Goal: Task Accomplishment & Management: Manage account settings

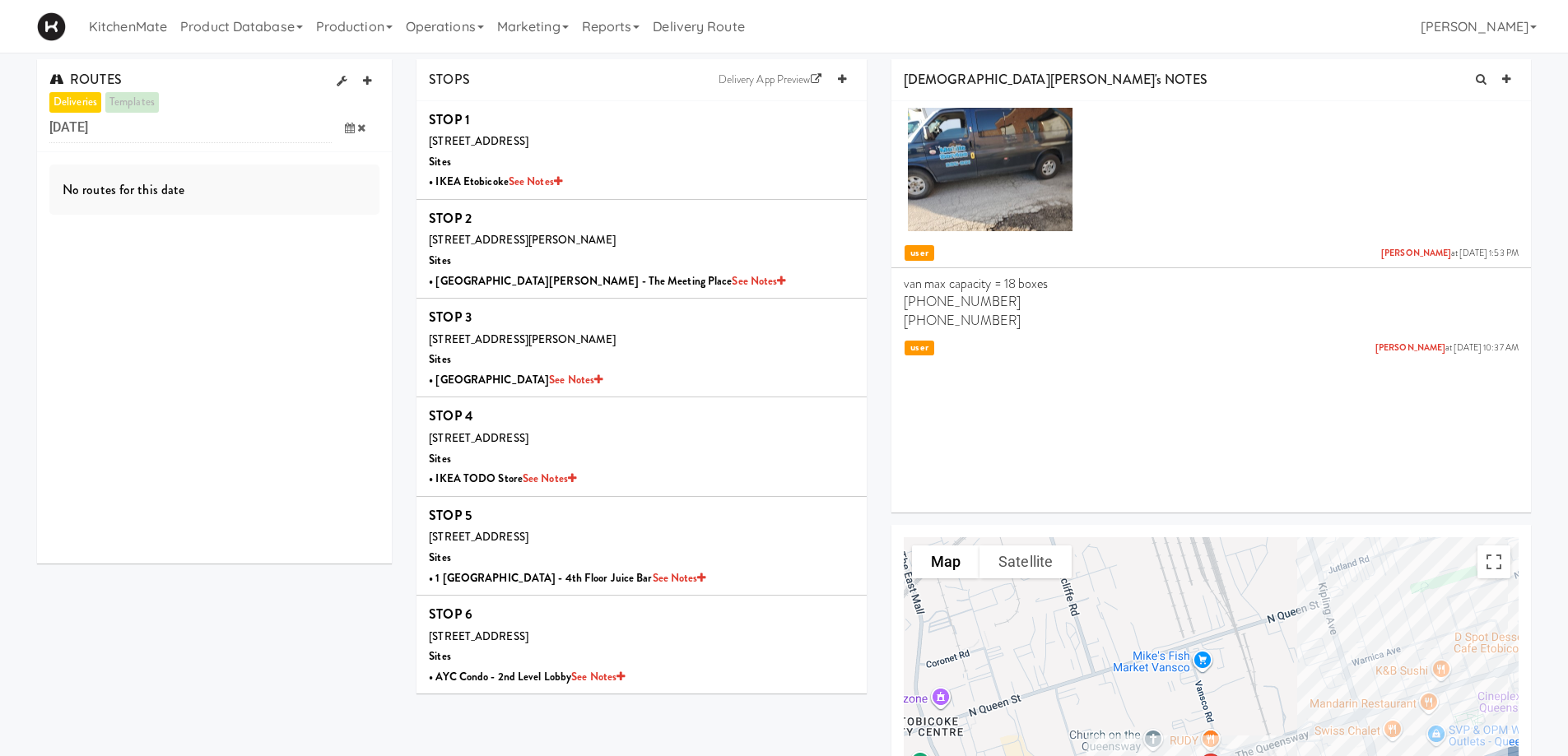
click at [349, 129] on icon at bounding box center [349, 128] width 10 height 10
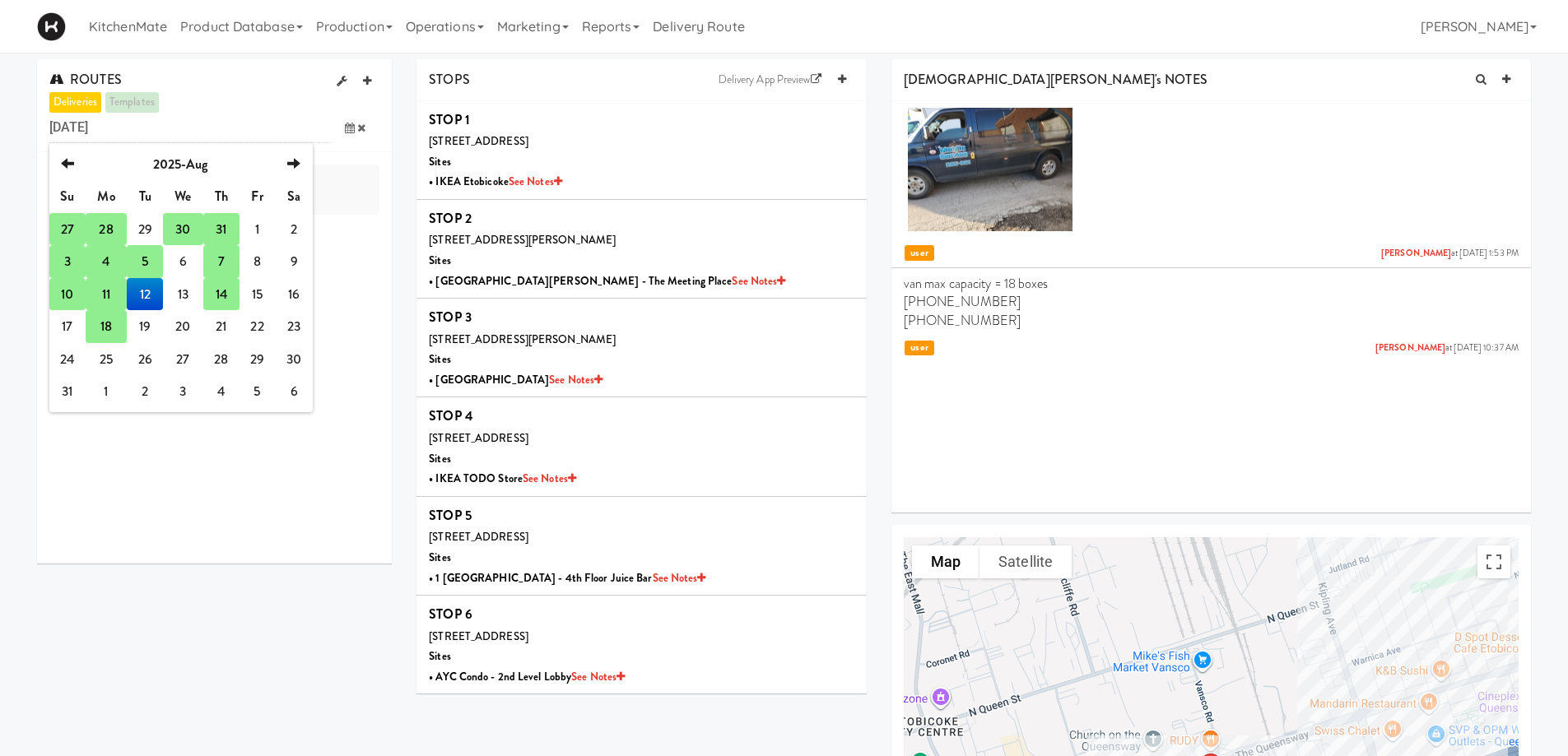
click at [218, 295] on td "14" at bounding box center [221, 295] width 36 height 33
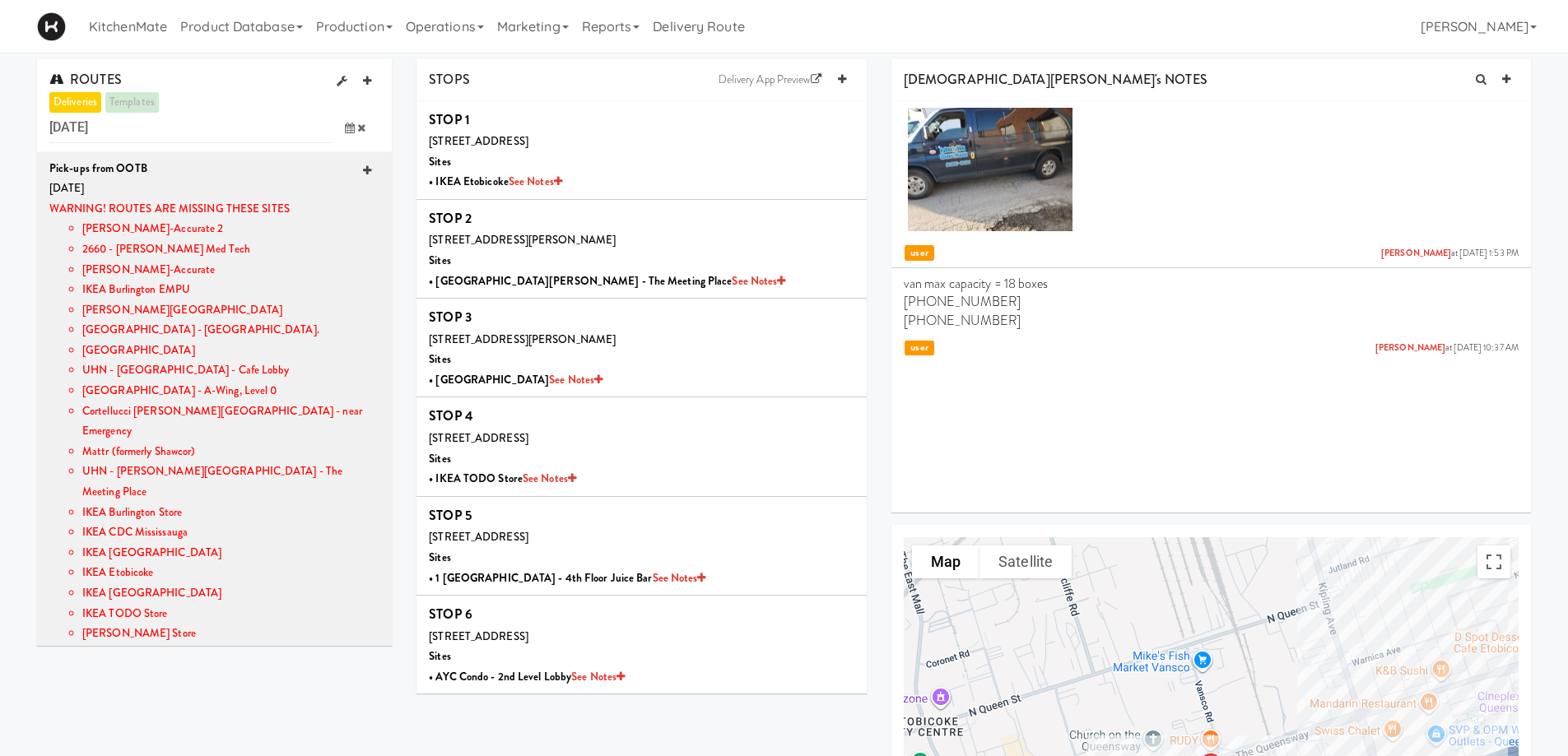
click at [363, 170] on icon at bounding box center [367, 171] width 8 height 10
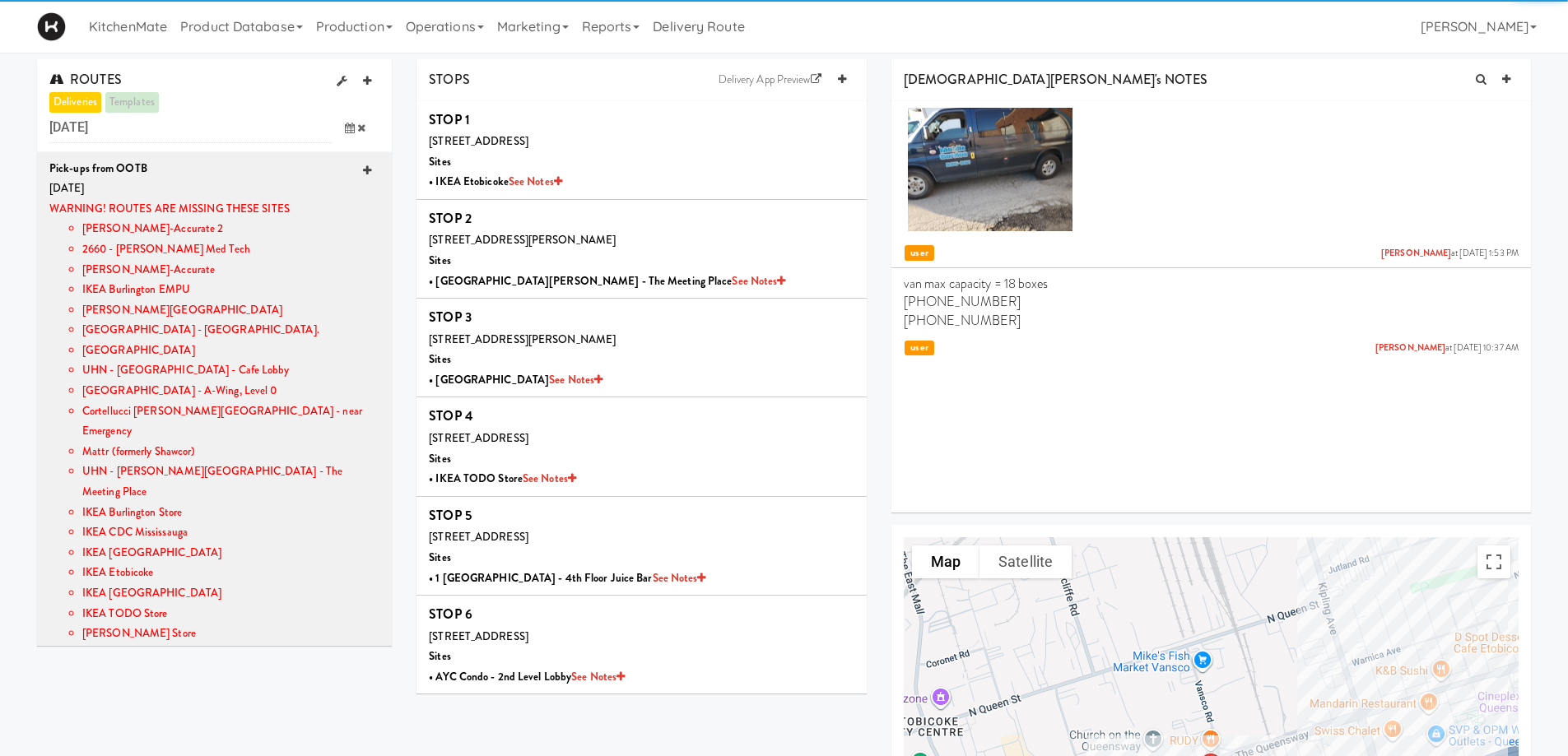
click at [363, 170] on icon at bounding box center [367, 171] width 8 height 10
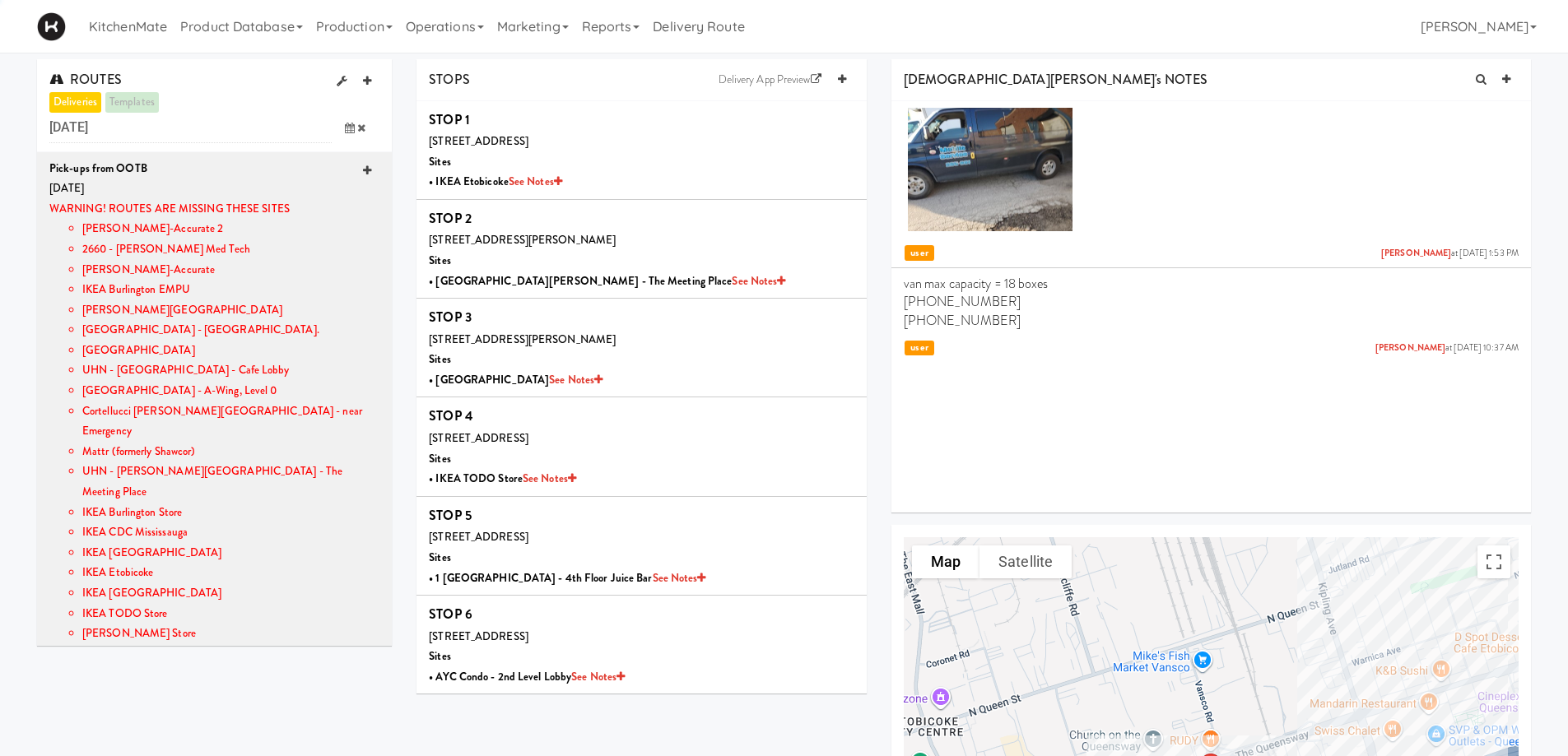
click at [363, 170] on icon at bounding box center [367, 171] width 8 height 10
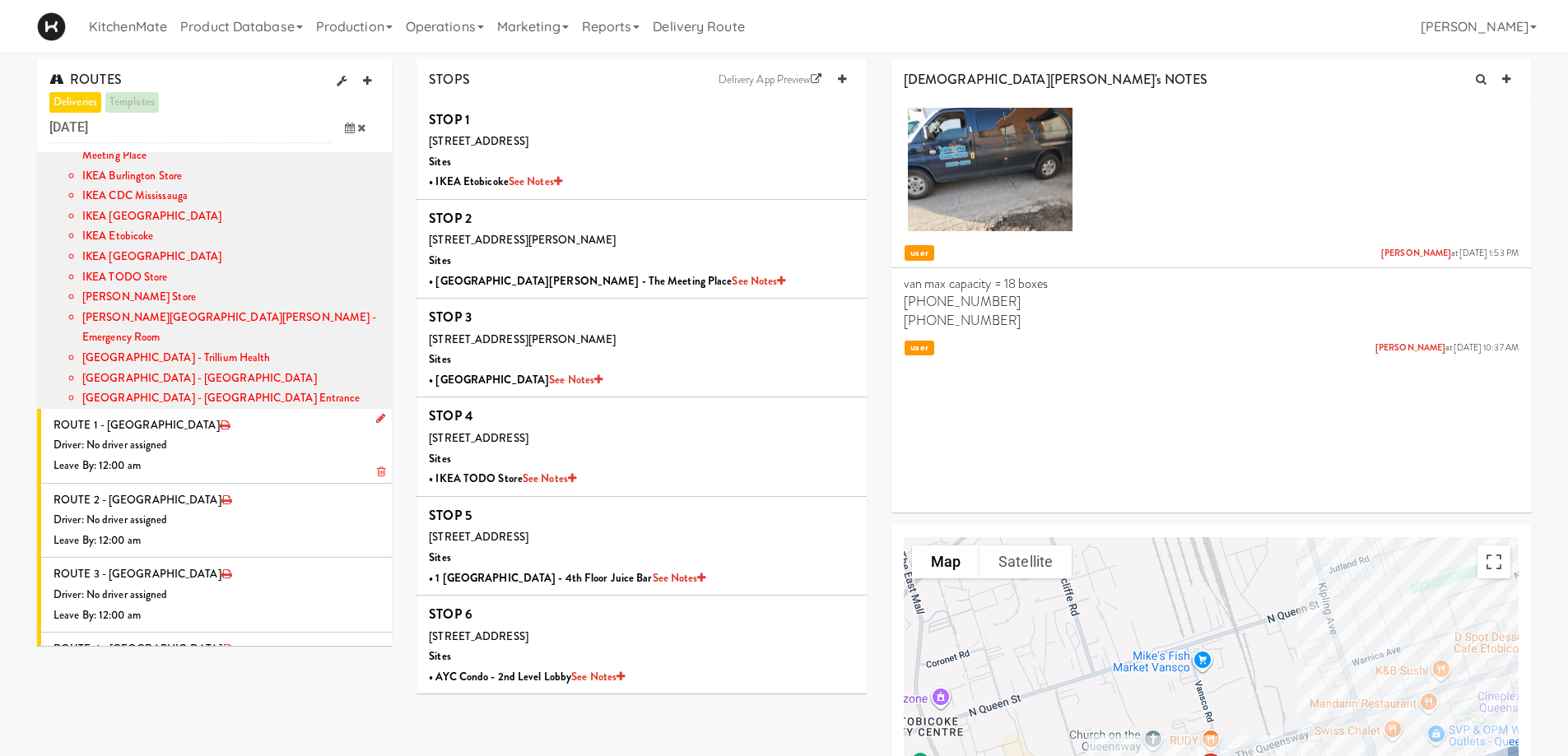
click at [376, 413] on icon at bounding box center [381, 418] width 9 height 10
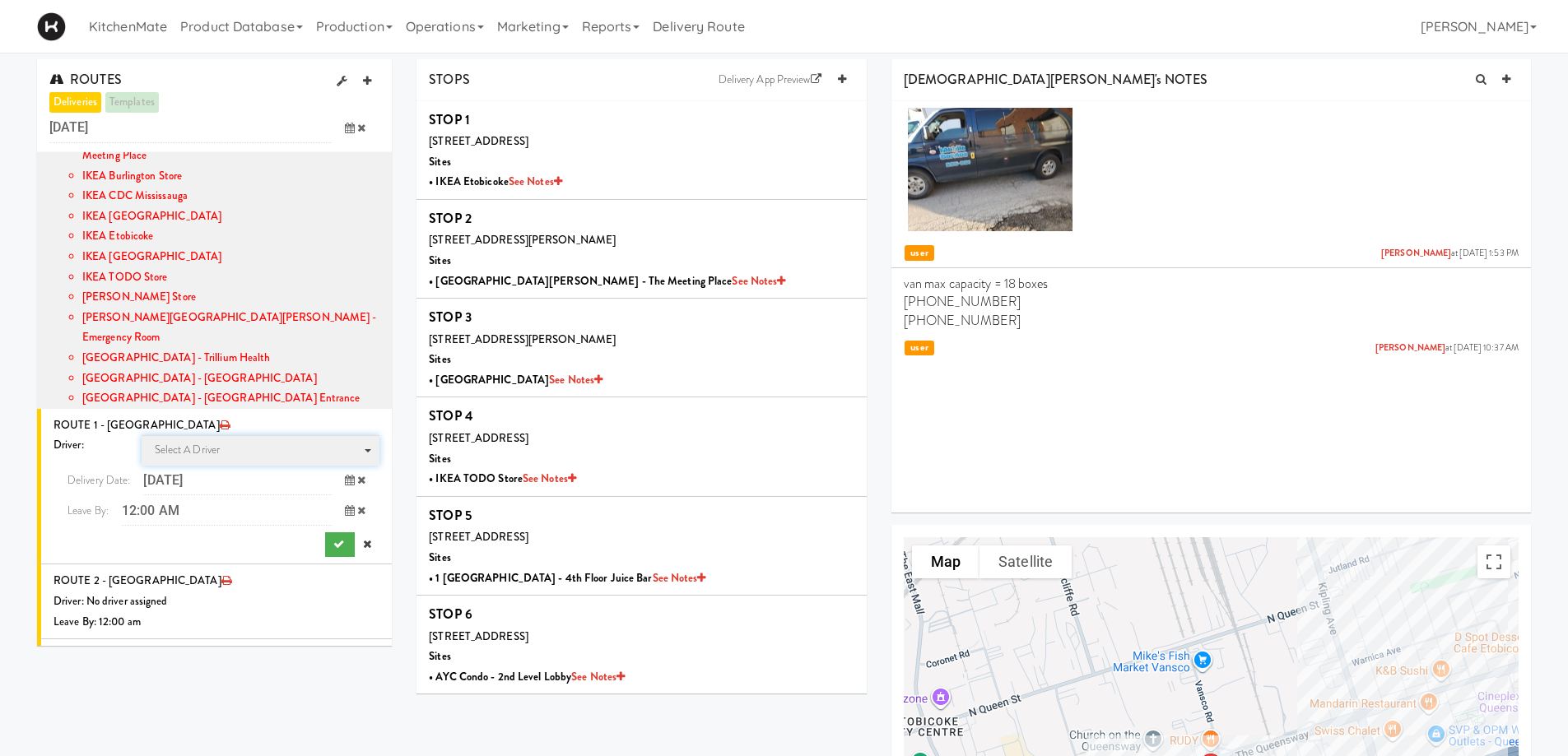
click at [196, 442] on span "Select a driver" at bounding box center [187, 450] width 66 height 16
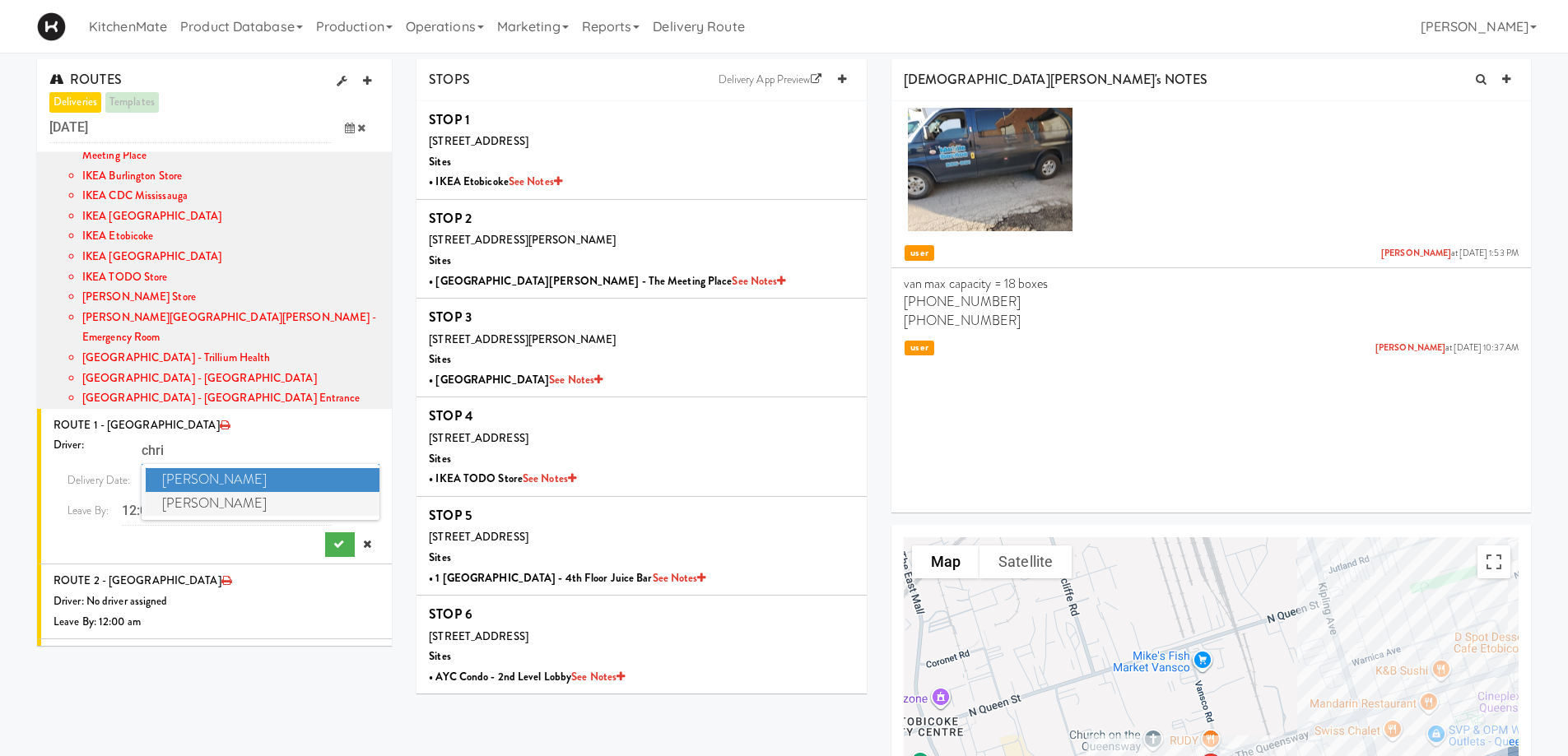
type input "chri"
click at [226, 492] on span "[PERSON_NAME]" at bounding box center [263, 503] width 235 height 24
click at [345, 505] on icon at bounding box center [349, 510] width 10 height 10
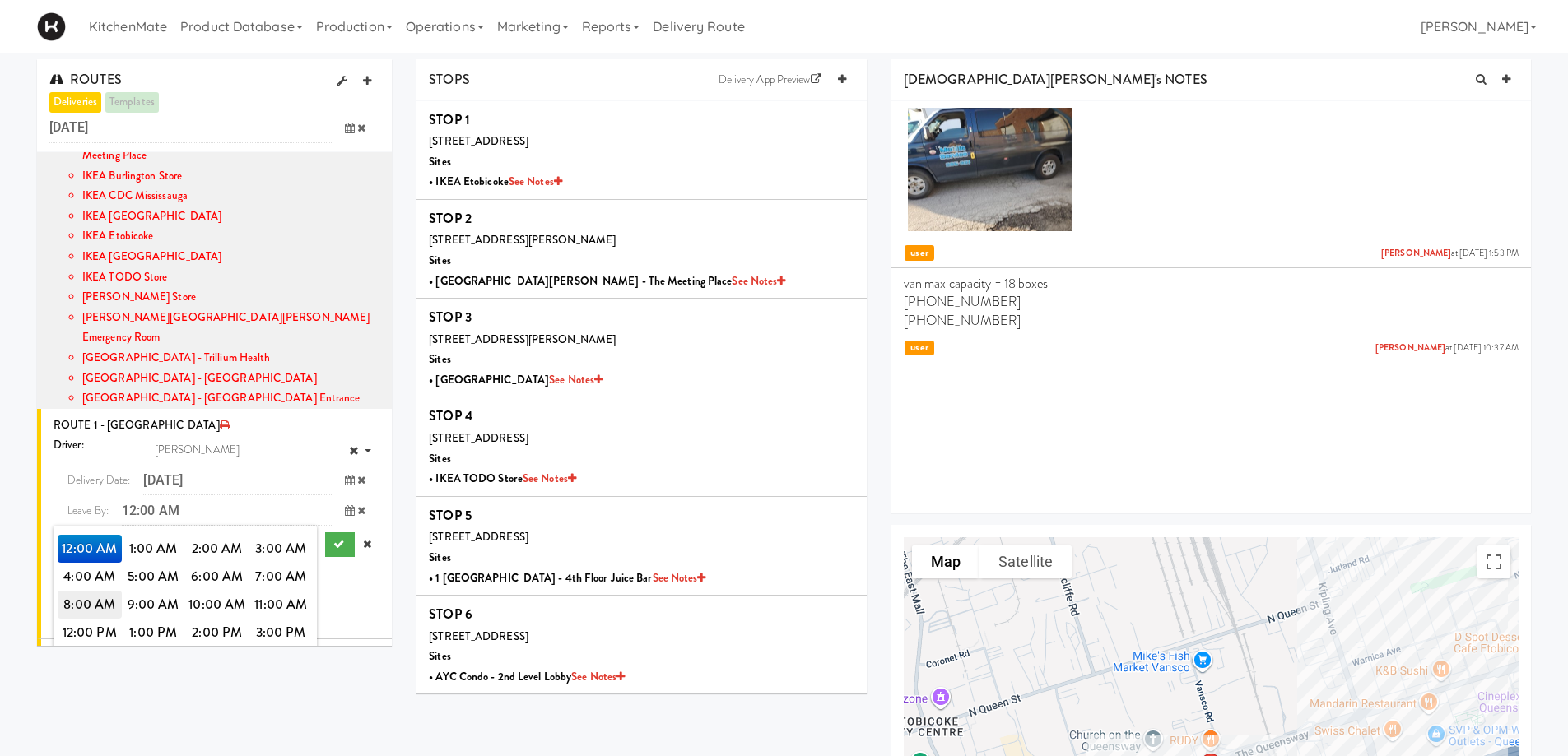
click at [75, 591] on span "8:00 AM" at bounding box center [89, 605] width 64 height 28
click at [85, 535] on span "8:00 AM" at bounding box center [89, 549] width 64 height 28
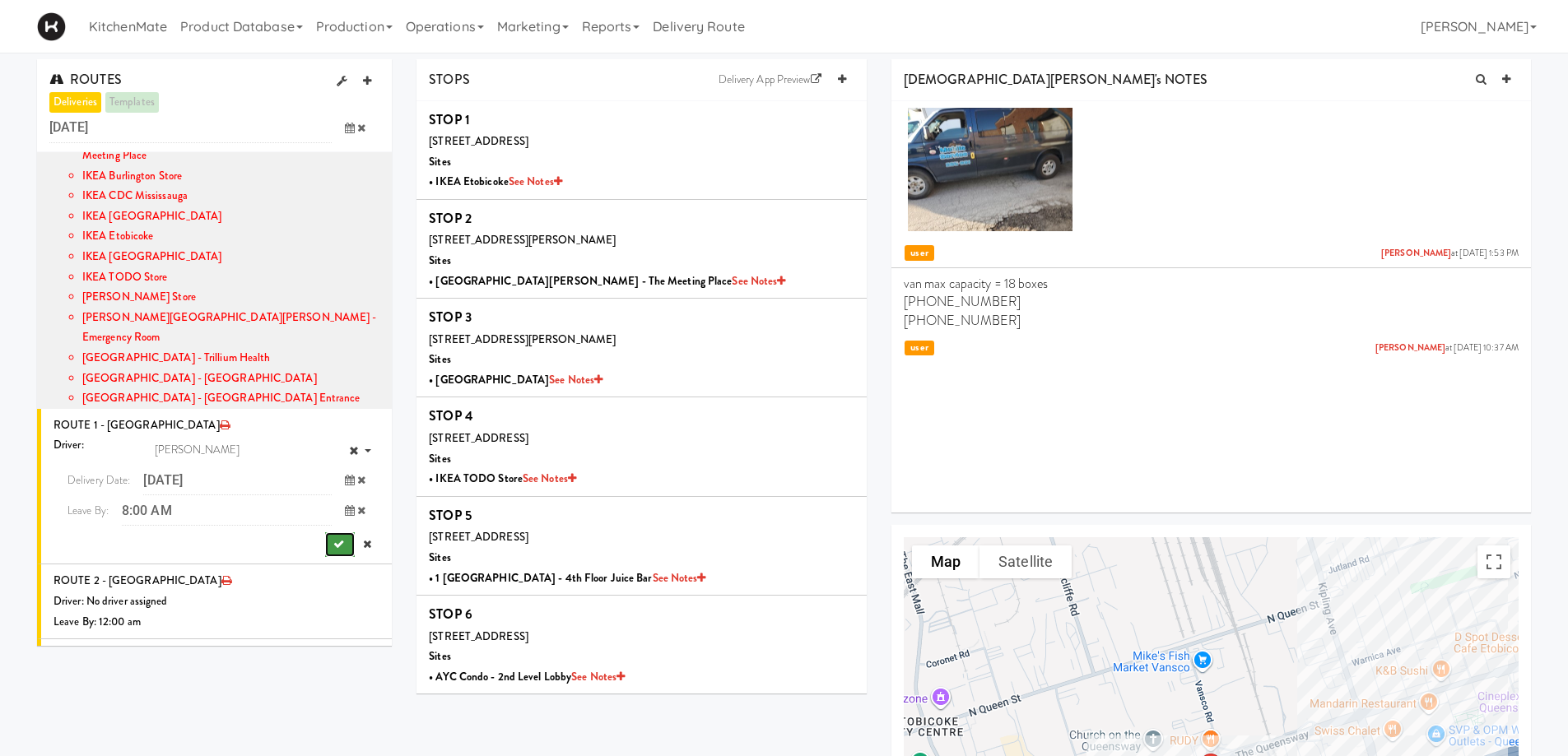
click at [334, 539] on icon "submit" at bounding box center [339, 544] width 11 height 10
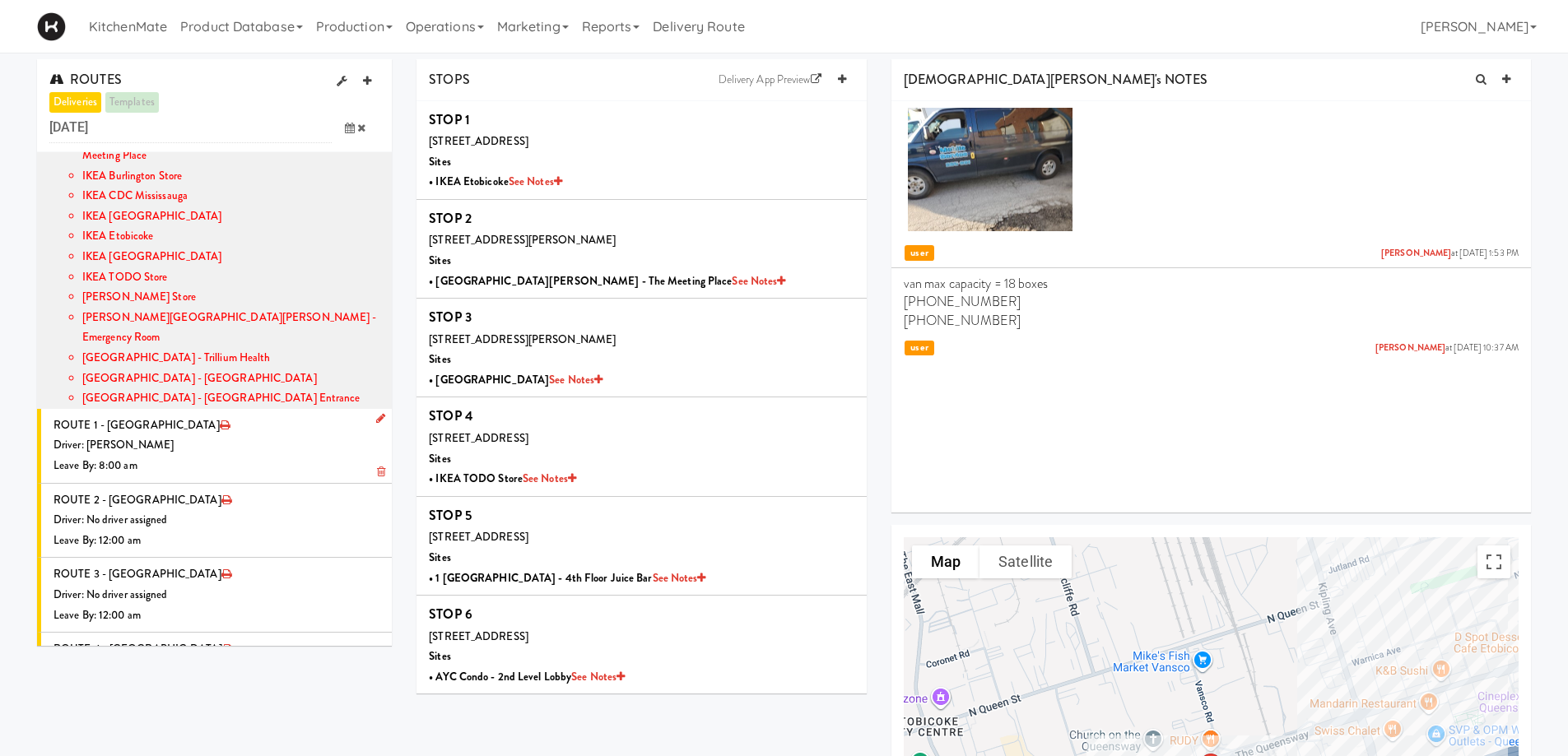
click at [251, 435] on div "Driver: [PERSON_NAME]" at bounding box center [216, 444] width 326 height 20
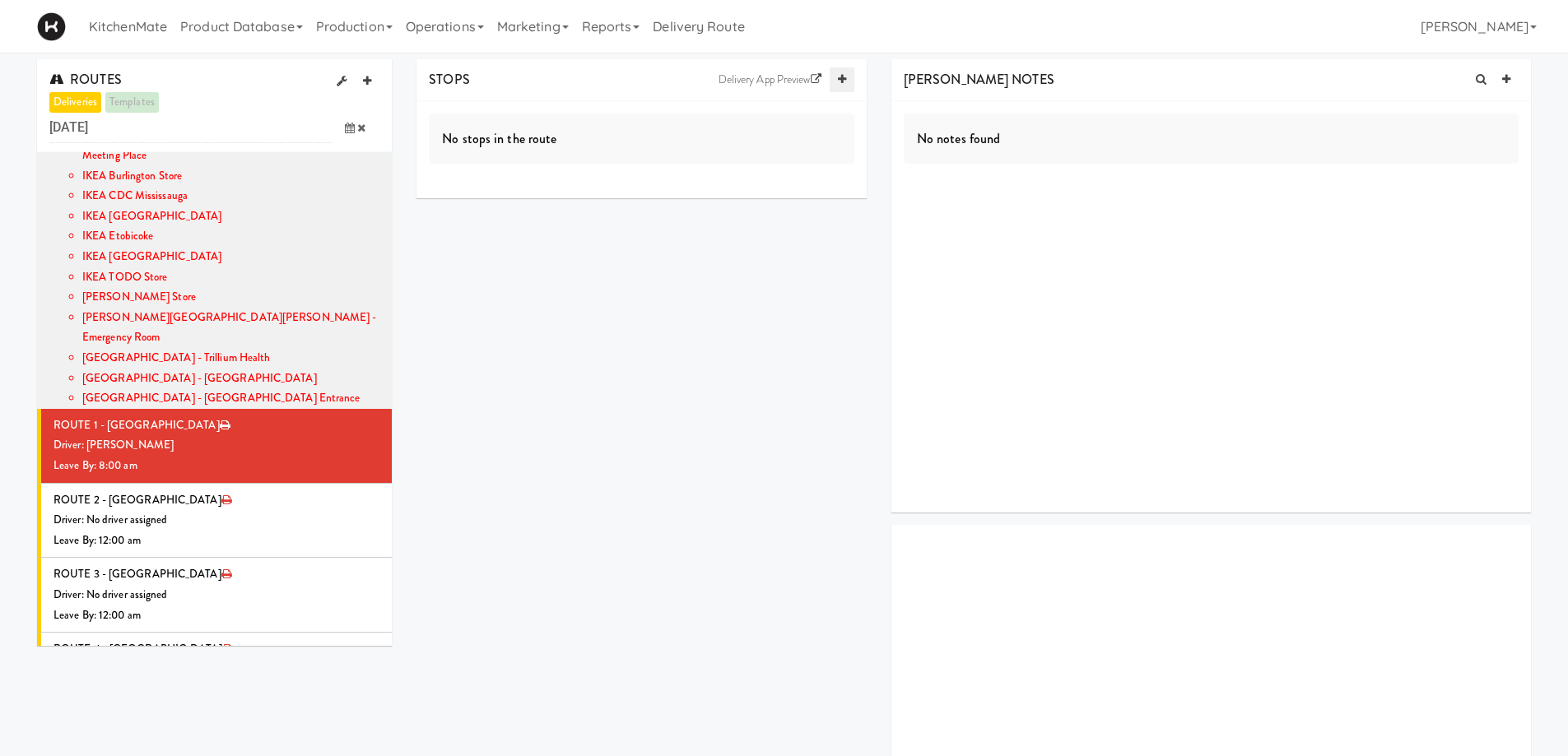
click at [844, 80] on icon at bounding box center [841, 80] width 8 height 10
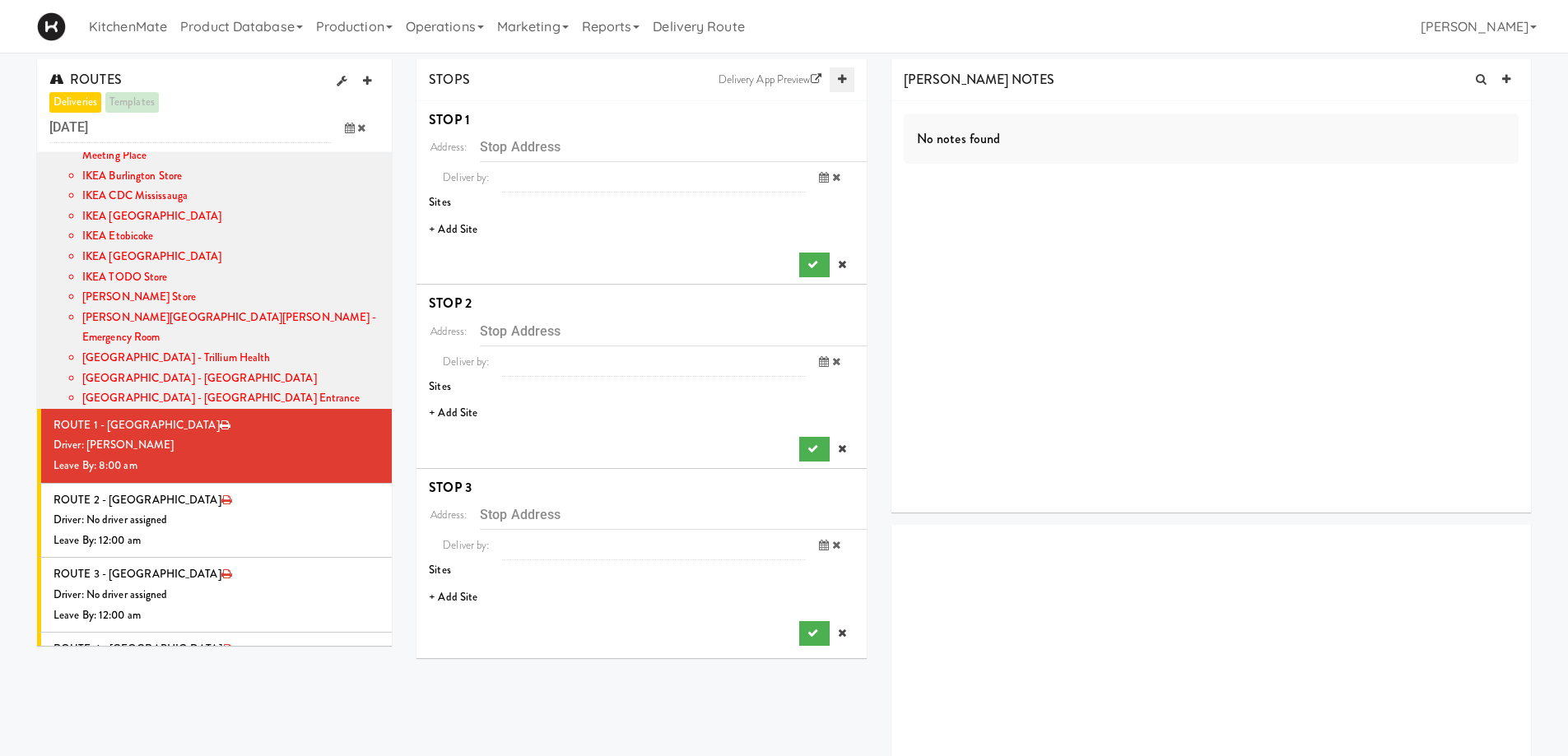
click at [844, 80] on icon at bounding box center [841, 80] width 8 height 10
click at [461, 222] on li "+ Add Site" at bounding box center [642, 229] width 450 height 34
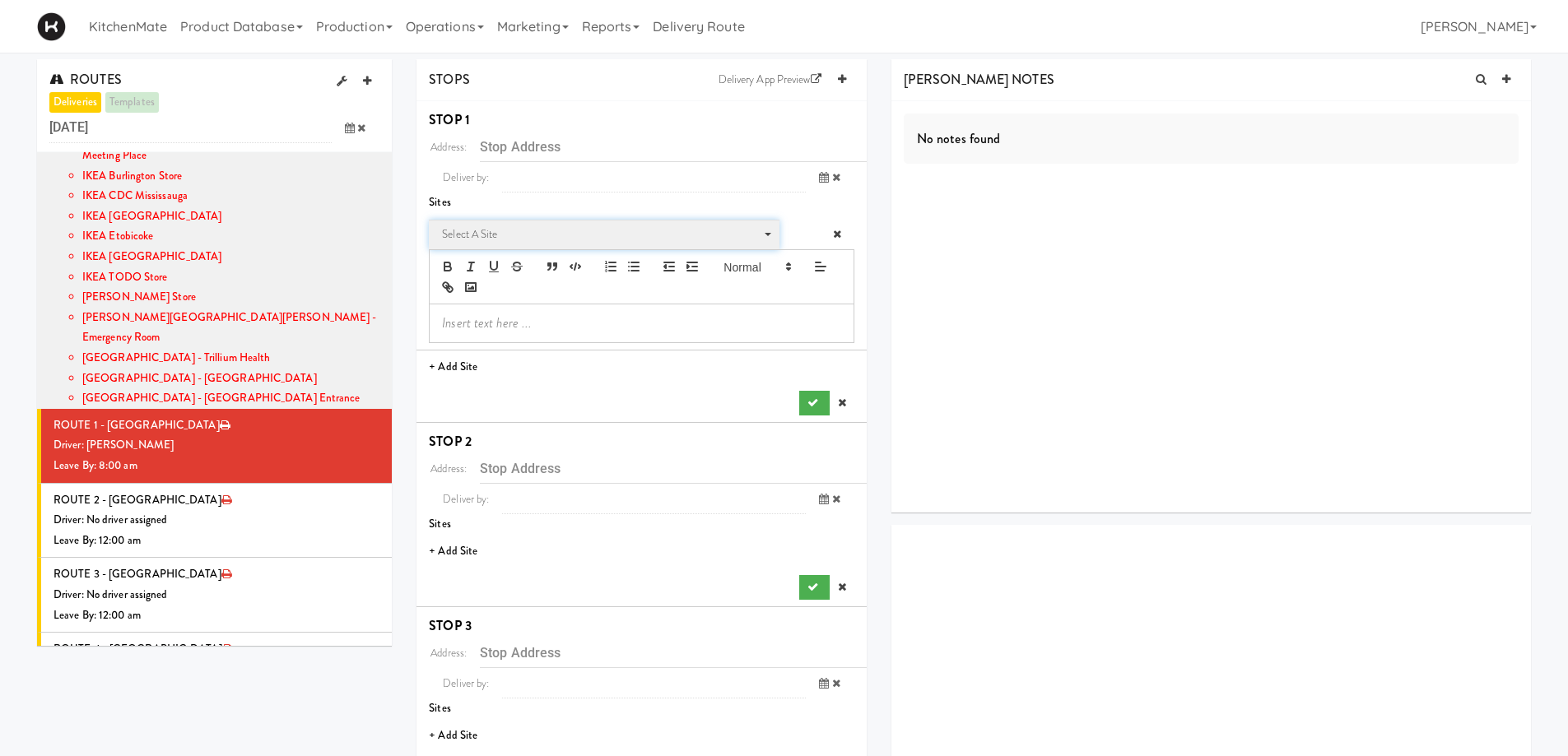
click at [524, 221] on span "Select a site Select a site" at bounding box center [603, 234] width 349 height 31
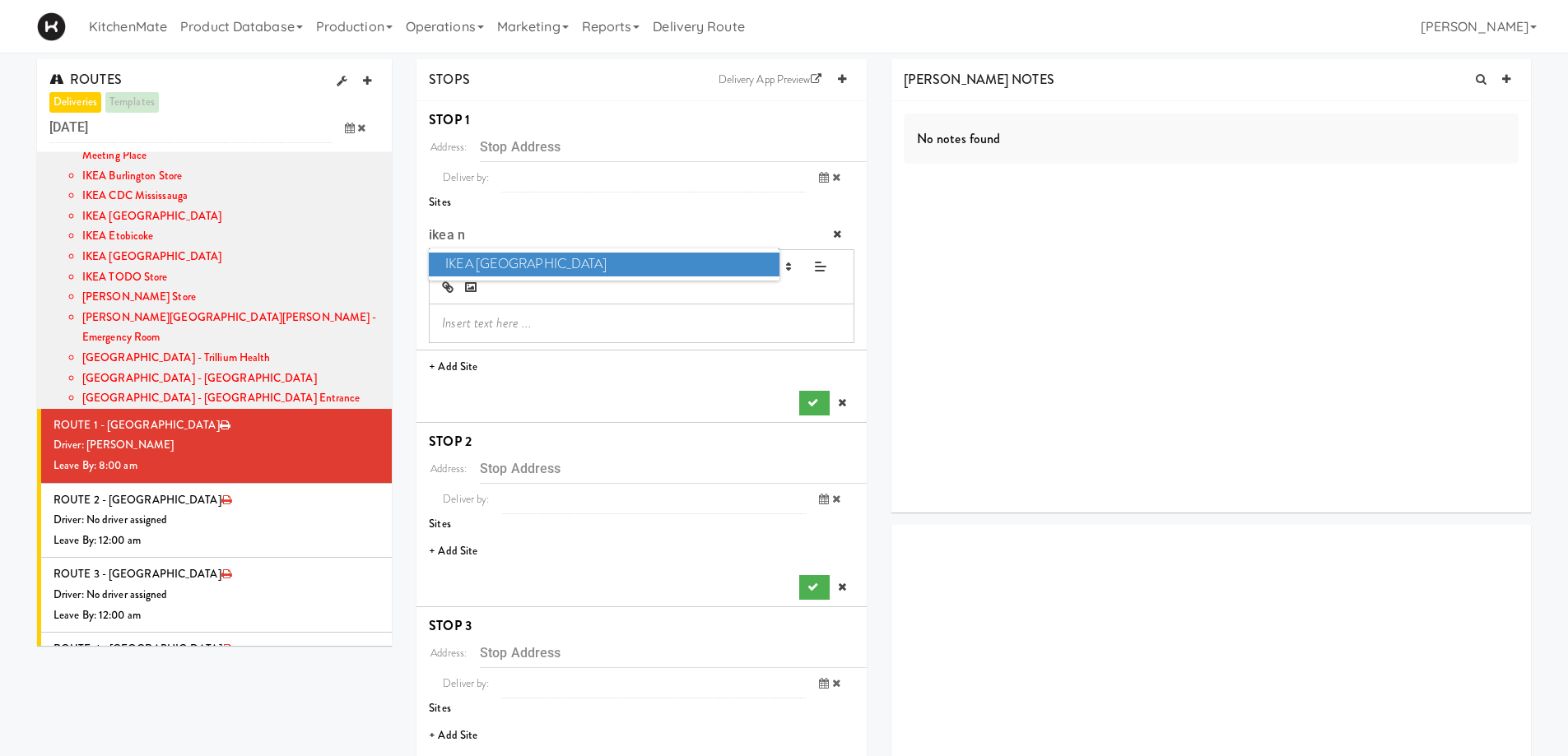
type input "ikea n"
click at [553, 266] on span "IKEA [GEOGRAPHIC_DATA]" at bounding box center [603, 264] width 349 height 24
type input "[STREET_ADDRESS][PERSON_NAME]"
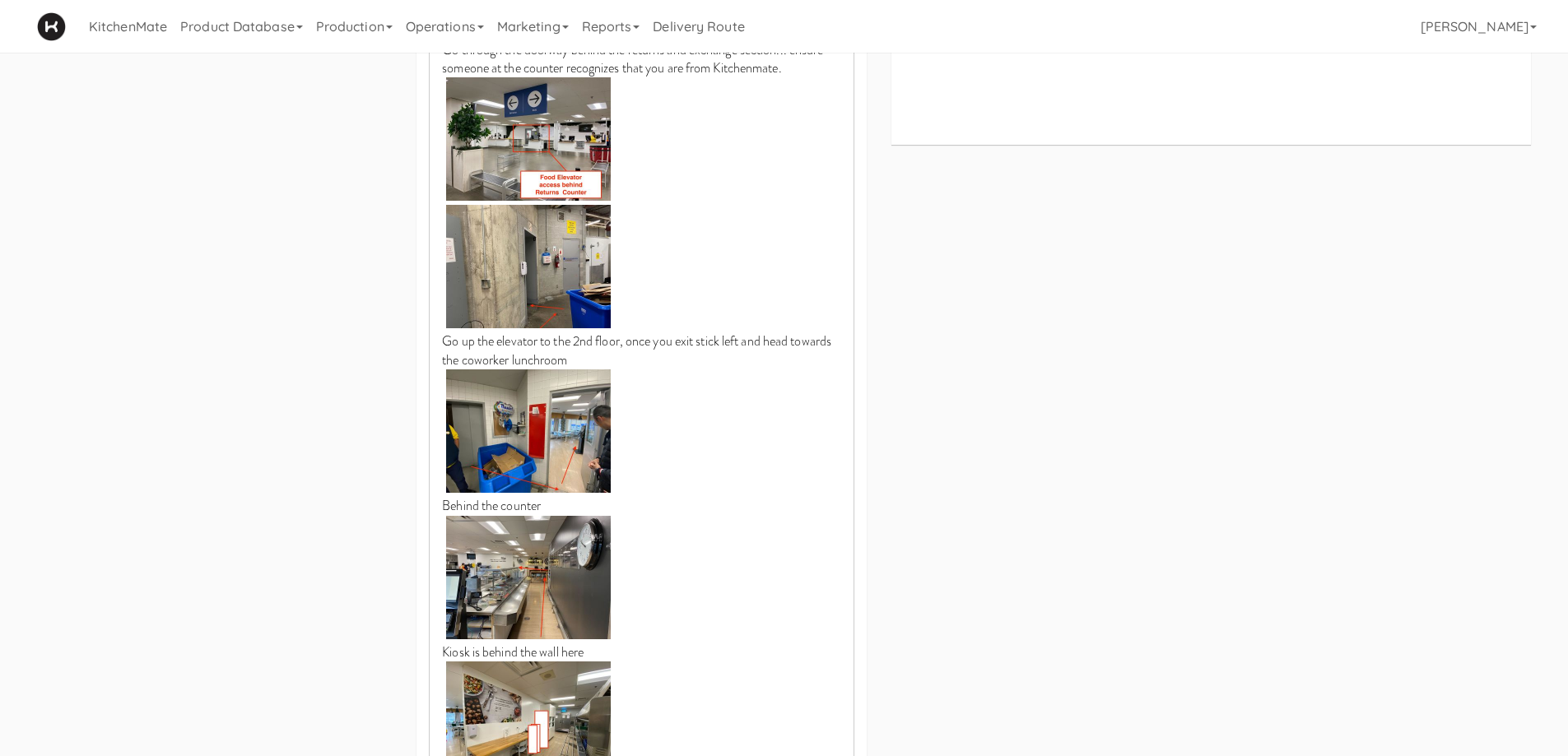
scroll to position [1069, 0]
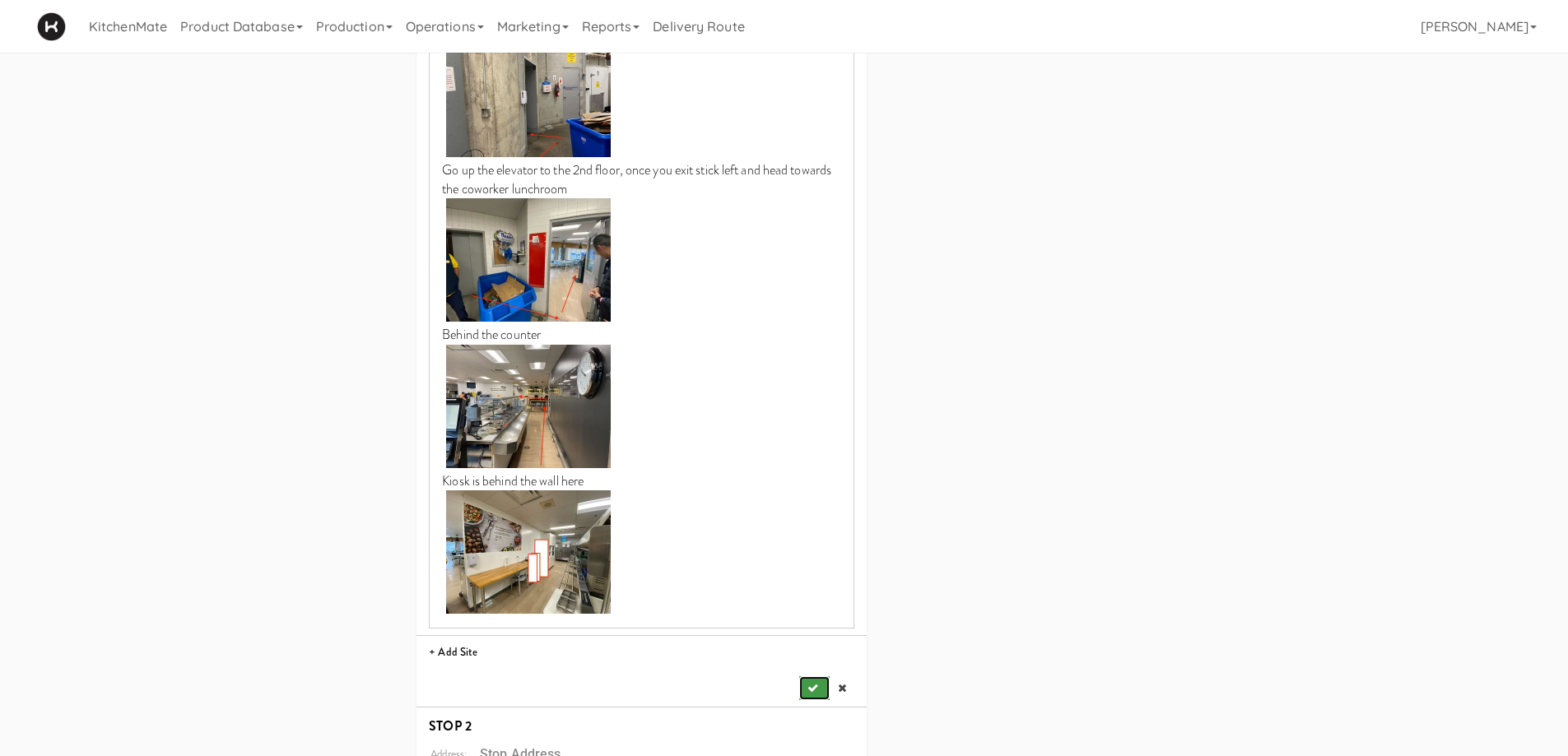
click at [808, 682] on icon "submit" at bounding box center [812, 688] width 11 height 10
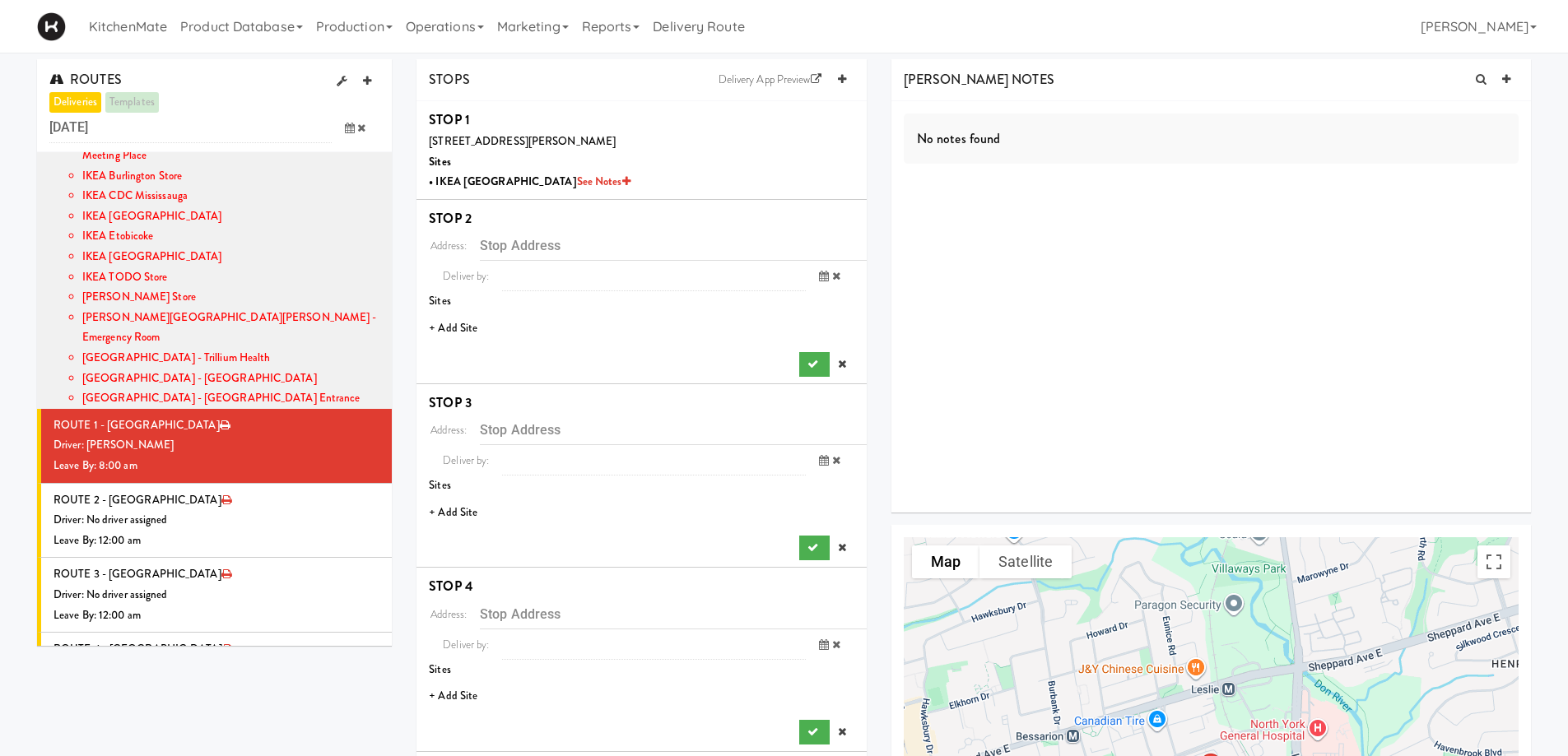
click at [454, 327] on li "+ Add Site" at bounding box center [642, 328] width 450 height 34
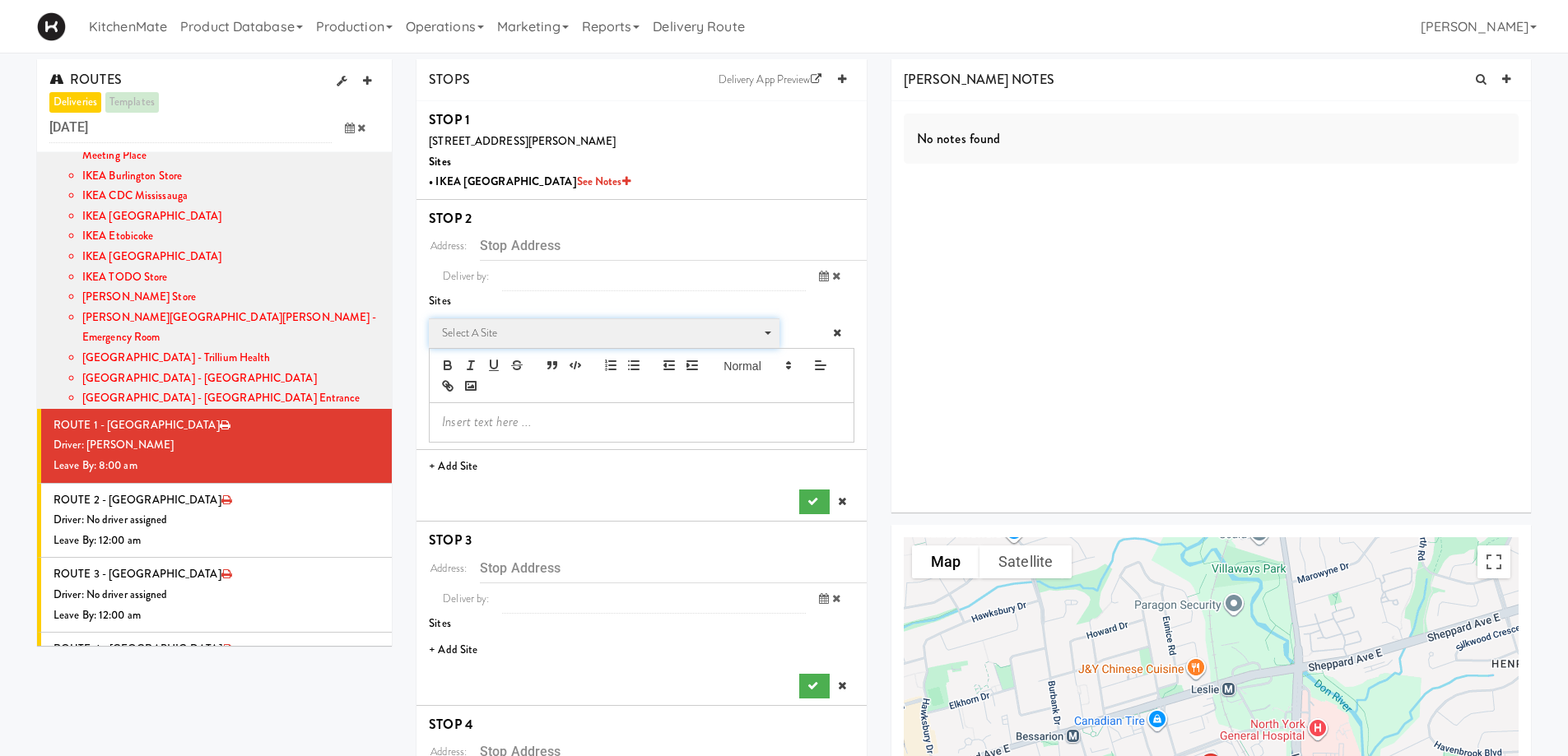
click at [589, 335] on span "Select a site" at bounding box center [598, 332] width 313 height 20
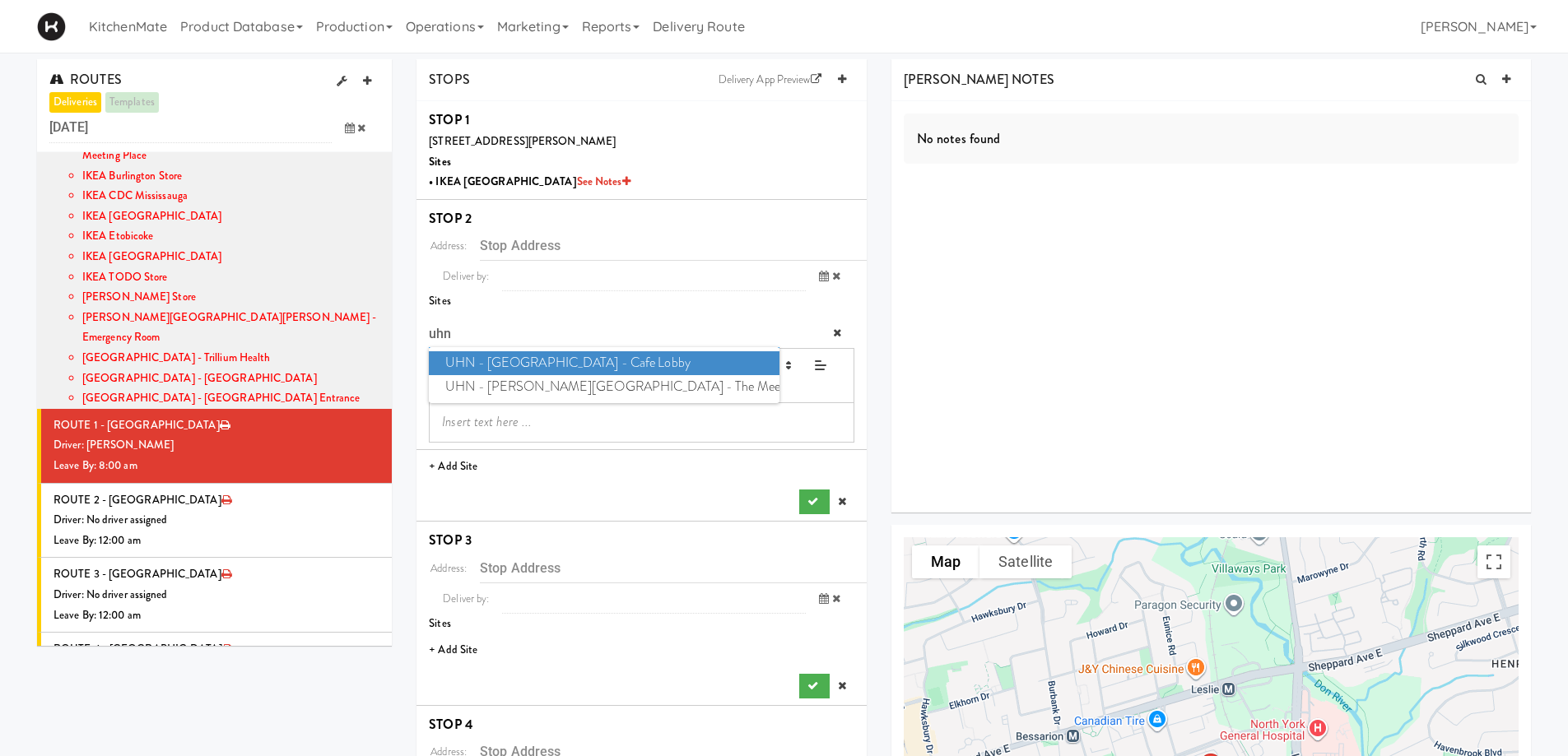
type input "uhn"
click at [568, 354] on span "UHN - [GEOGRAPHIC_DATA] - Cafe Lobby" at bounding box center [603, 362] width 349 height 24
type input "[STREET_ADDRESS][PERSON_NAME]"
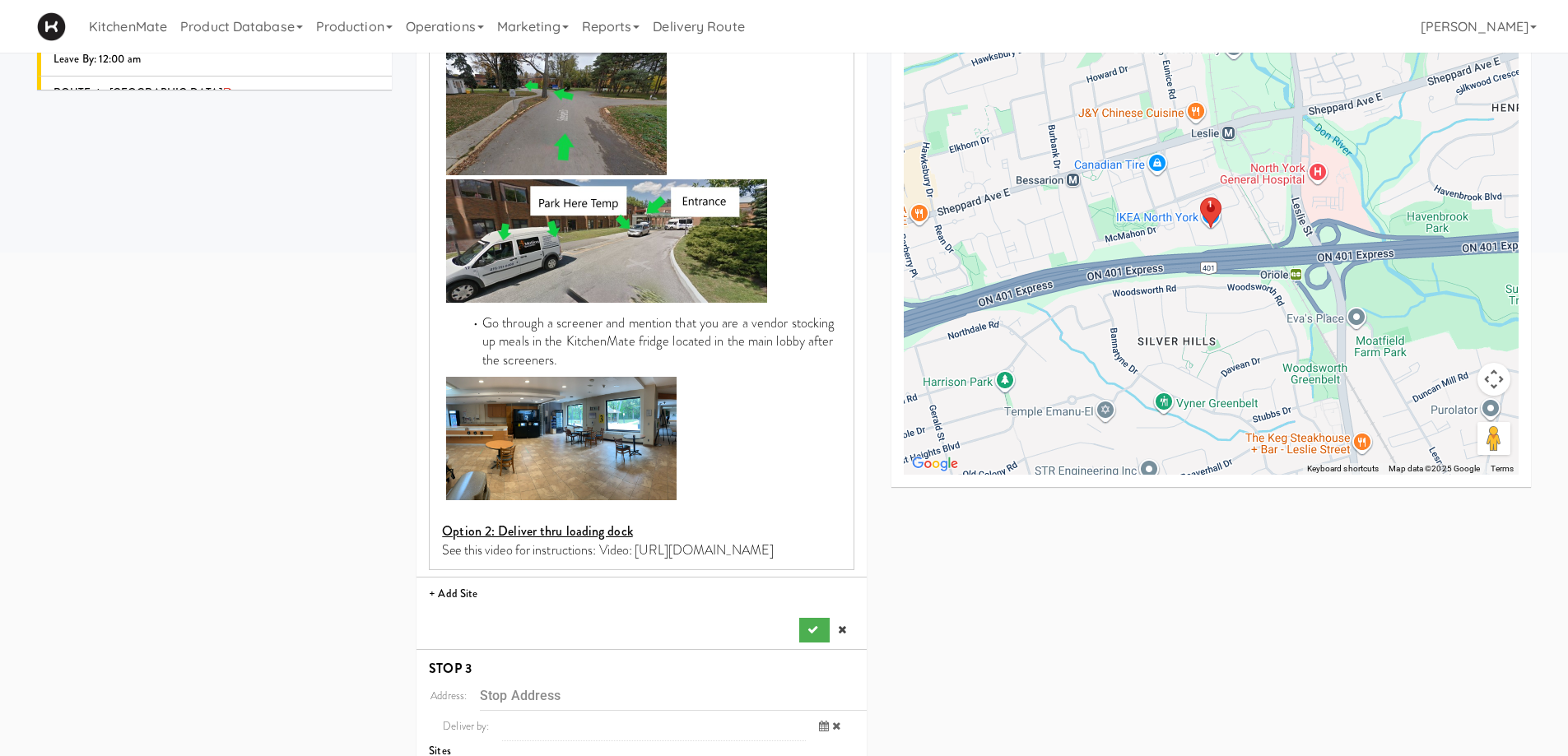
scroll to position [576, 0]
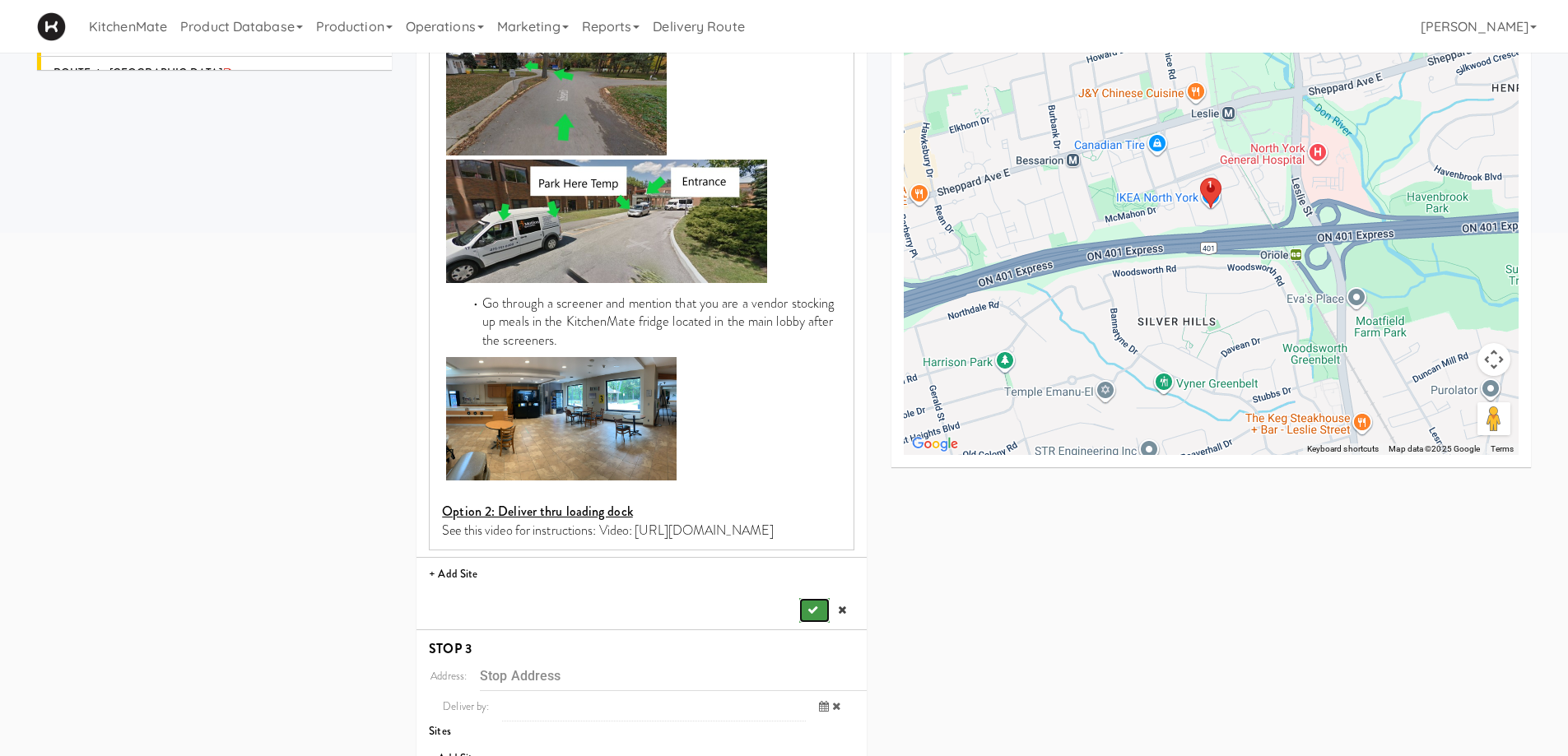
click at [813, 616] on button "submit" at bounding box center [814, 610] width 30 height 24
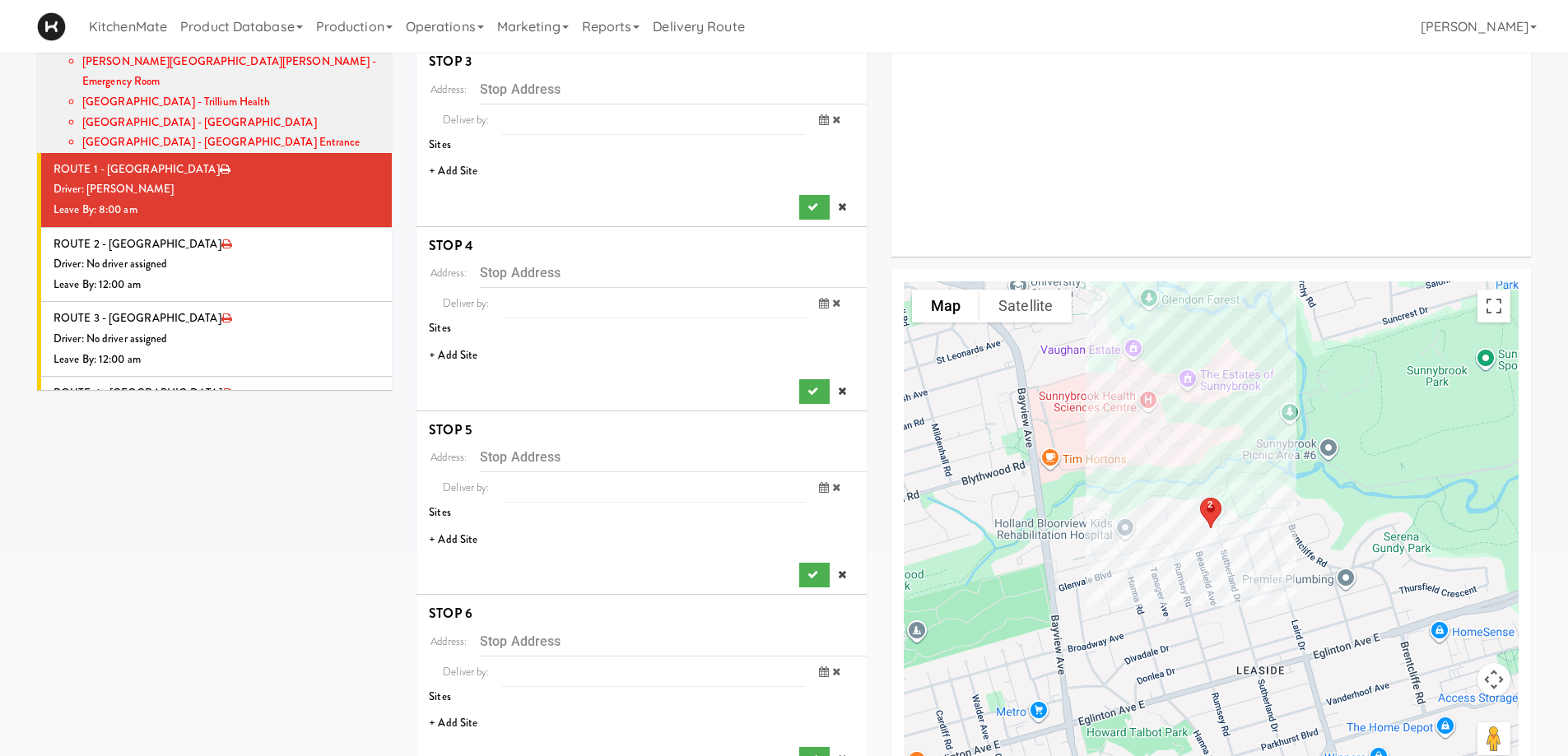
scroll to position [217, 0]
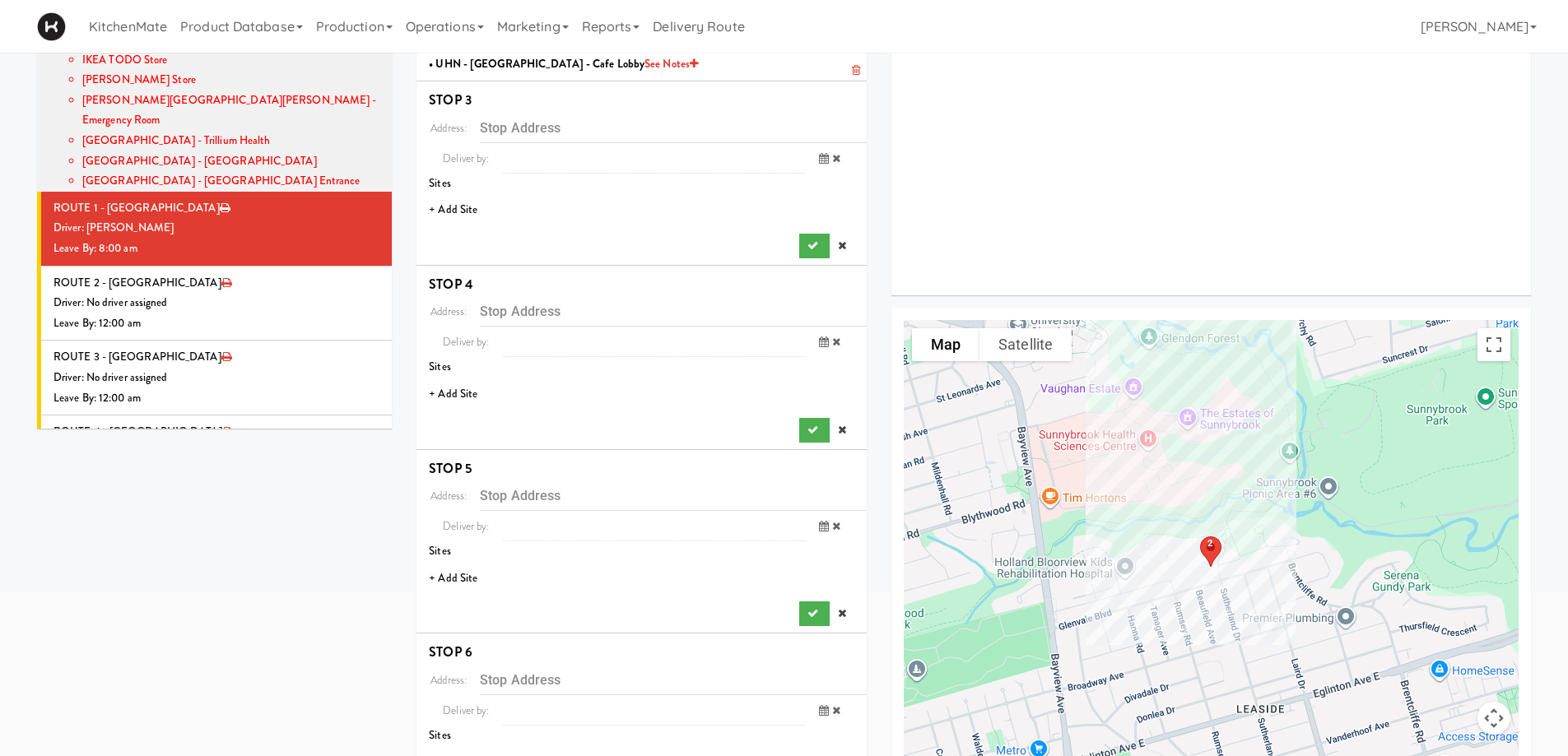
click at [462, 209] on li "+ Add Site" at bounding box center [642, 210] width 450 height 34
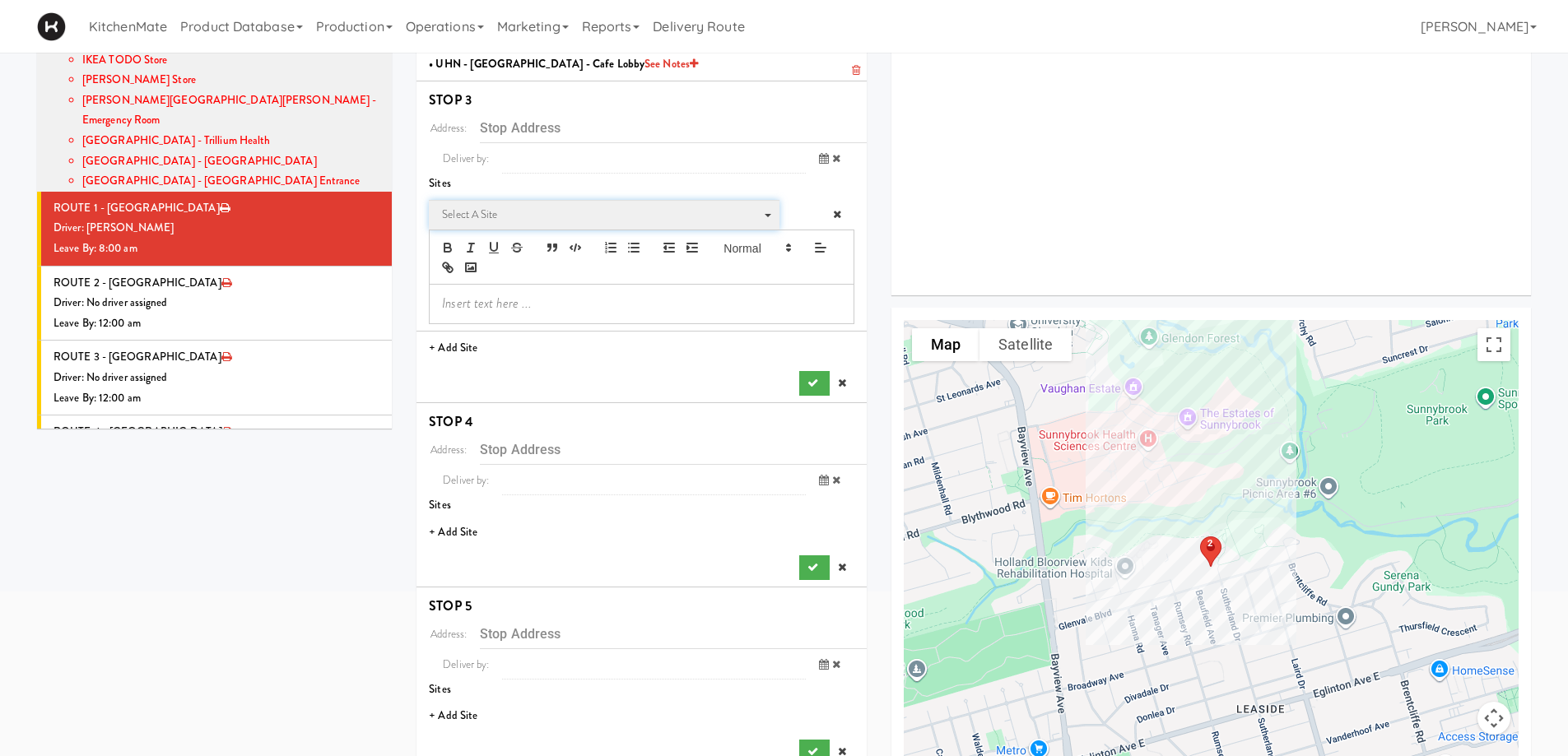
click at [506, 217] on span "Select a site" at bounding box center [598, 214] width 313 height 20
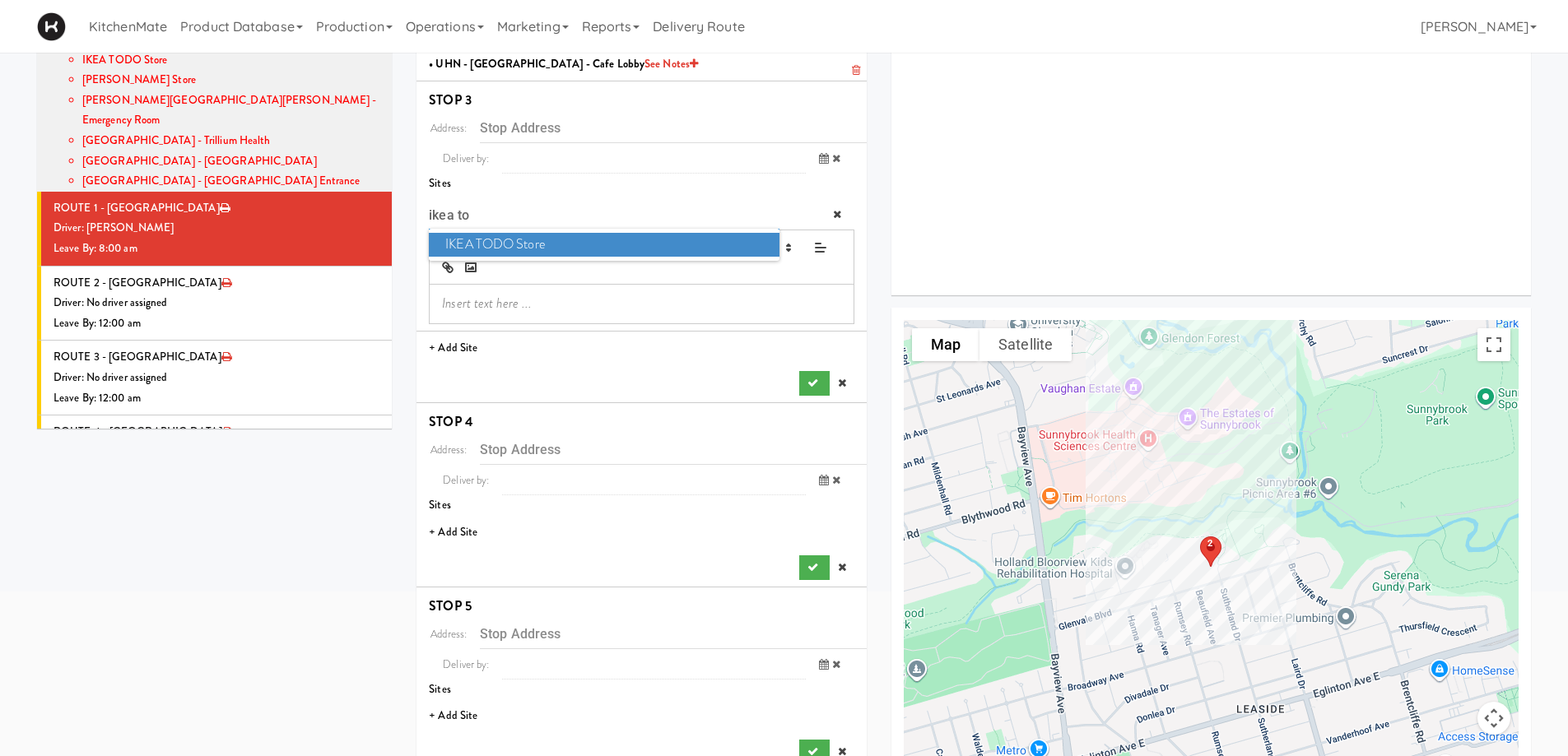
type input "ikea to"
click at [514, 239] on span "IKEA TODO Store" at bounding box center [603, 244] width 349 height 24
type input "[STREET_ADDRESS]"
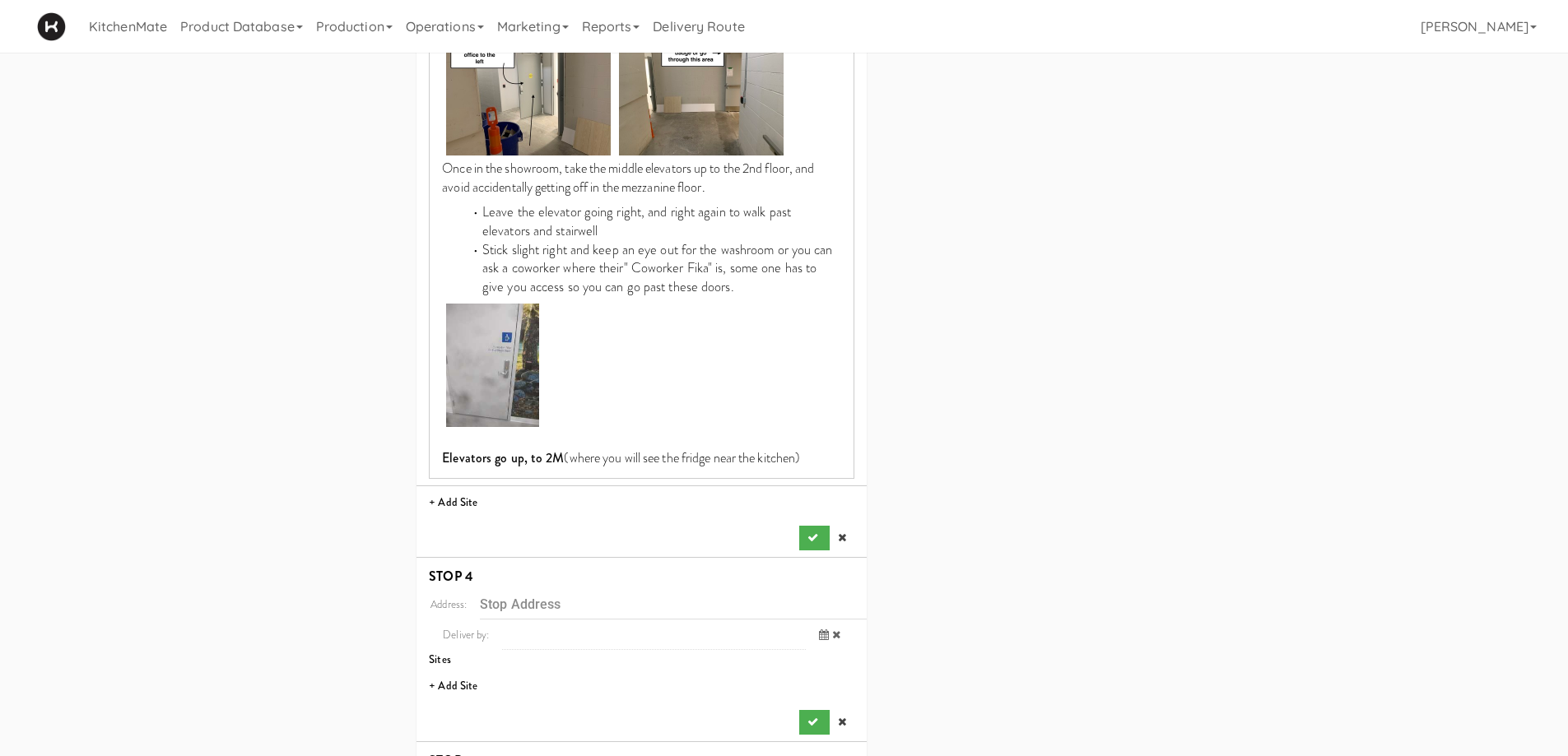
scroll to position [1944, 0]
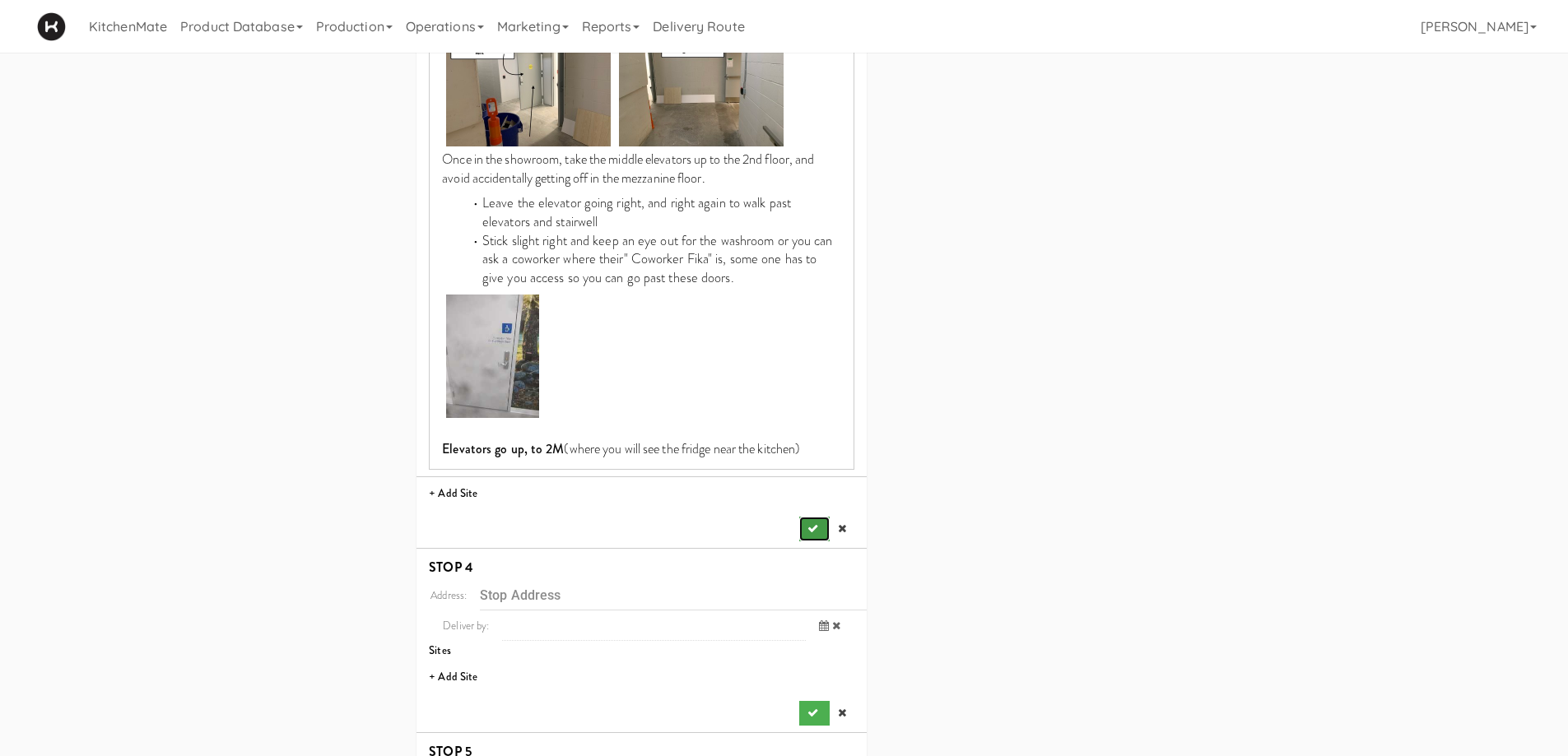
click at [812, 518] on button "submit" at bounding box center [814, 528] width 30 height 24
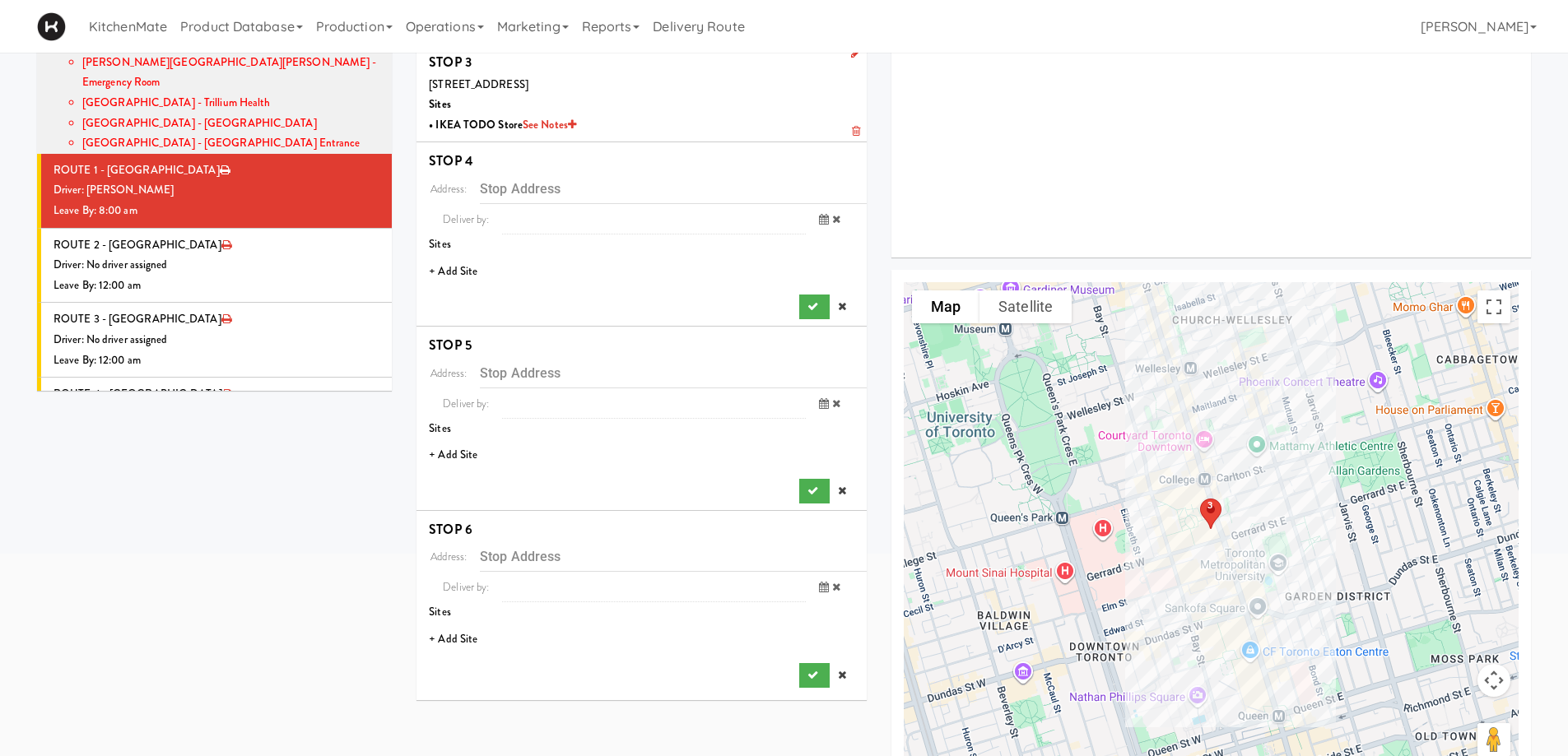
scroll to position [217, 0]
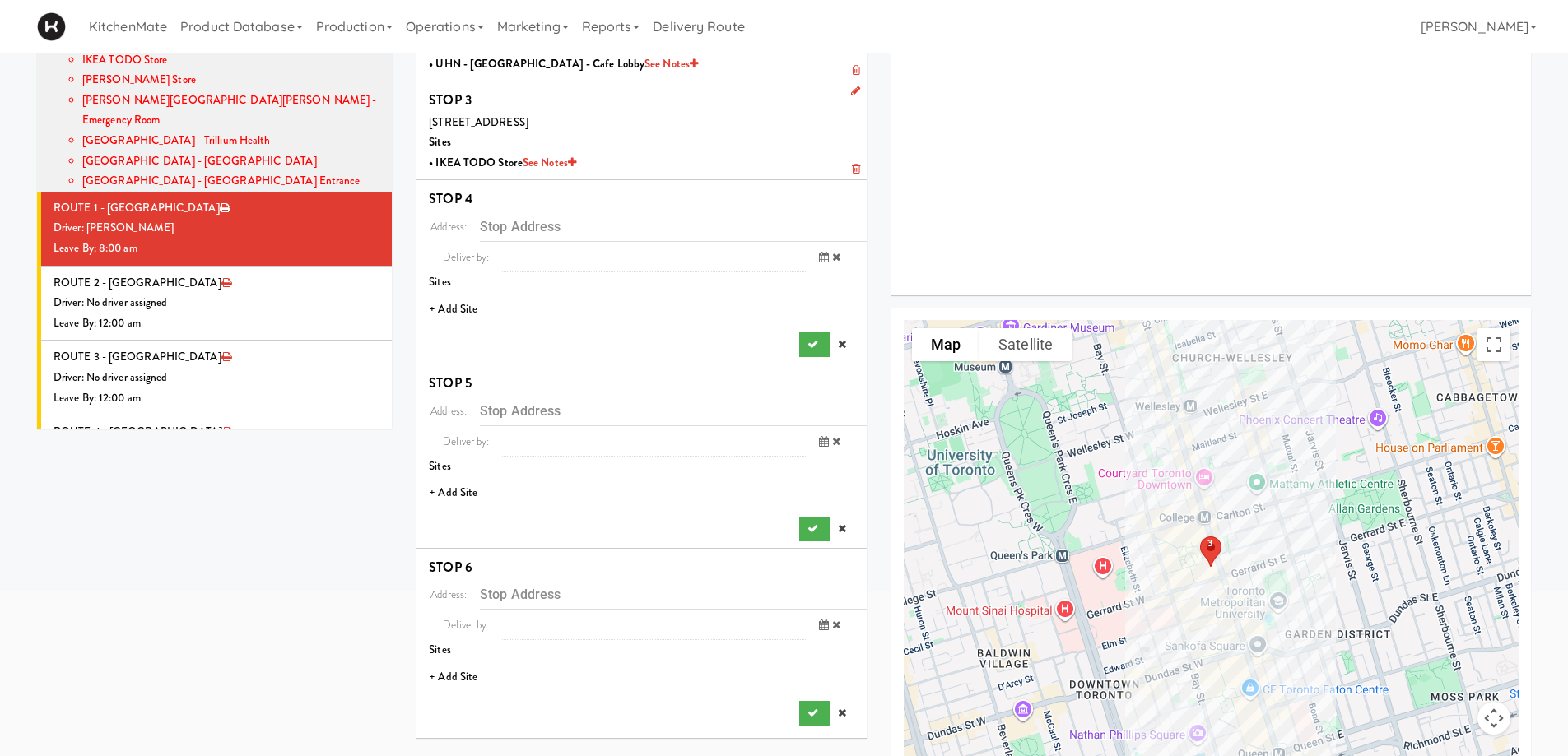
click at [454, 303] on li "+ Add Site" at bounding box center [642, 310] width 450 height 34
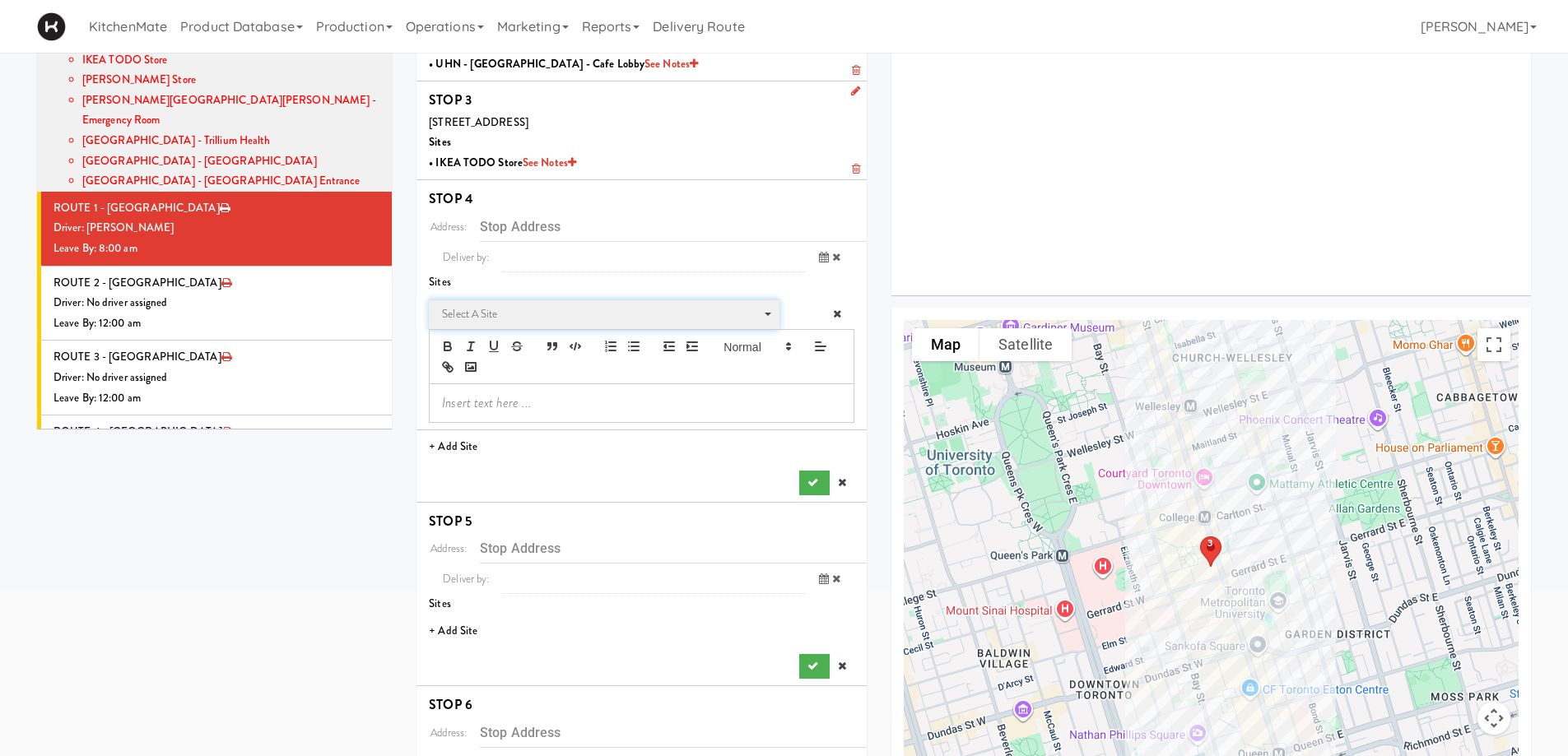
click at [562, 318] on span "Select a site" at bounding box center [598, 314] width 313 height 20
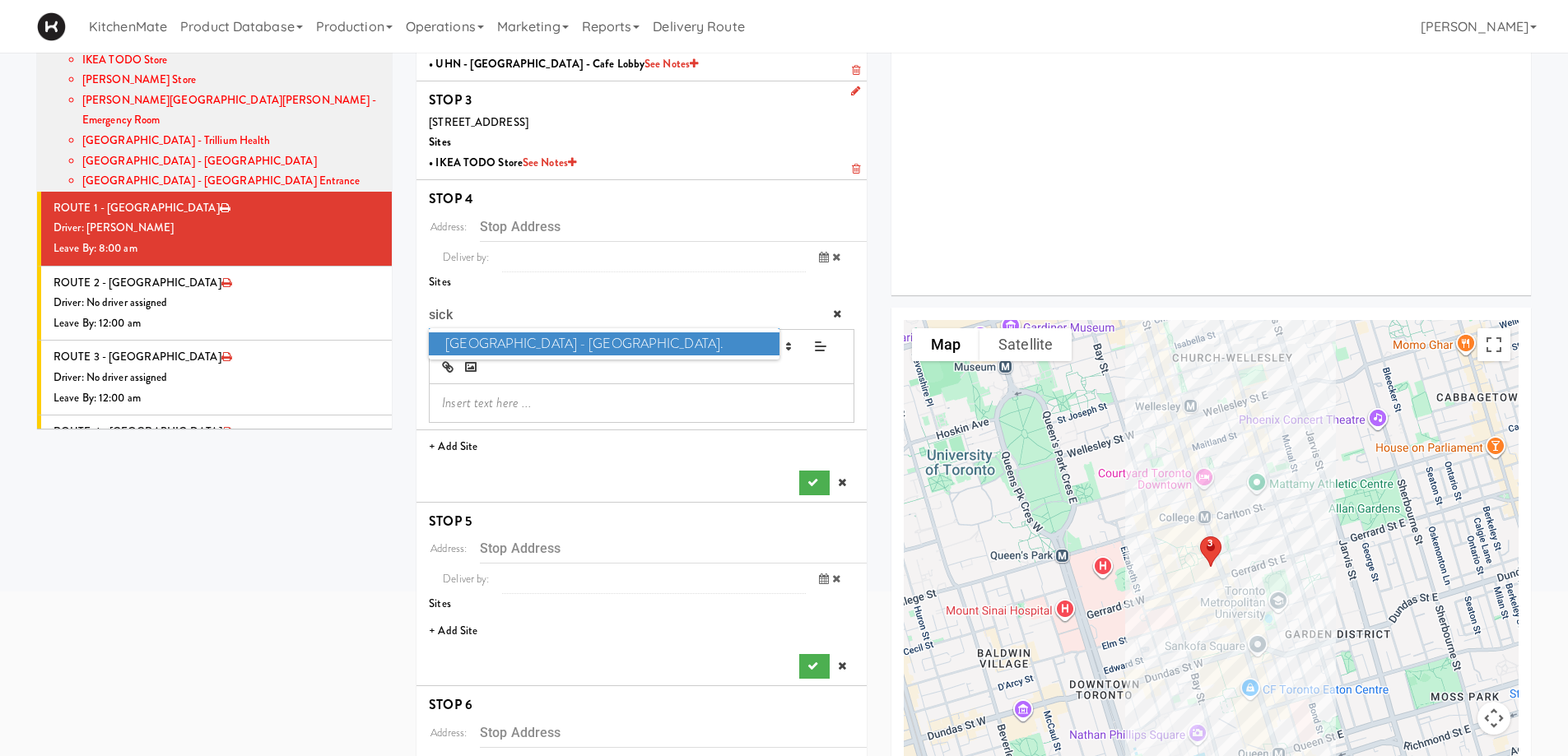
type input "sick"
click at [558, 346] on span "[GEOGRAPHIC_DATA] - [GEOGRAPHIC_DATA]." at bounding box center [603, 344] width 349 height 24
type input "[STREET_ADDRESS][PERSON_NAME]"
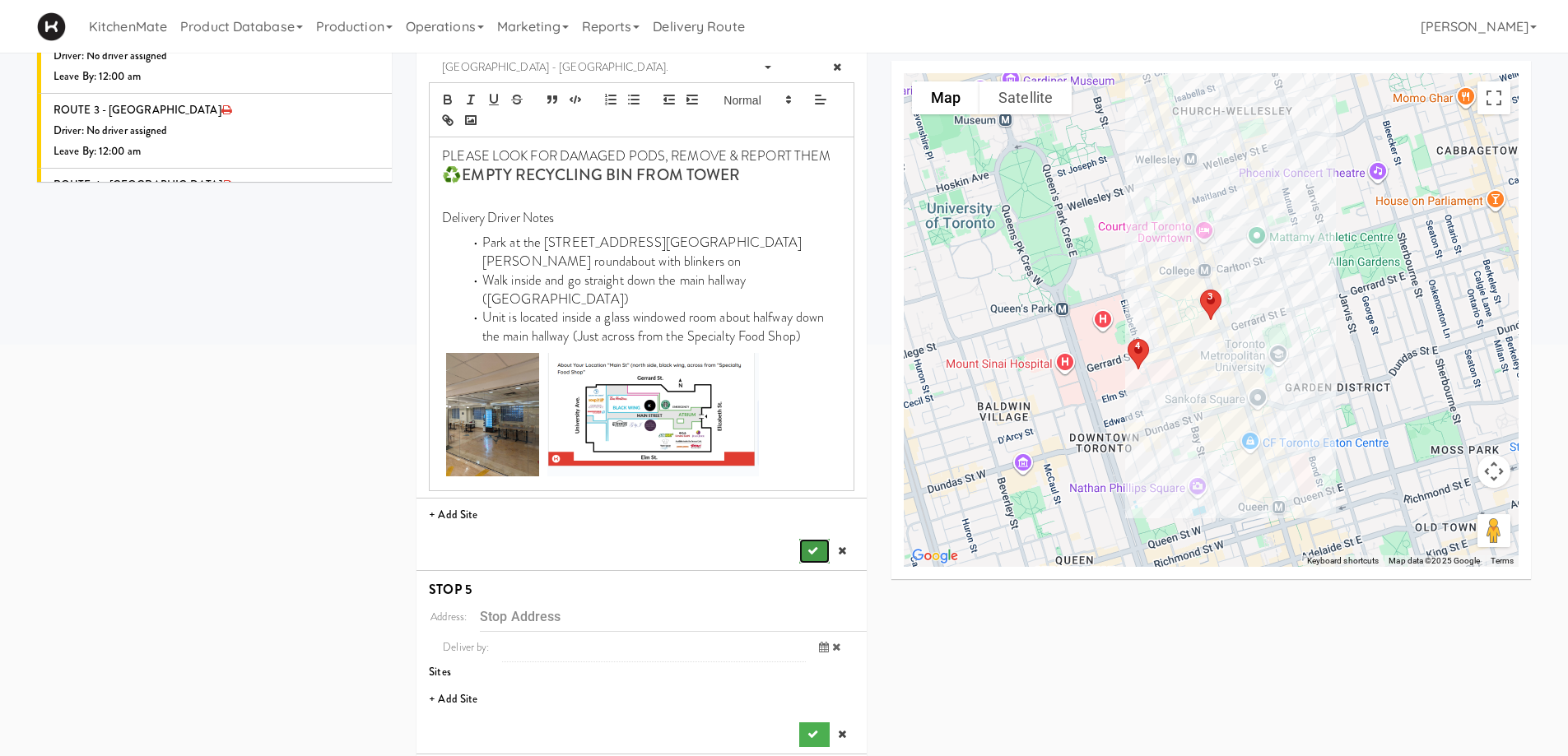
click at [820, 539] on button "submit" at bounding box center [814, 551] width 30 height 24
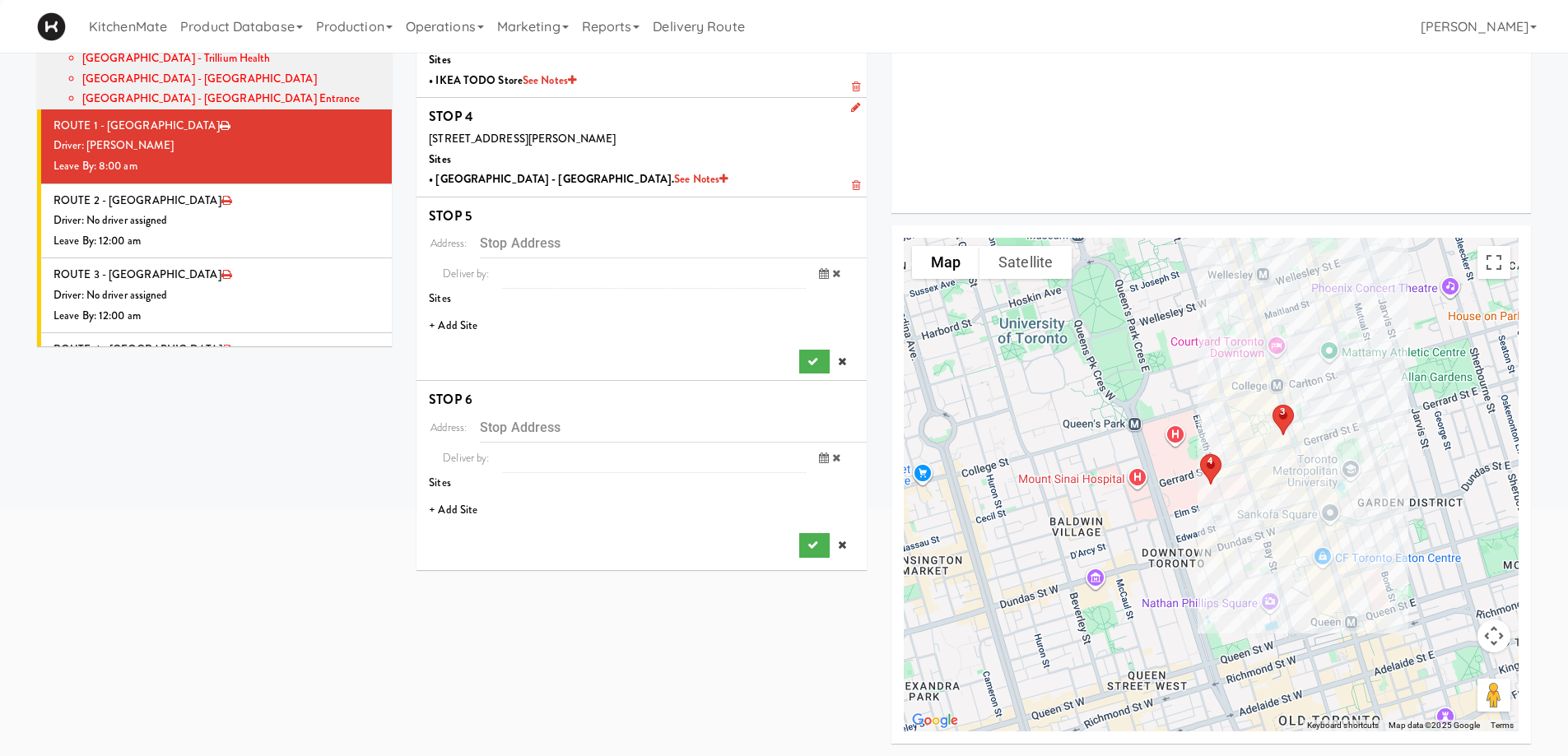
scroll to position [299, 0]
click at [463, 320] on li "+ Add Site" at bounding box center [642, 326] width 450 height 34
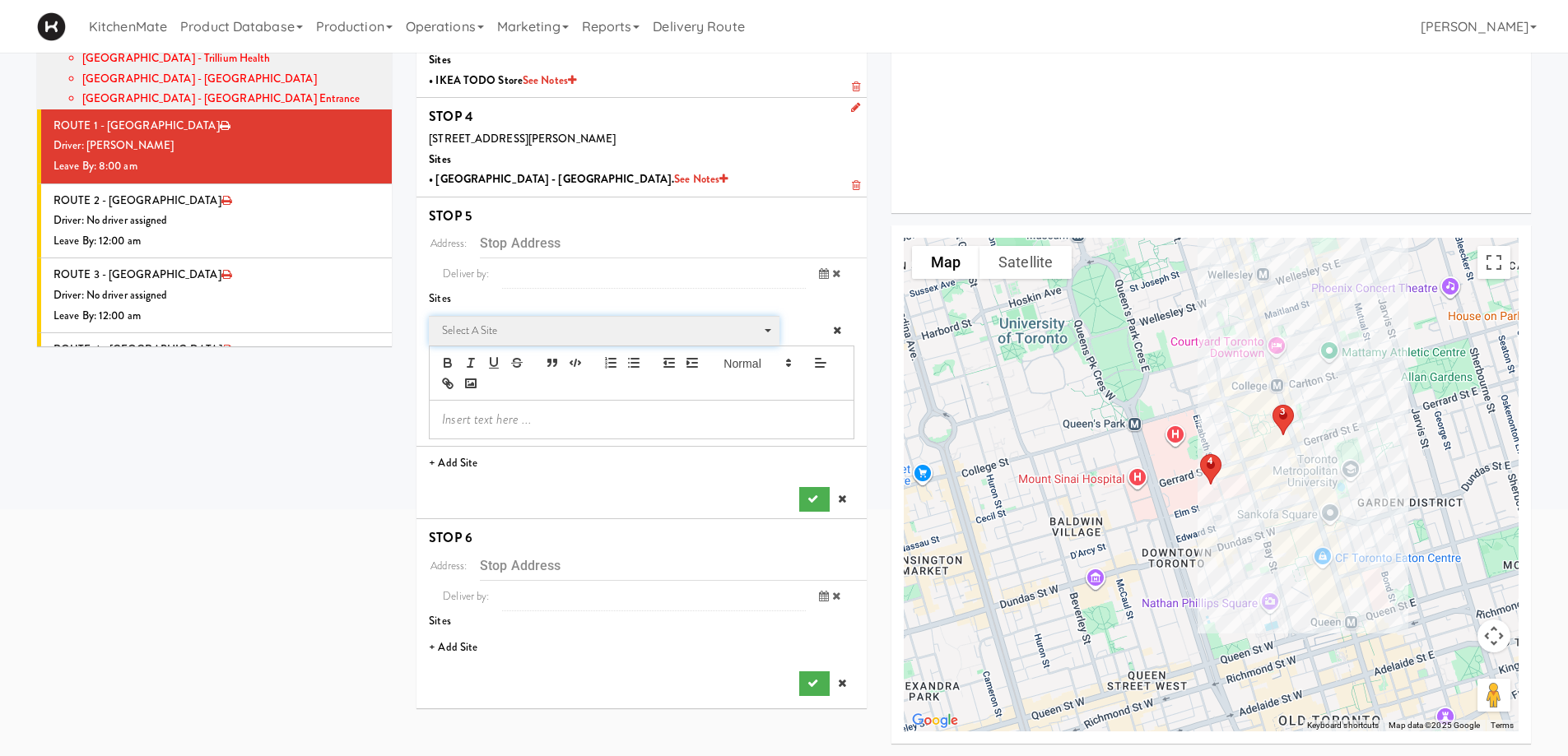
click at [531, 318] on span "Select a site Select a site" at bounding box center [603, 331] width 349 height 31
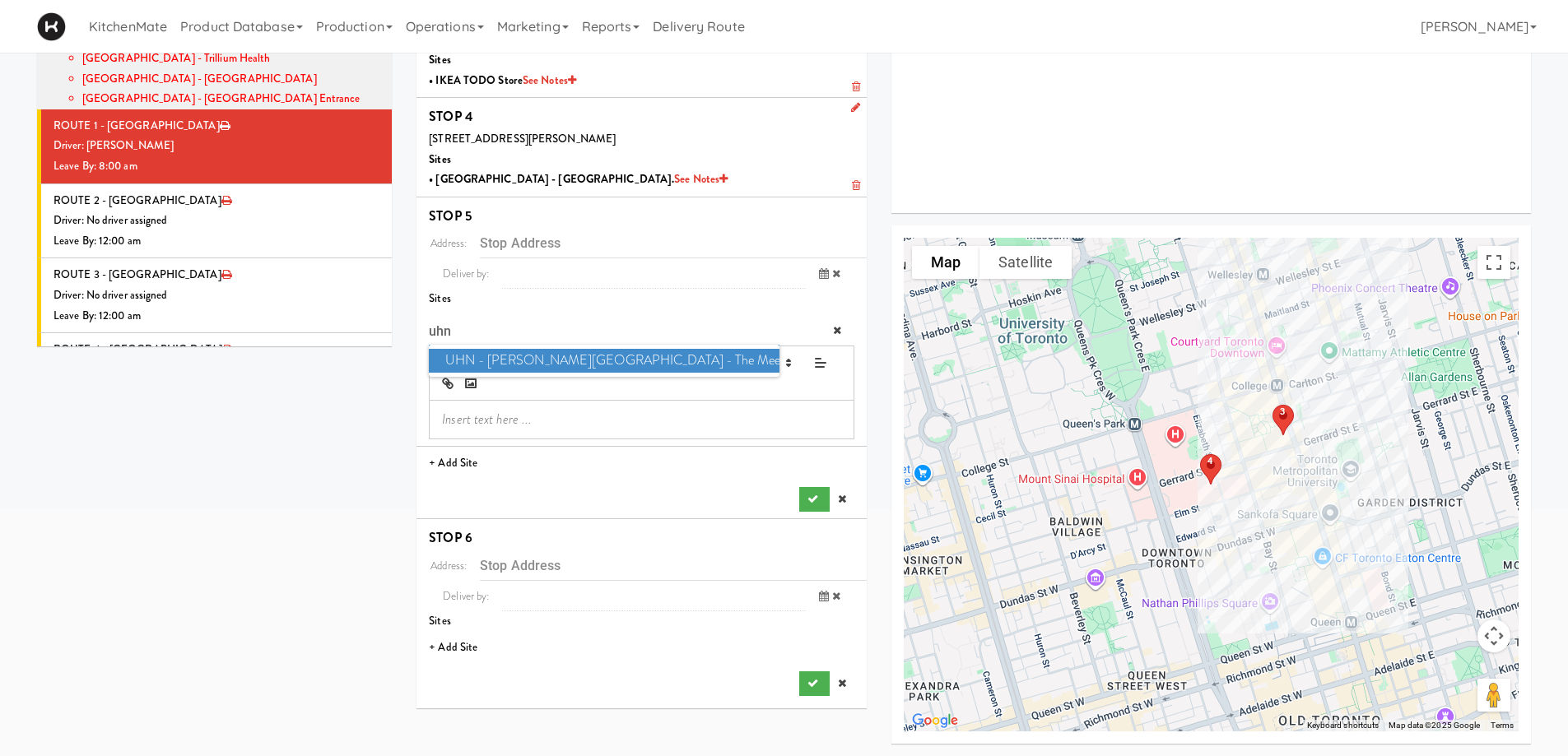
type input "uhn"
click at [473, 358] on span "UHN - [PERSON_NAME][GEOGRAPHIC_DATA] - The Meeting Place" at bounding box center [603, 360] width 349 height 24
type input "[STREET_ADDRESS][PERSON_NAME]"
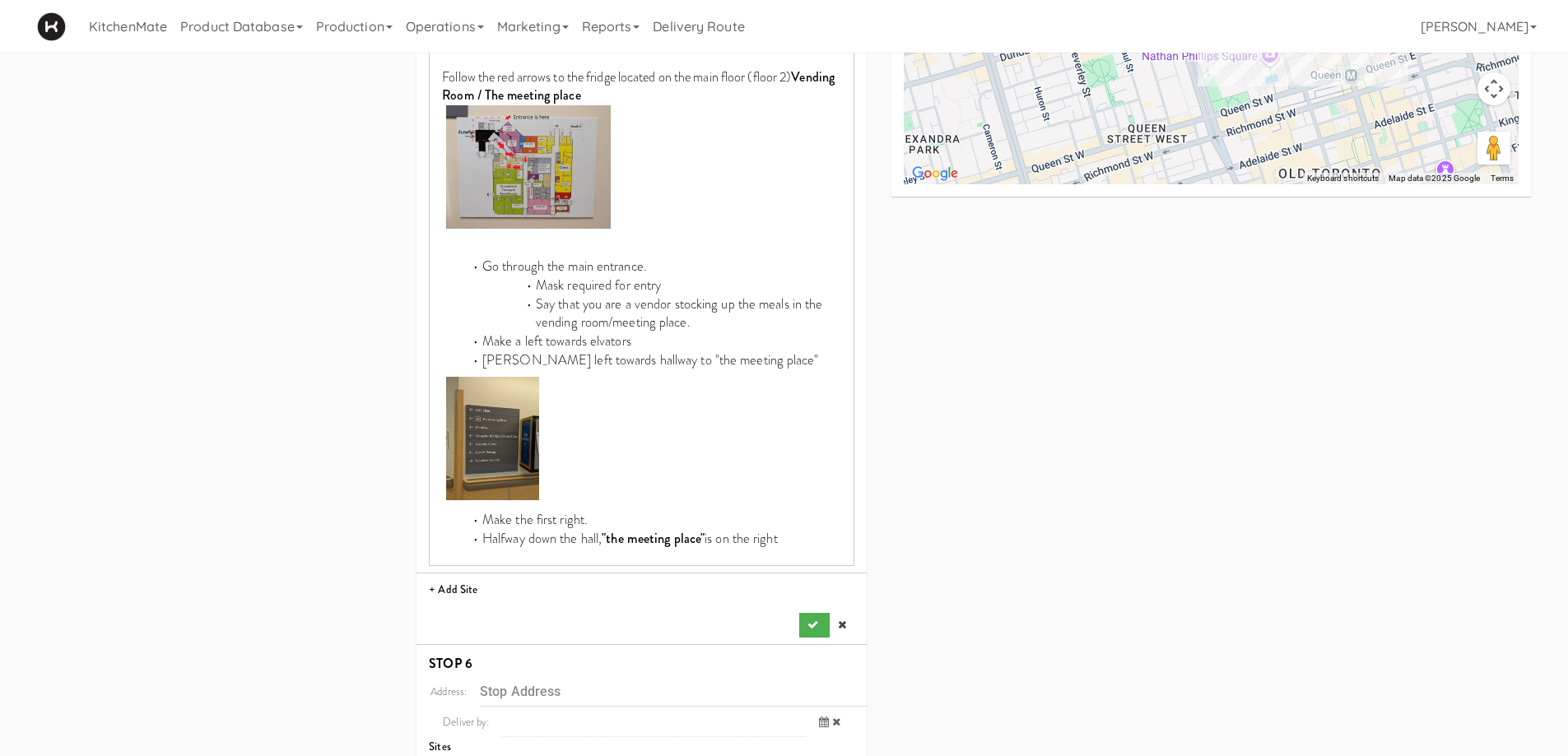
scroll to position [875, 0]
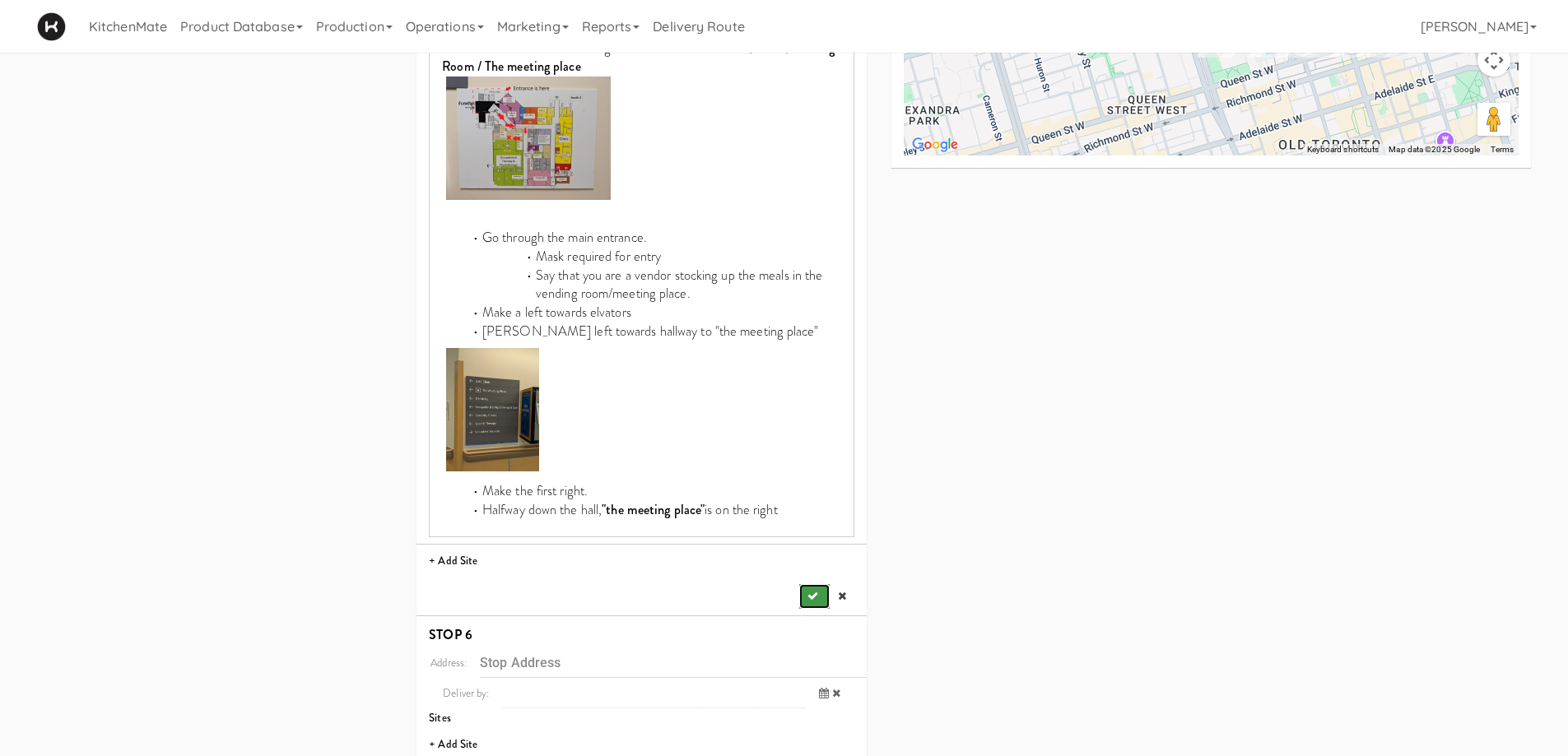
click at [816, 598] on icon "submit" at bounding box center [812, 596] width 11 height 10
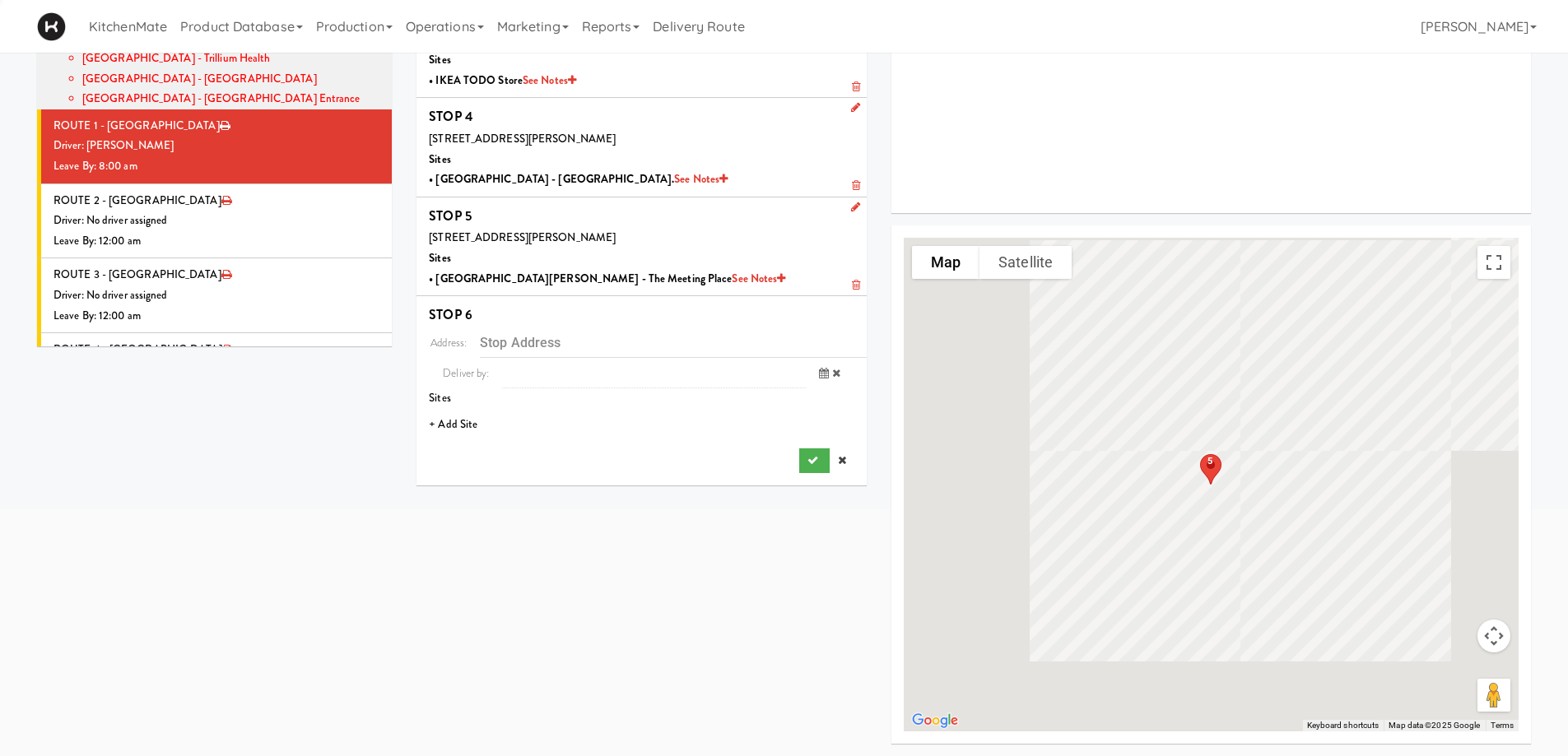
scroll to position [299, 0]
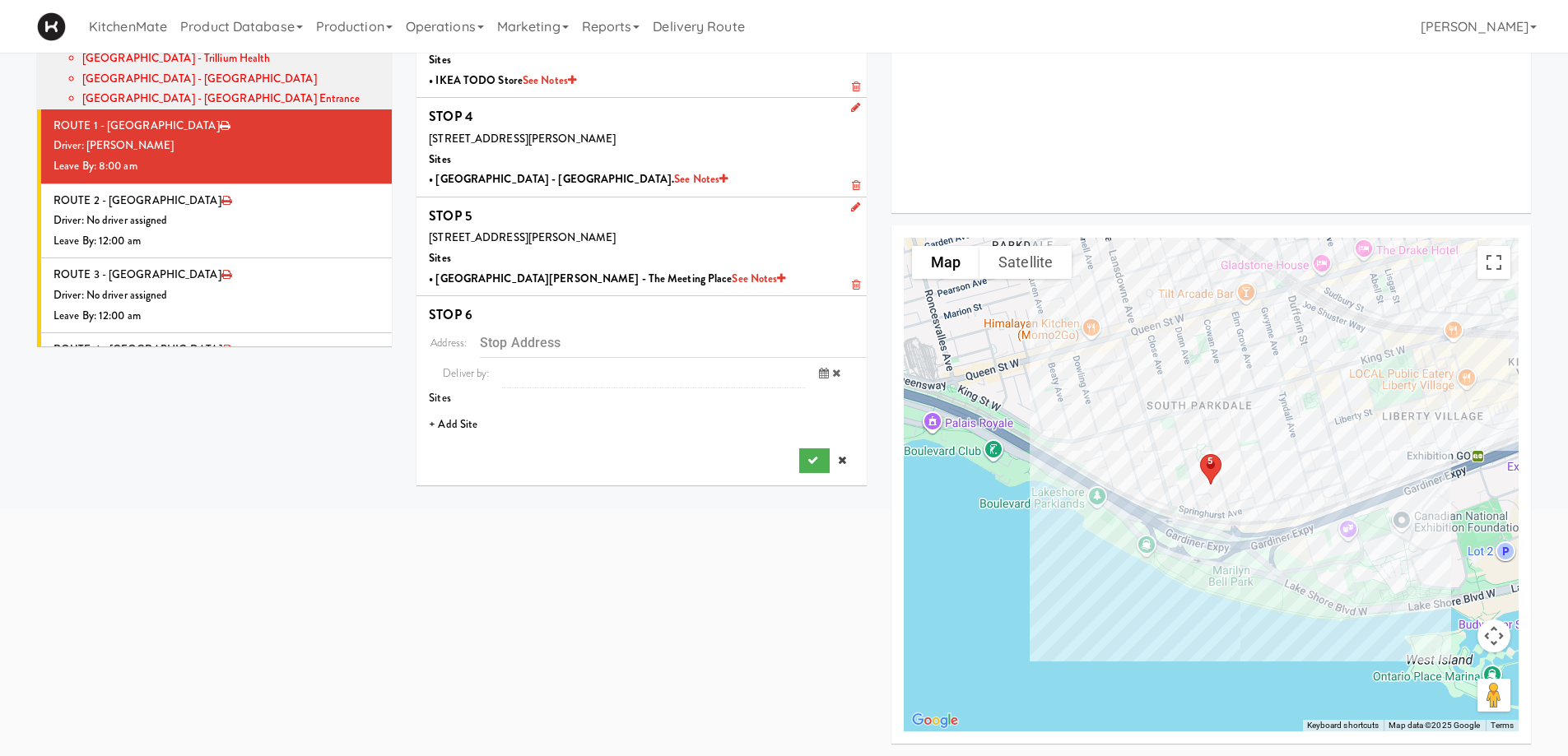
click at [462, 416] on li "+ Add Site" at bounding box center [642, 424] width 450 height 34
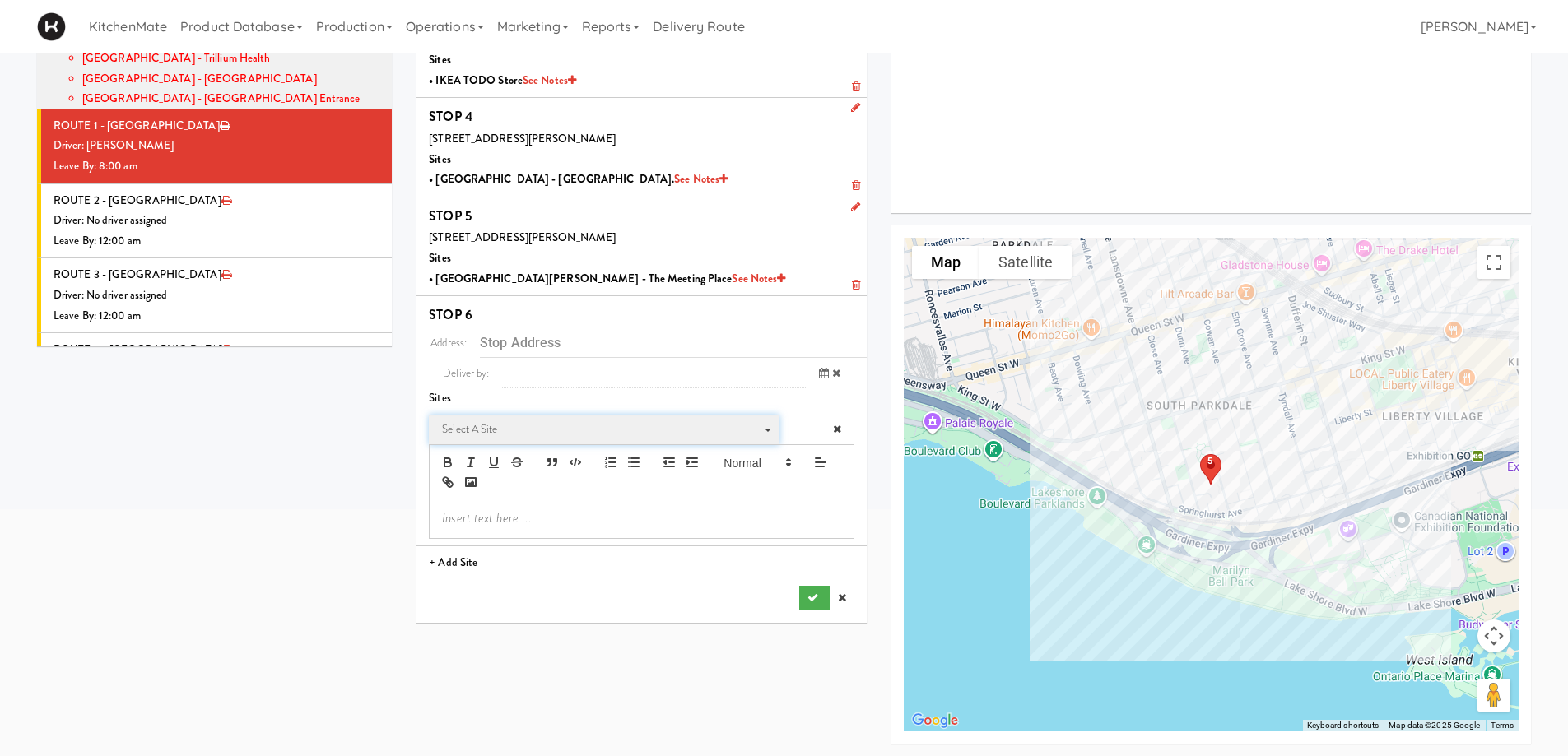
click at [528, 431] on span "Select a site" at bounding box center [598, 429] width 313 height 20
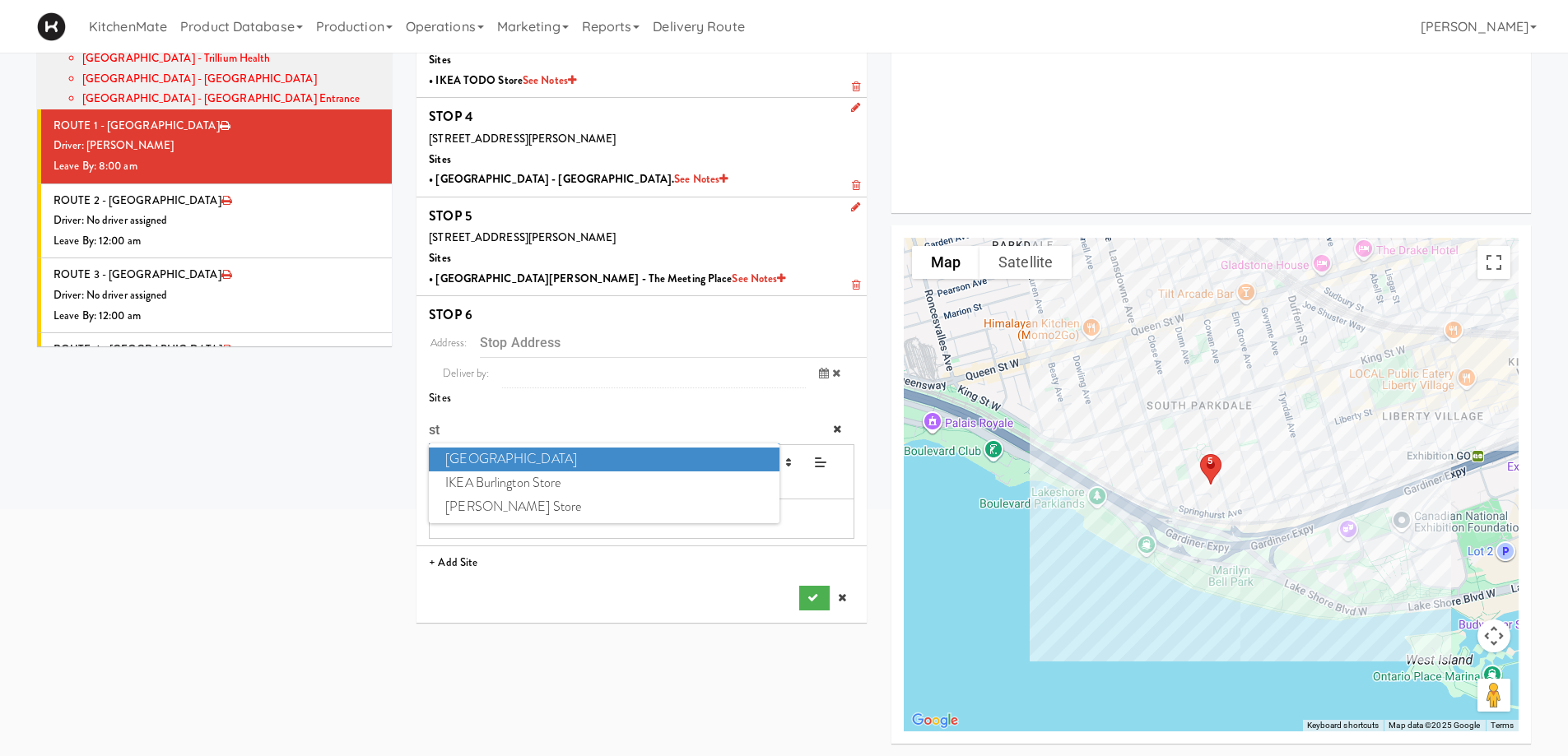
type input "st"
click at [498, 462] on span "[GEOGRAPHIC_DATA]" at bounding box center [603, 458] width 349 height 24
type input "[STREET_ADDRESS]"
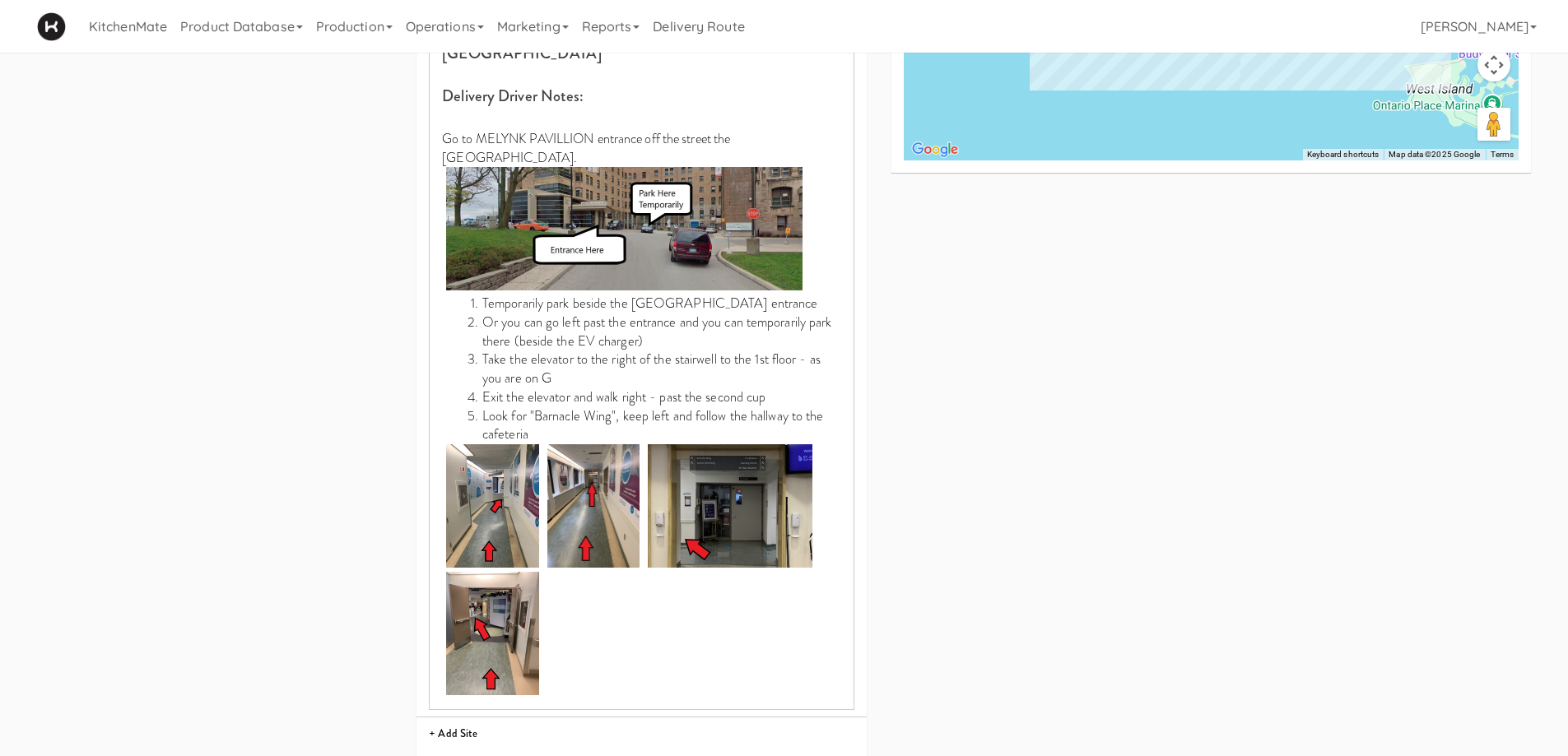
scroll to position [885, 0]
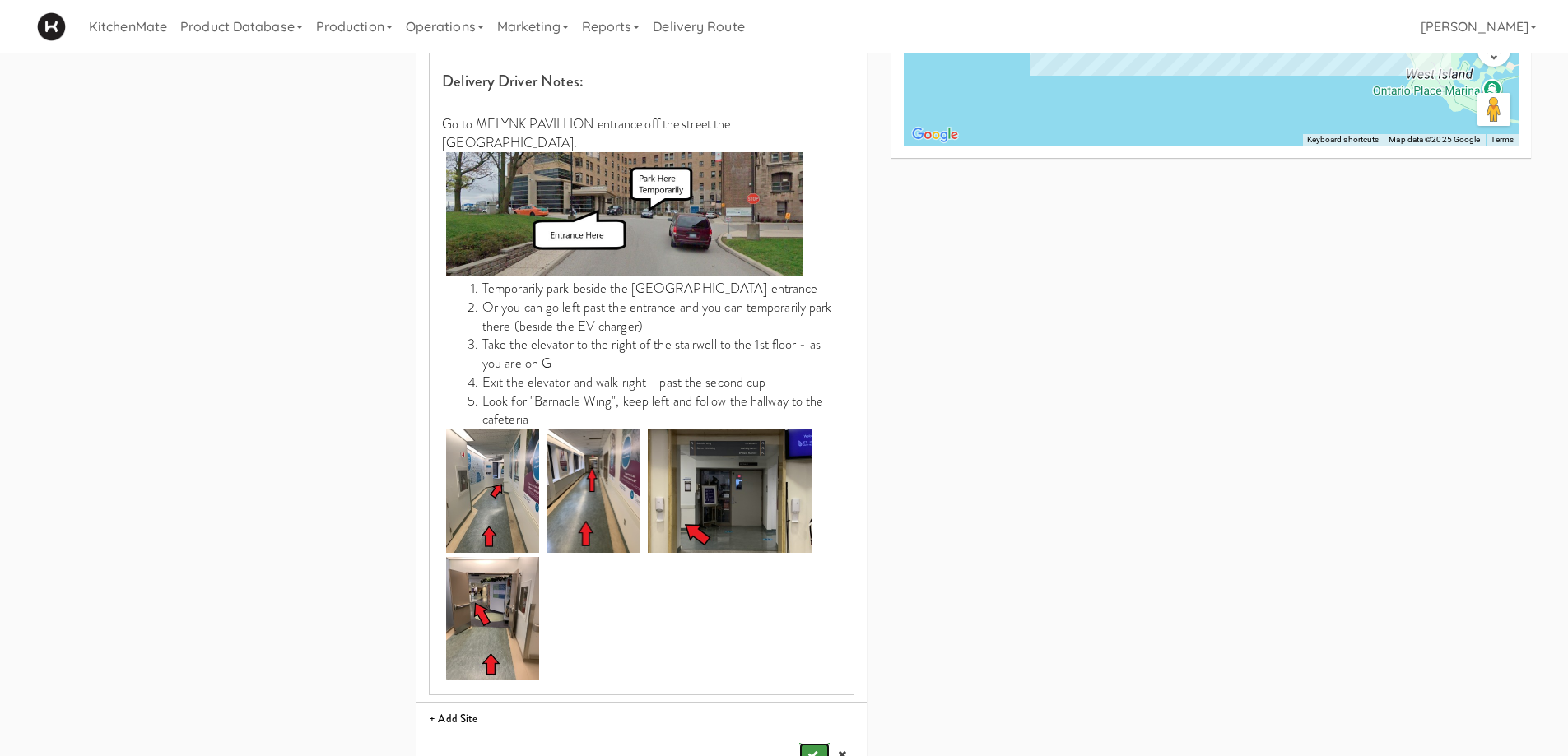
click at [819, 743] on button "submit" at bounding box center [814, 755] width 30 height 24
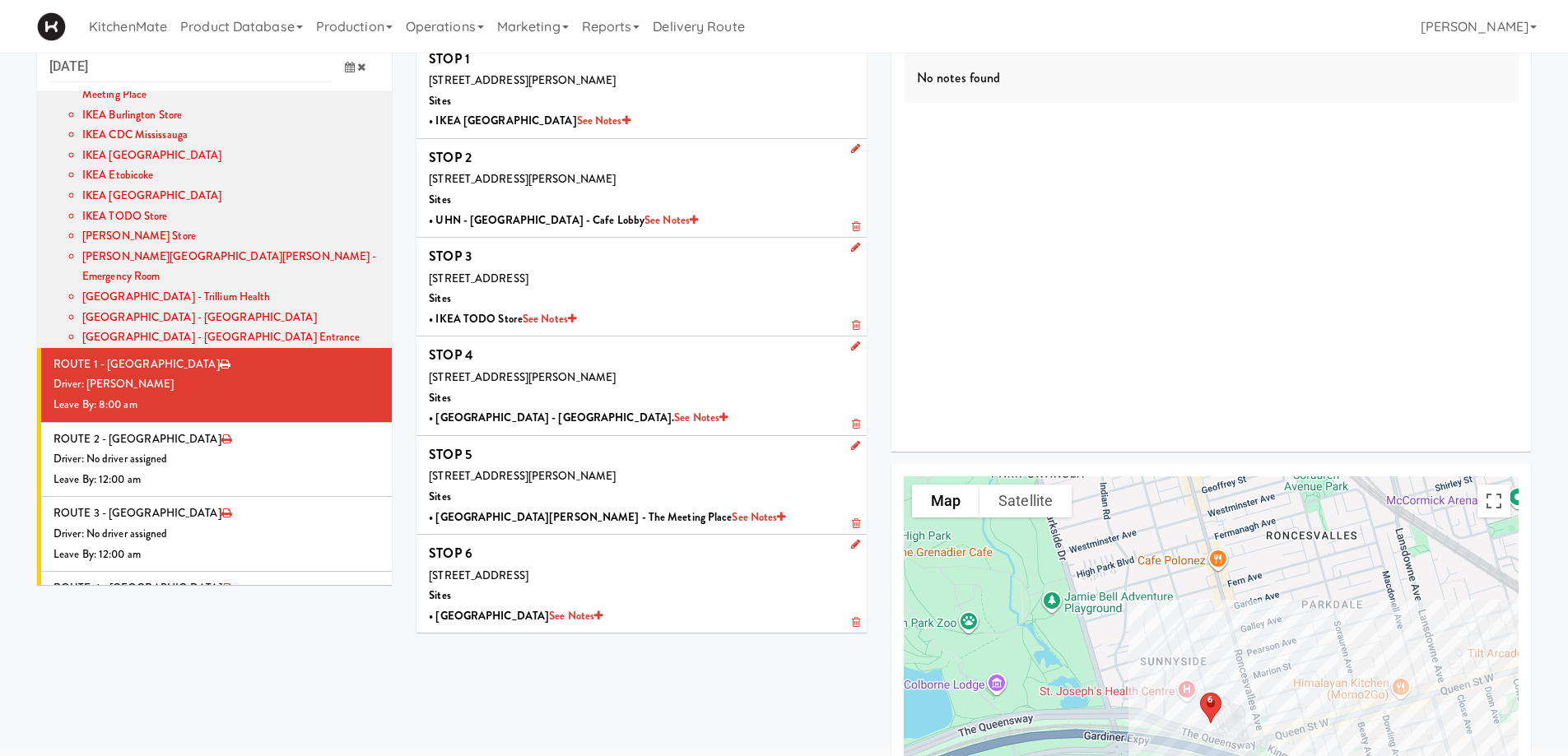
scroll to position [52, 0]
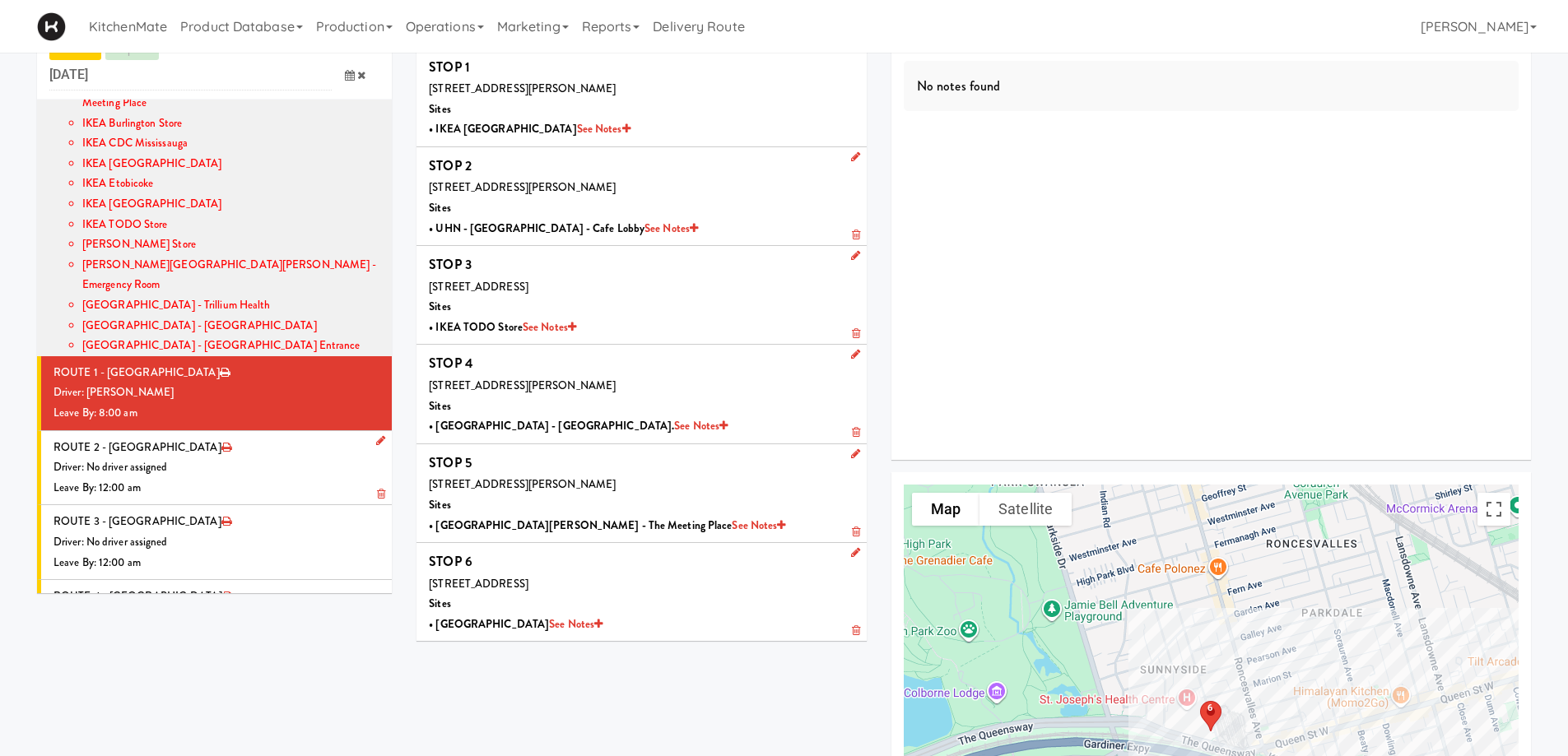
click at [376, 435] on icon at bounding box center [381, 440] width 9 height 10
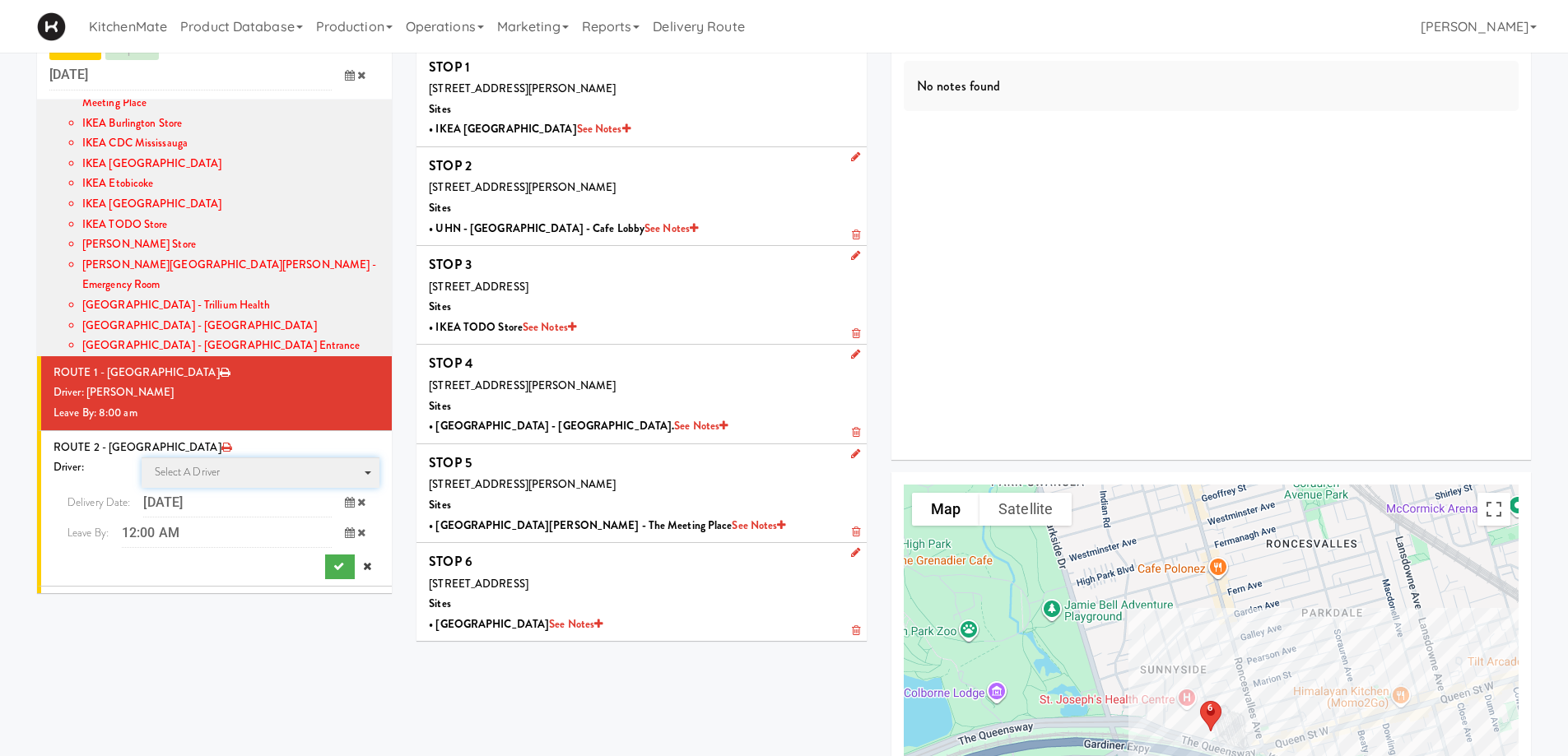
click at [243, 458] on span "Select a driver Select a driver" at bounding box center [261, 472] width 239 height 31
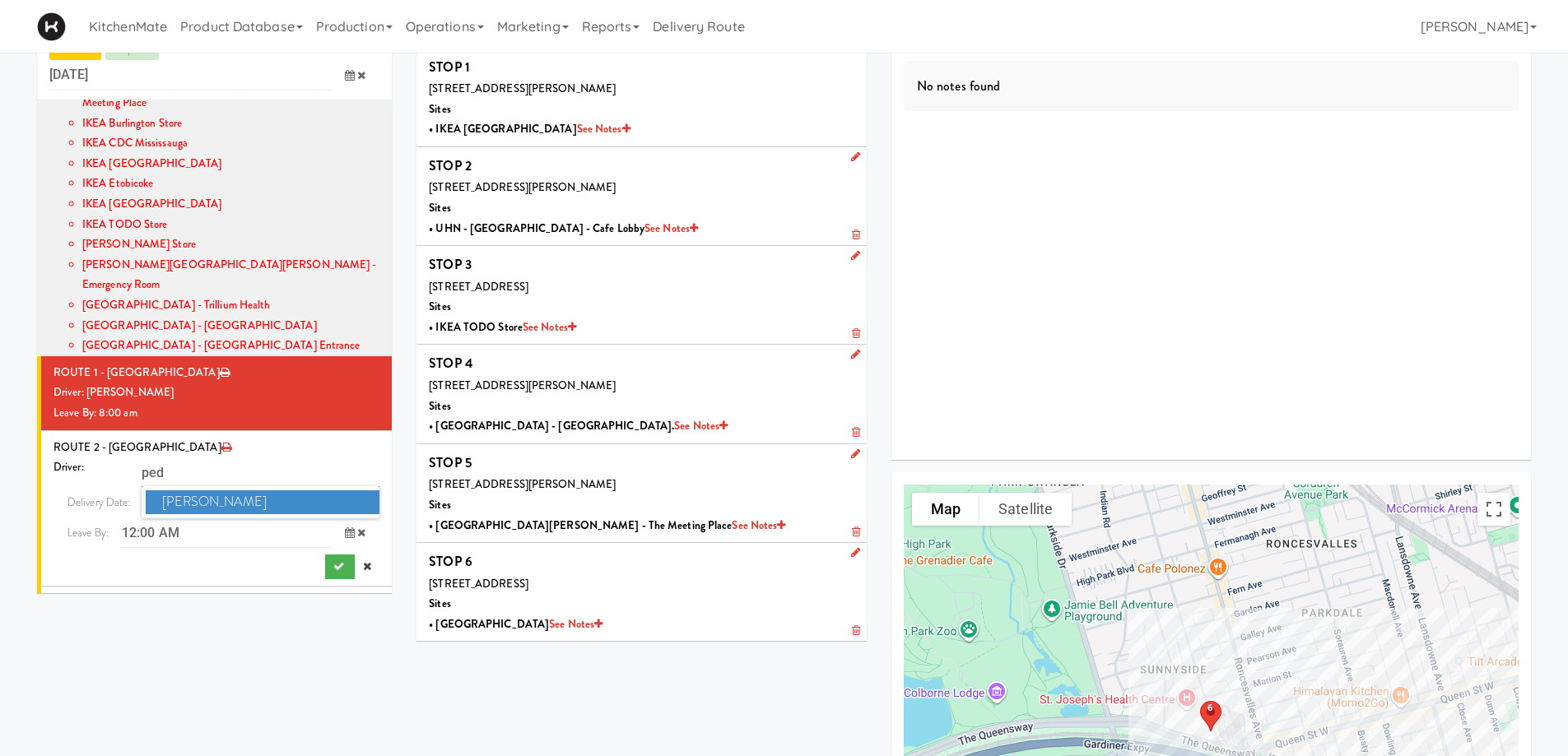
type input "ped"
click at [226, 490] on span "[PERSON_NAME]" at bounding box center [263, 501] width 235 height 24
click at [334, 561] on icon "submit" at bounding box center [339, 566] width 11 height 10
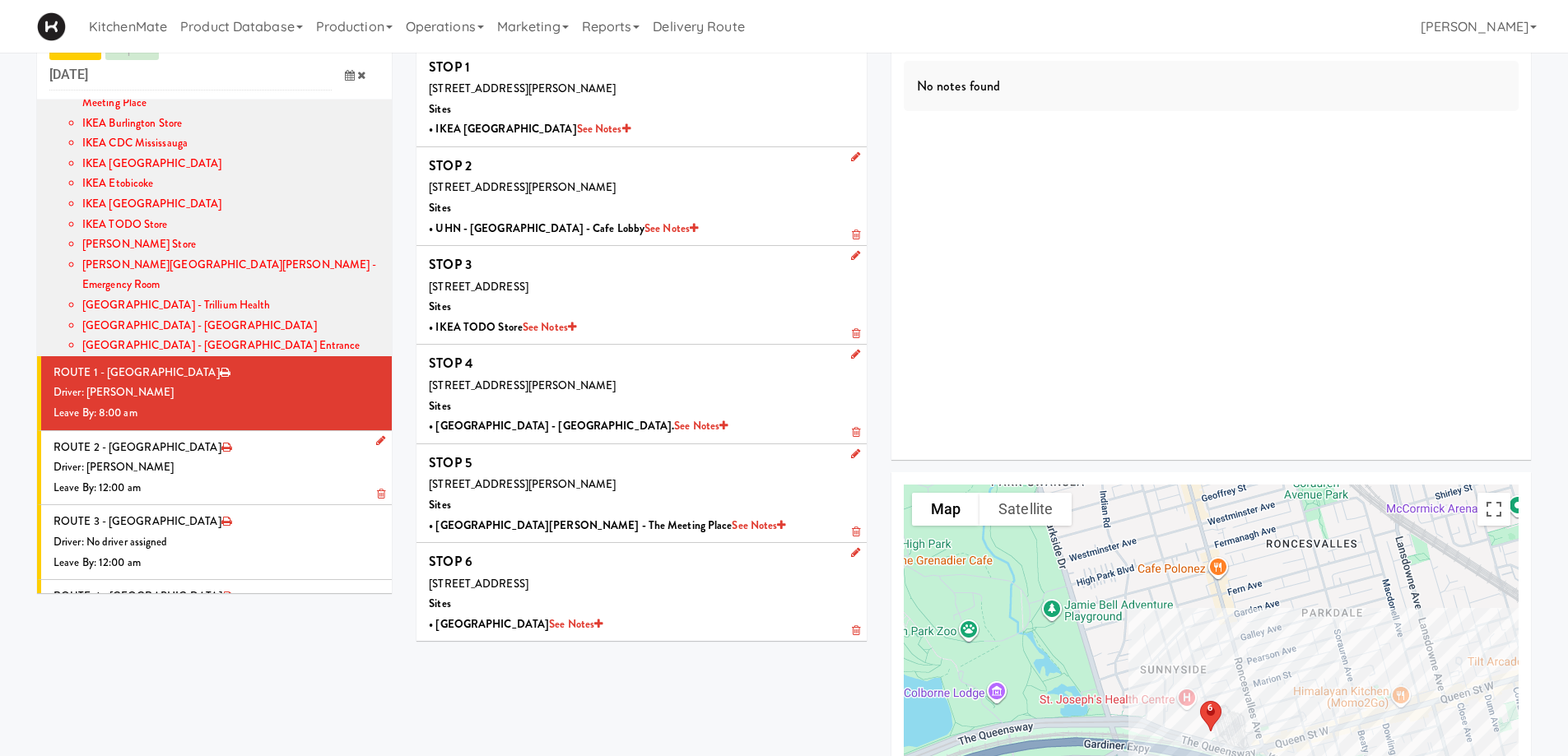
click at [257, 458] on div "Driver: [PERSON_NAME]" at bounding box center [216, 467] width 326 height 20
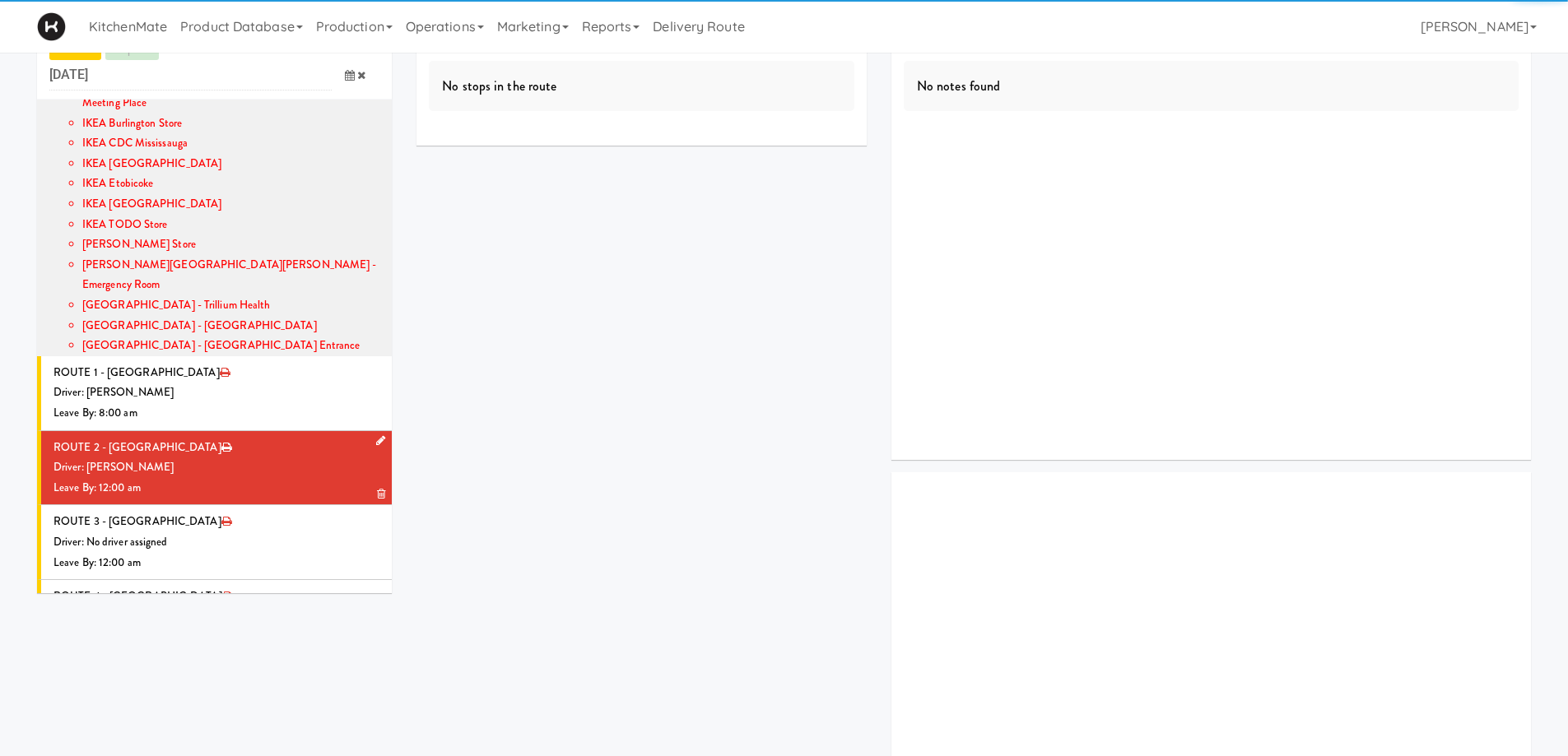
click at [376, 435] on icon at bounding box center [381, 440] width 9 height 10
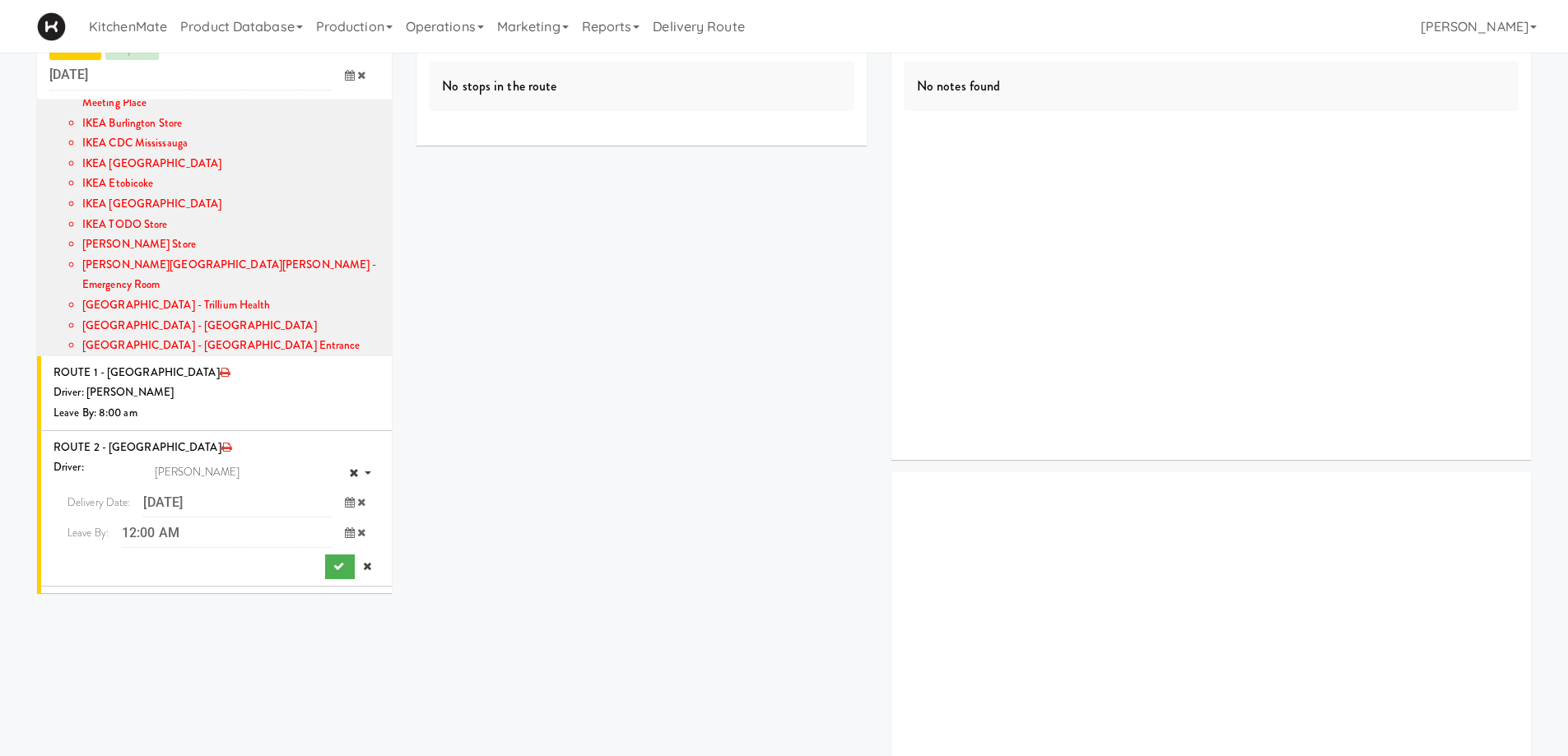
click at [332, 517] on span at bounding box center [355, 532] width 48 height 31
click at [75, 612] on span "8:00 AM" at bounding box center [89, 626] width 64 height 28
click at [69, 556] on span "8:00 AM" at bounding box center [89, 570] width 64 height 28
click at [328, 555] on button "submit" at bounding box center [340, 567] width 30 height 24
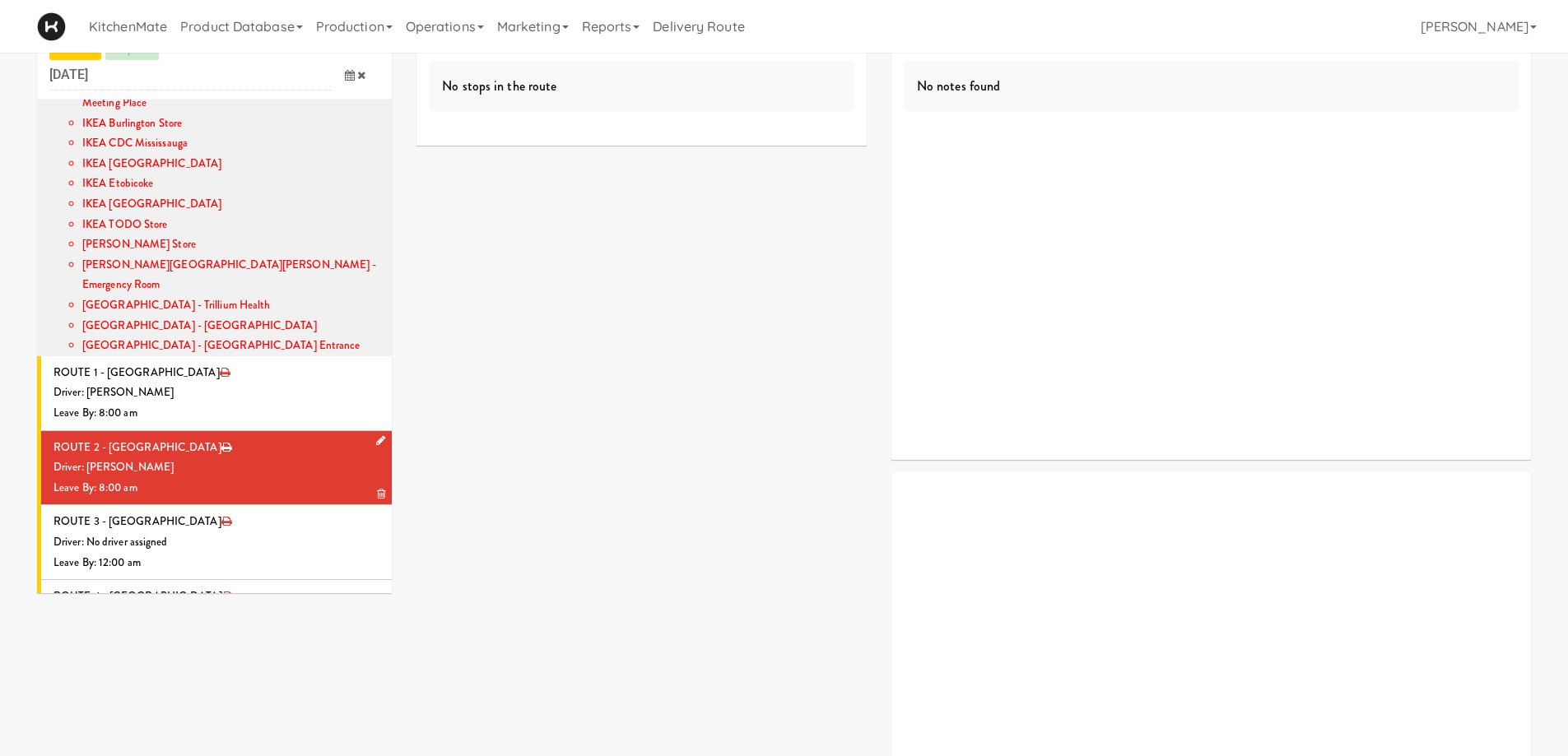
click at [167, 458] on div "Driver: [PERSON_NAME]" at bounding box center [216, 467] width 326 height 20
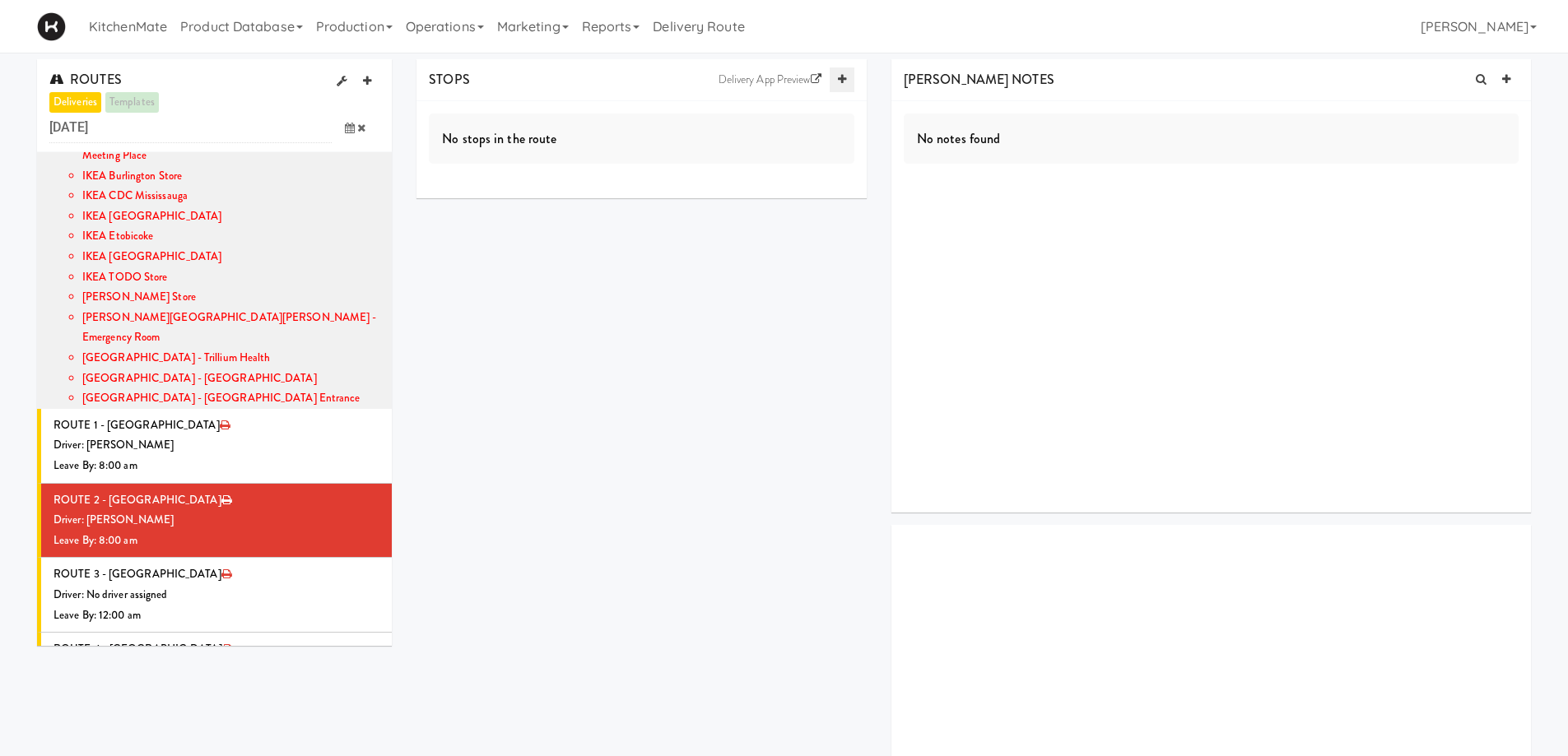
click at [841, 81] on icon at bounding box center [841, 80] width 8 height 10
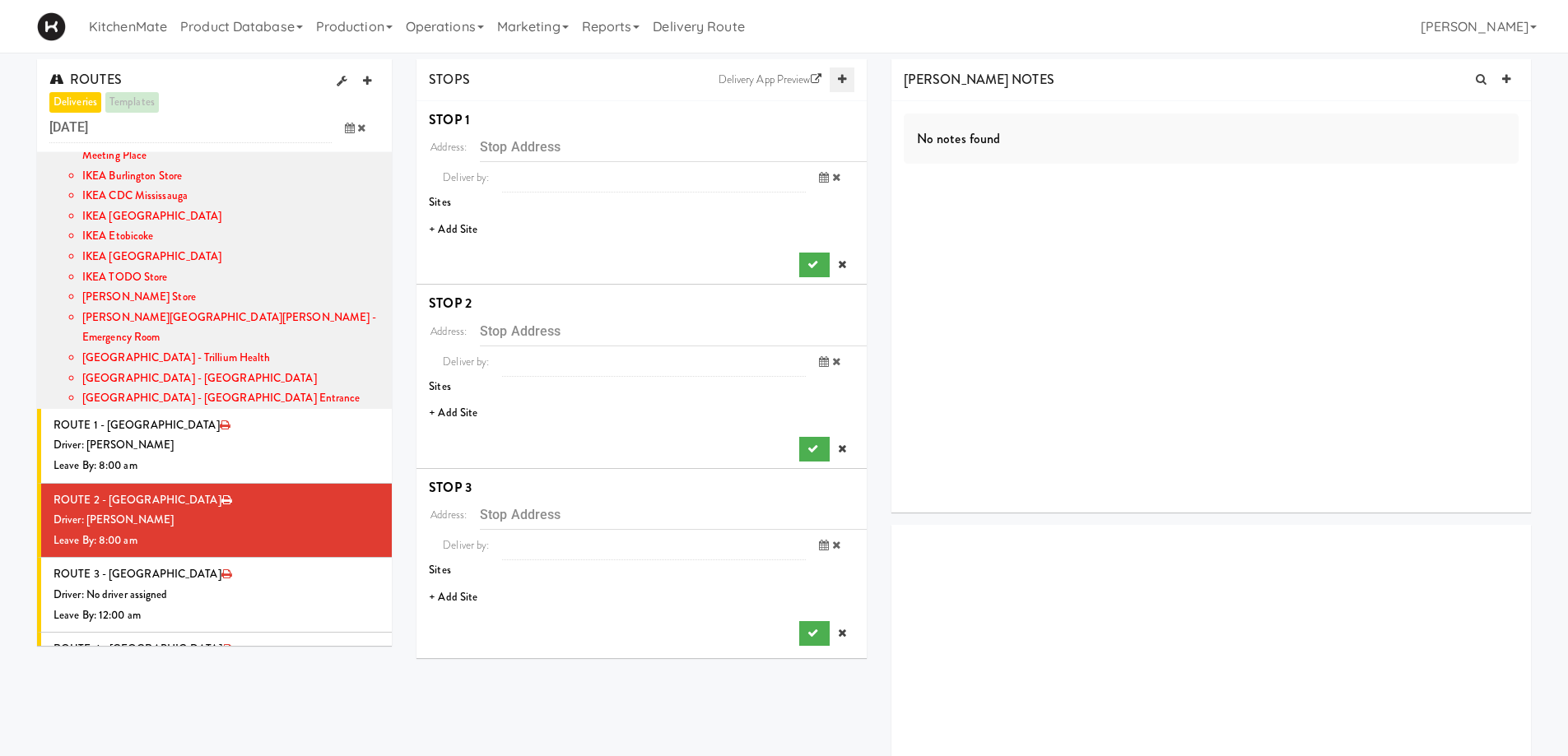
click at [841, 81] on icon at bounding box center [841, 80] width 8 height 10
click at [840, 80] on icon at bounding box center [841, 80] width 8 height 10
click at [444, 228] on li "+ Add Site" at bounding box center [642, 229] width 450 height 34
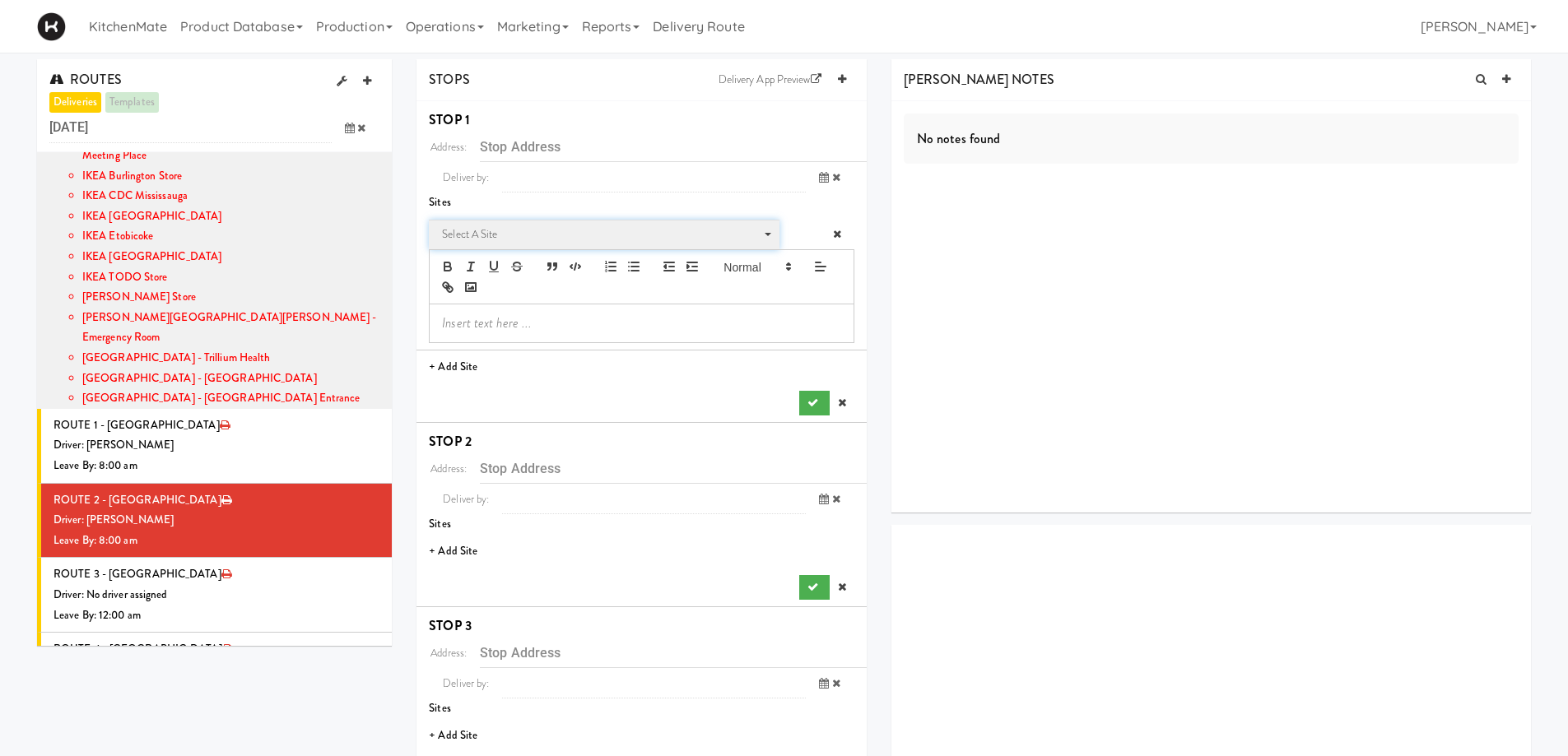
click at [545, 237] on span "Select a site" at bounding box center [598, 234] width 313 height 20
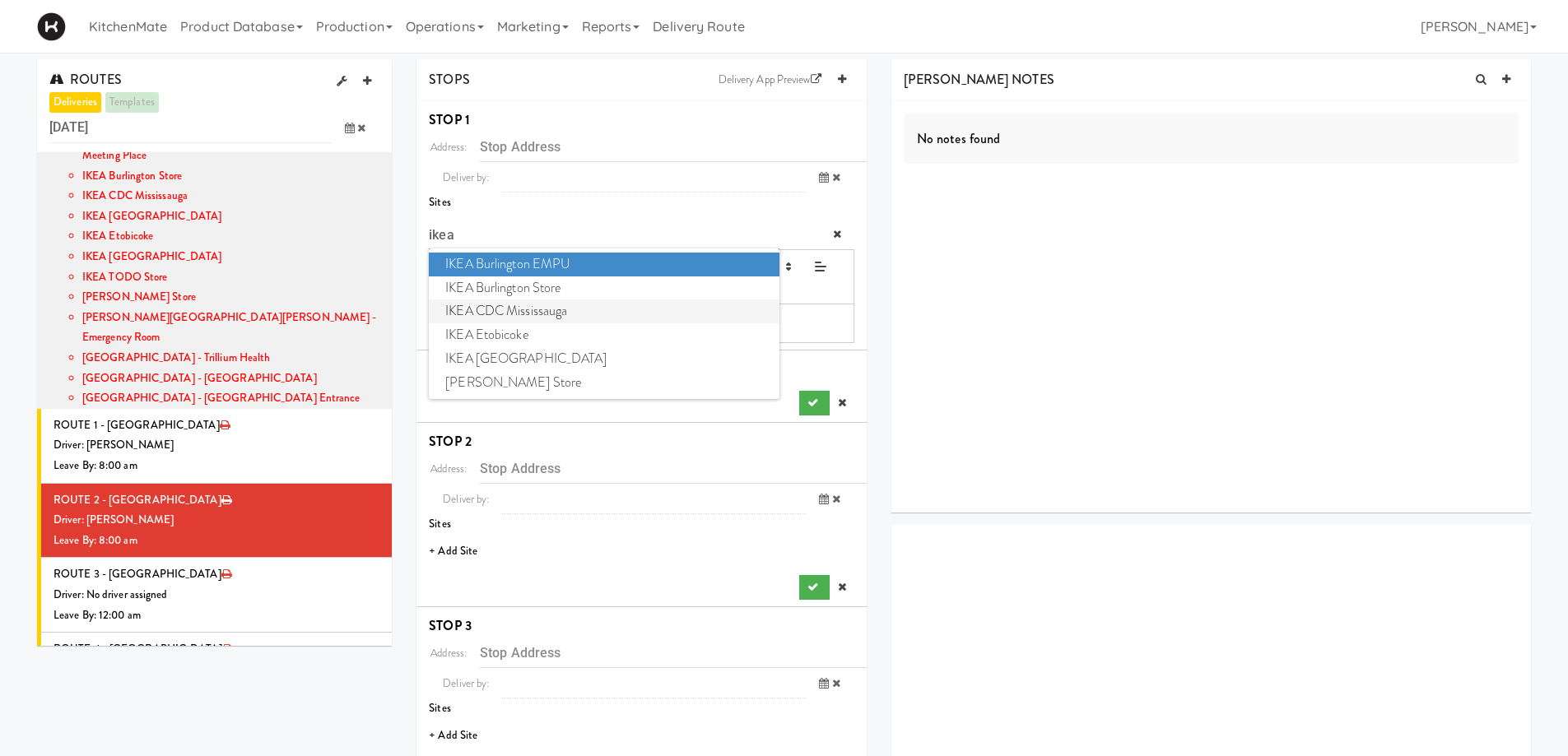
type input "ikea"
click at [515, 303] on span "IKEA CDC Mississauga" at bounding box center [603, 311] width 349 height 24
type input "[STREET_ADDRESS]"
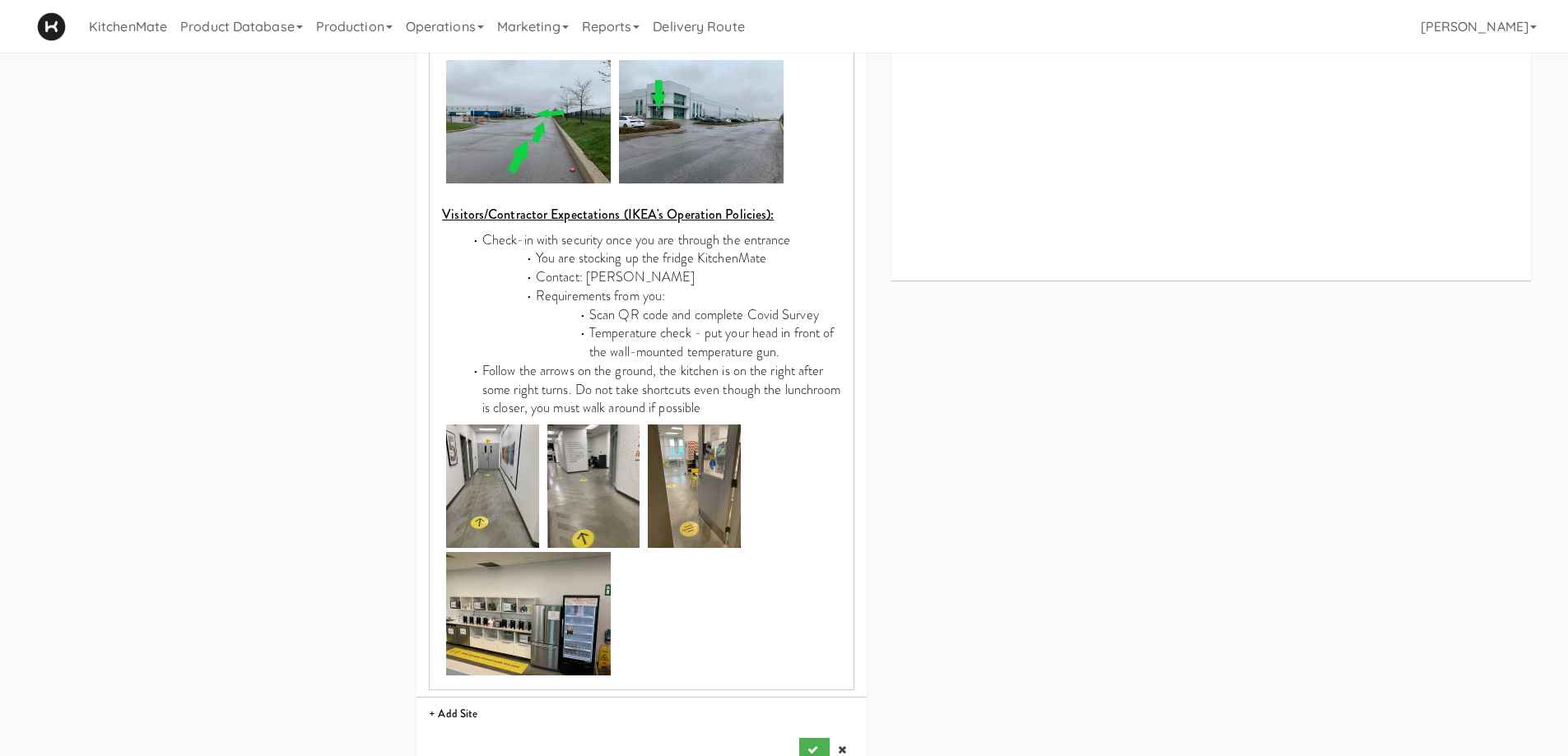
scroll to position [1069, 0]
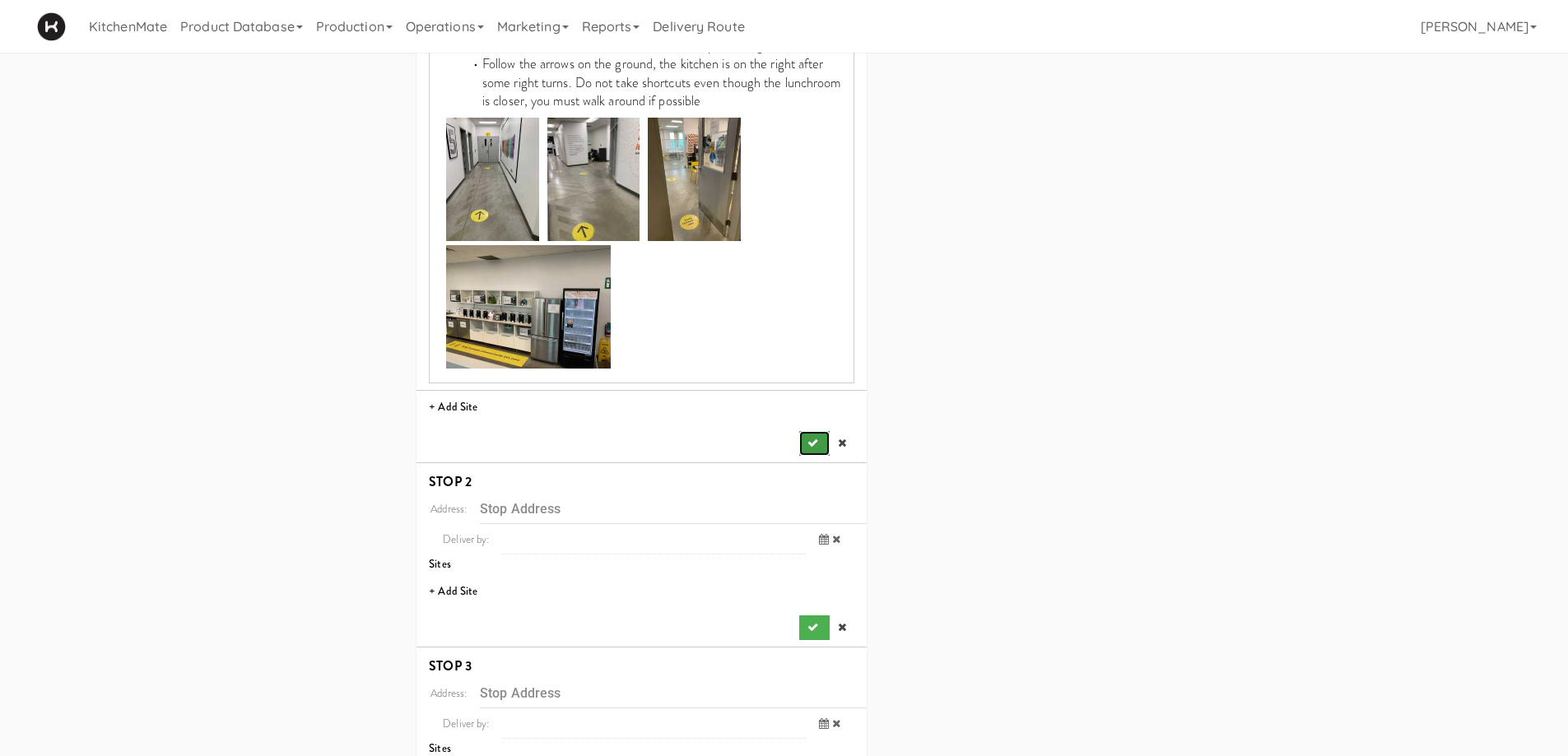
click at [811, 431] on button "submit" at bounding box center [814, 444] width 30 height 24
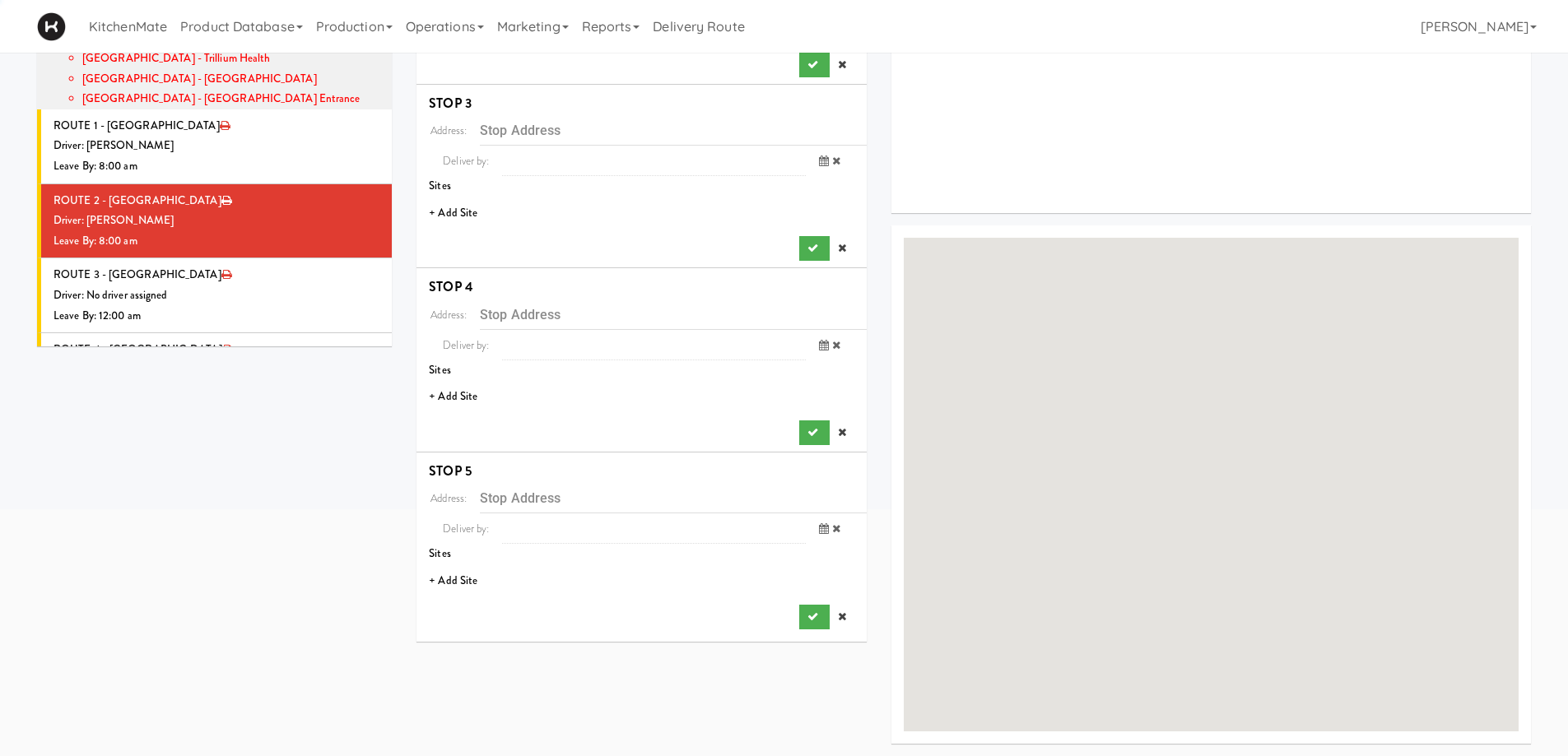
scroll to position [0, 0]
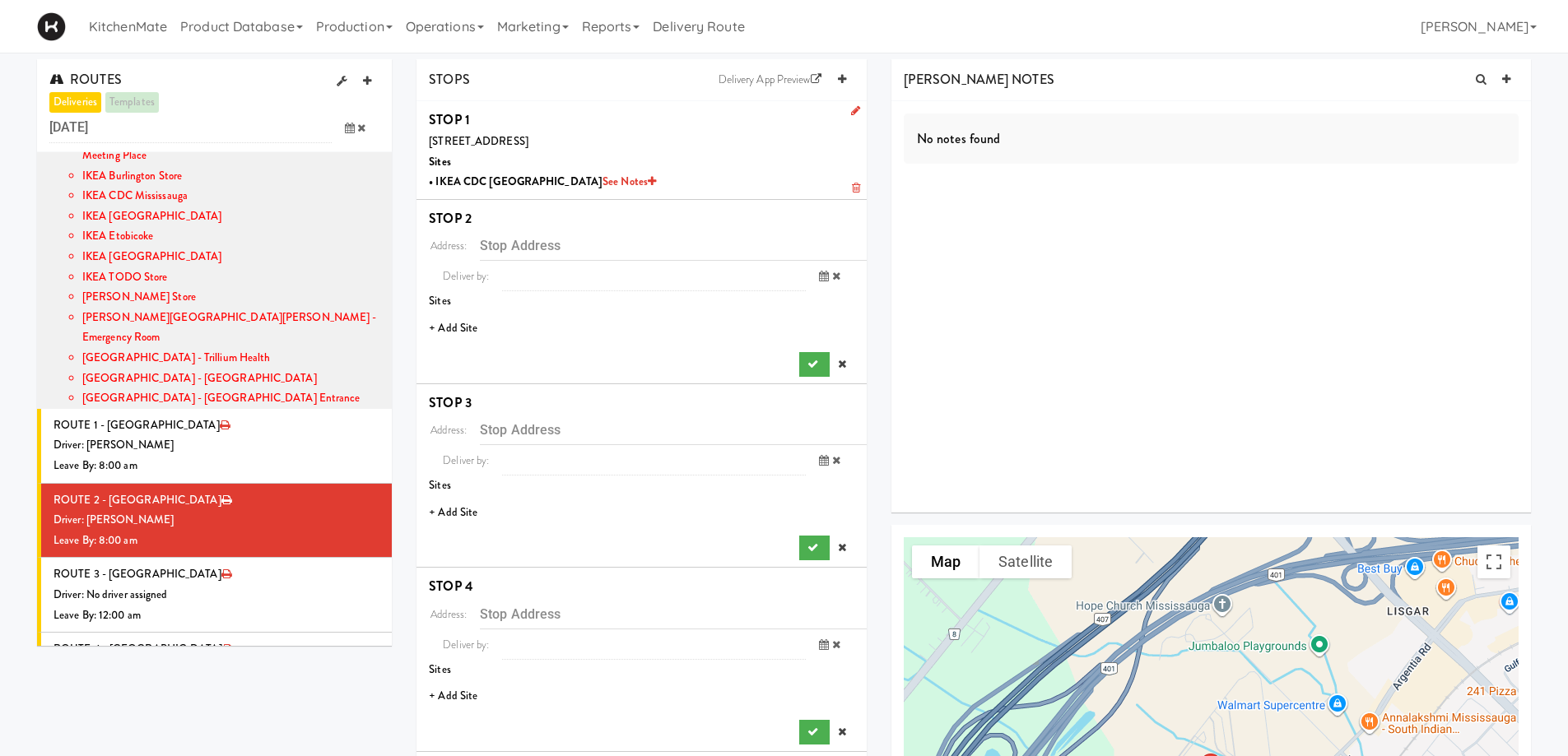
click at [459, 326] on li "+ Add Site" at bounding box center [642, 328] width 450 height 34
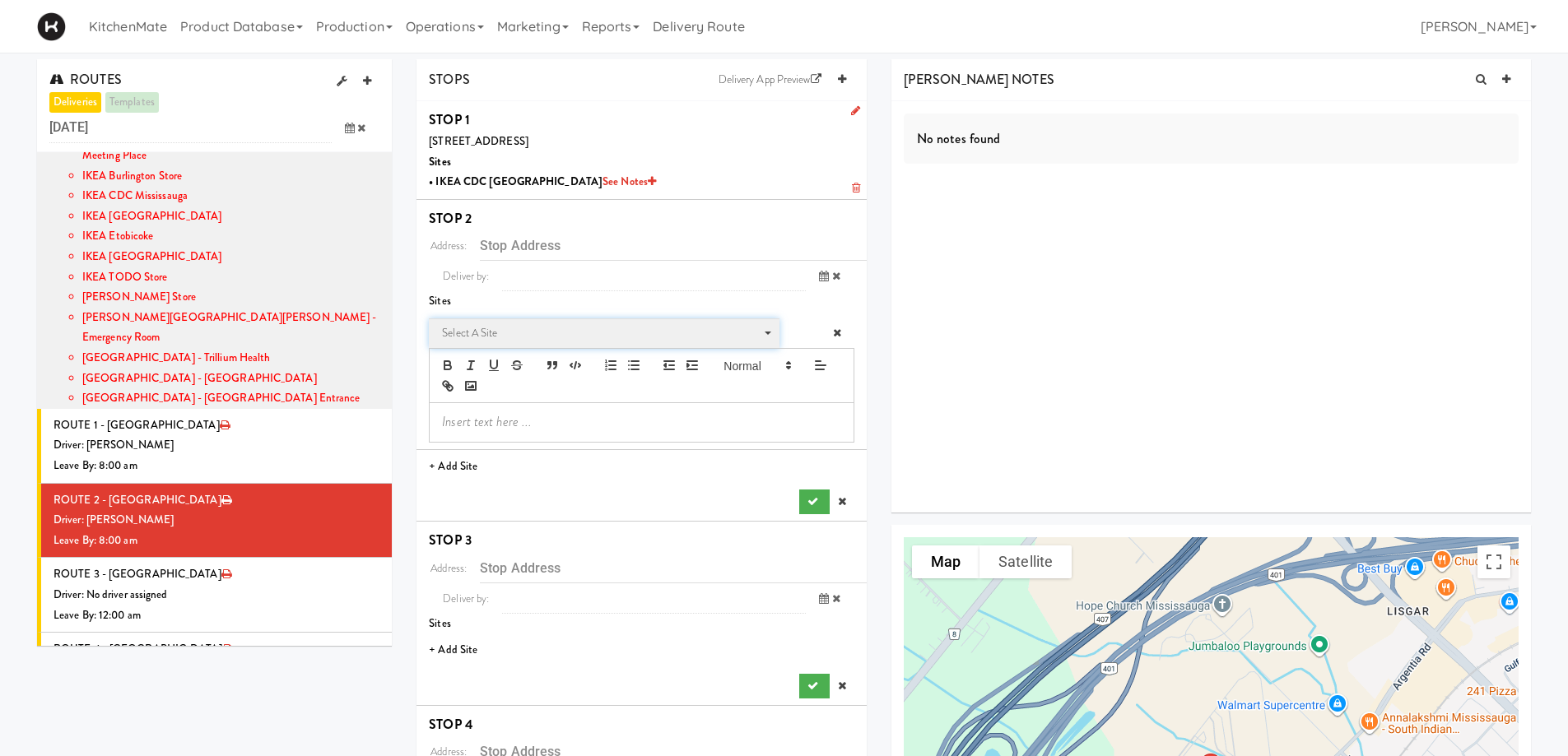
click at [478, 332] on span "Select a site" at bounding box center [598, 332] width 313 height 20
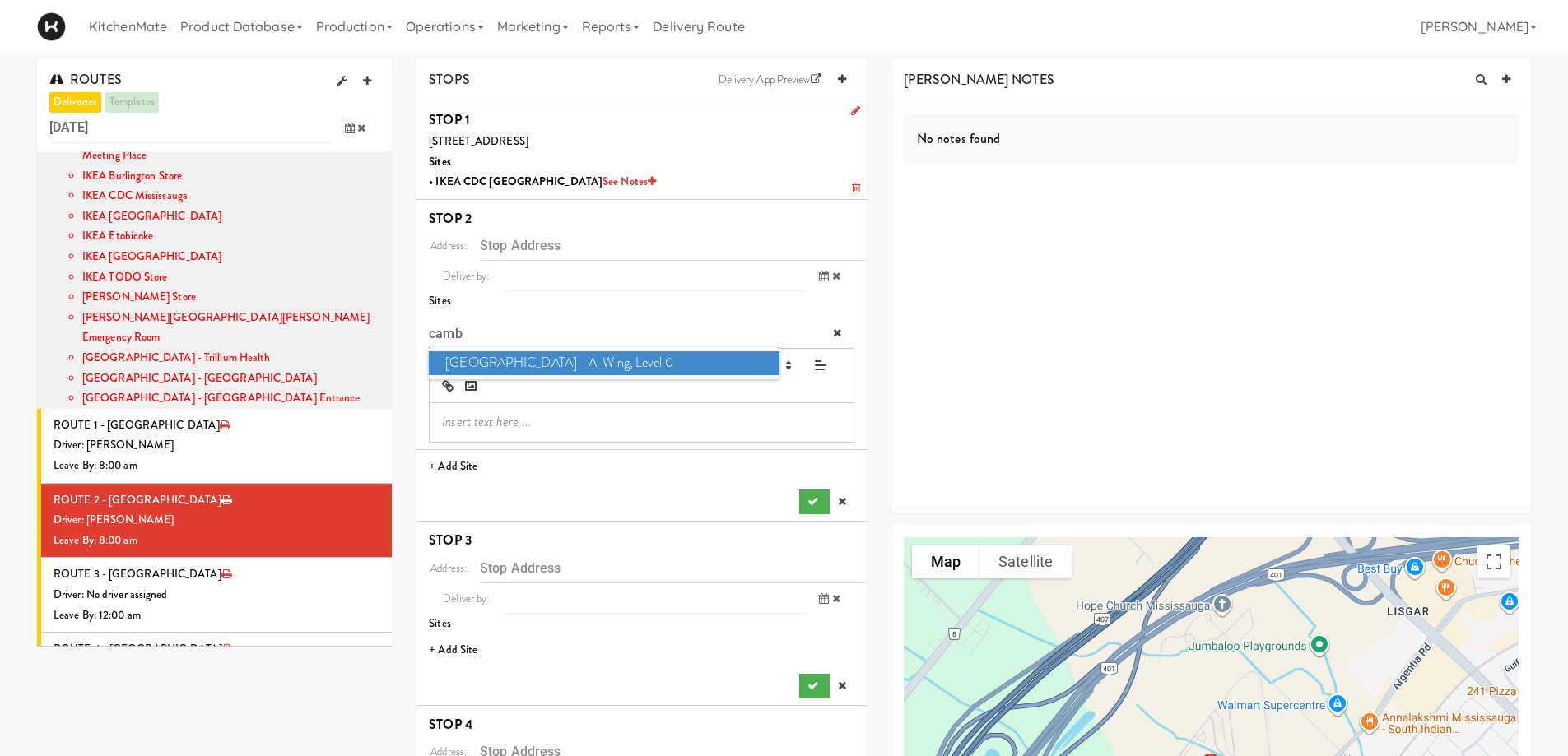
type input "camb"
click at [680, 362] on span "[GEOGRAPHIC_DATA] - A-Wing, Level 0" at bounding box center [603, 362] width 349 height 24
type input "[STREET_ADDRESS]"
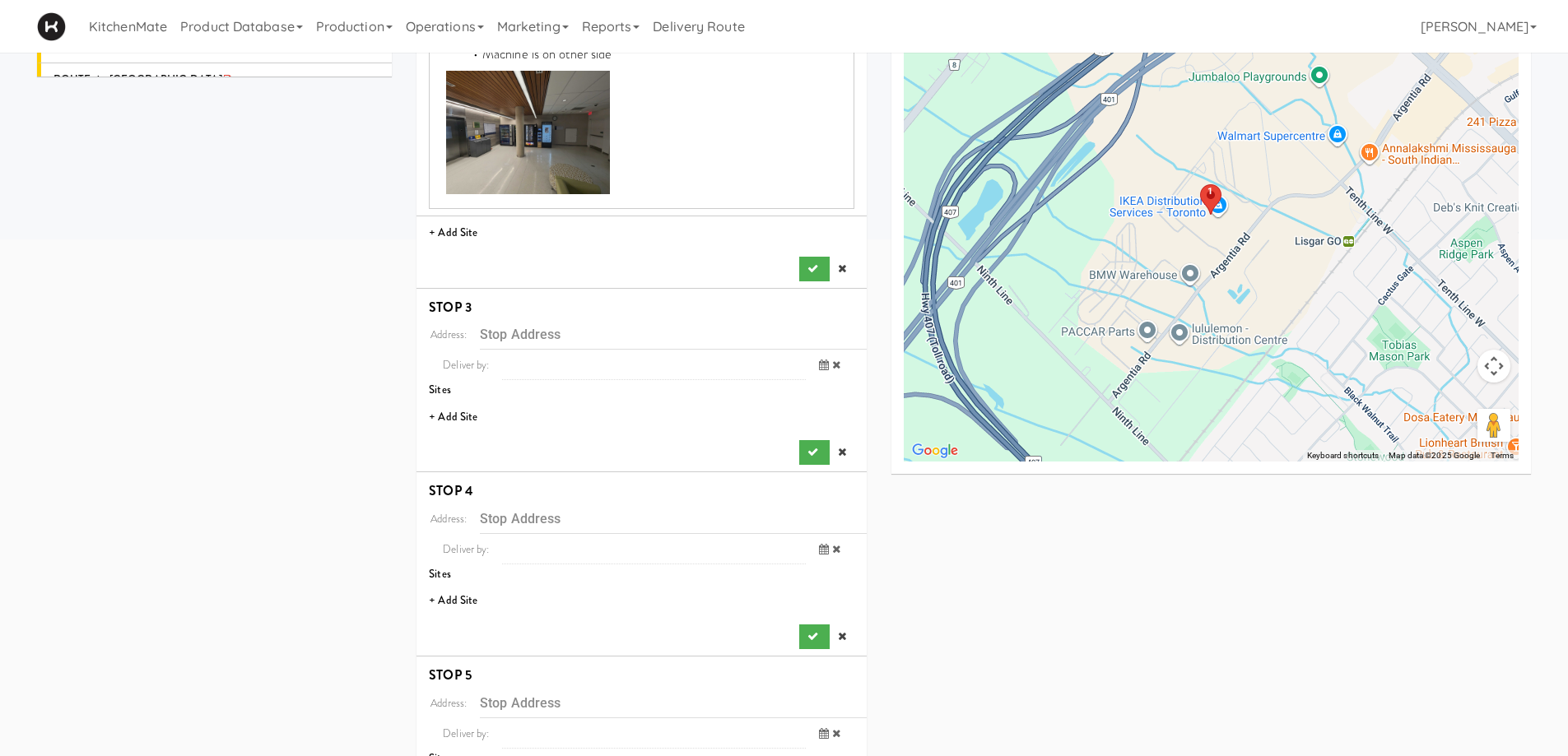
scroll to position [576, 0]
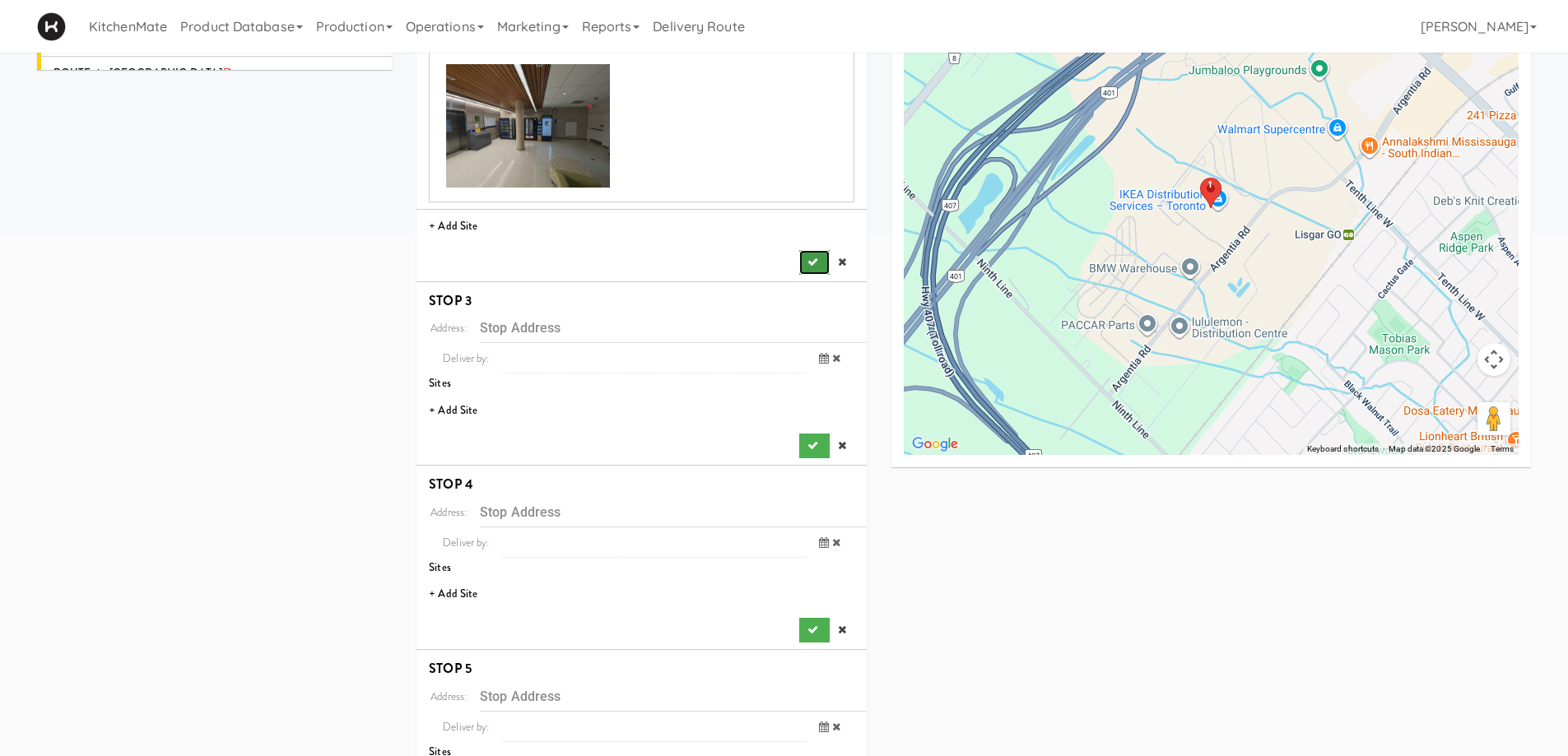
click at [809, 256] on icon "submit" at bounding box center [812, 262] width 11 height 10
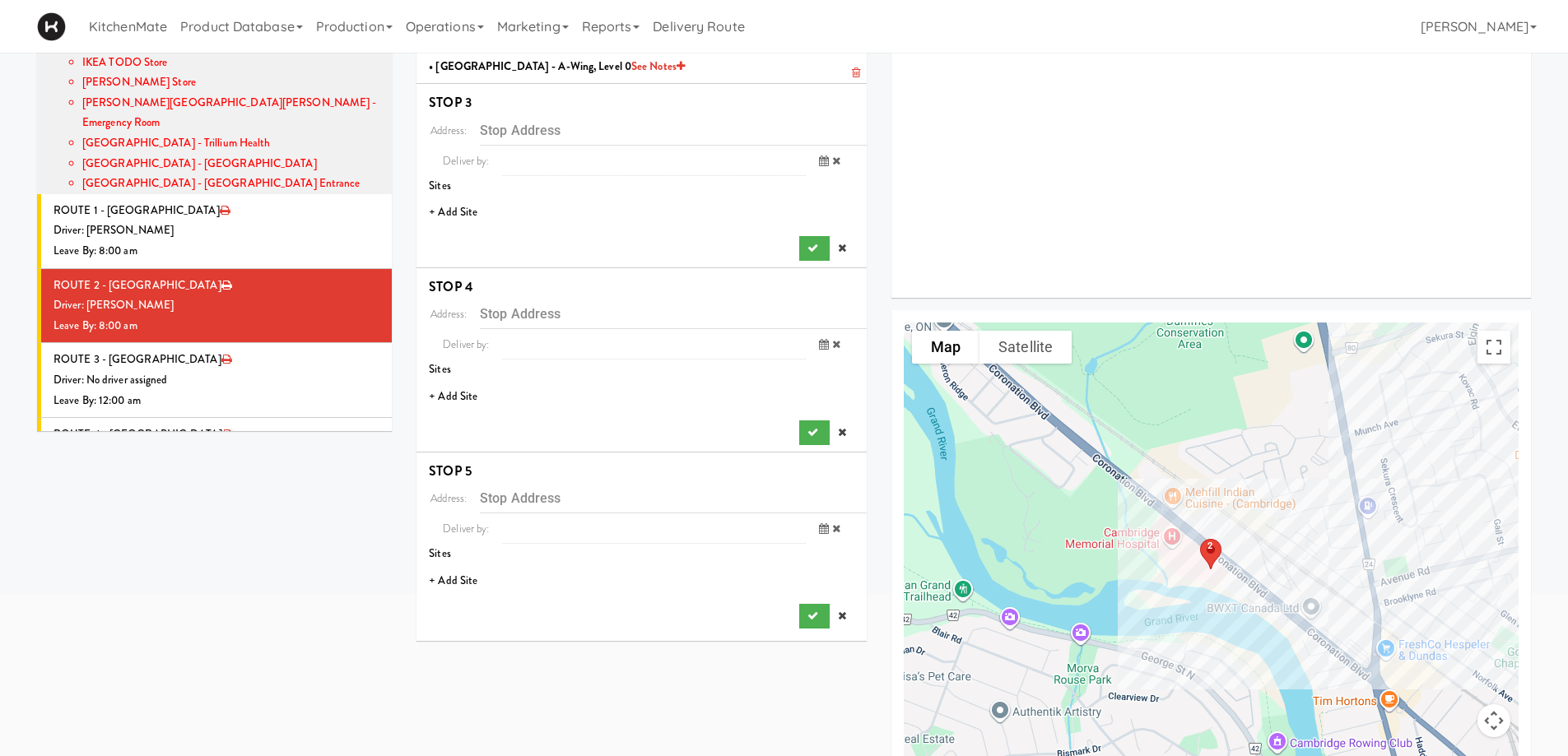
scroll to position [135, 0]
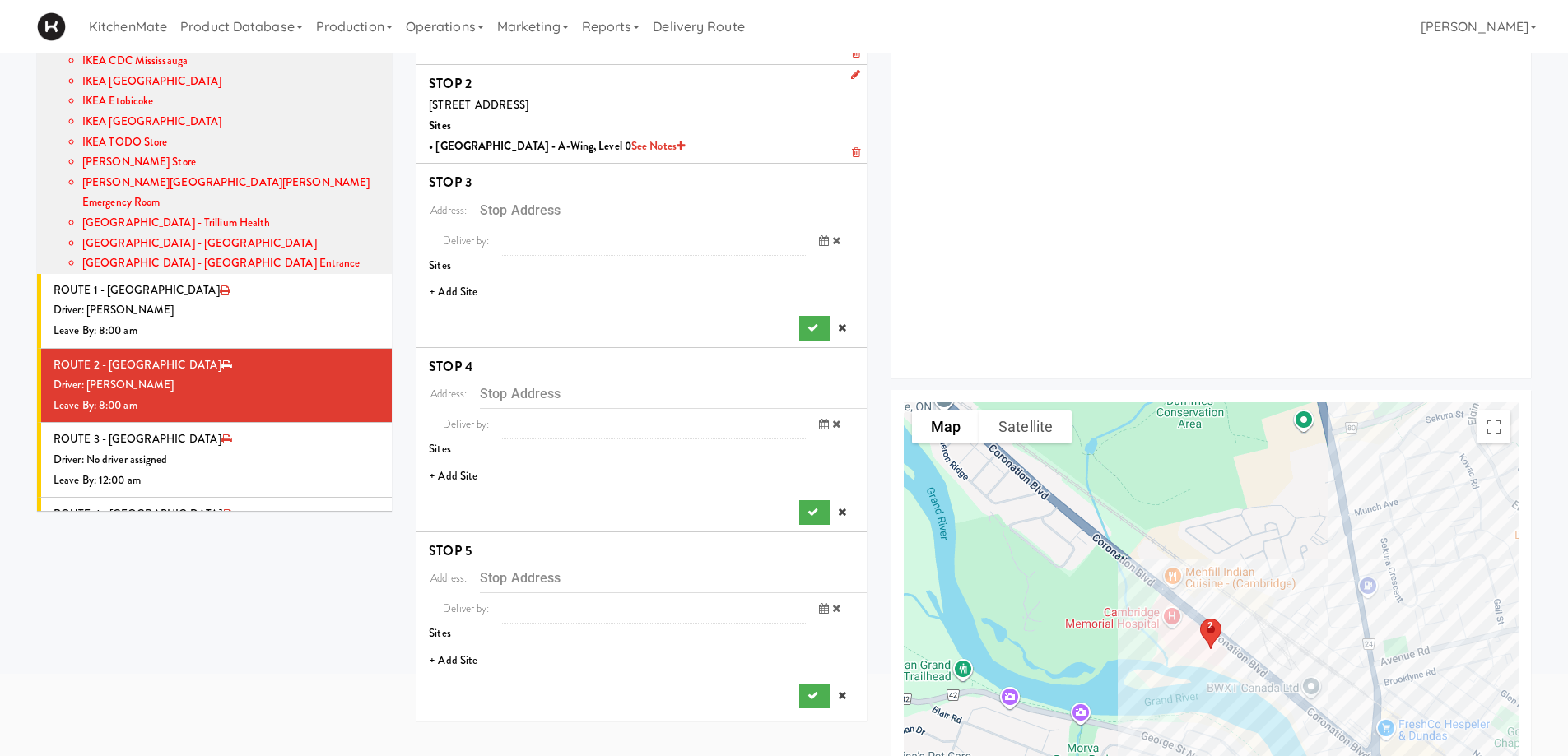
click at [454, 286] on li "+ Add Site" at bounding box center [642, 292] width 450 height 34
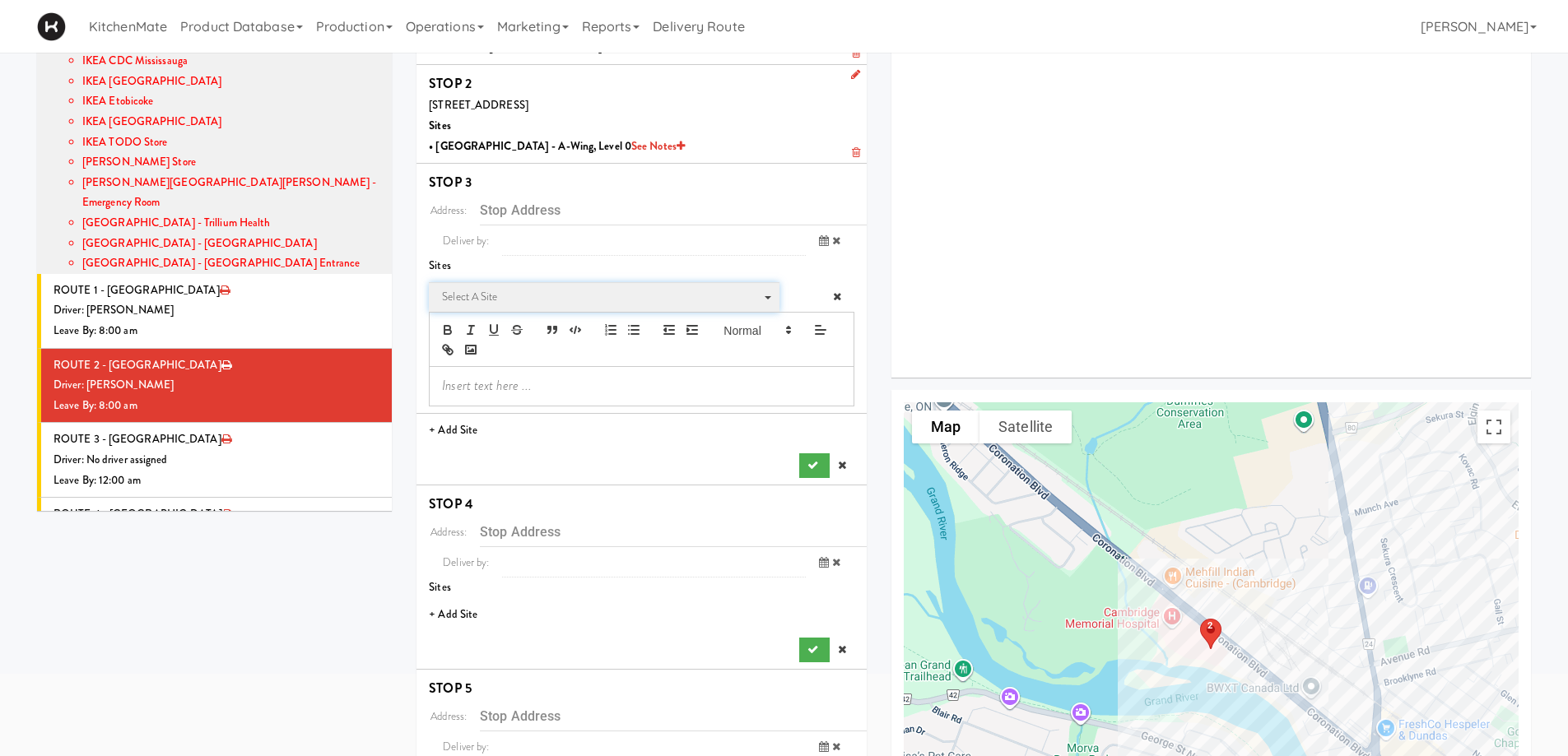
click at [538, 297] on span "Select a site" at bounding box center [598, 297] width 313 height 20
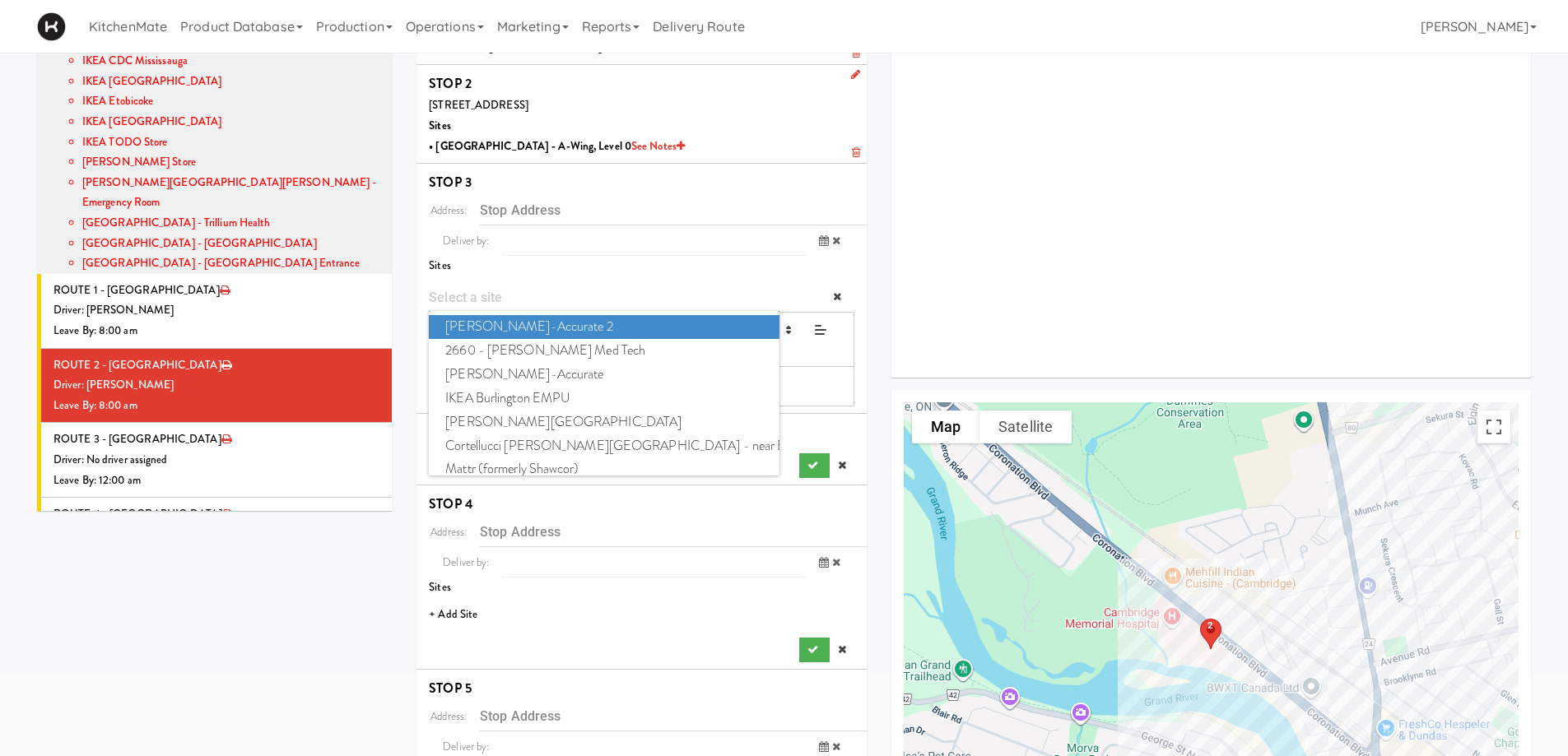
type input "o"
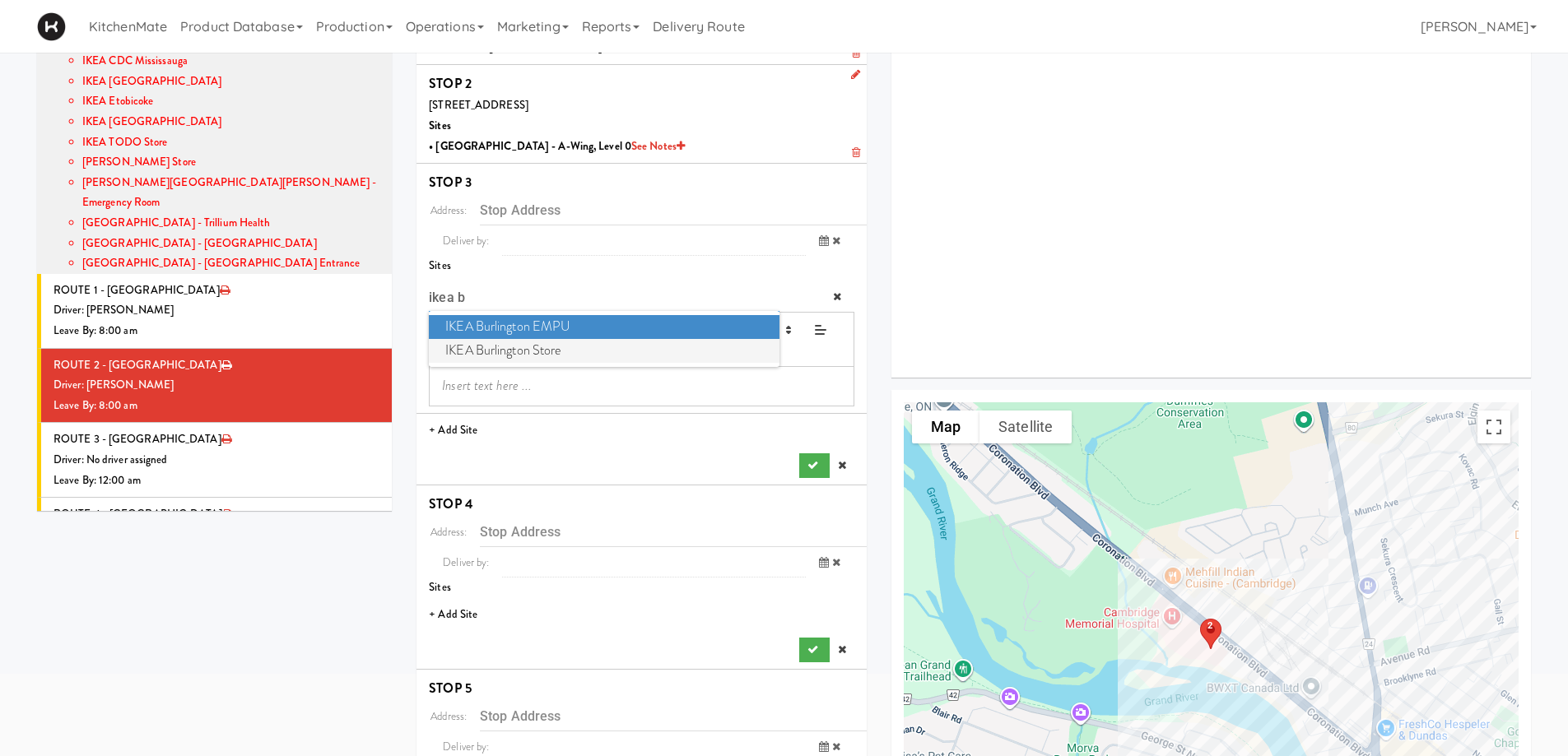
type input "ikea b"
click at [506, 341] on span "IKEA Burlington Store" at bounding box center [603, 350] width 349 height 24
type input "[STREET_ADDRESS]"
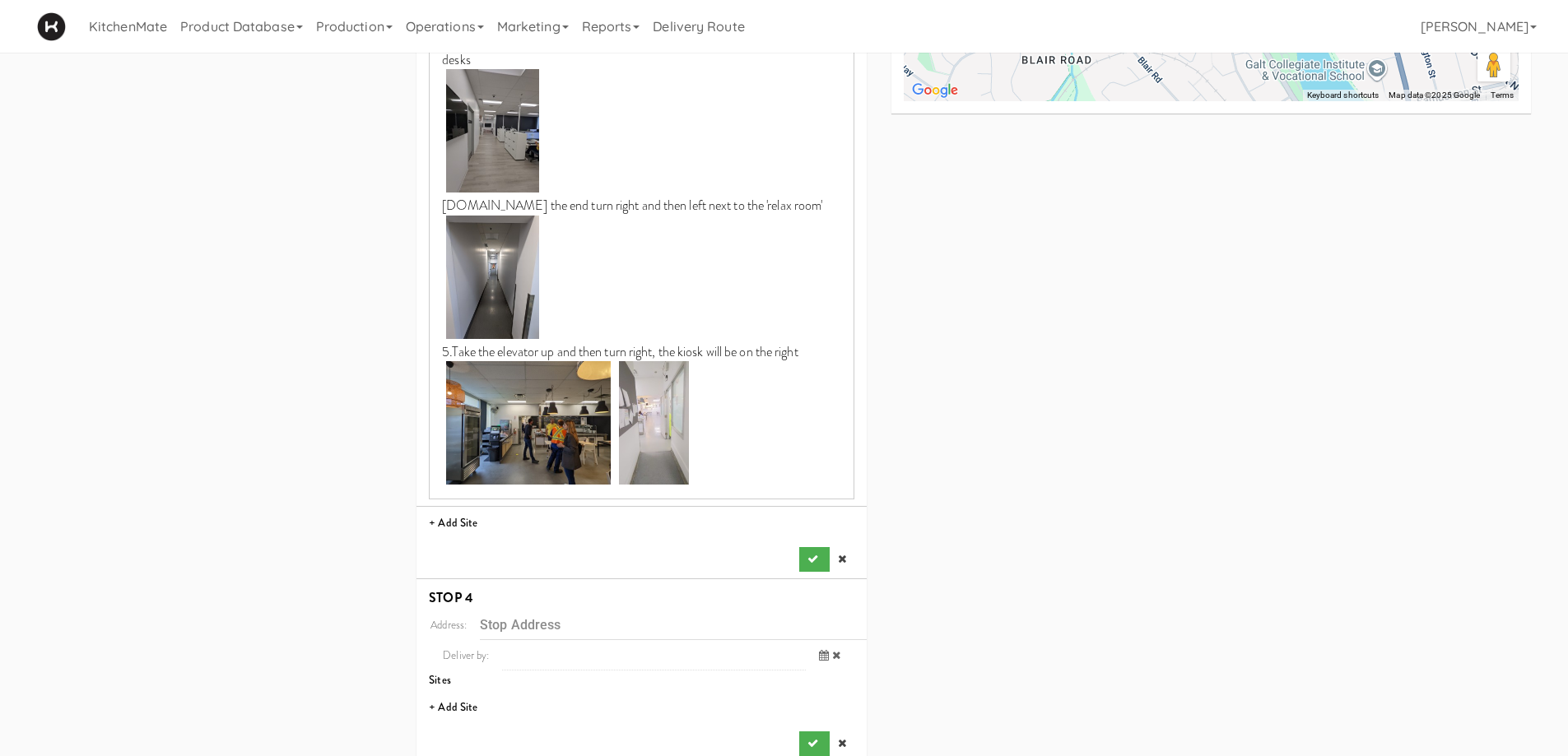
scroll to position [1122, 0]
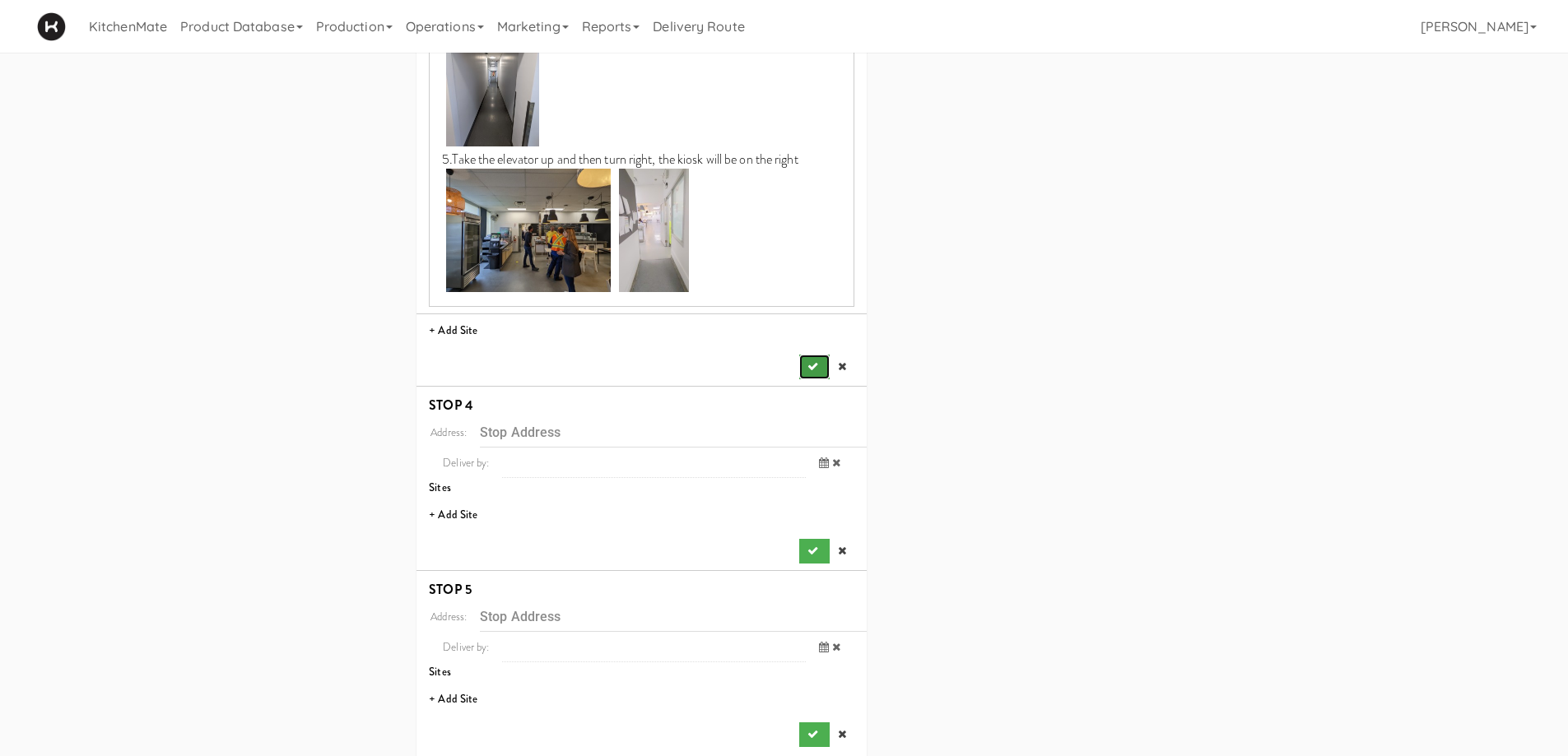
click at [807, 374] on button "submit" at bounding box center [814, 367] width 30 height 24
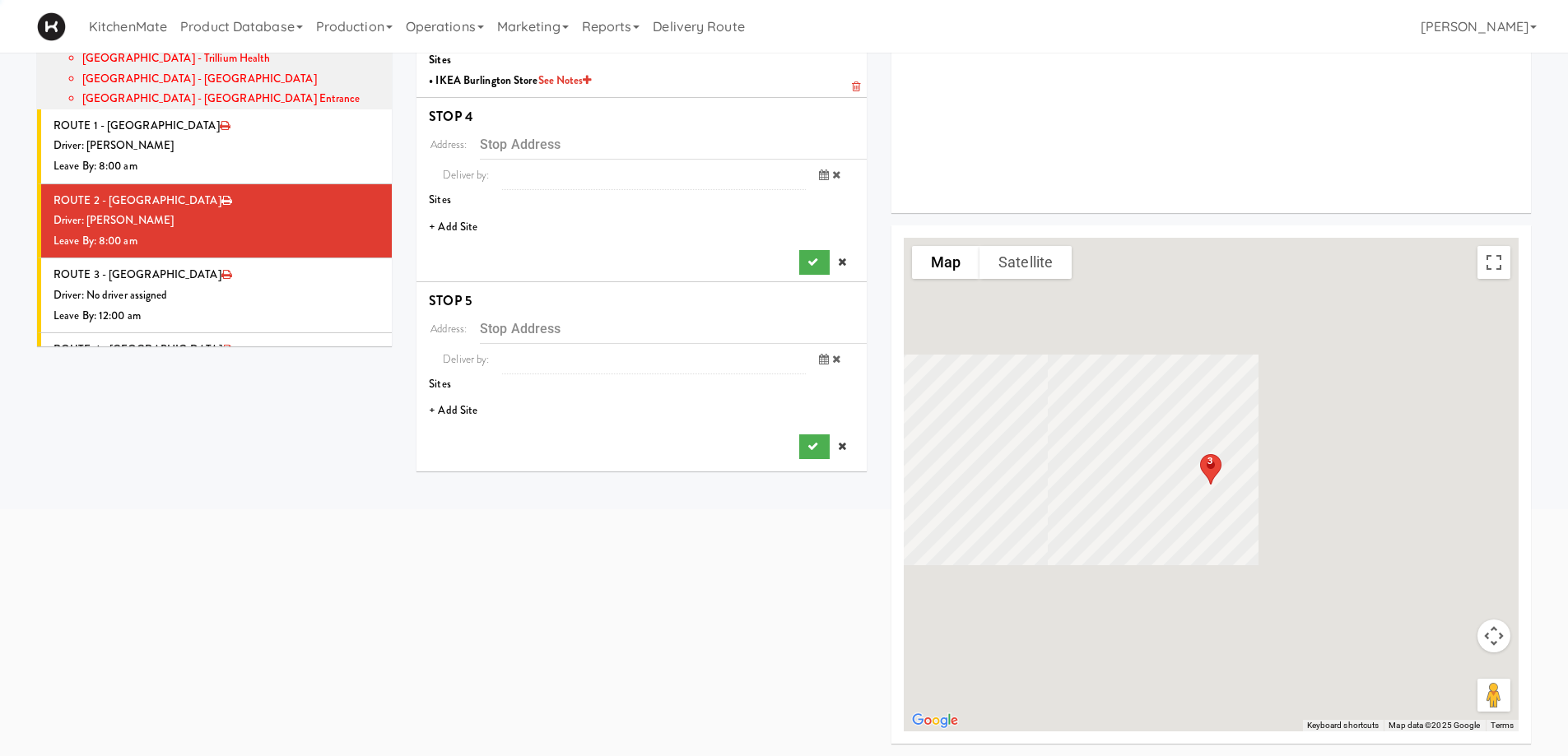
scroll to position [299, 0]
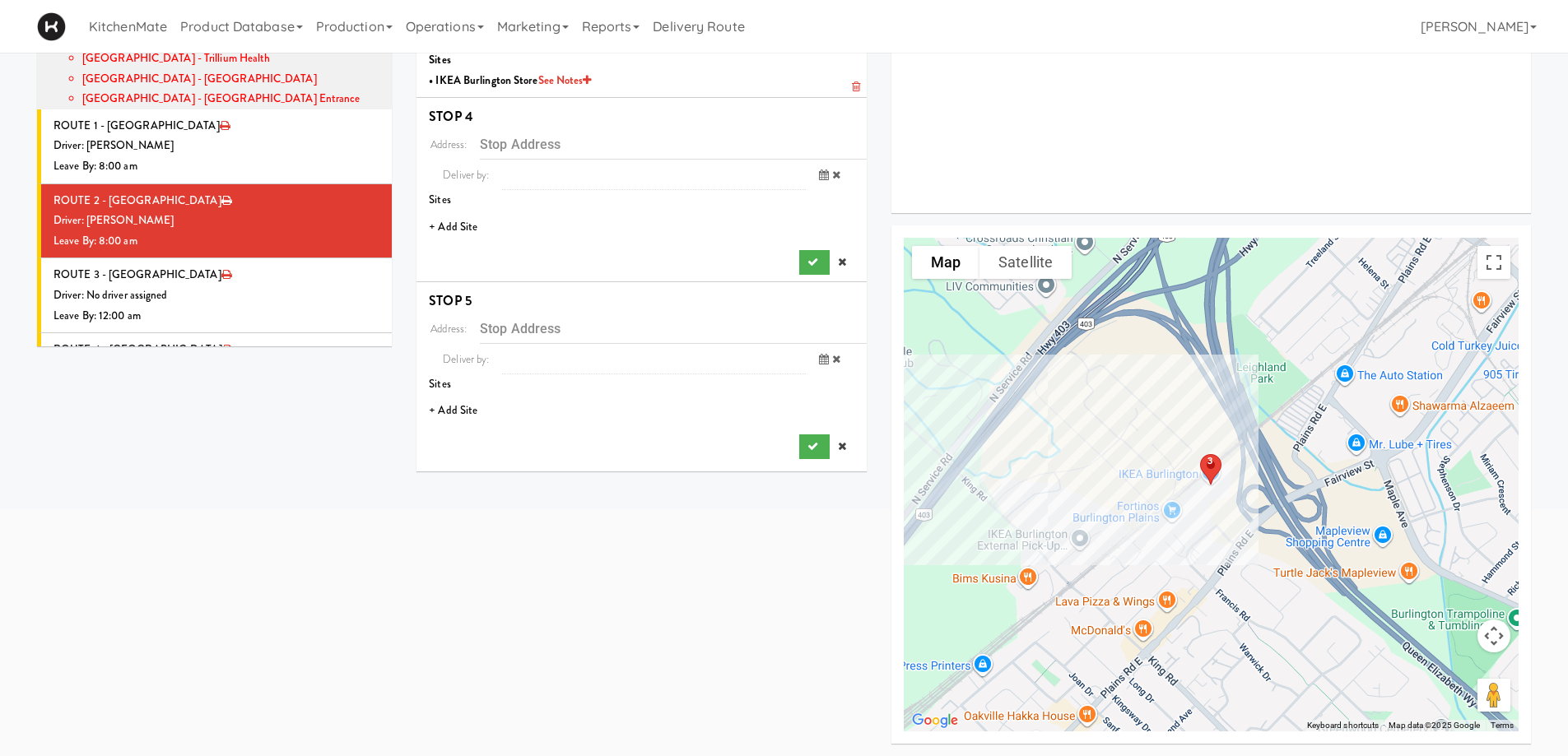
click at [468, 229] on li "+ Add Site" at bounding box center [642, 228] width 450 height 34
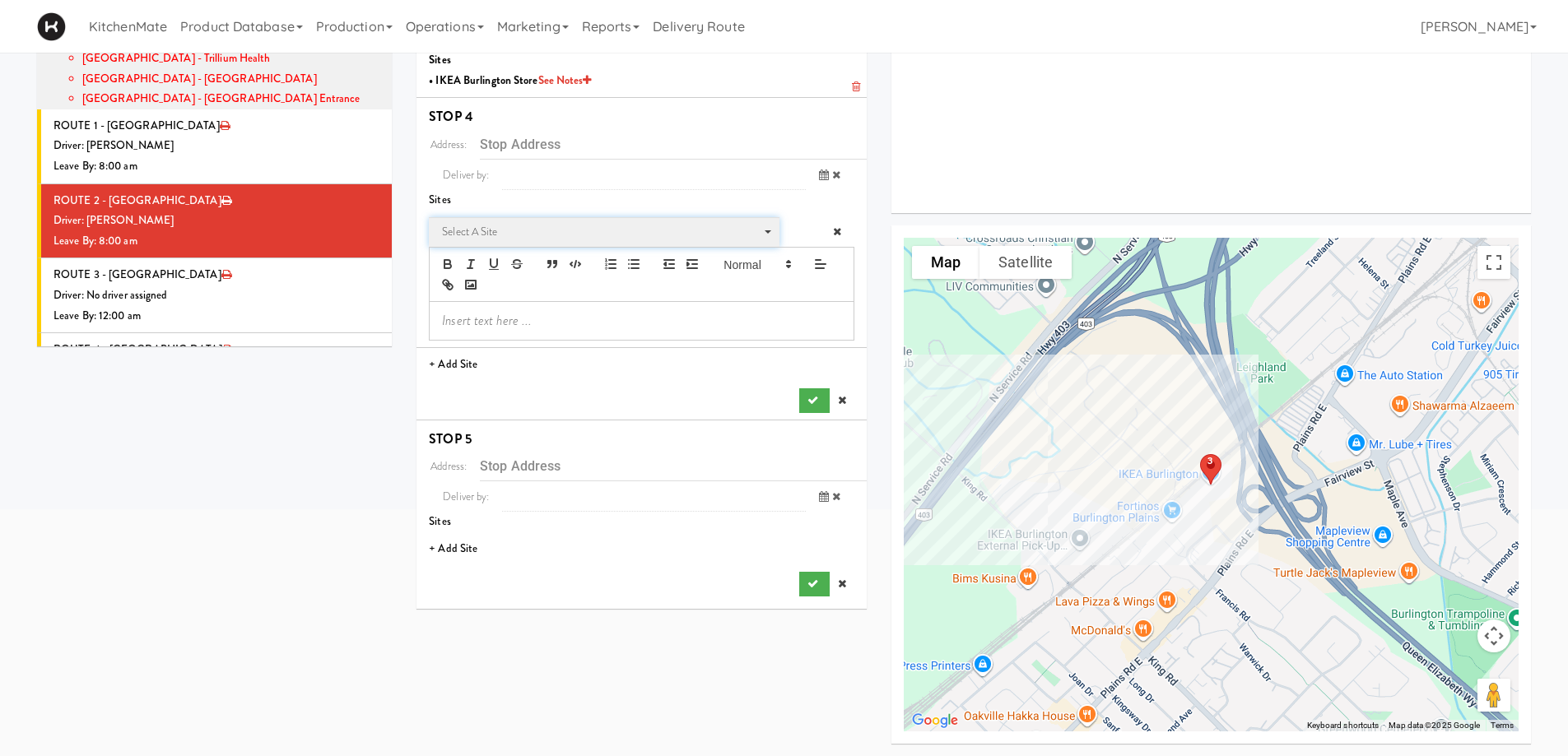
click at [465, 228] on span "Select a site" at bounding box center [598, 232] width 313 height 20
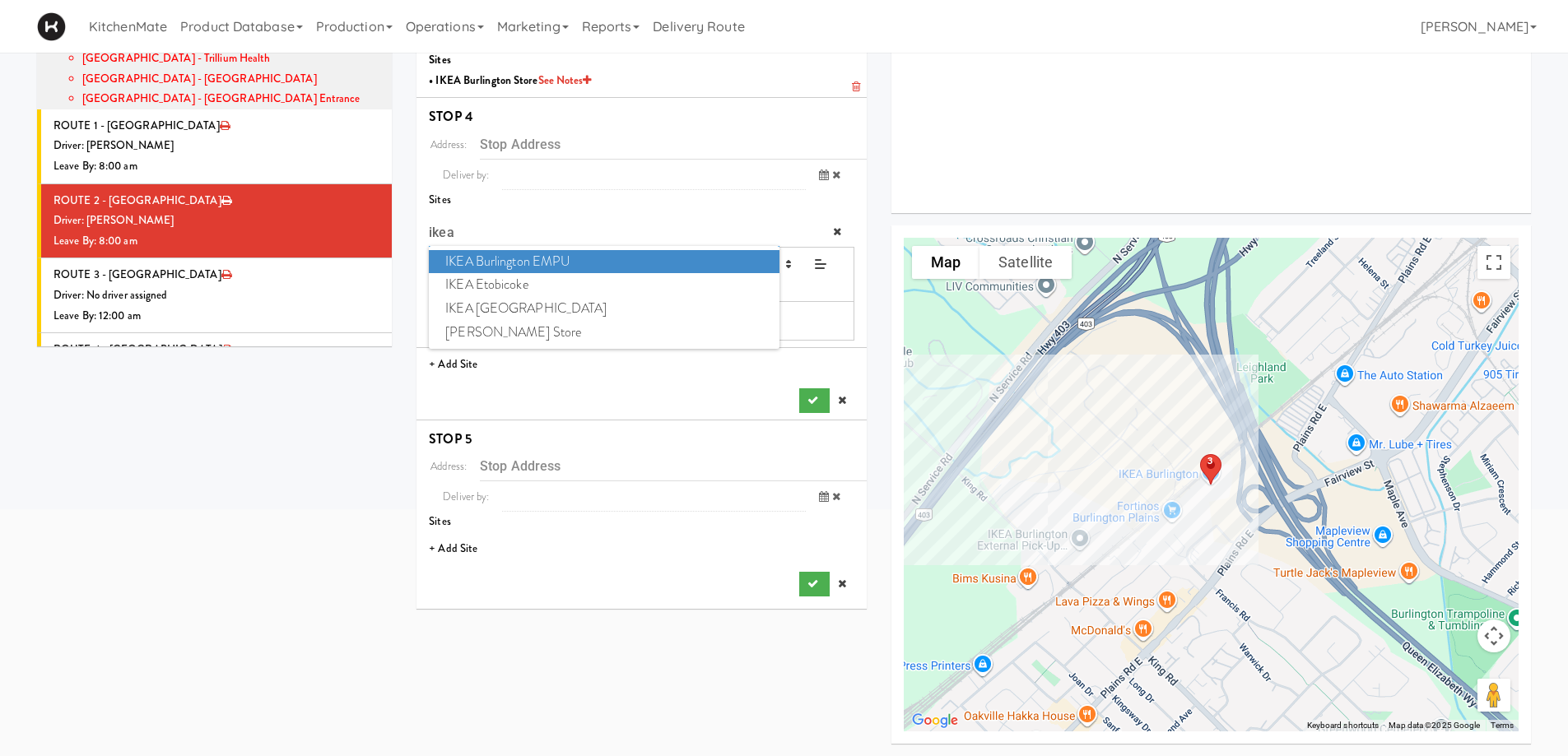
type input "ikea"
click at [544, 255] on span "IKEA Burlington EMPU" at bounding box center [603, 262] width 349 height 24
type input "[STREET_ADDRESS][PERSON_NAME]"
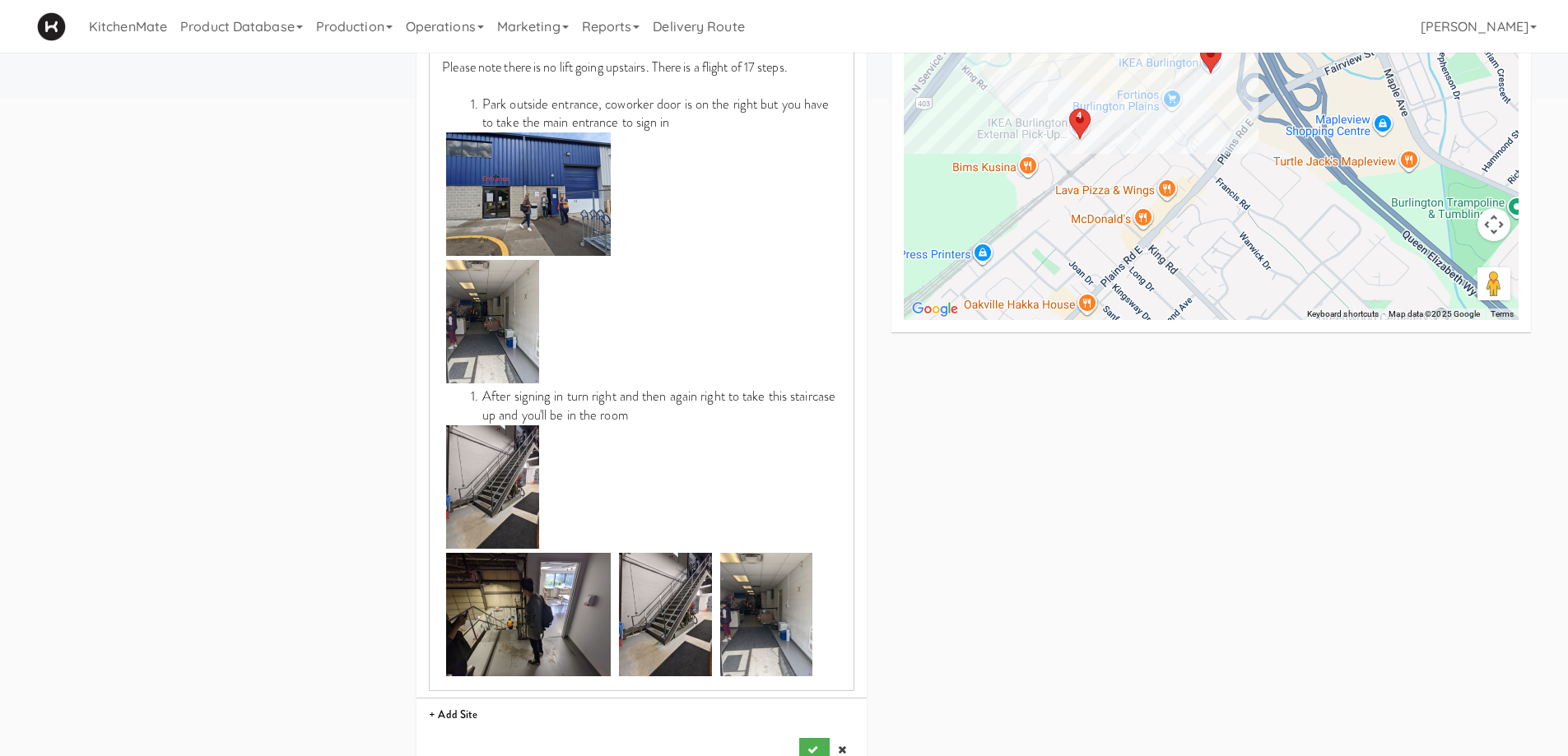
scroll to position [875, 0]
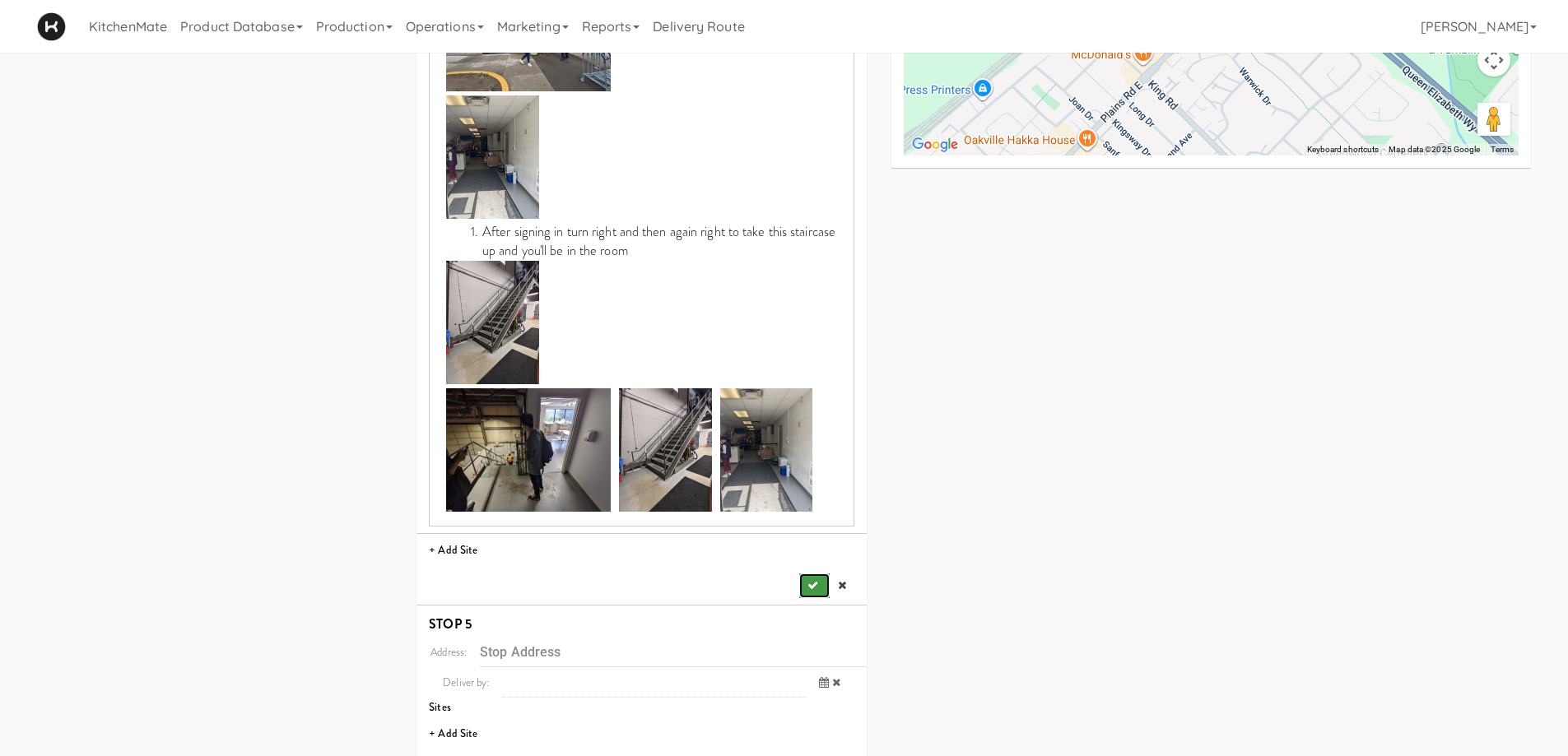
click at [815, 586] on icon "submit" at bounding box center [812, 585] width 11 height 10
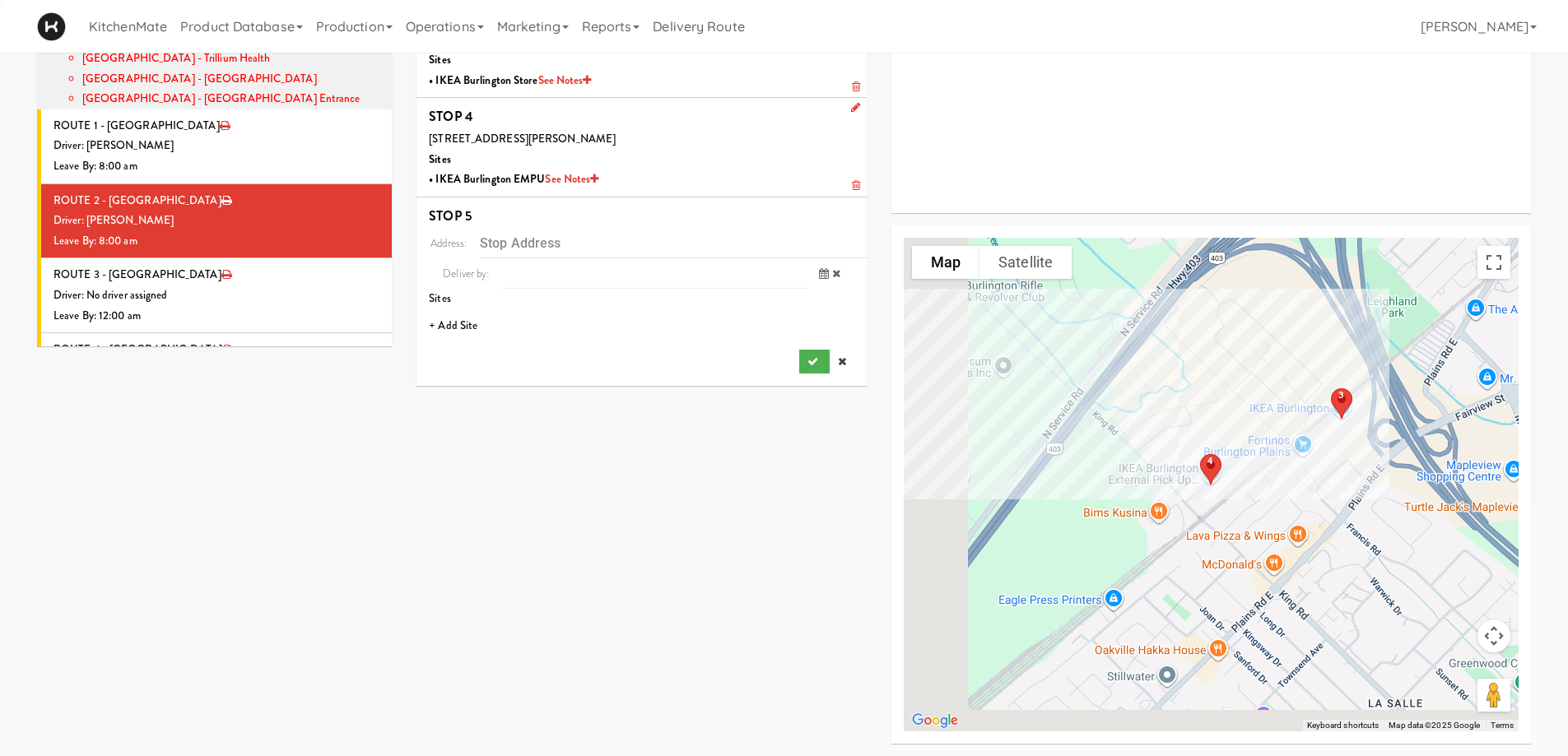
scroll to position [299, 0]
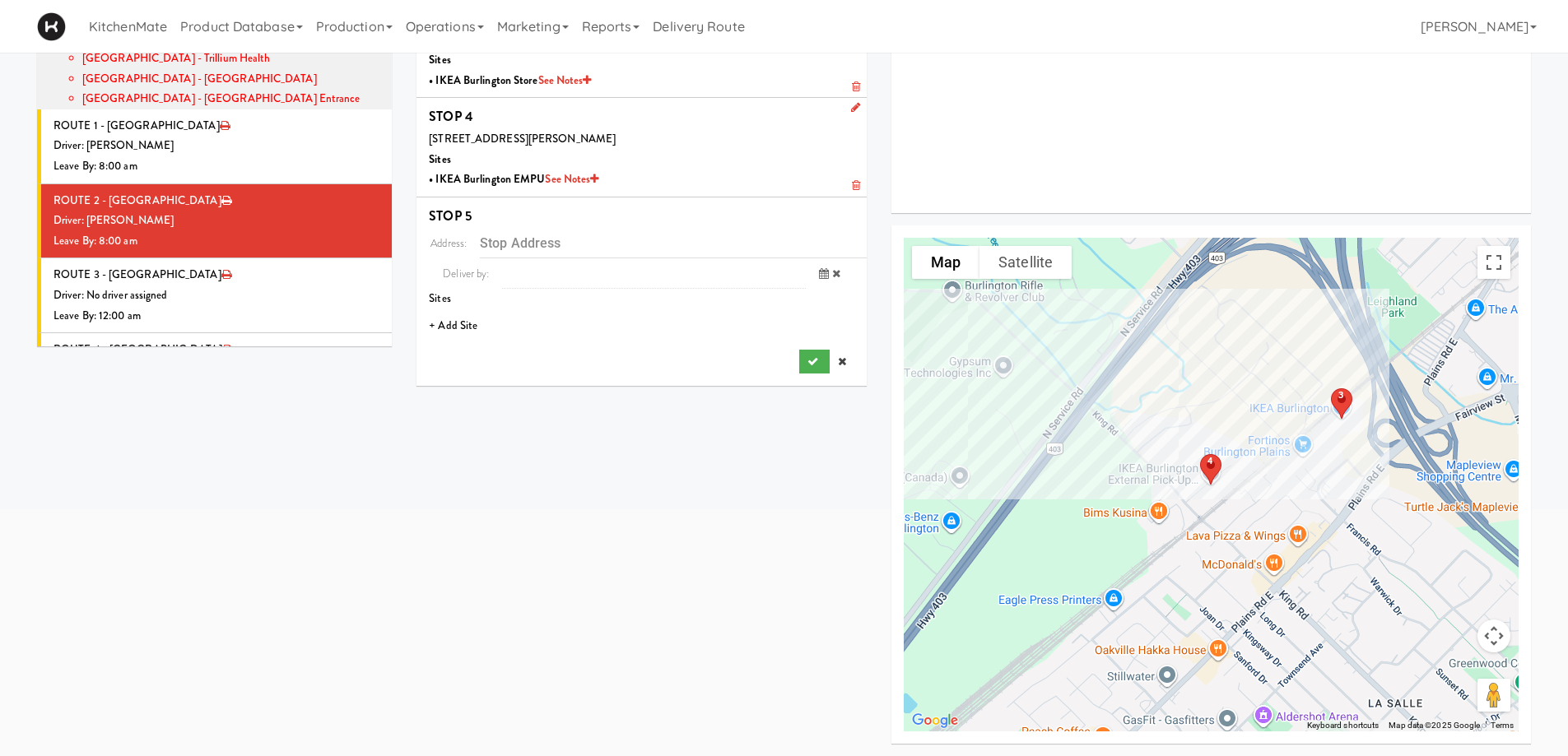
click at [471, 325] on li "+ Add Site" at bounding box center [642, 326] width 450 height 34
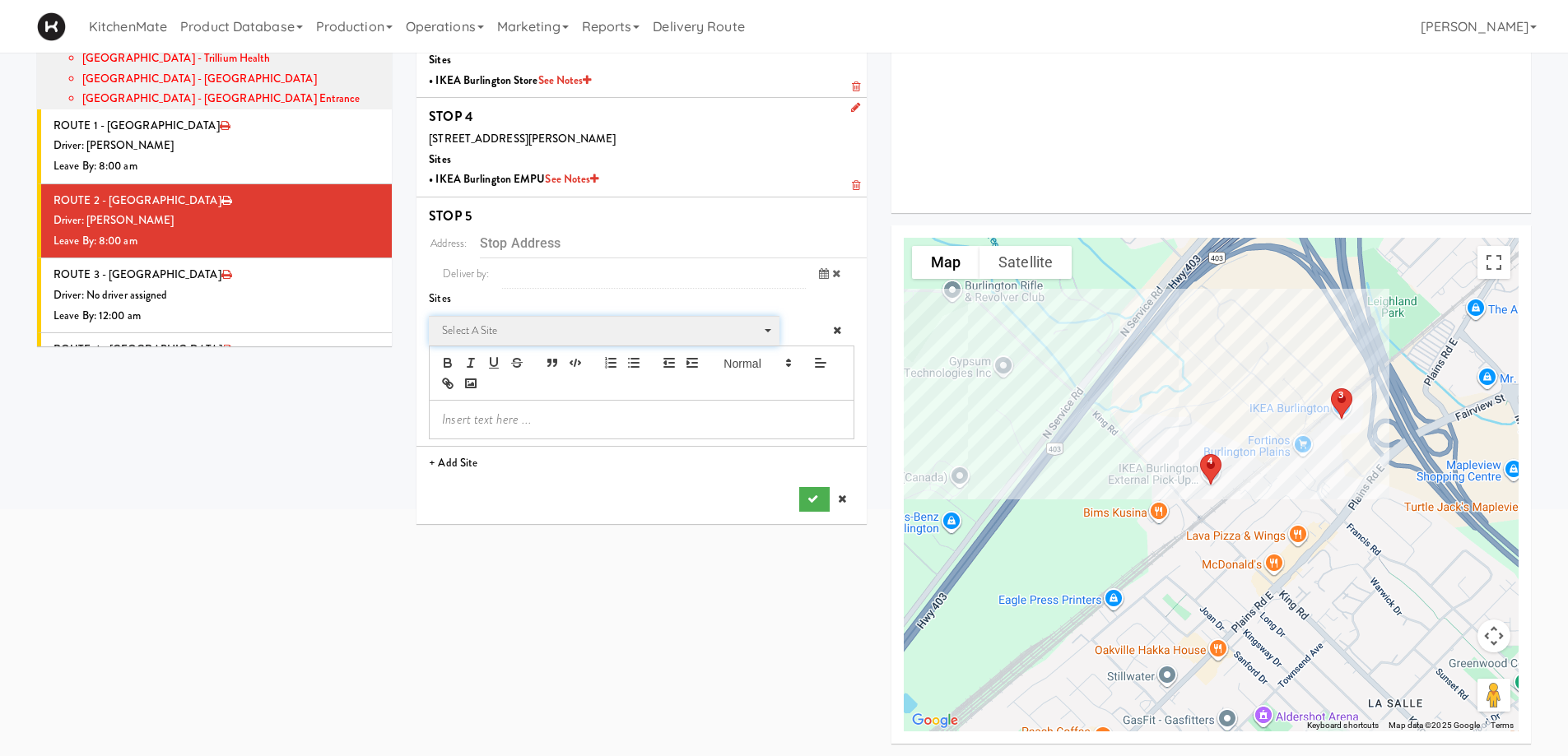
click at [520, 340] on span "Select a site" at bounding box center [603, 334] width 323 height 26
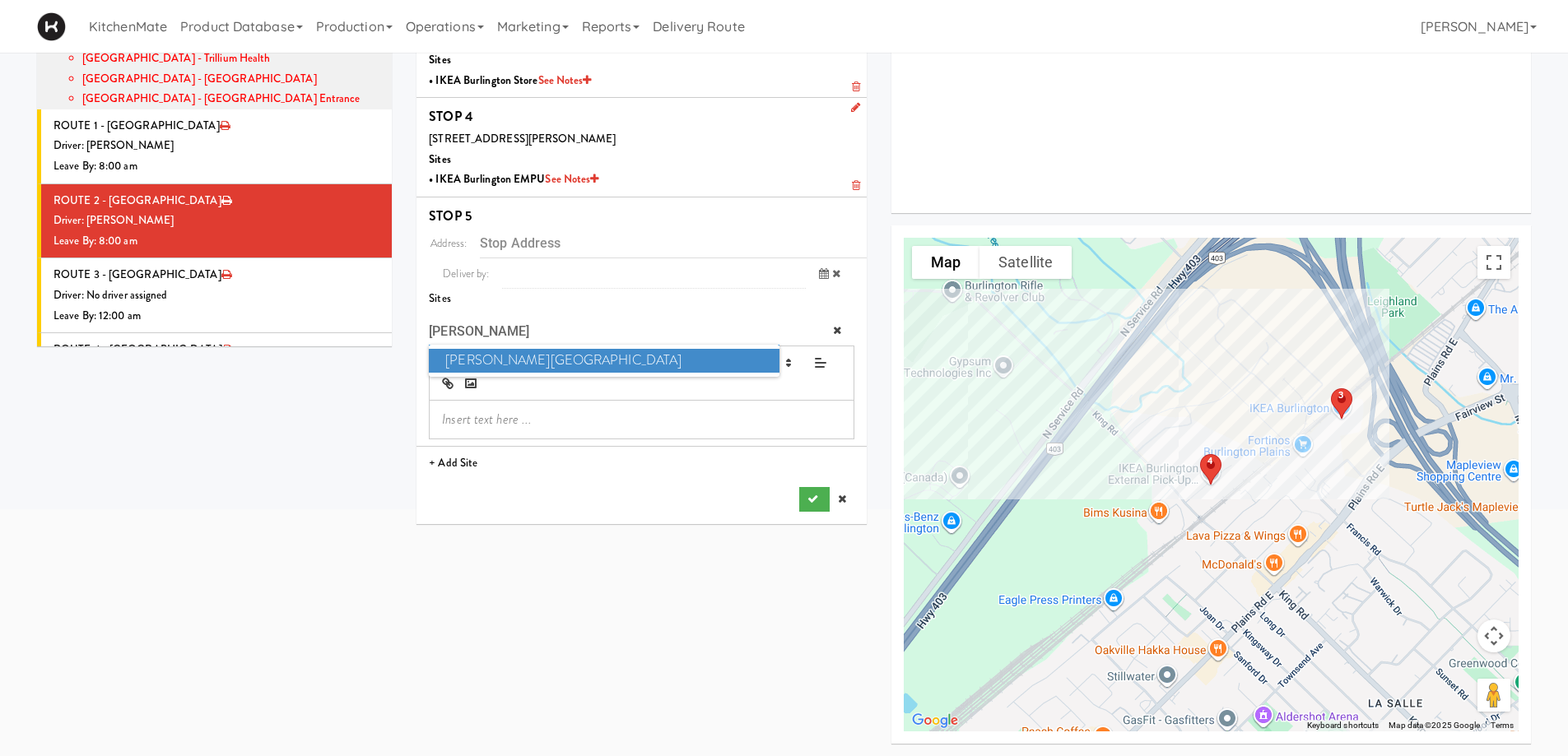
type input "[PERSON_NAME]"
click at [550, 357] on span "[PERSON_NAME][GEOGRAPHIC_DATA]" at bounding box center [603, 360] width 349 height 24
type input "[STREET_ADDRESS]"
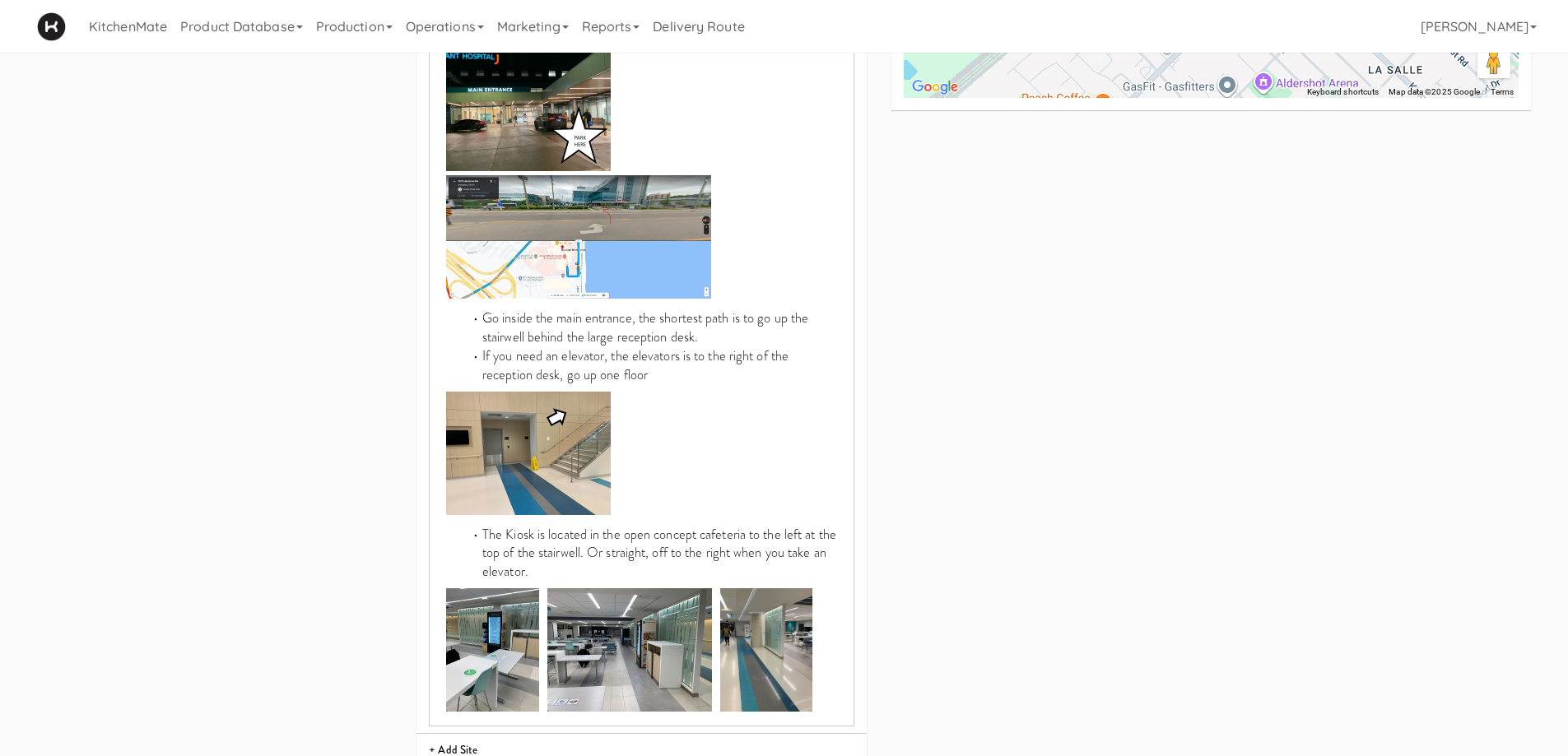
scroll to position [983, 0]
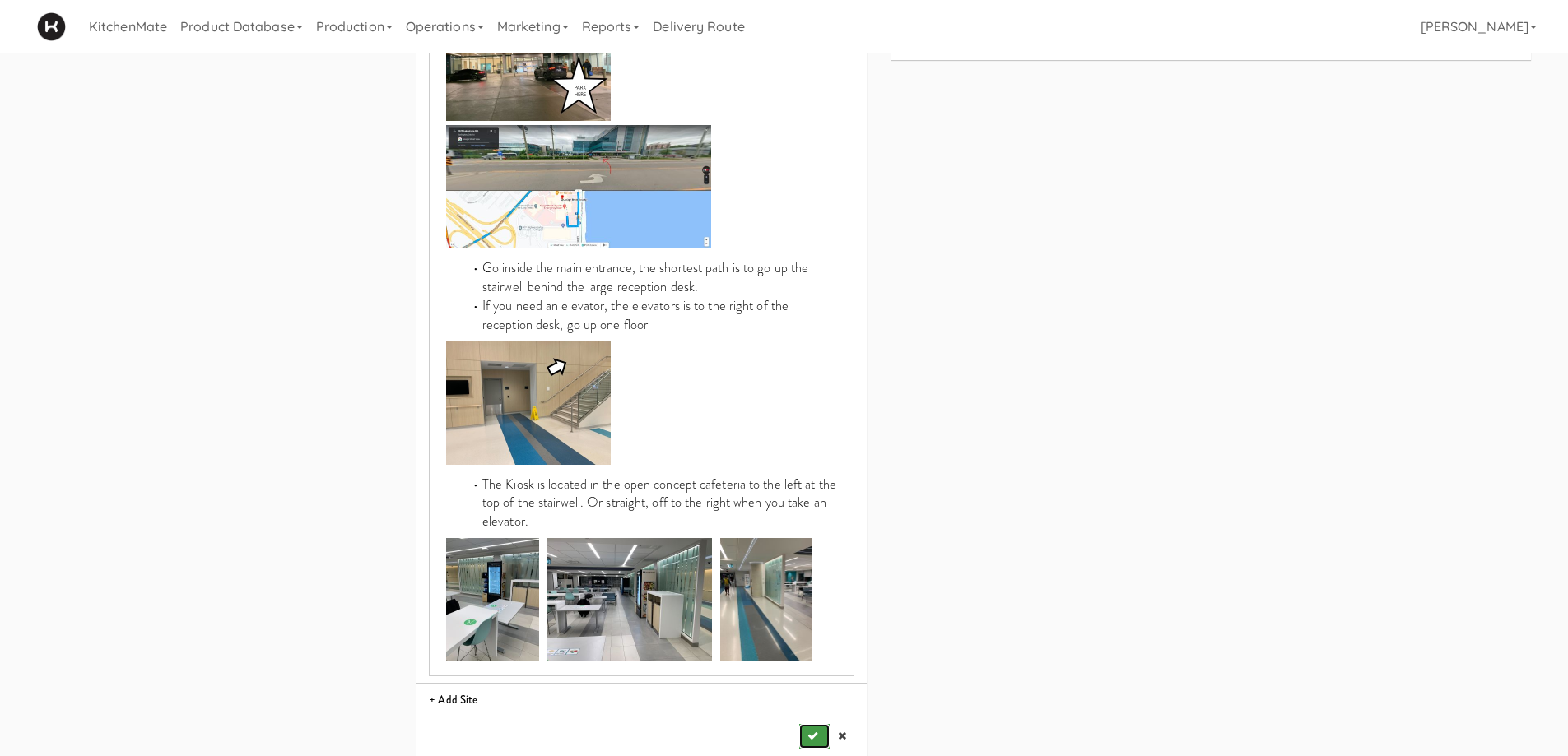
click at [812, 731] on icon "submit" at bounding box center [812, 736] width 11 height 10
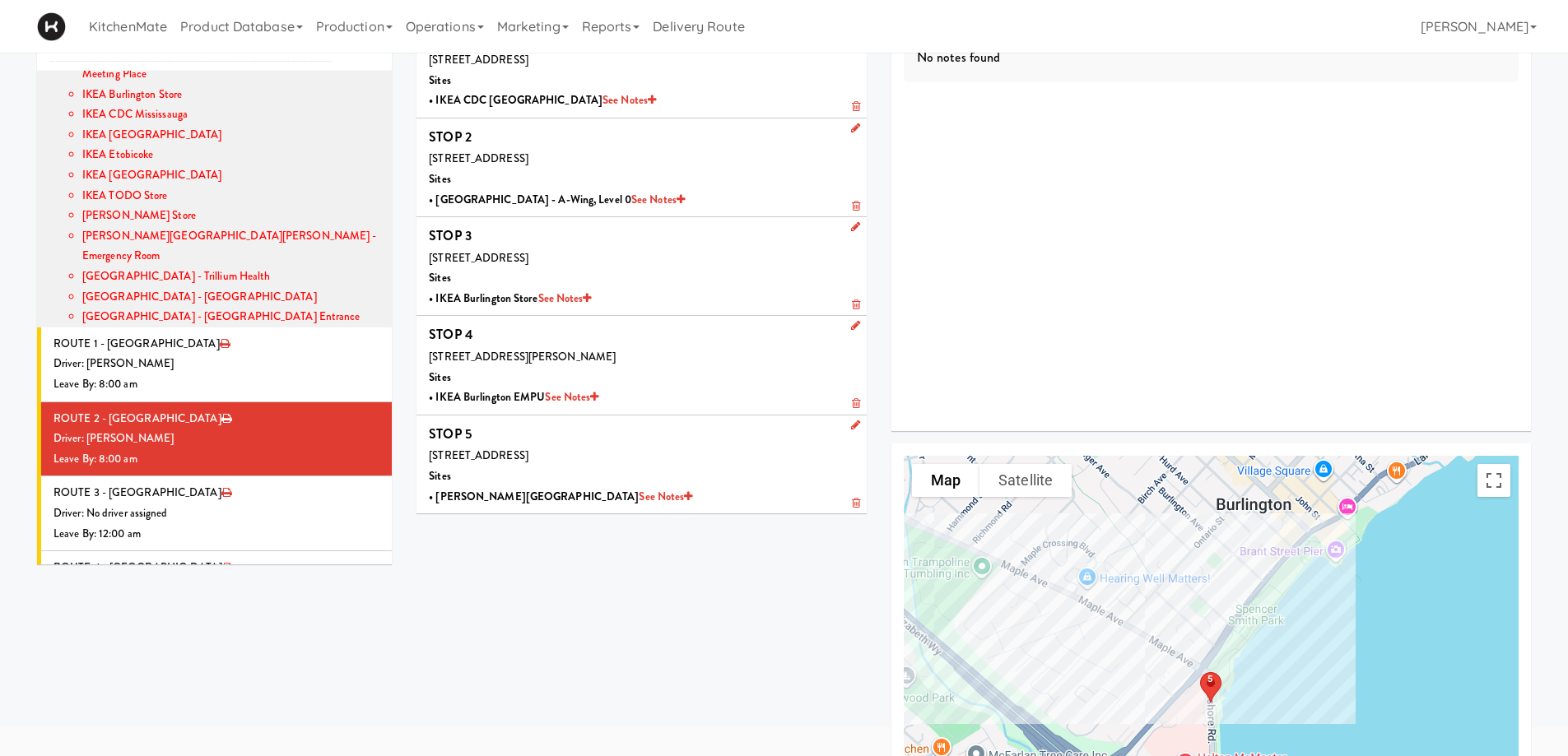
scroll to position [52, 0]
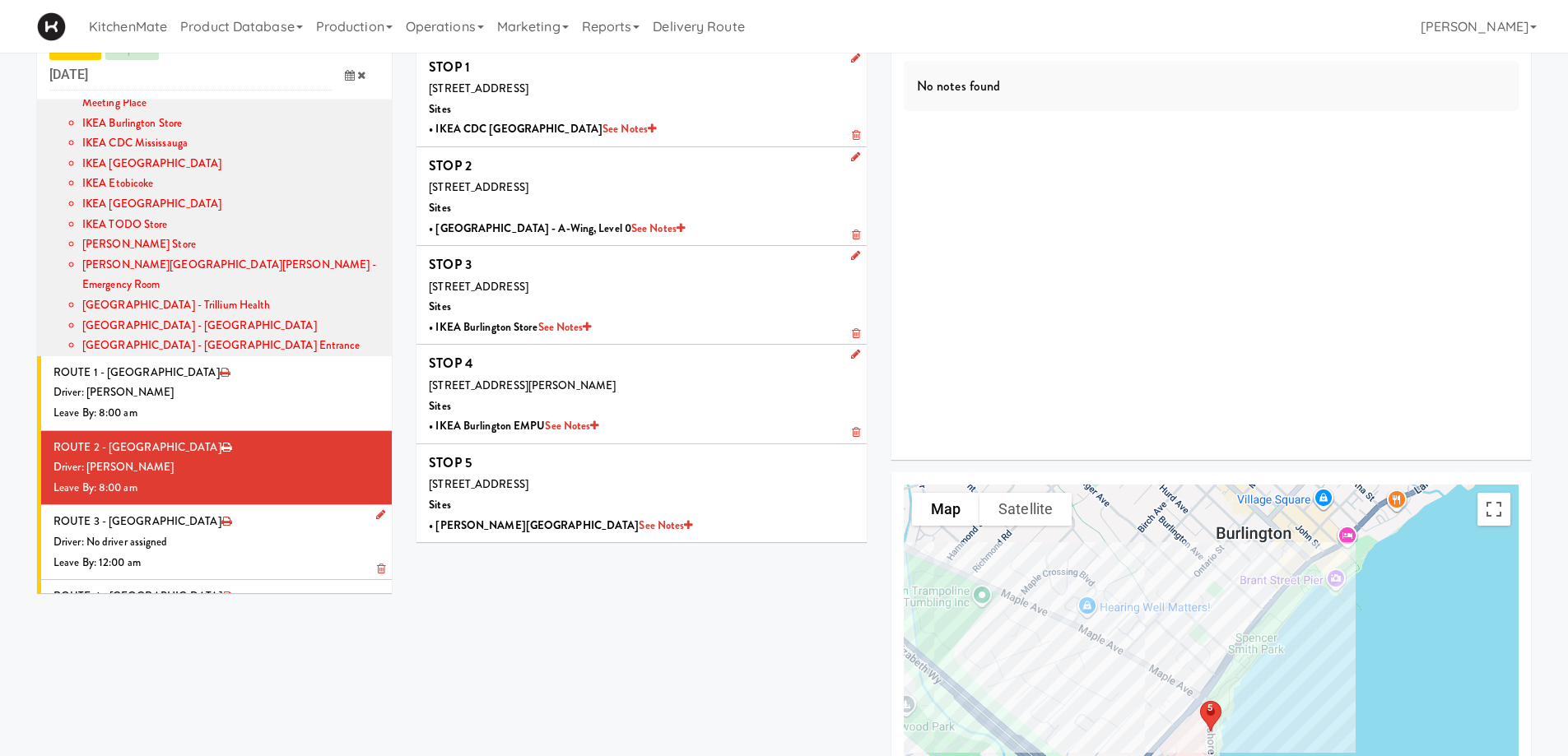
click at [257, 532] on div "Driver: No driver assigned" at bounding box center [216, 542] width 326 height 20
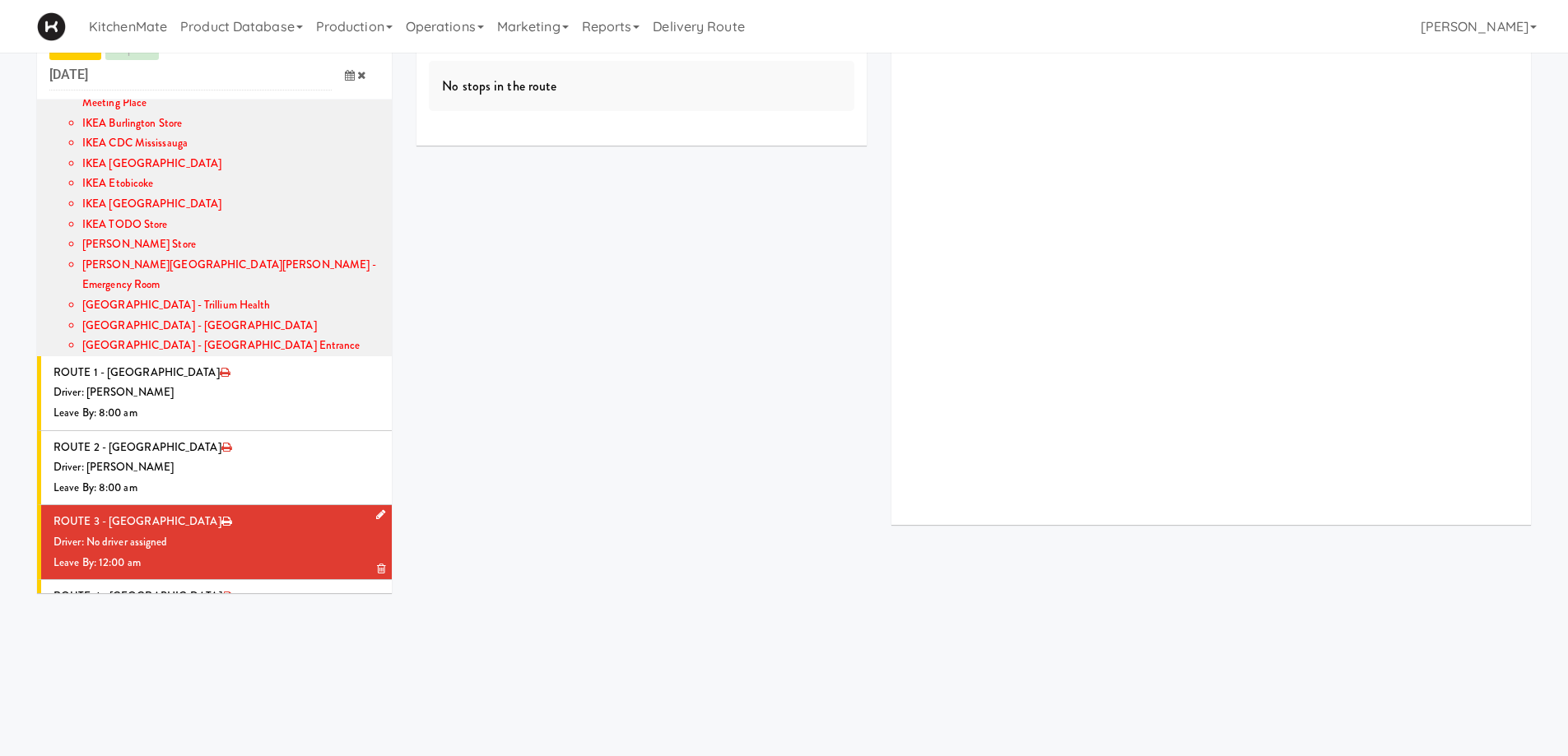
drag, startPoint x: 368, startPoint y: 453, endPoint x: 334, endPoint y: 453, distance: 34.0
click at [376, 509] on icon at bounding box center [381, 514] width 9 height 10
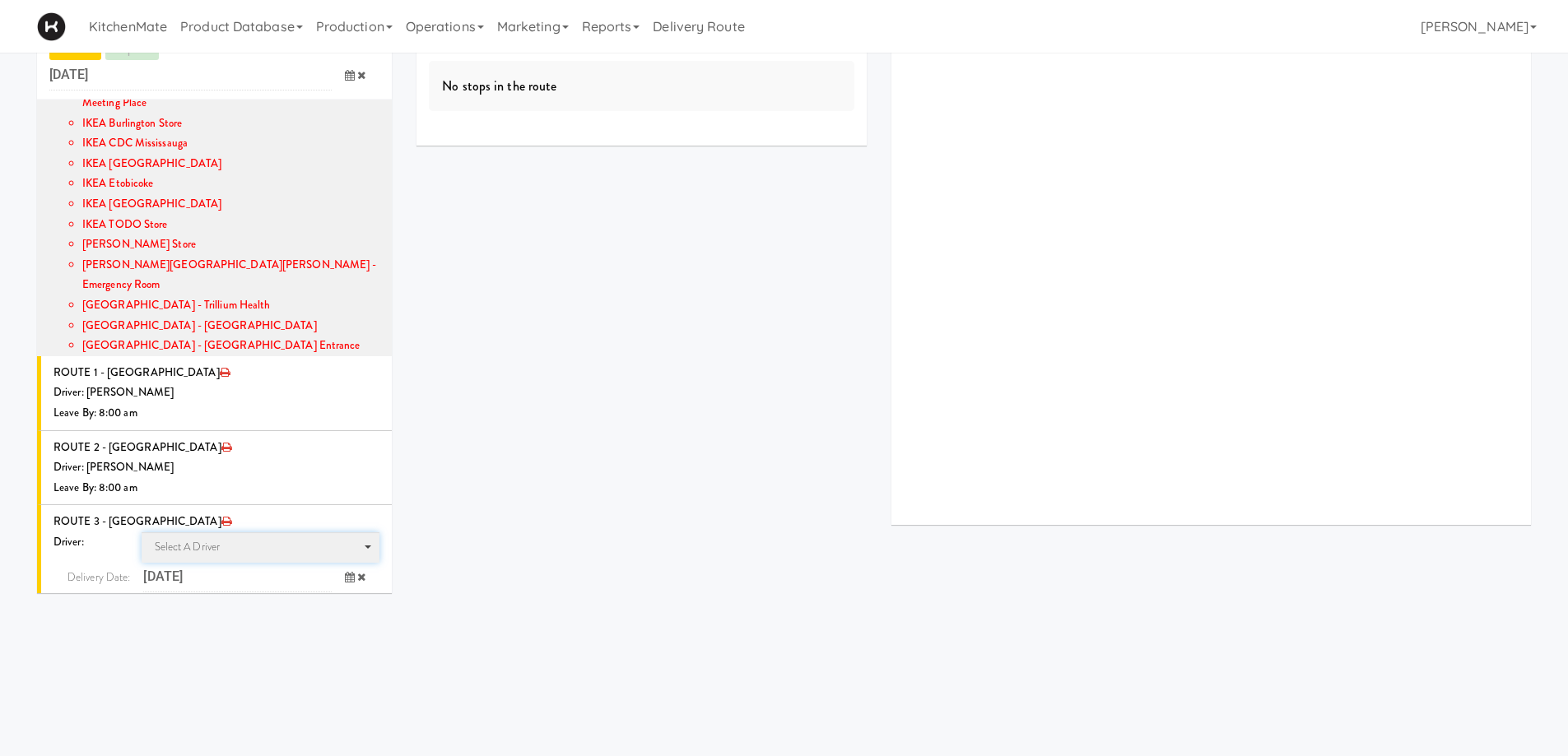
click at [179, 539] on span "Select a driver" at bounding box center [187, 547] width 66 height 16
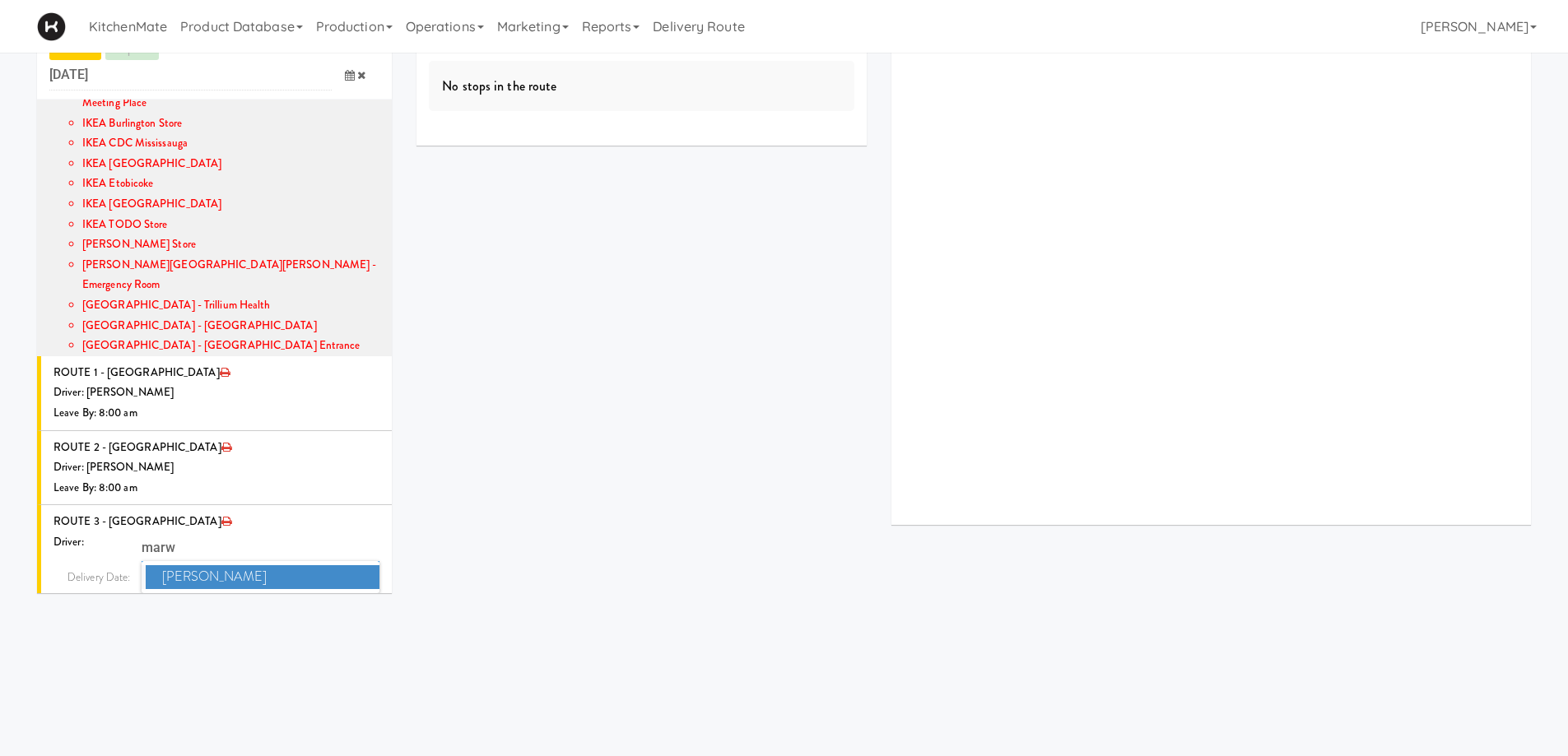
type input "marw"
click at [213, 565] on span "[PERSON_NAME]" at bounding box center [263, 577] width 235 height 24
click at [332, 592] on span at bounding box center [355, 607] width 48 height 31
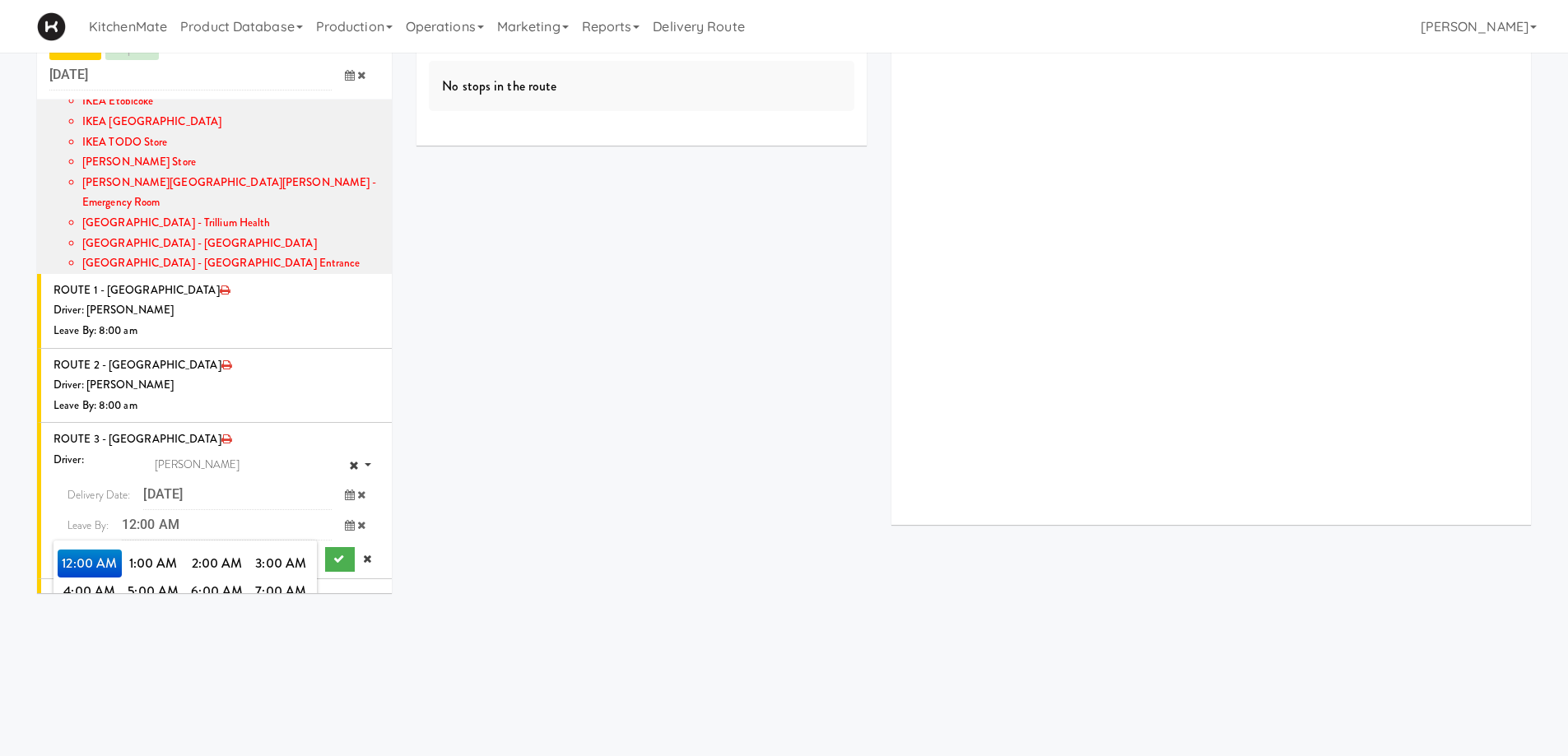
click at [83, 606] on span "8:00 AM" at bounding box center [89, 620] width 64 height 28
click at [97, 550] on span "8:00 AM" at bounding box center [89, 564] width 64 height 28
click at [334, 555] on icon "submit" at bounding box center [339, 560] width 11 height 10
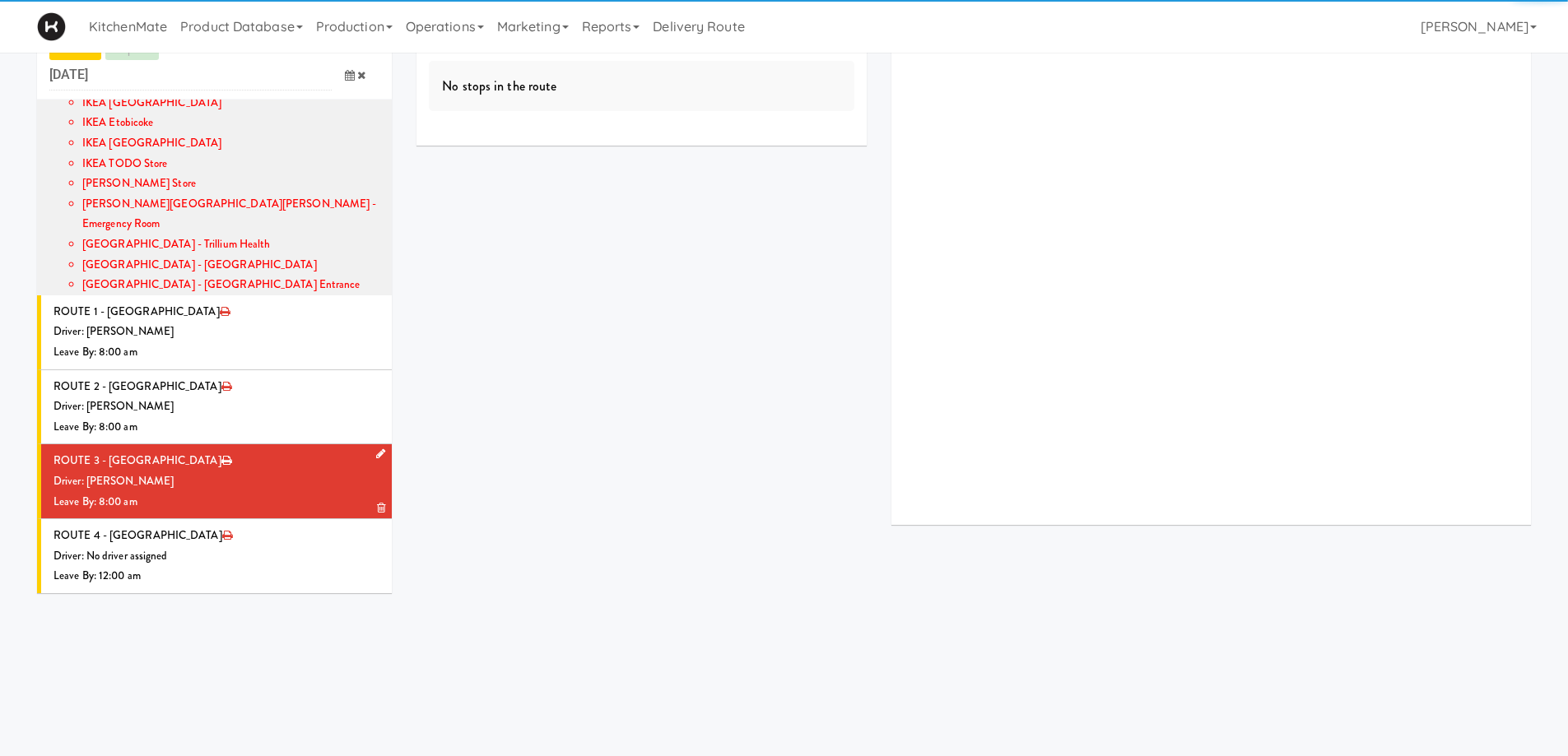
scroll to position [337, 0]
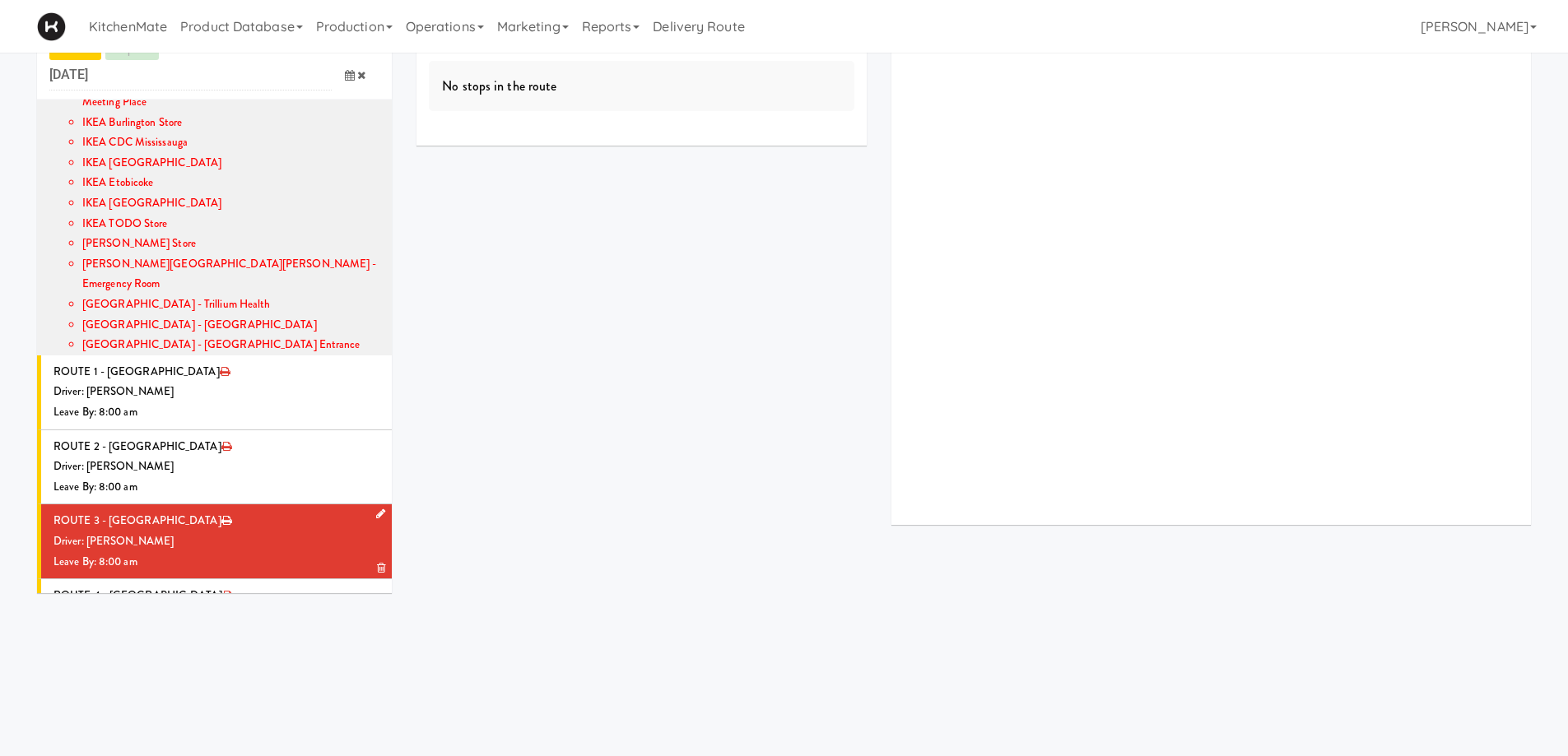
click at [288, 531] on div "Driver: [PERSON_NAME]" at bounding box center [216, 541] width 326 height 20
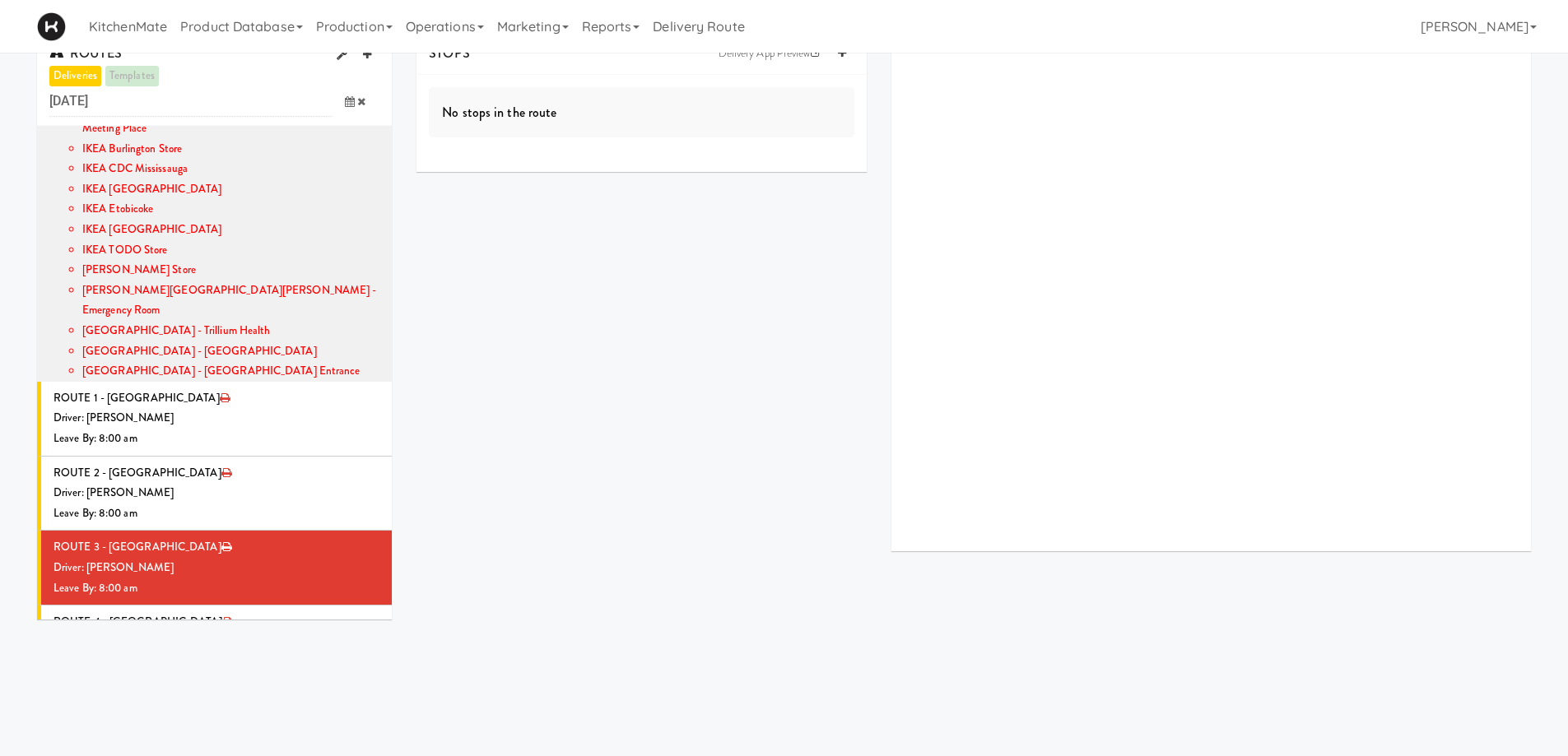
scroll to position [0, 0]
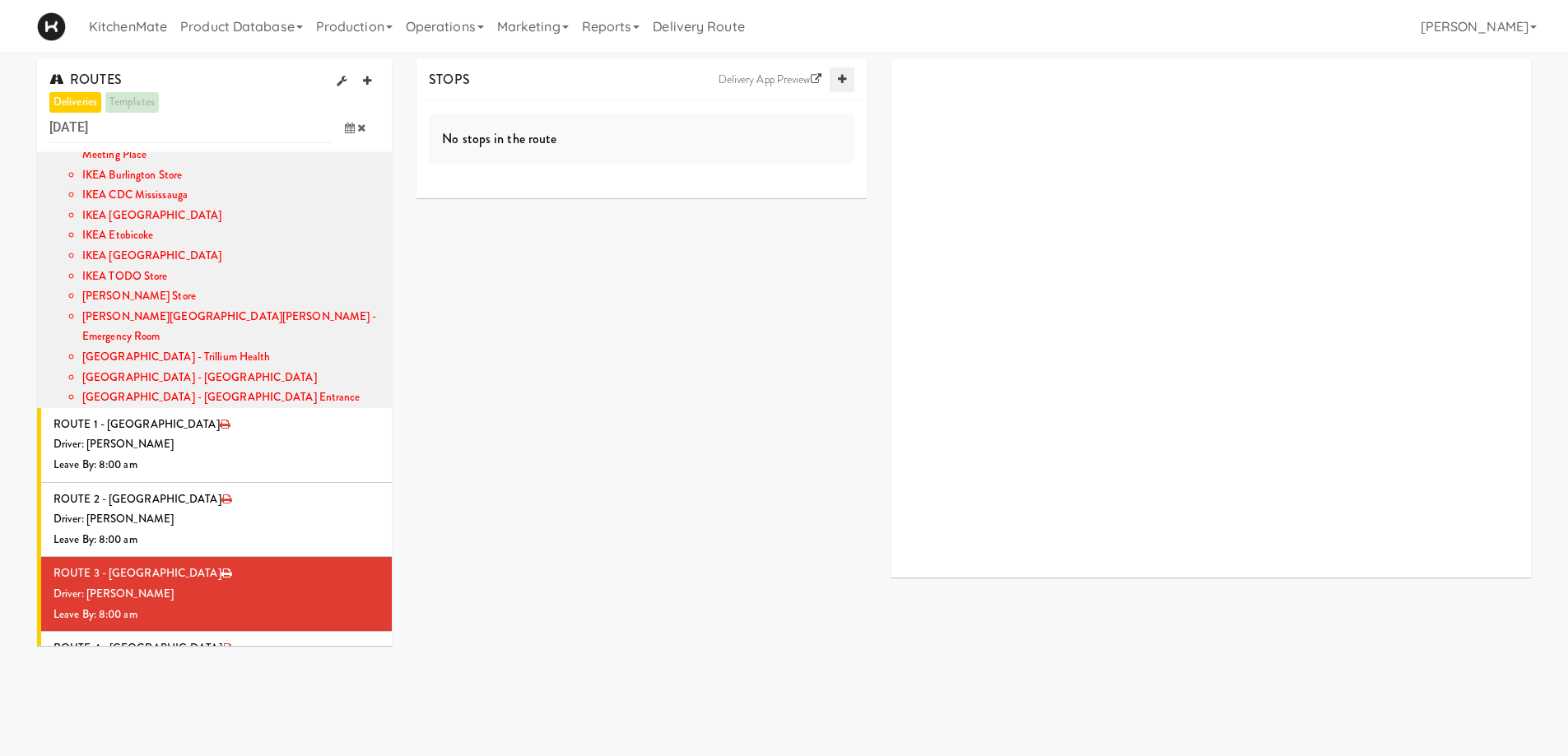
click at [839, 78] on icon at bounding box center [841, 80] width 8 height 10
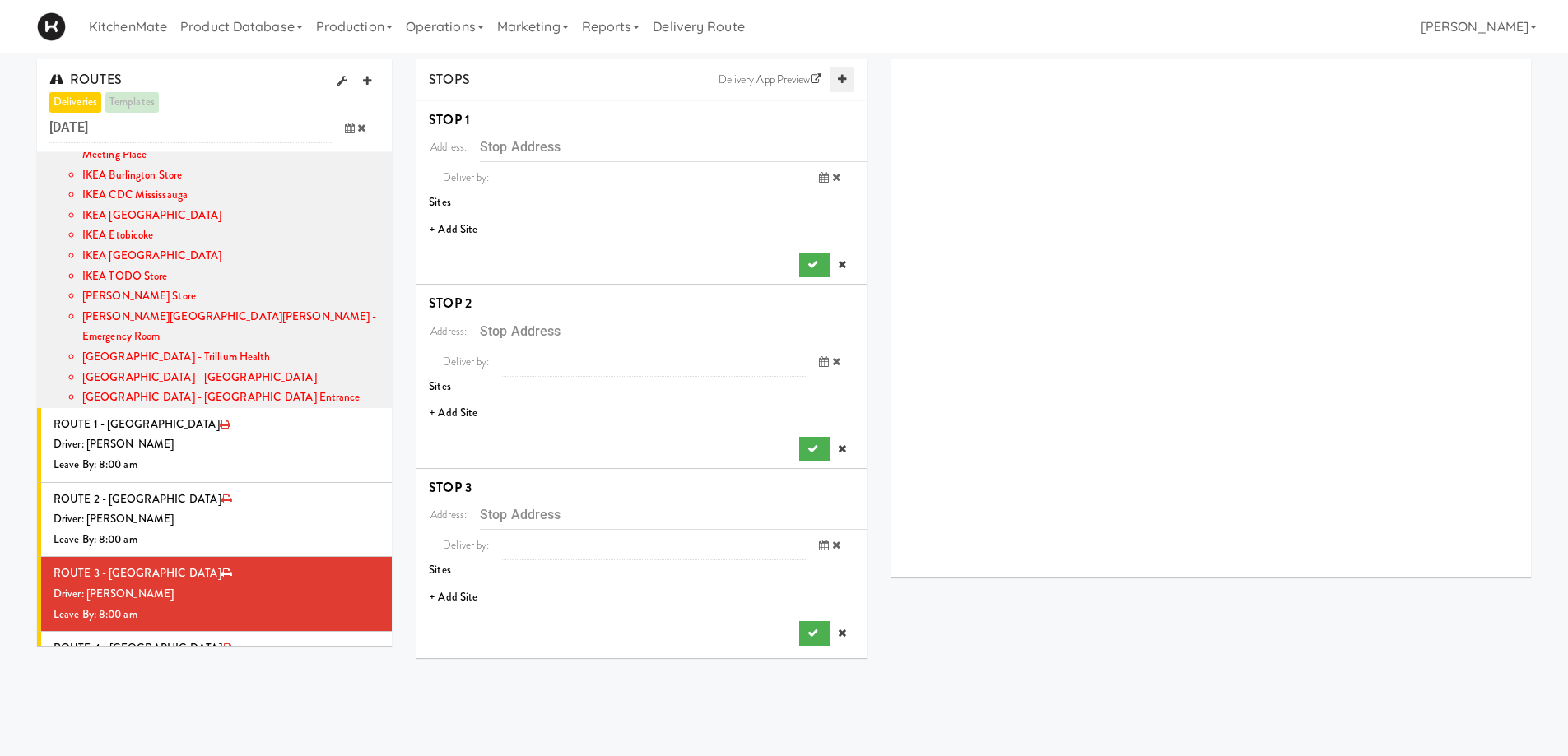
click at [839, 78] on icon at bounding box center [841, 80] width 8 height 10
click at [470, 236] on li "+ Add Site" at bounding box center [642, 229] width 450 height 34
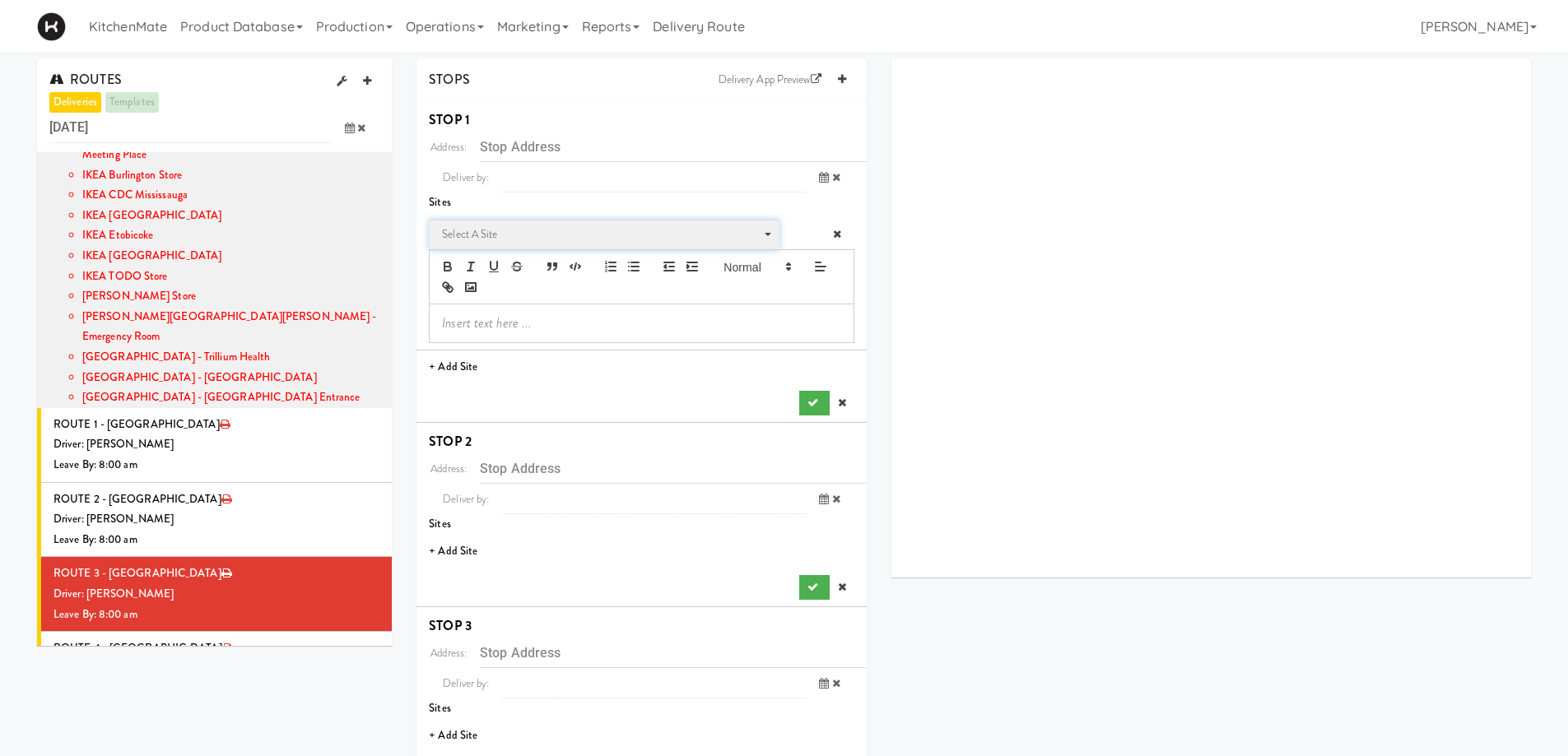
click at [516, 242] on span "Select a site" at bounding box center [598, 234] width 313 height 20
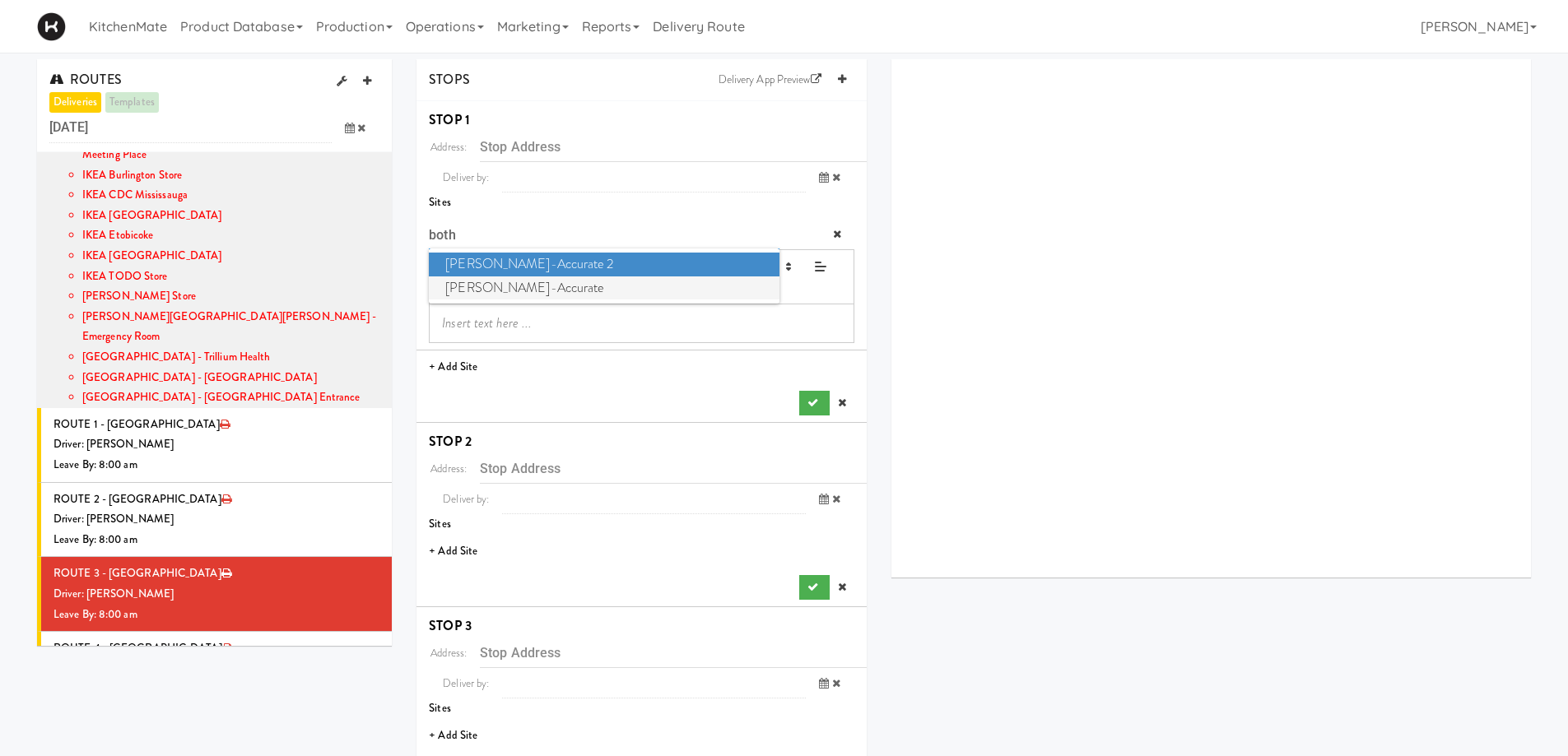
type input "both"
click at [528, 288] on span "[PERSON_NAME]-Accurate" at bounding box center [603, 288] width 349 height 24
type input "[STREET_ADDRESS]"
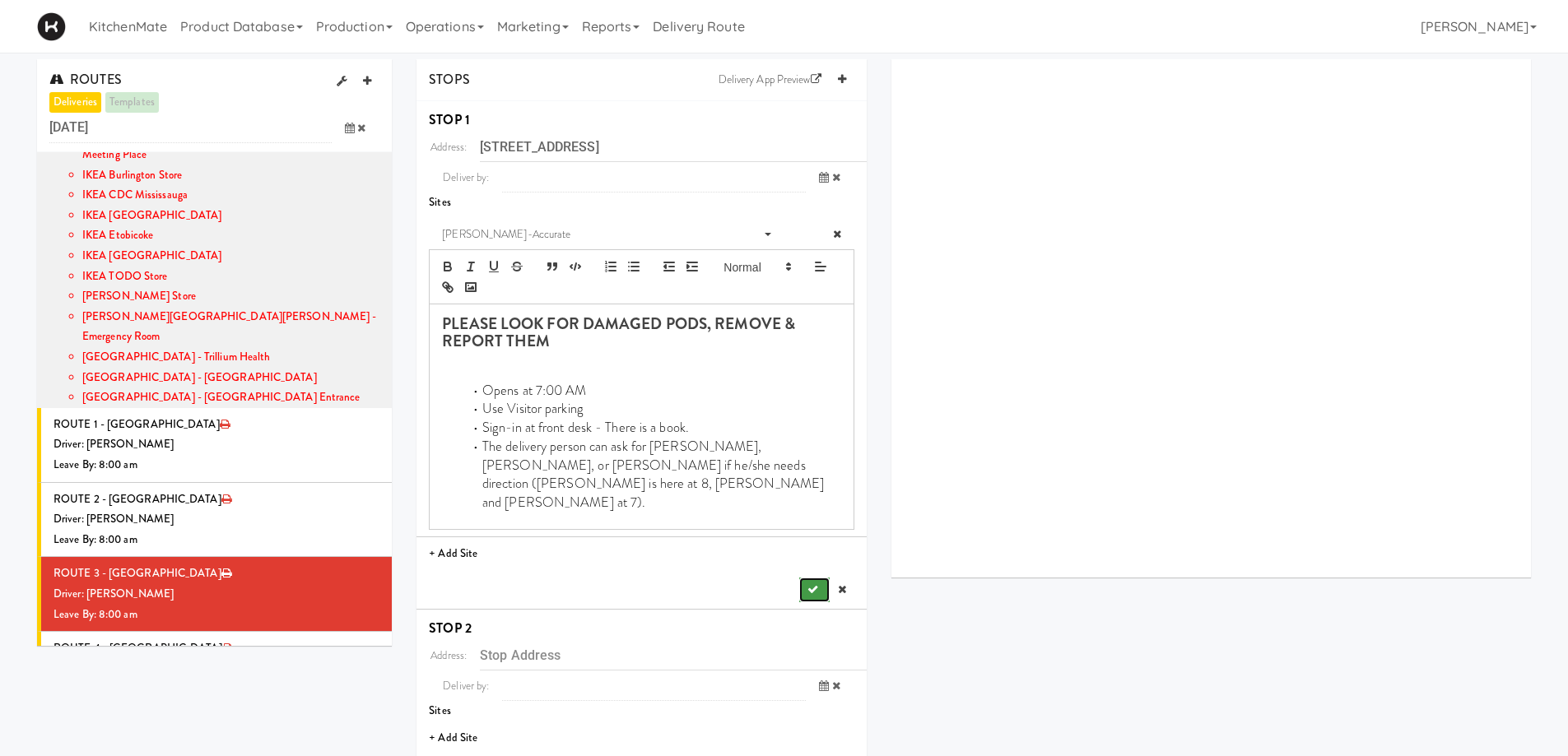
click at [809, 578] on button "submit" at bounding box center [814, 590] width 30 height 24
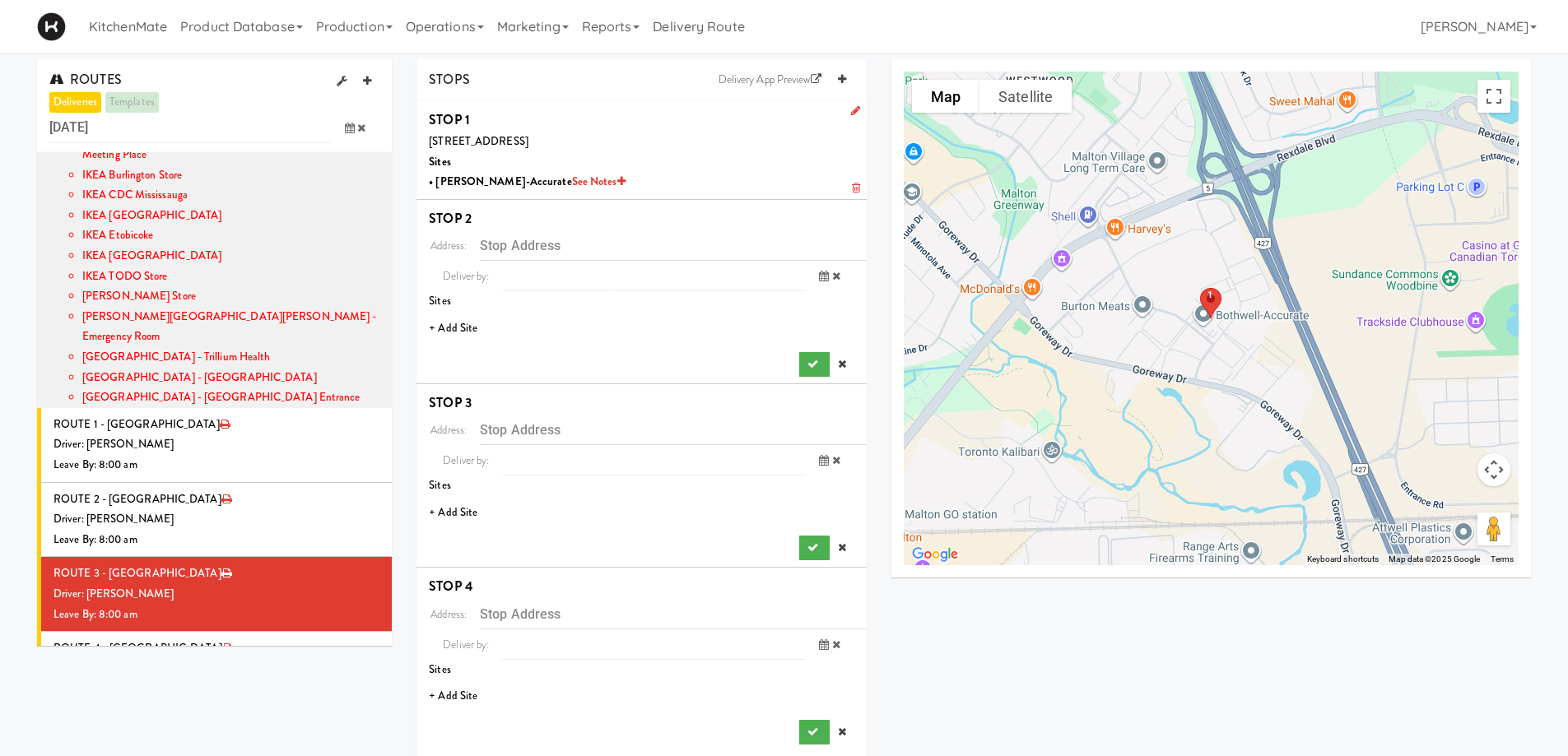
click at [452, 322] on li "+ Add Site" at bounding box center [642, 328] width 450 height 34
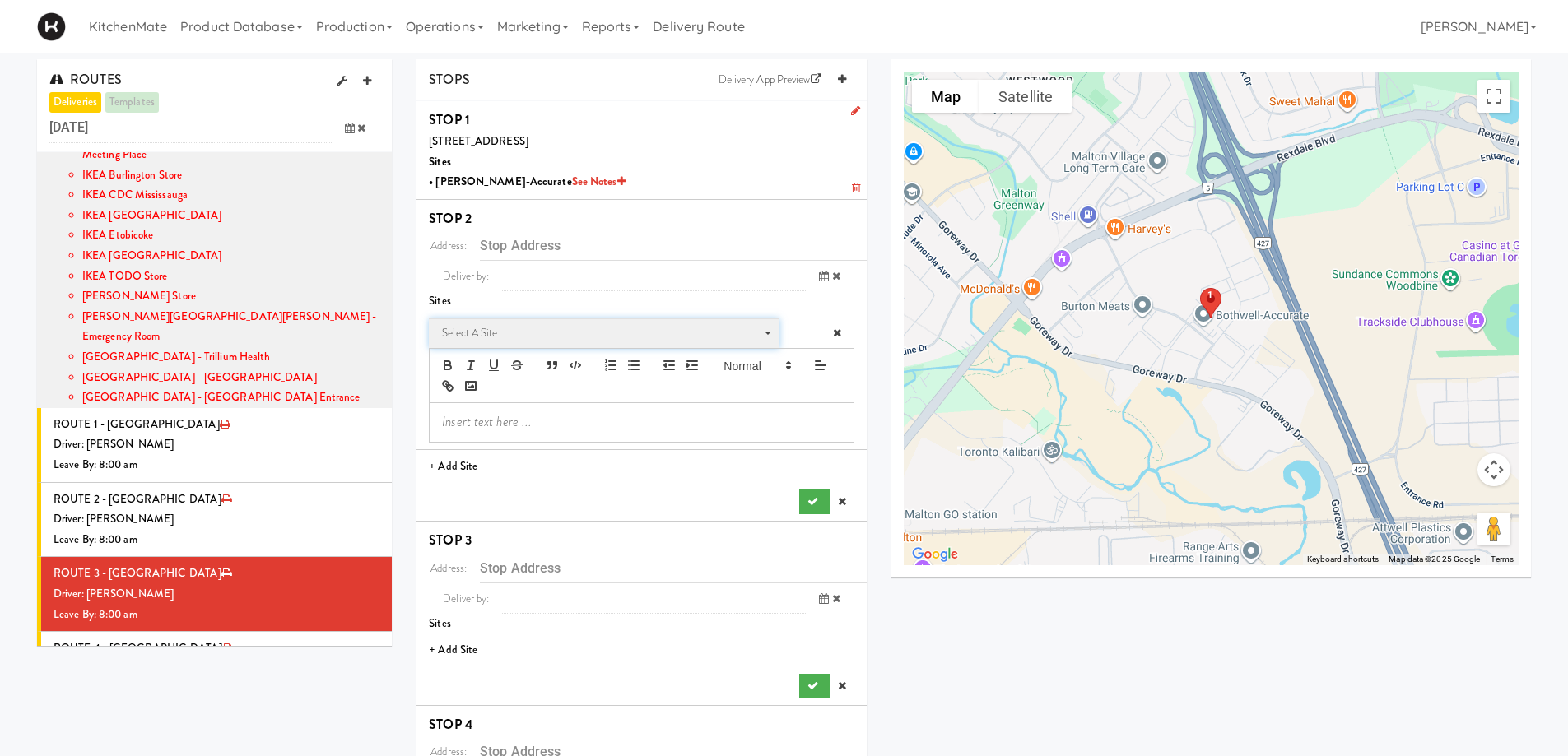
click at [552, 323] on span "Select a site" at bounding box center [598, 332] width 313 height 20
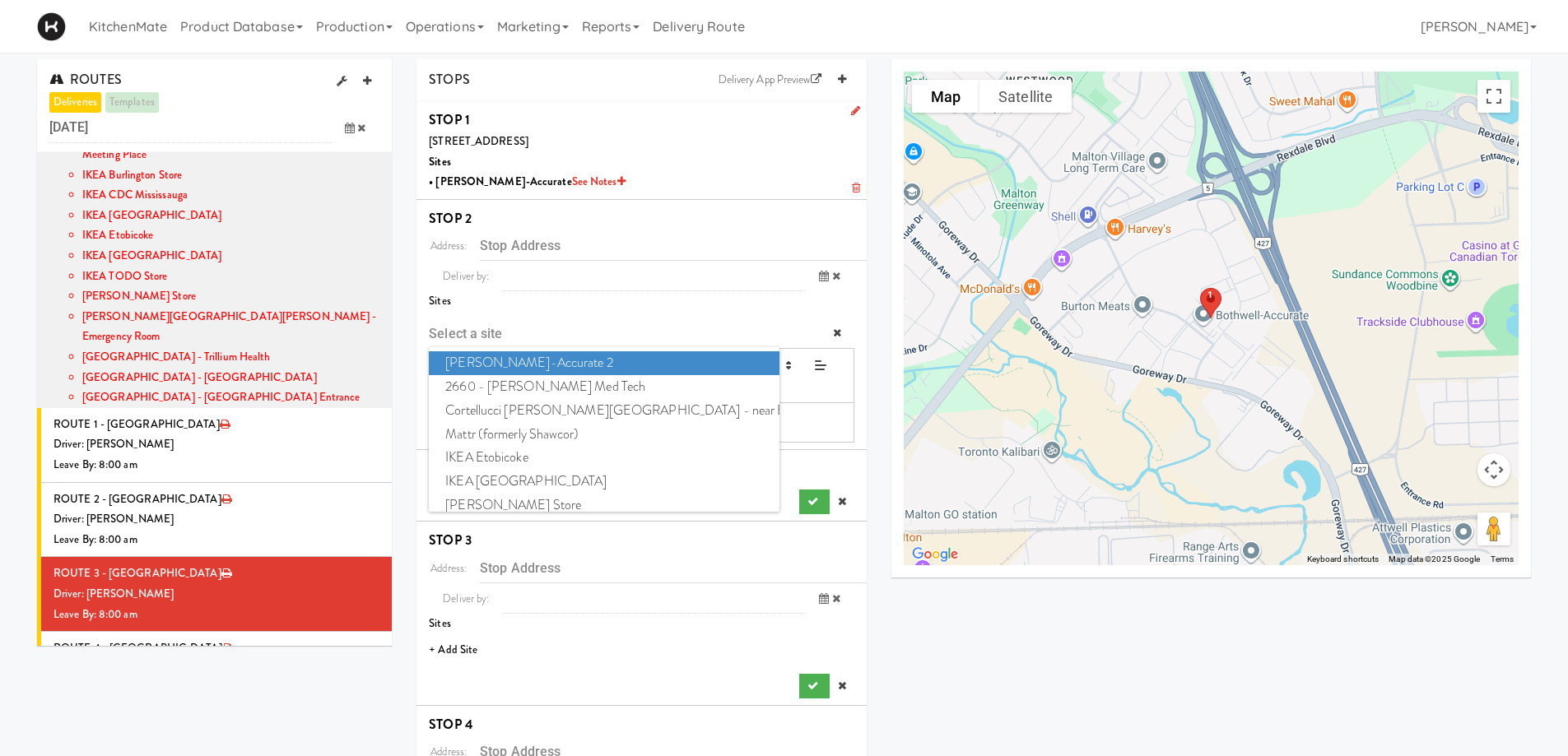
click at [559, 354] on span "[PERSON_NAME]-Accurate 2" at bounding box center [603, 362] width 349 height 24
type input "[STREET_ADDRESS][PERSON_NAME]"
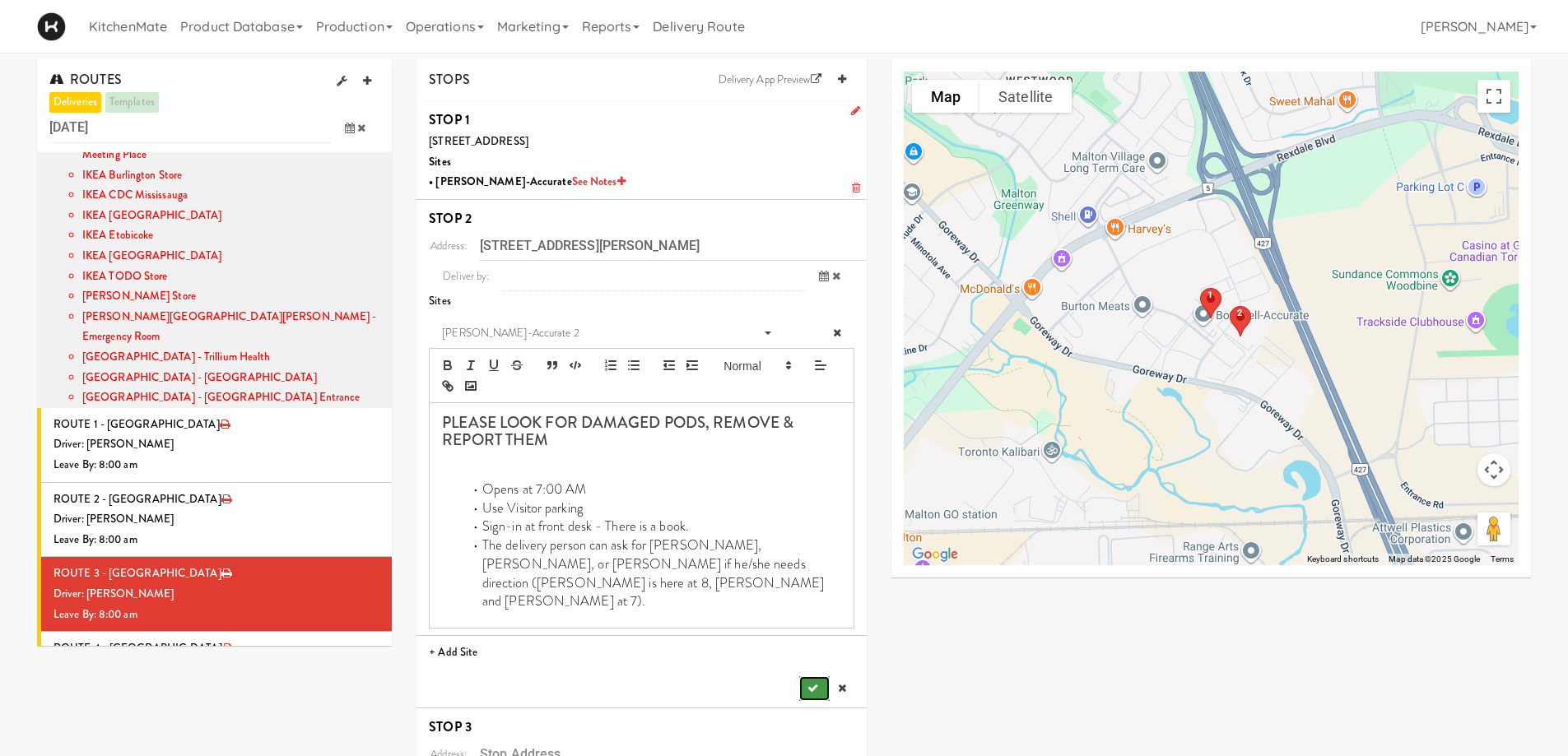
click at [818, 676] on button "submit" at bounding box center [814, 689] width 30 height 24
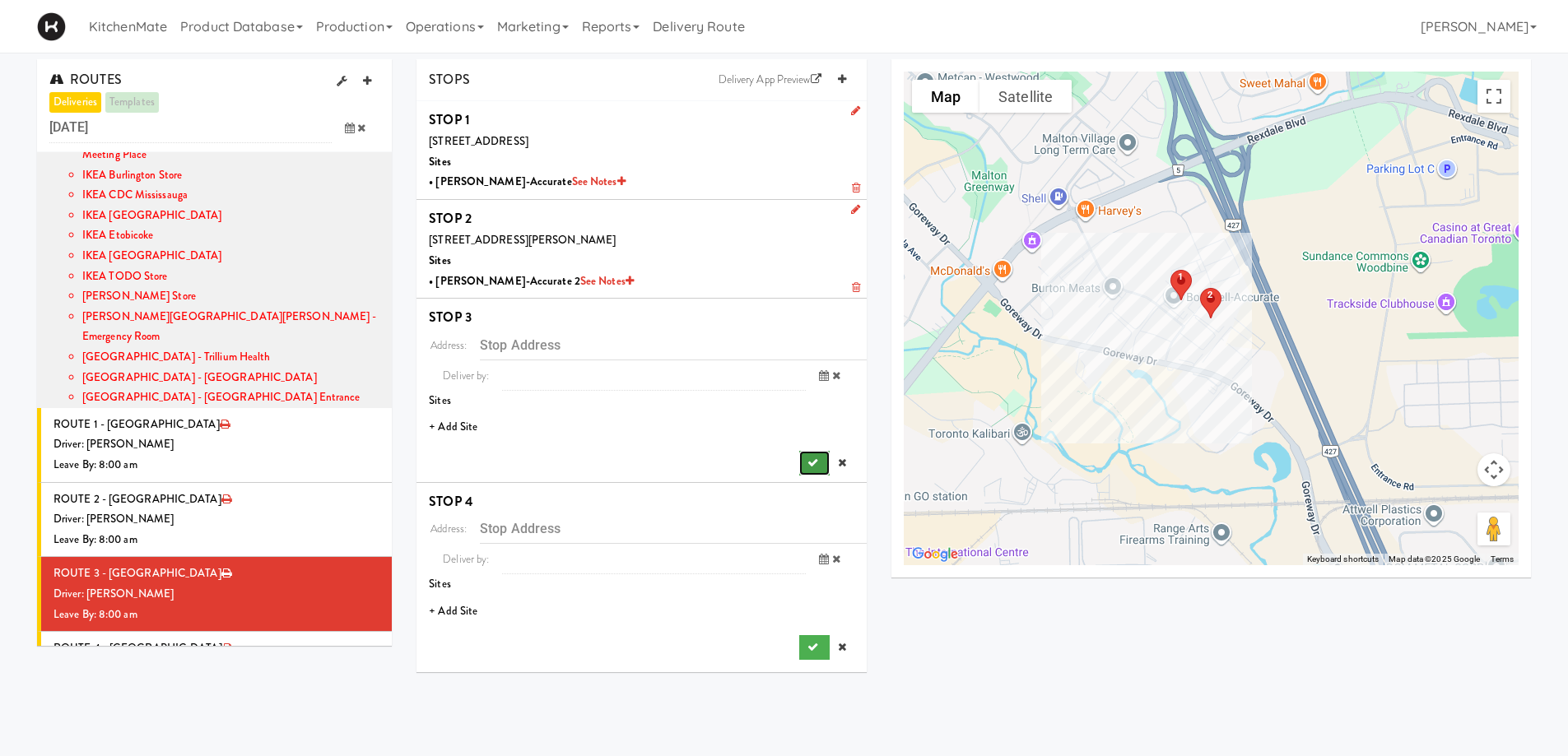
click at [813, 471] on button "submit" at bounding box center [814, 463] width 30 height 24
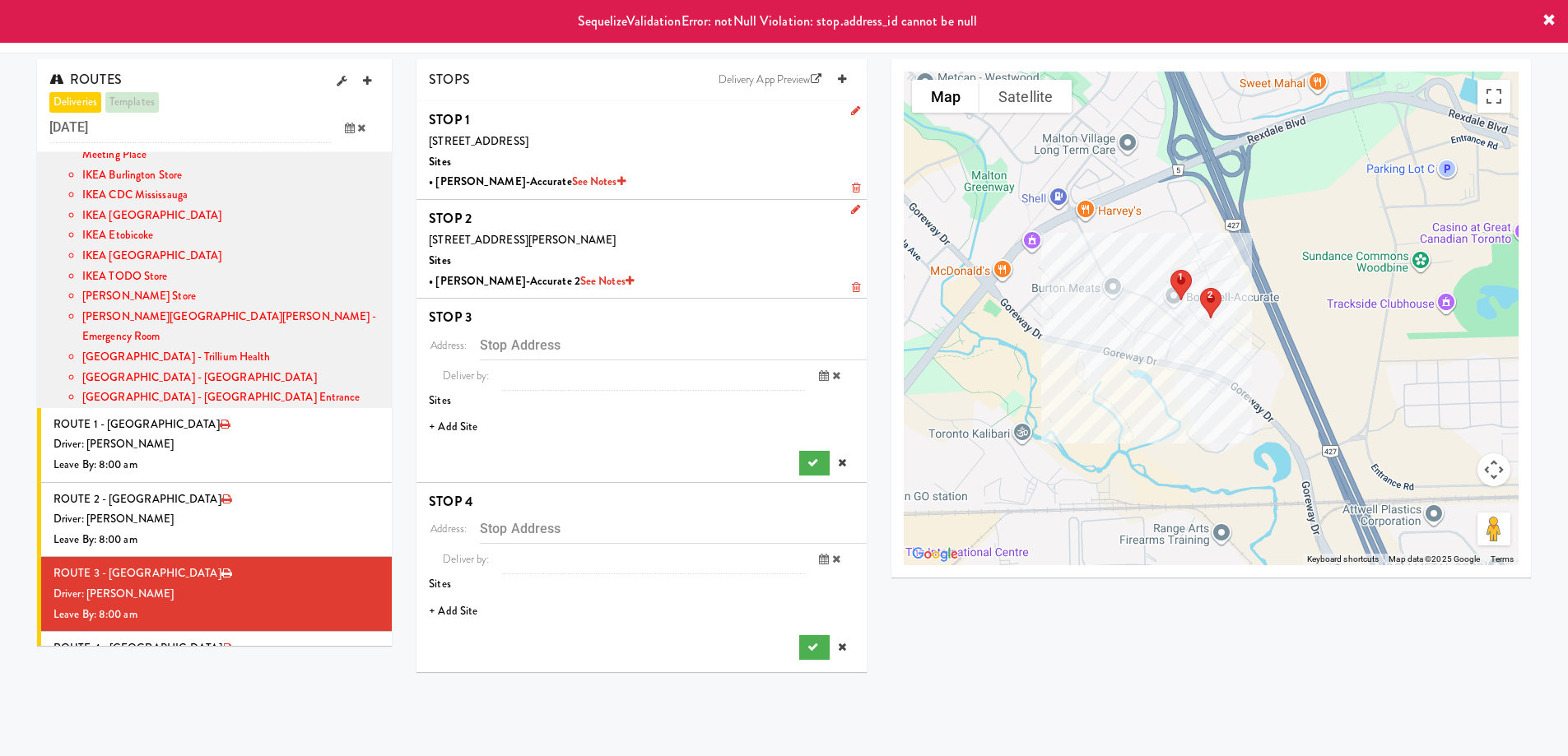
click at [459, 424] on li "+ Add Site" at bounding box center [642, 427] width 450 height 34
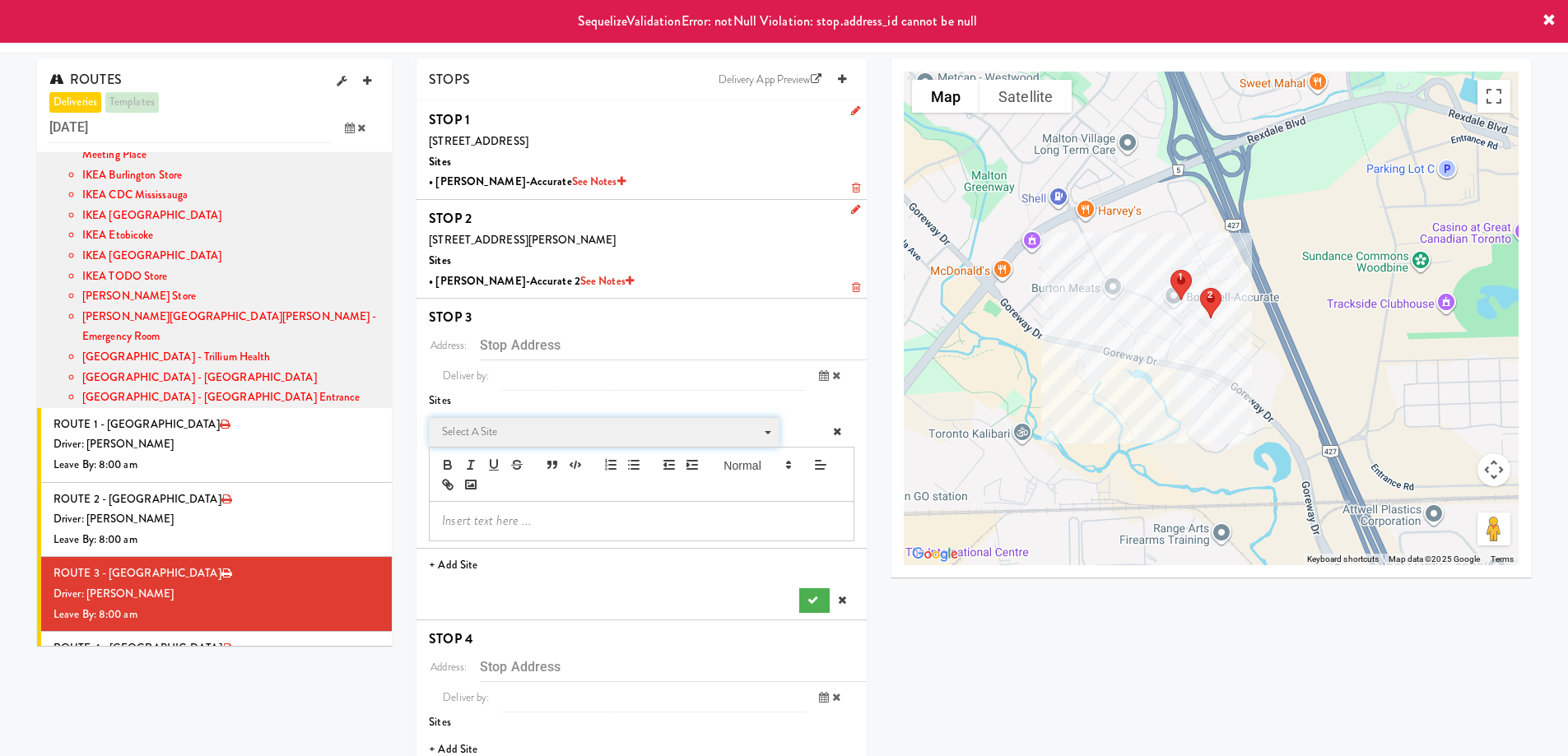
click at [560, 431] on span "Select a site" at bounding box center [598, 431] width 313 height 20
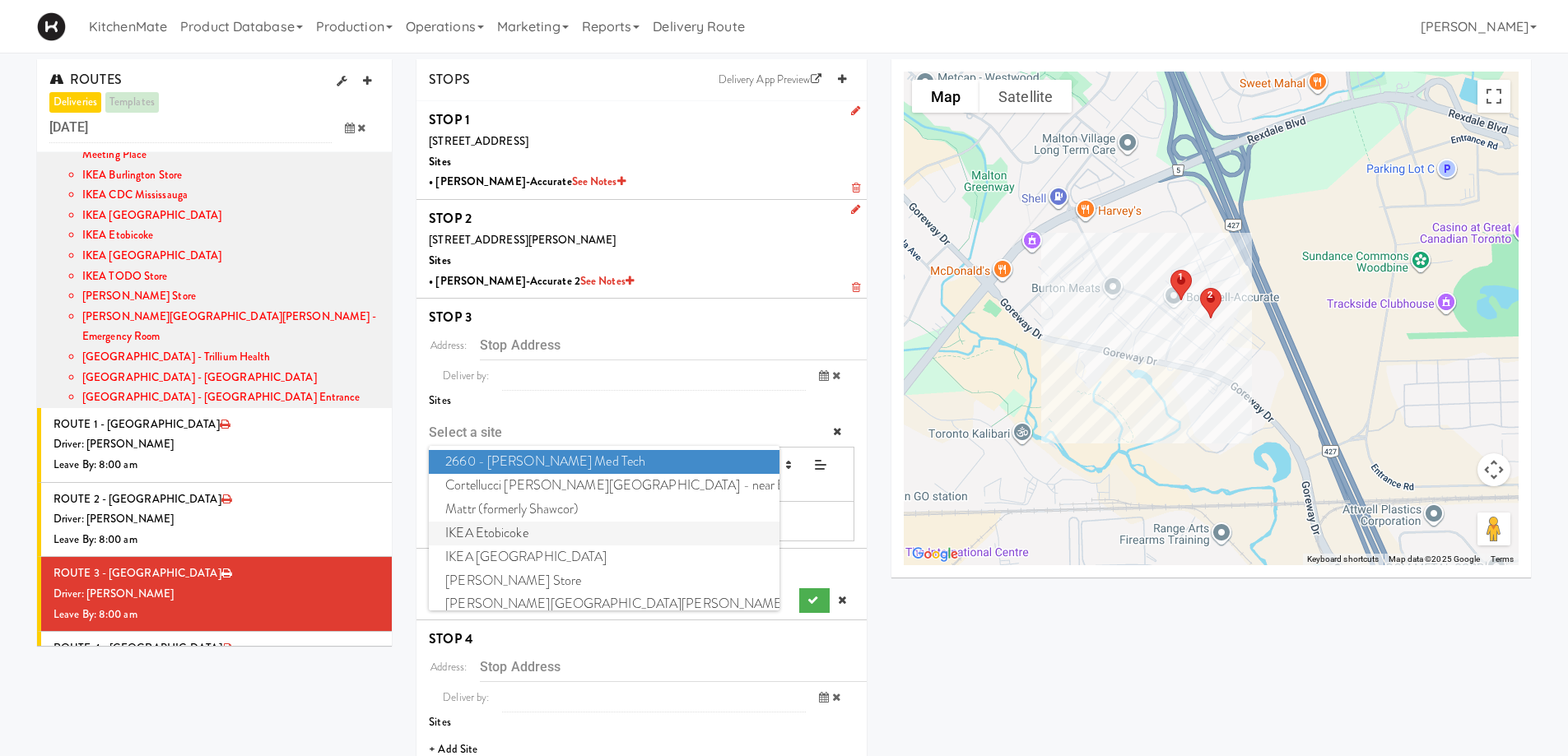
click at [527, 531] on span "IKEA Etobicoke" at bounding box center [603, 533] width 349 height 24
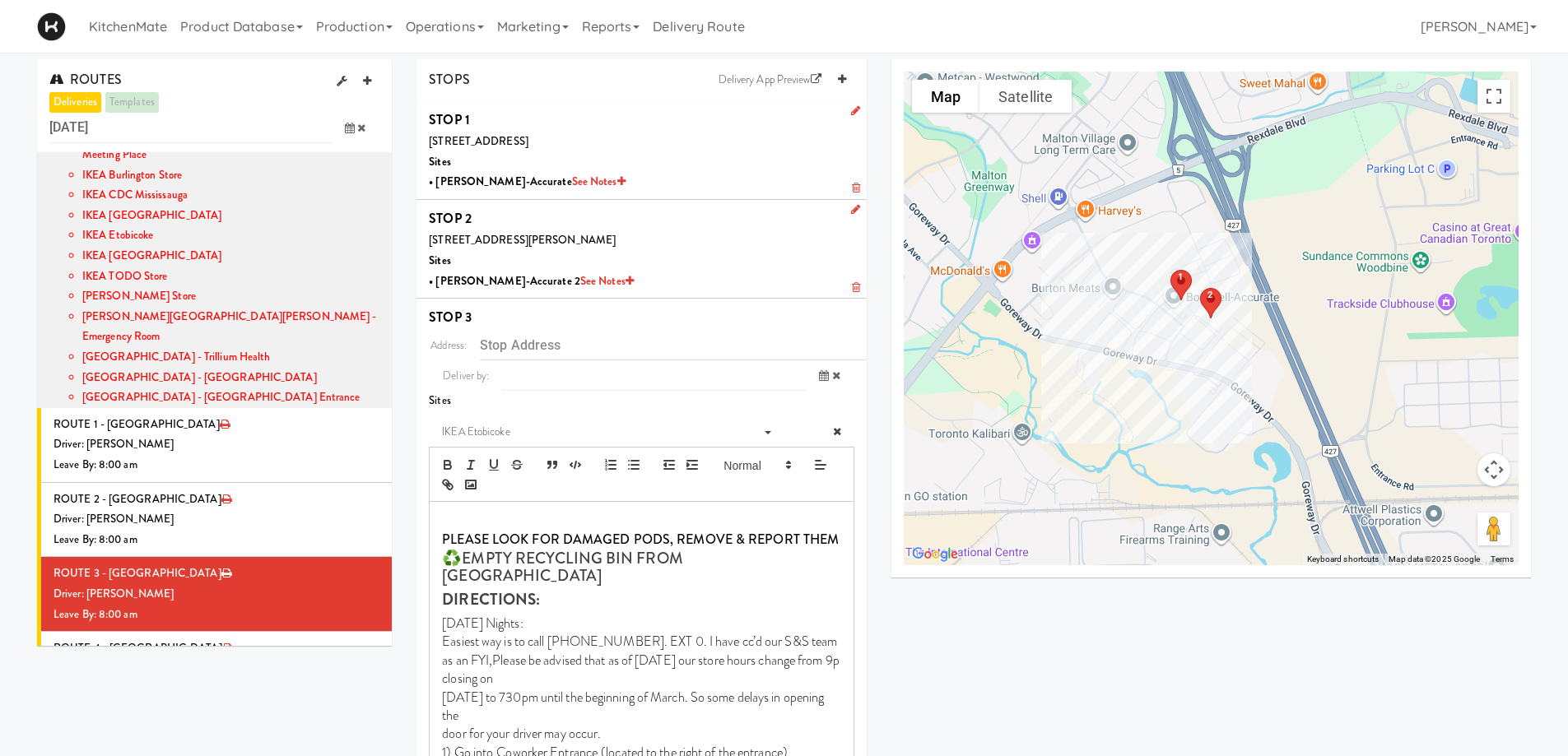
type input "[STREET_ADDRESS]"
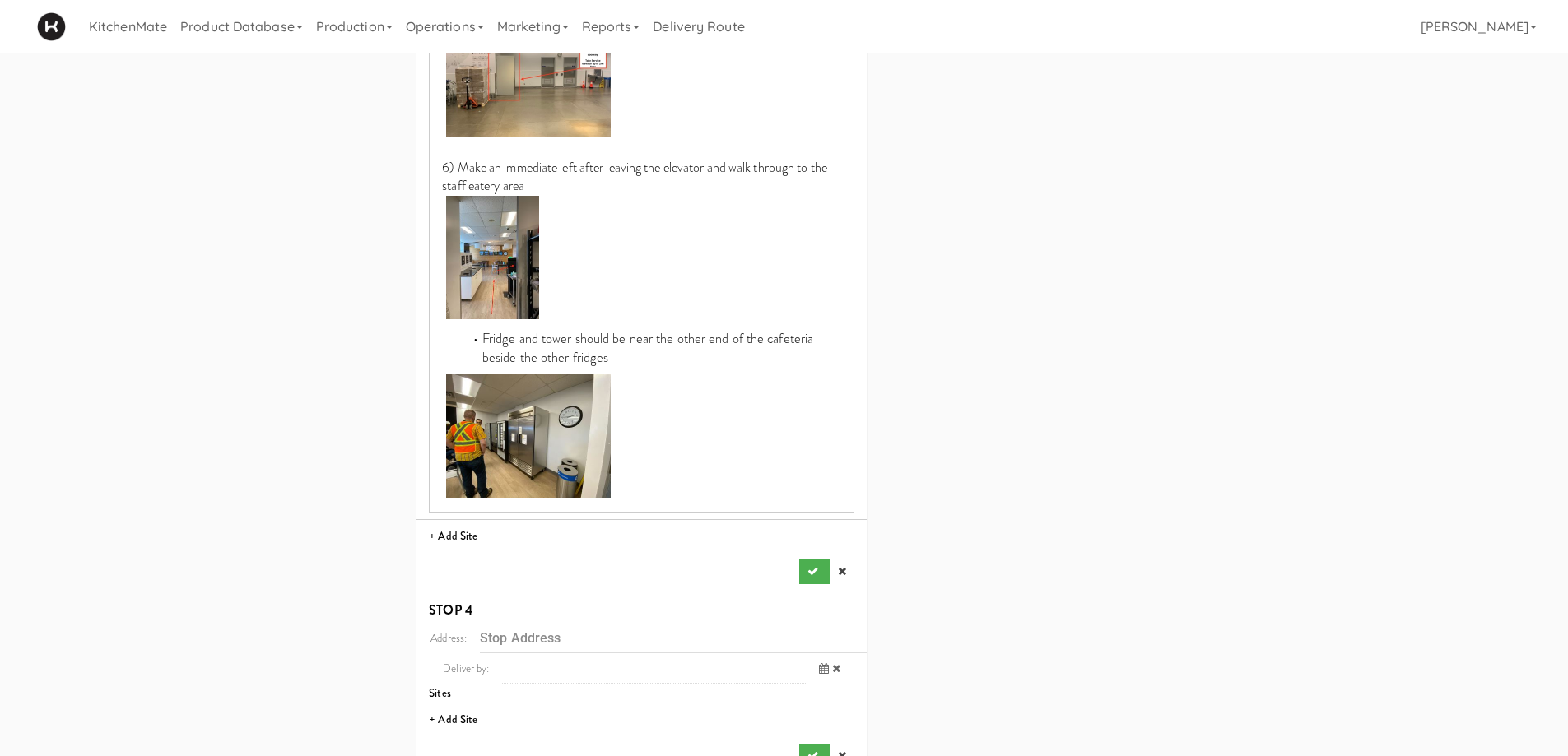
scroll to position [1455, 0]
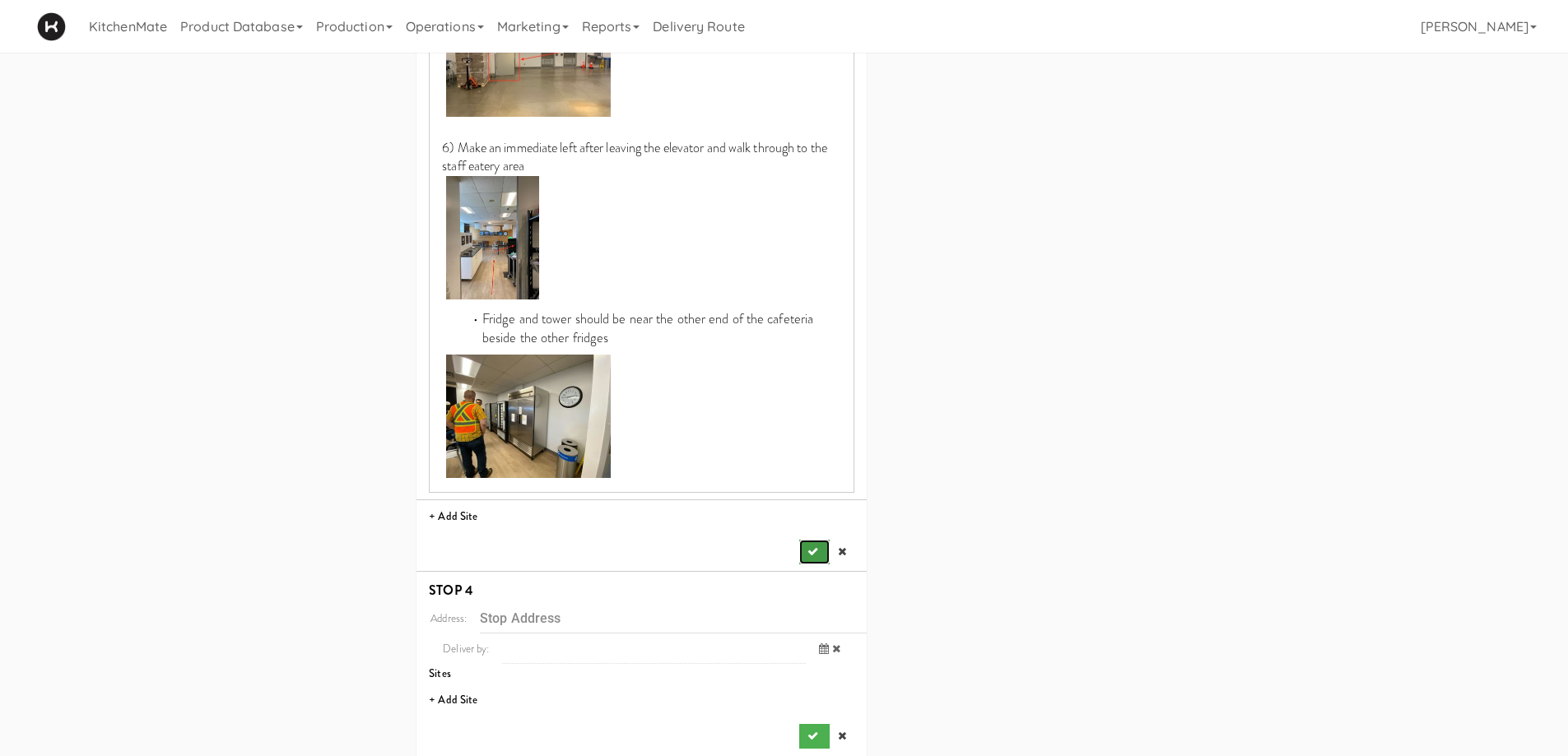
click at [811, 546] on icon "submit" at bounding box center [812, 551] width 11 height 10
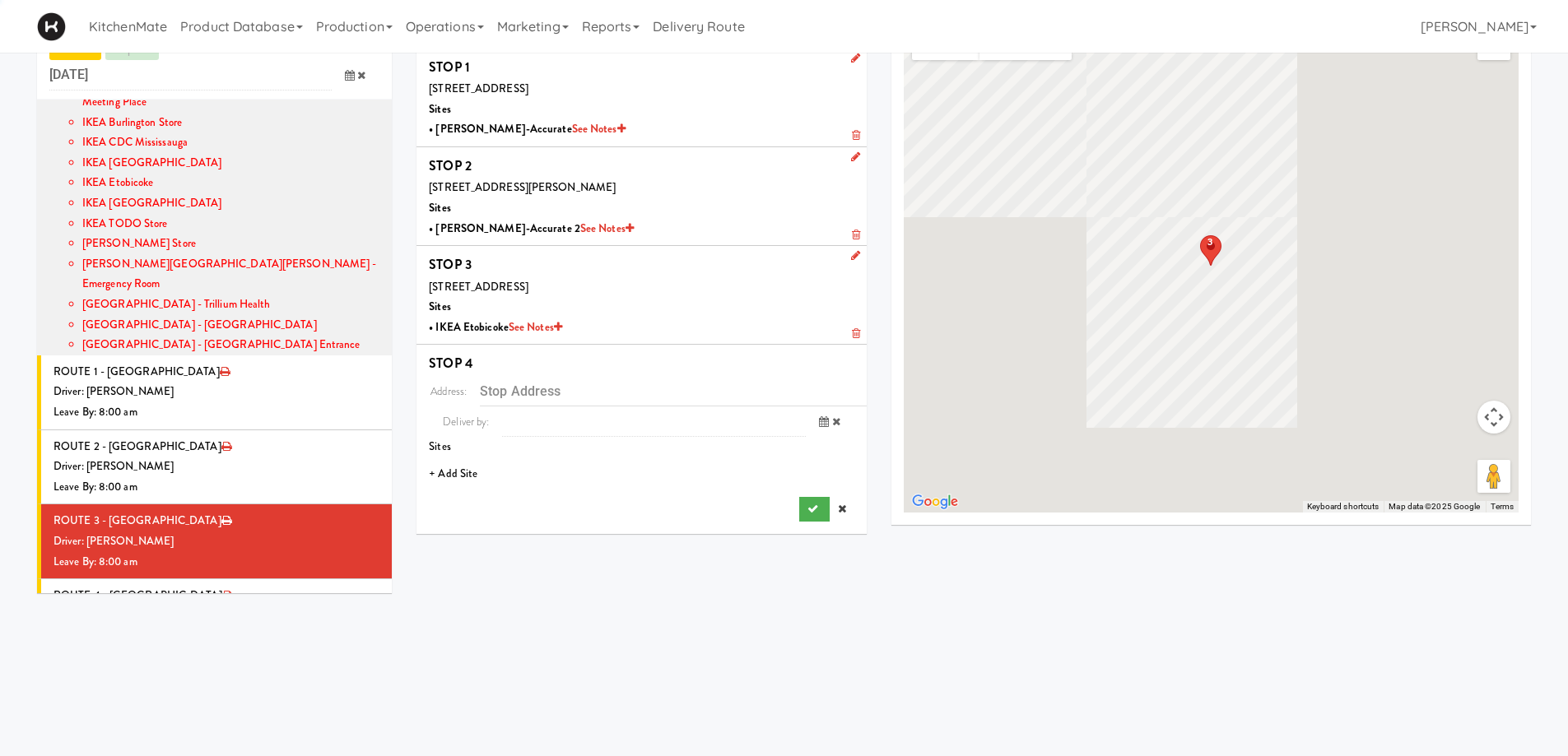
scroll to position [52, 0]
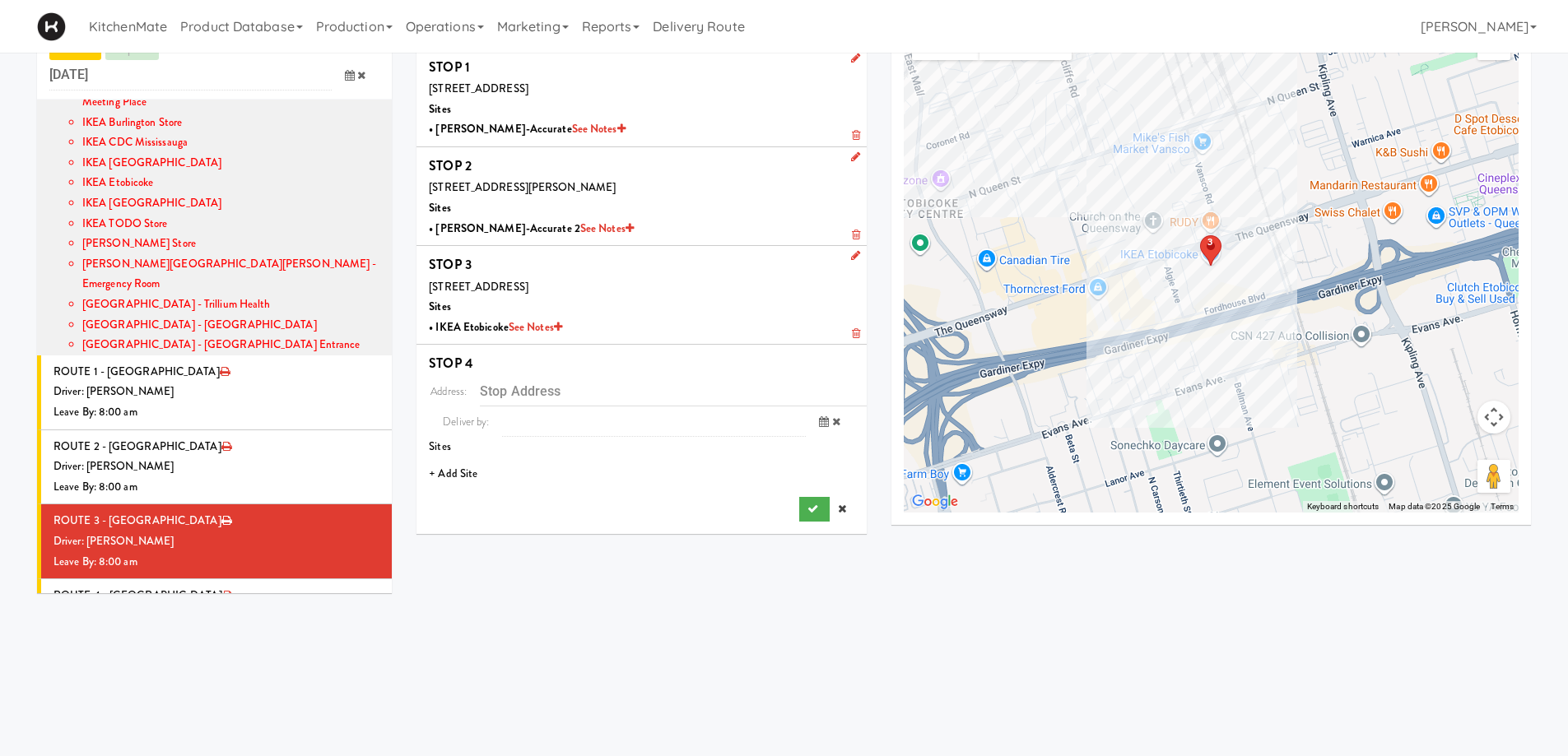
click at [456, 472] on li "+ Add Site" at bounding box center [642, 474] width 450 height 34
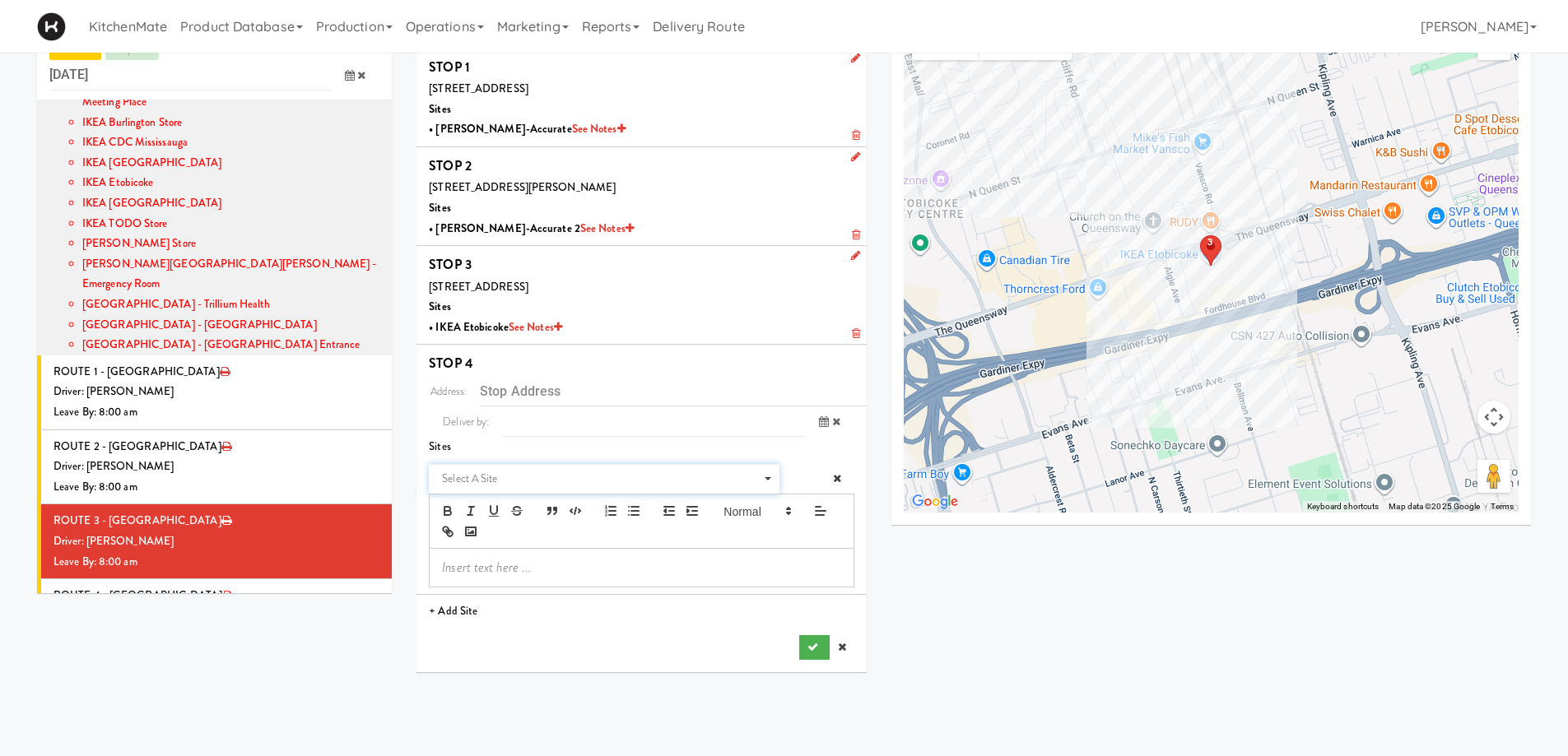
click at [552, 477] on span "Select a site" at bounding box center [598, 479] width 313 height 20
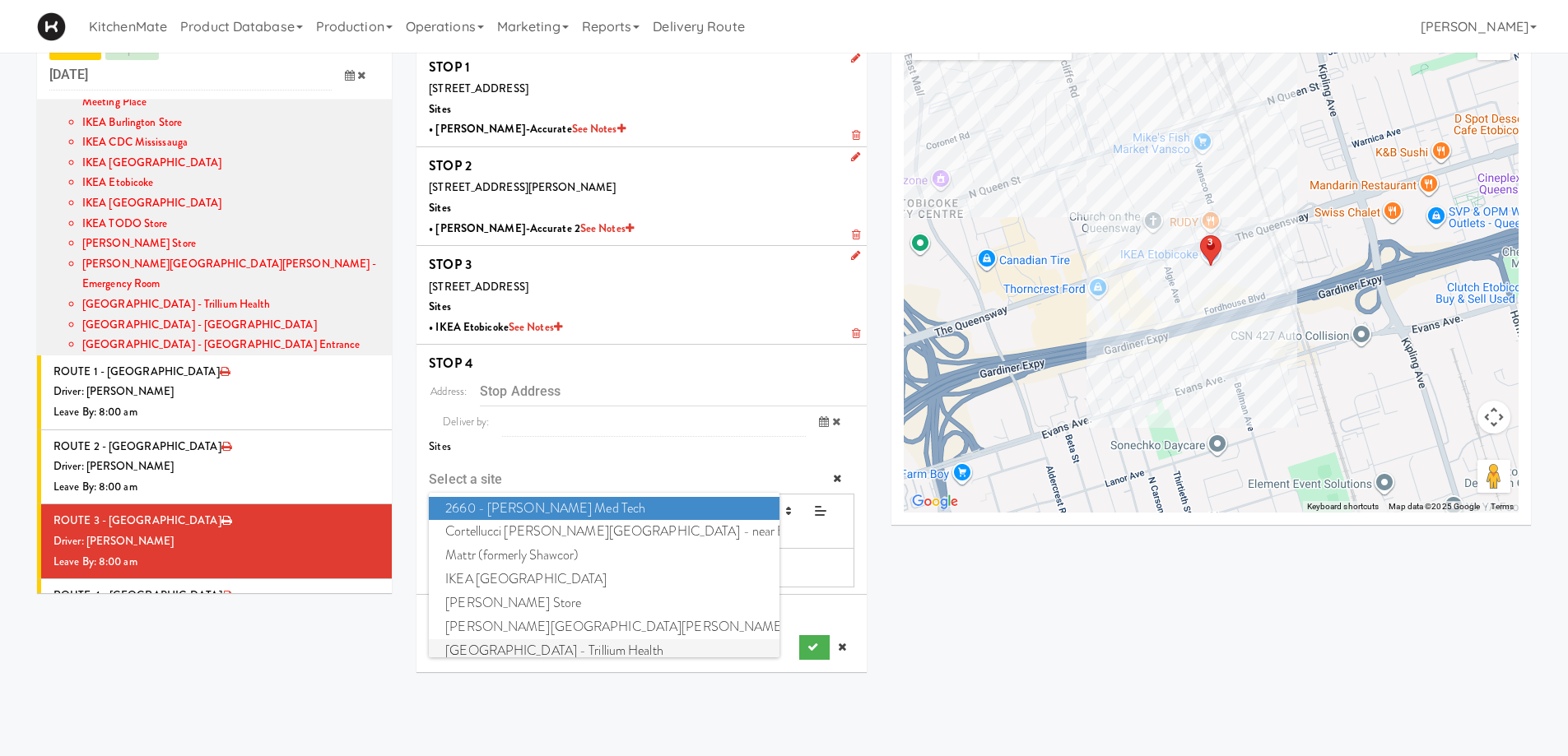
click at [582, 646] on span "[GEOGRAPHIC_DATA] - Trillium Health" at bounding box center [603, 650] width 349 height 24
type input "[STREET_ADDRESS]"
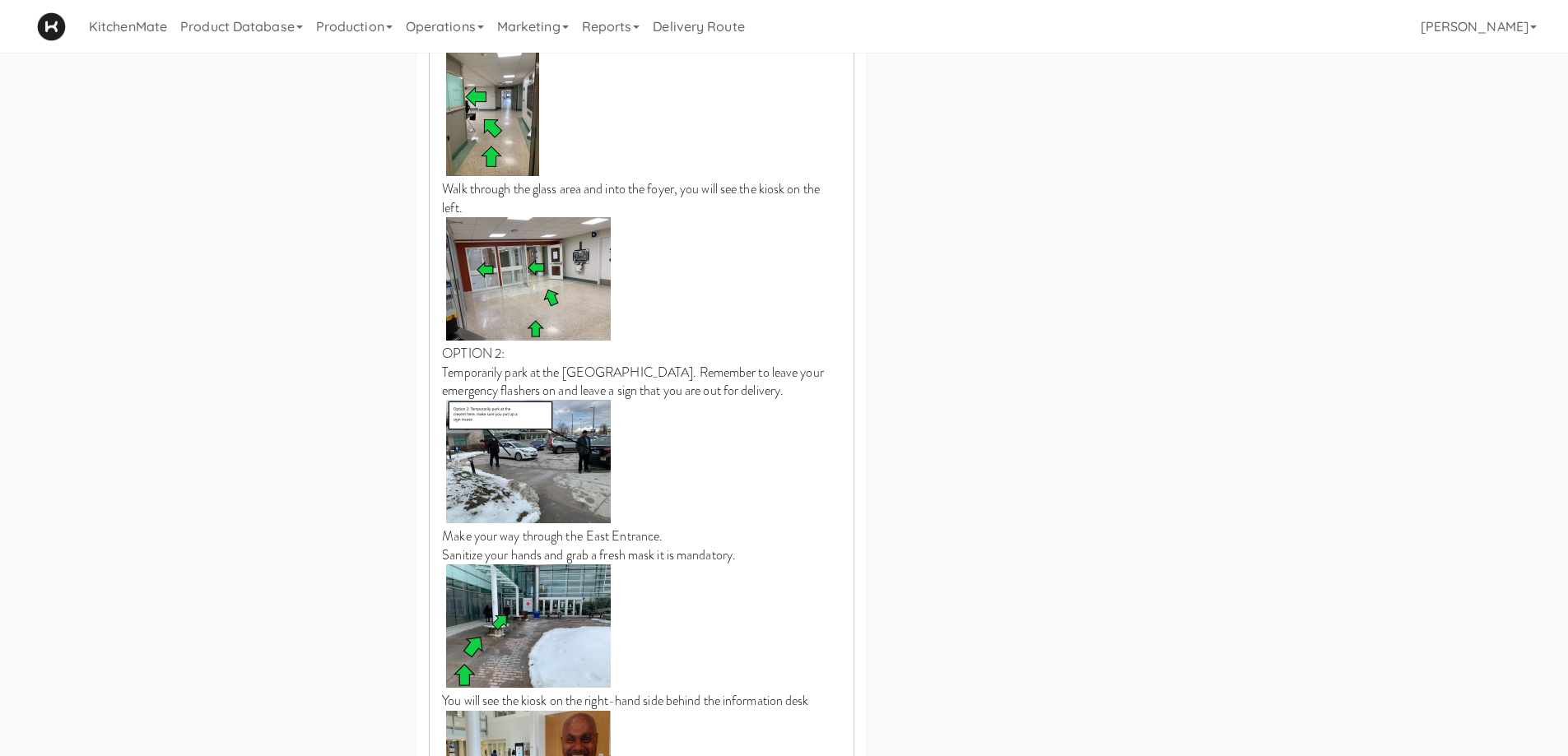
scroll to position [1606, 0]
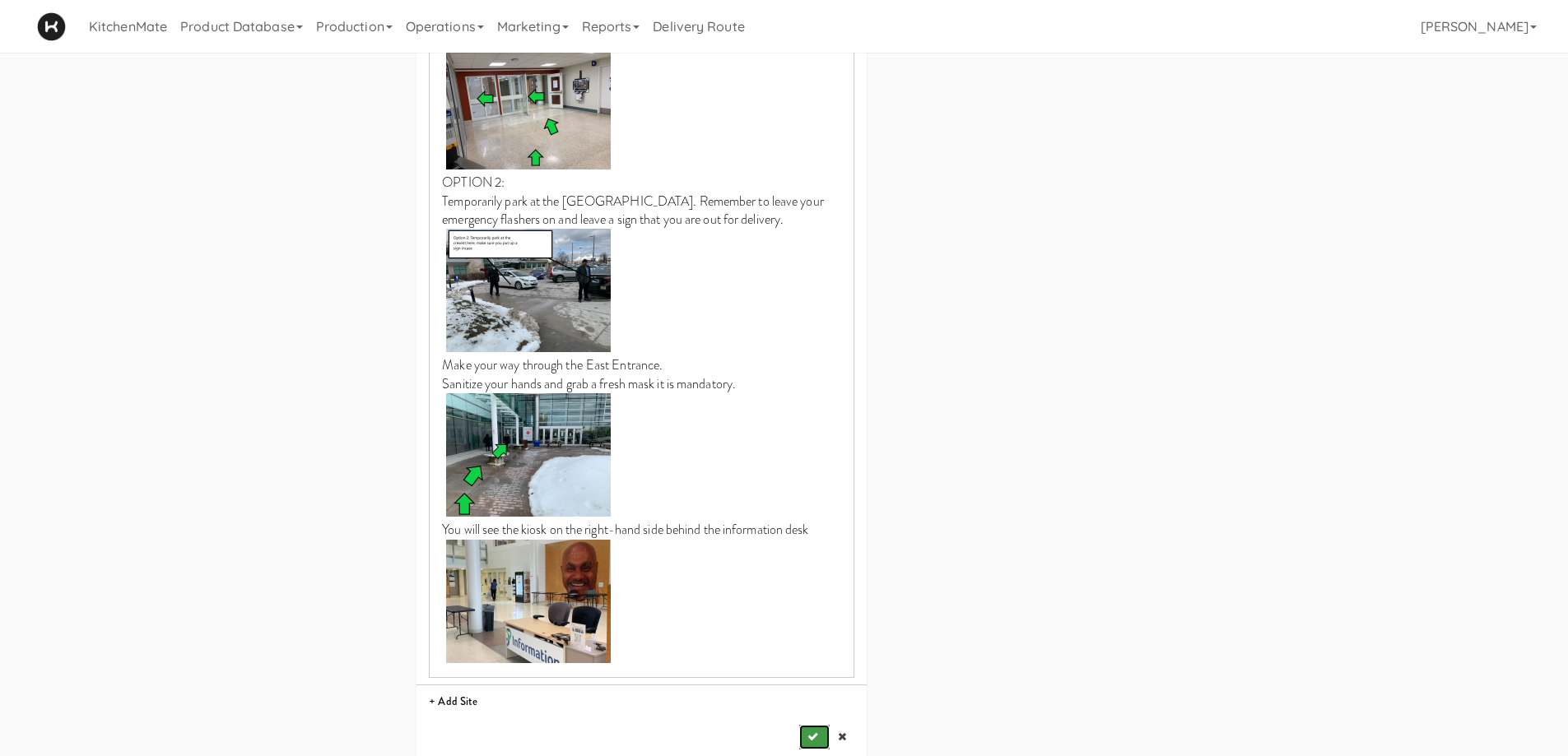
click at [821, 724] on button "submit" at bounding box center [814, 737] width 30 height 24
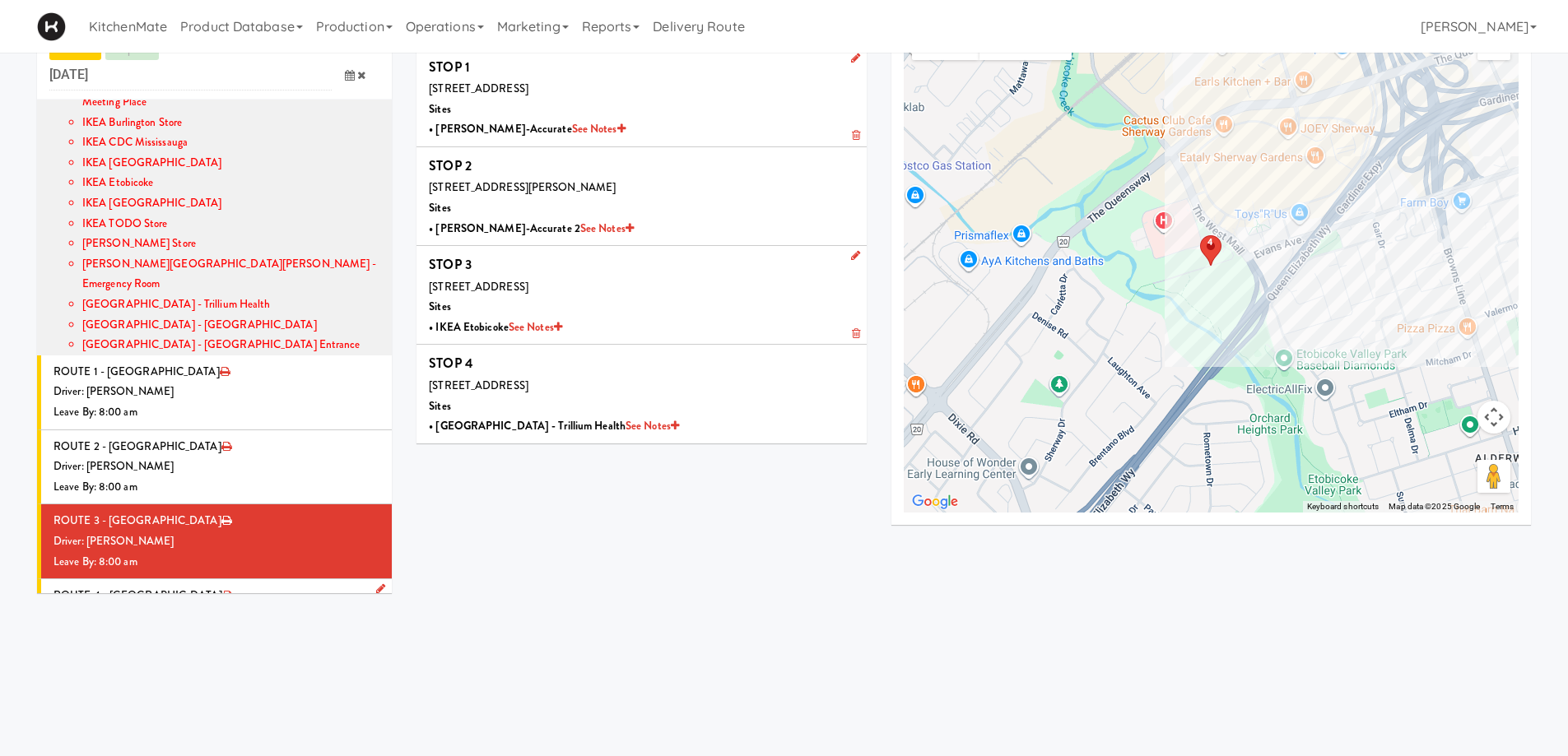
click at [236, 626] on div "Leave By: 12:00 am" at bounding box center [216, 635] width 326 height 20
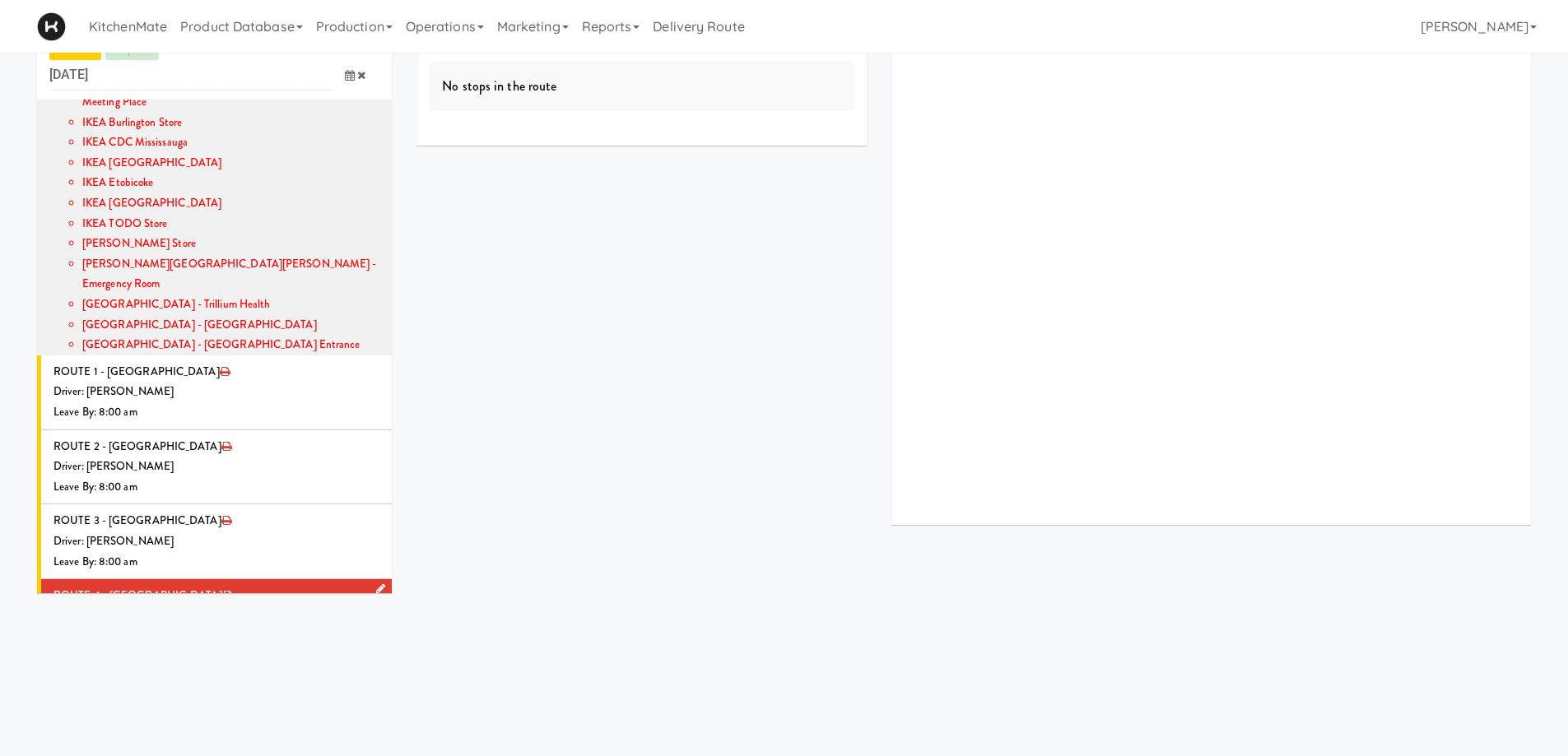
click at [376, 583] on icon at bounding box center [381, 588] width 9 height 10
click at [227, 606] on span "Select a driver Select a driver" at bounding box center [261, 621] width 239 height 31
click at [205, 606] on input "driver" at bounding box center [261, 621] width 239 height 31
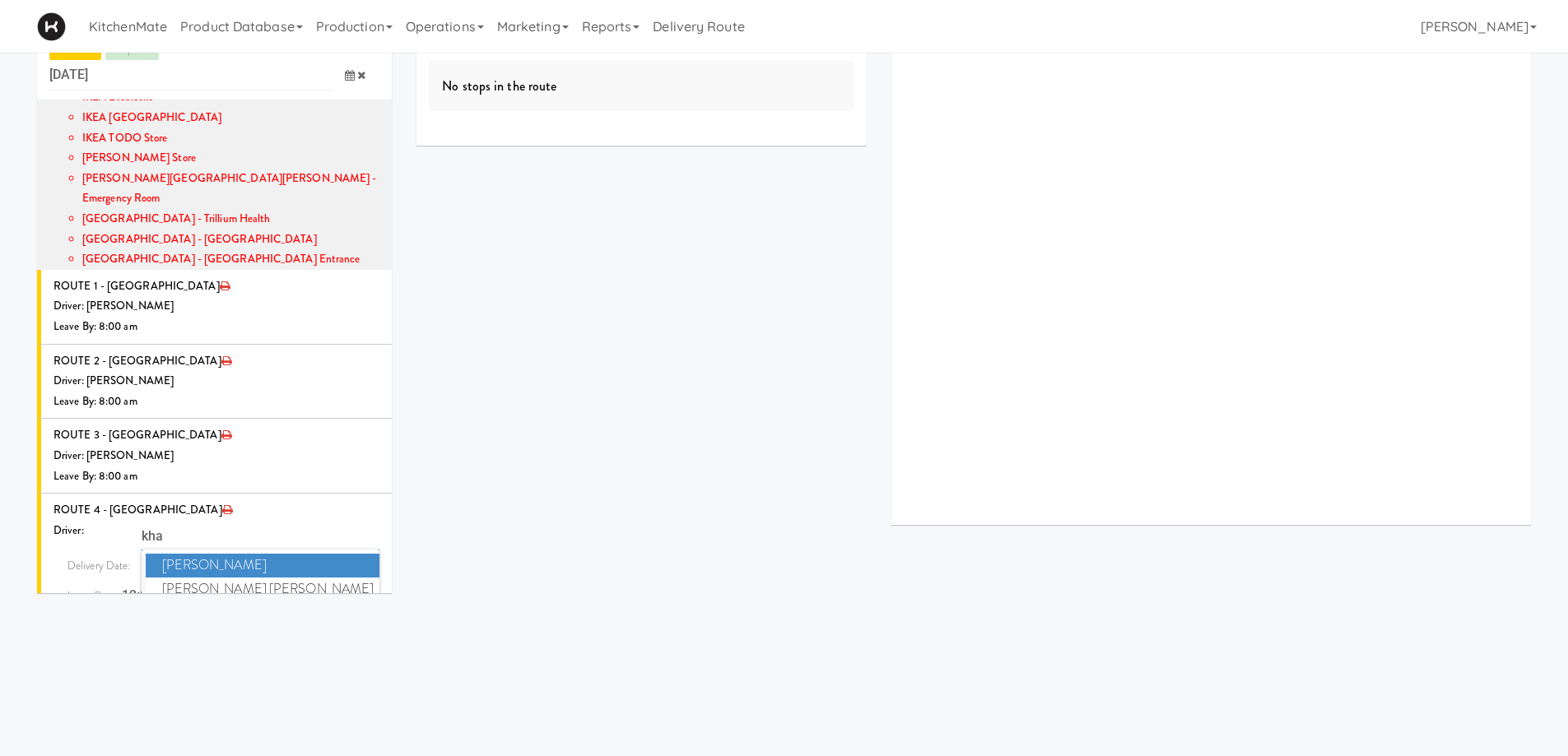
scroll to position [424, 0]
type input "kha"
click at [253, 577] on span "[PERSON_NAME] [PERSON_NAME]" at bounding box center [263, 588] width 235 height 24
click at [345, 590] on icon at bounding box center [349, 595] width 10 height 10
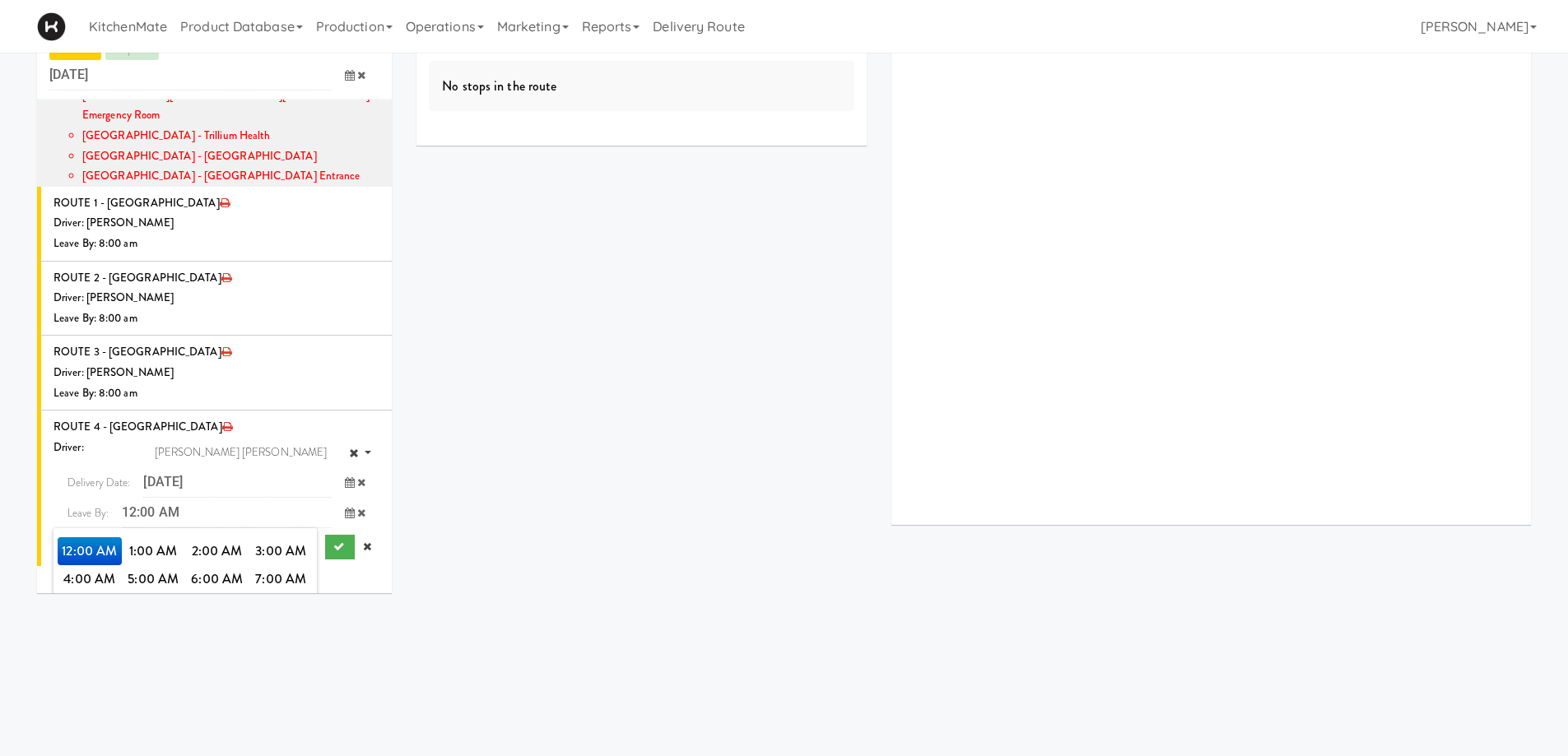
click at [89, 593] on span "8:00 AM" at bounding box center [89, 607] width 64 height 28
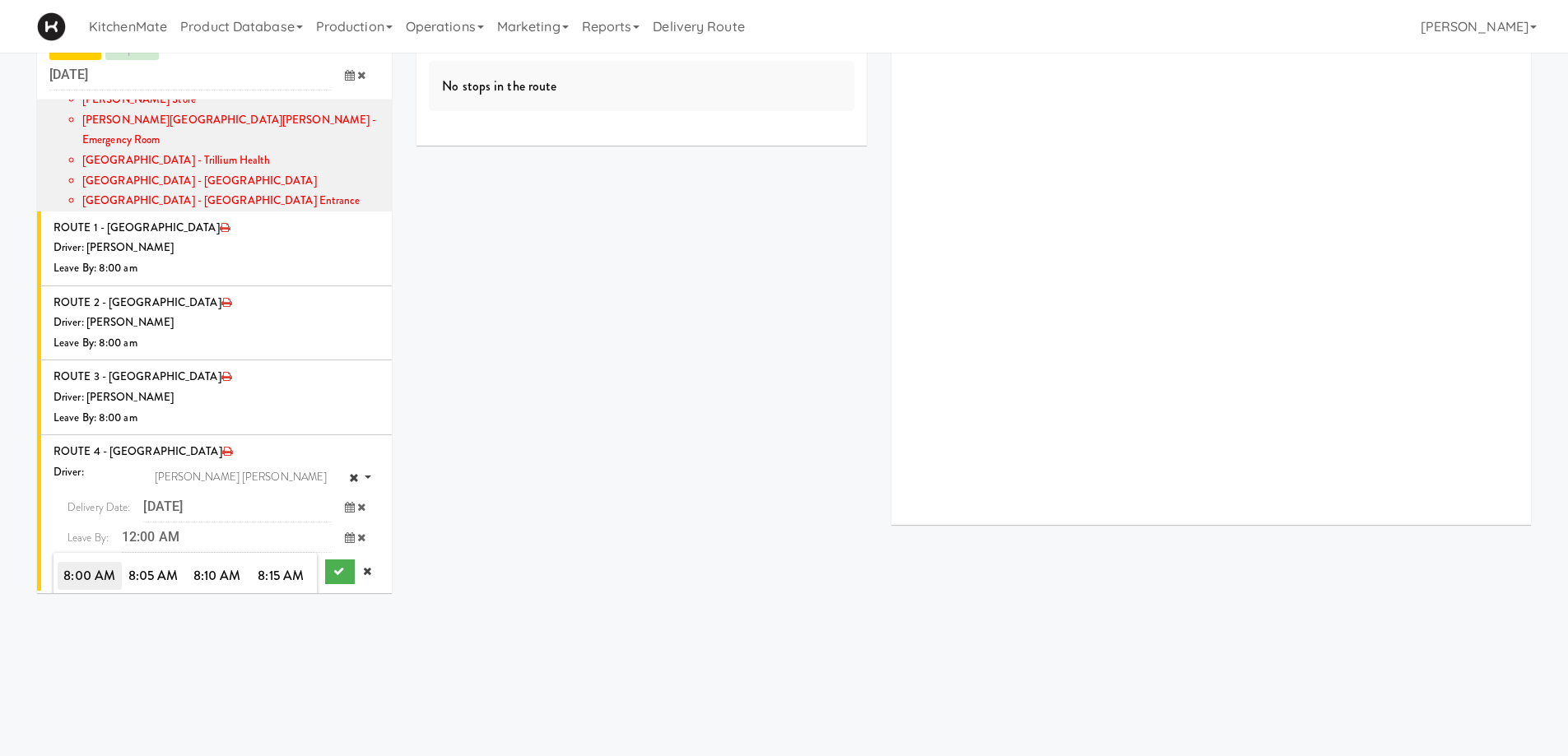
click at [89, 562] on span "8:00 AM" at bounding box center [89, 576] width 64 height 28
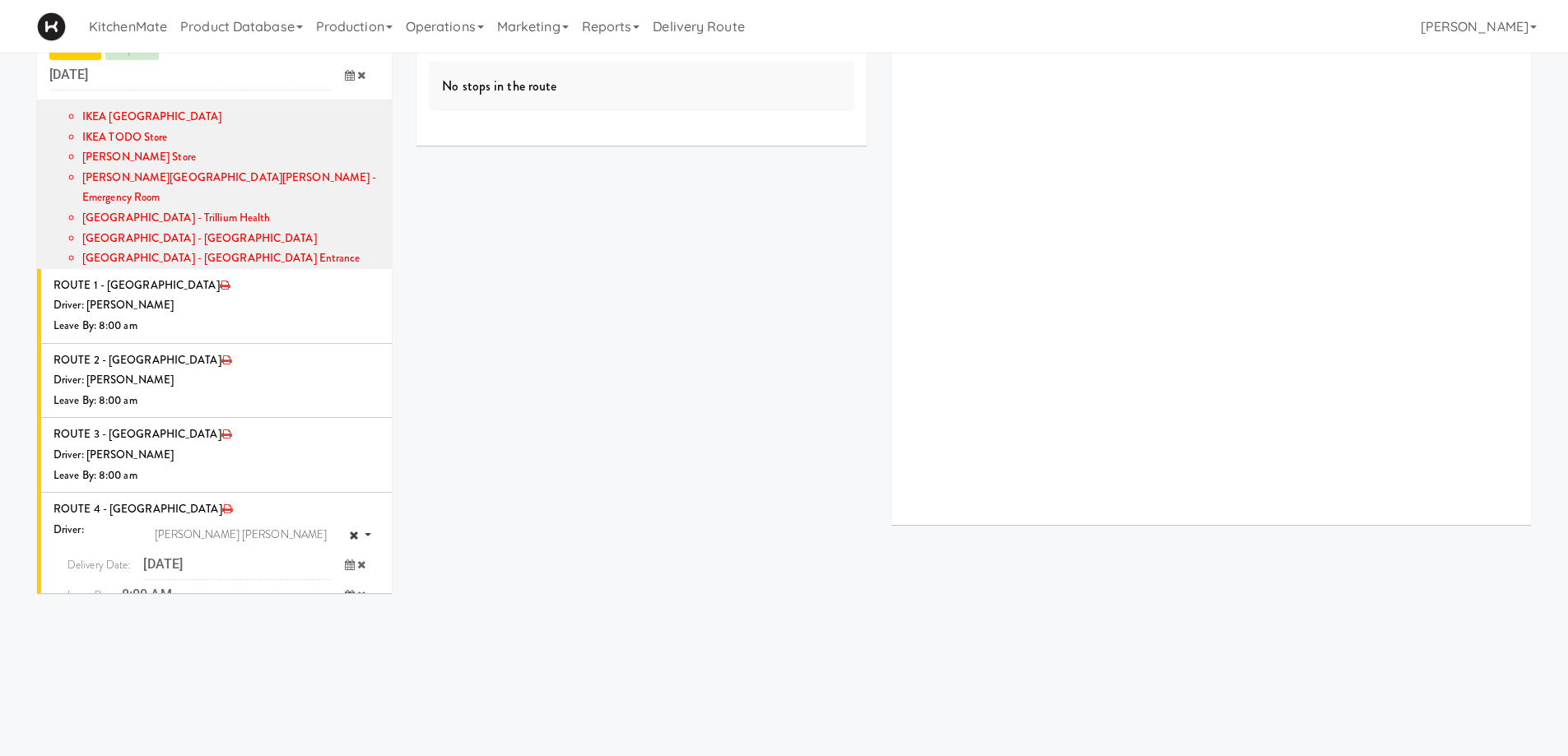
click at [334, 623] on icon "submit" at bounding box center [339, 628] width 11 height 10
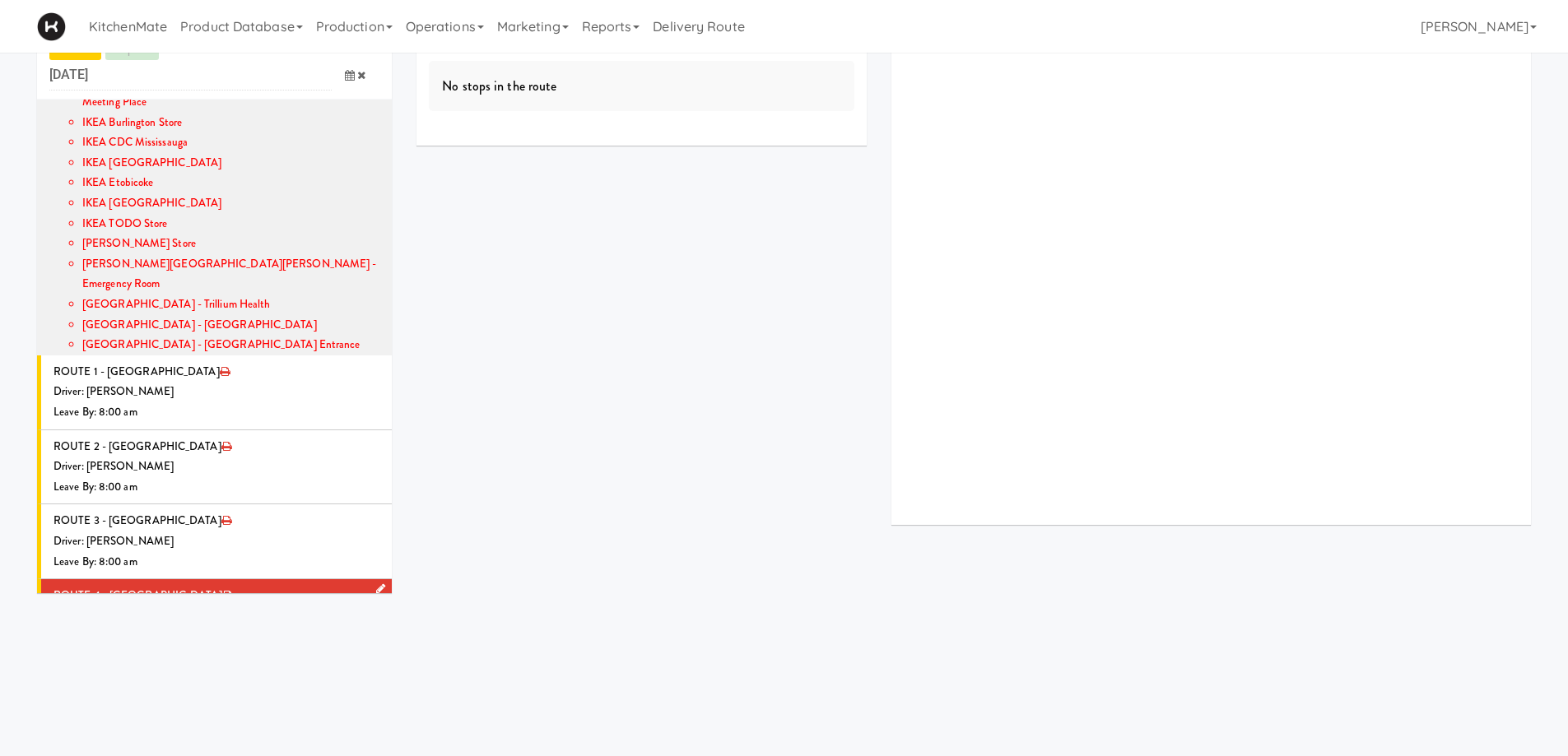
click at [255, 606] on div "Driver: [PERSON_NAME] [PERSON_NAME]" at bounding box center [216, 616] width 326 height 20
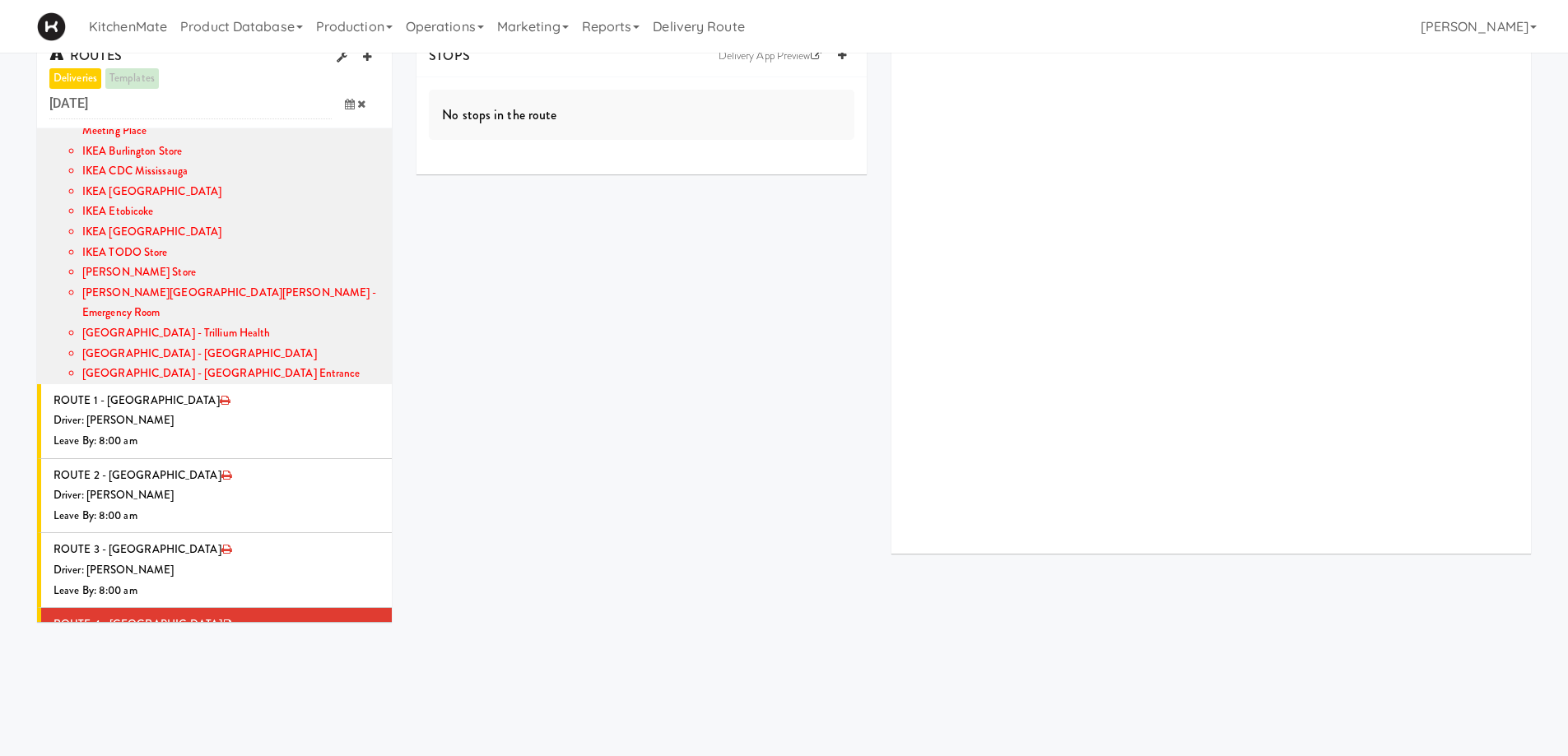
scroll to position [0, 0]
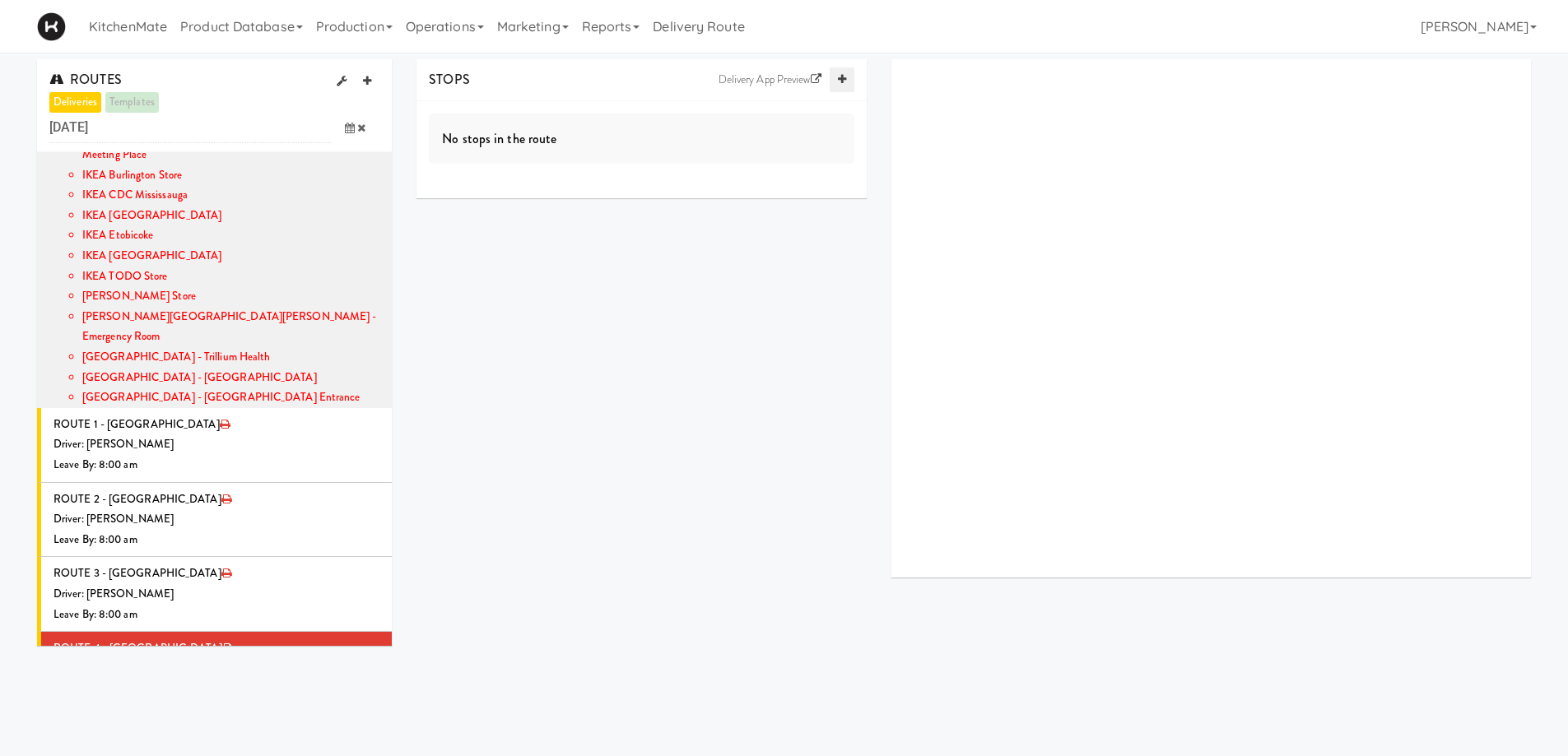
click at [844, 80] on icon at bounding box center [841, 80] width 8 height 10
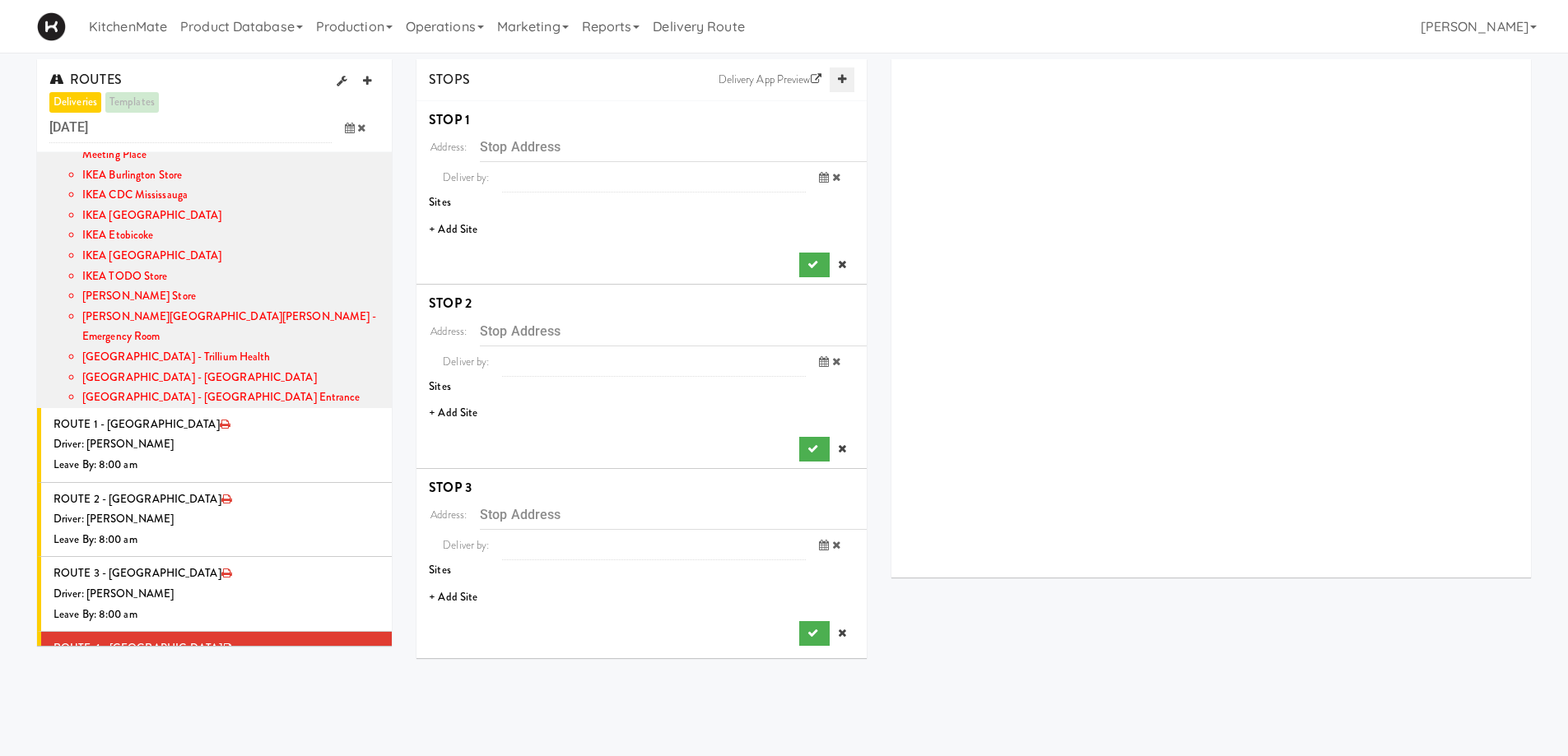
click at [844, 80] on icon at bounding box center [841, 80] width 8 height 10
click at [842, 75] on icon at bounding box center [841, 80] width 8 height 10
click at [461, 233] on li "+ Add Site" at bounding box center [642, 229] width 450 height 34
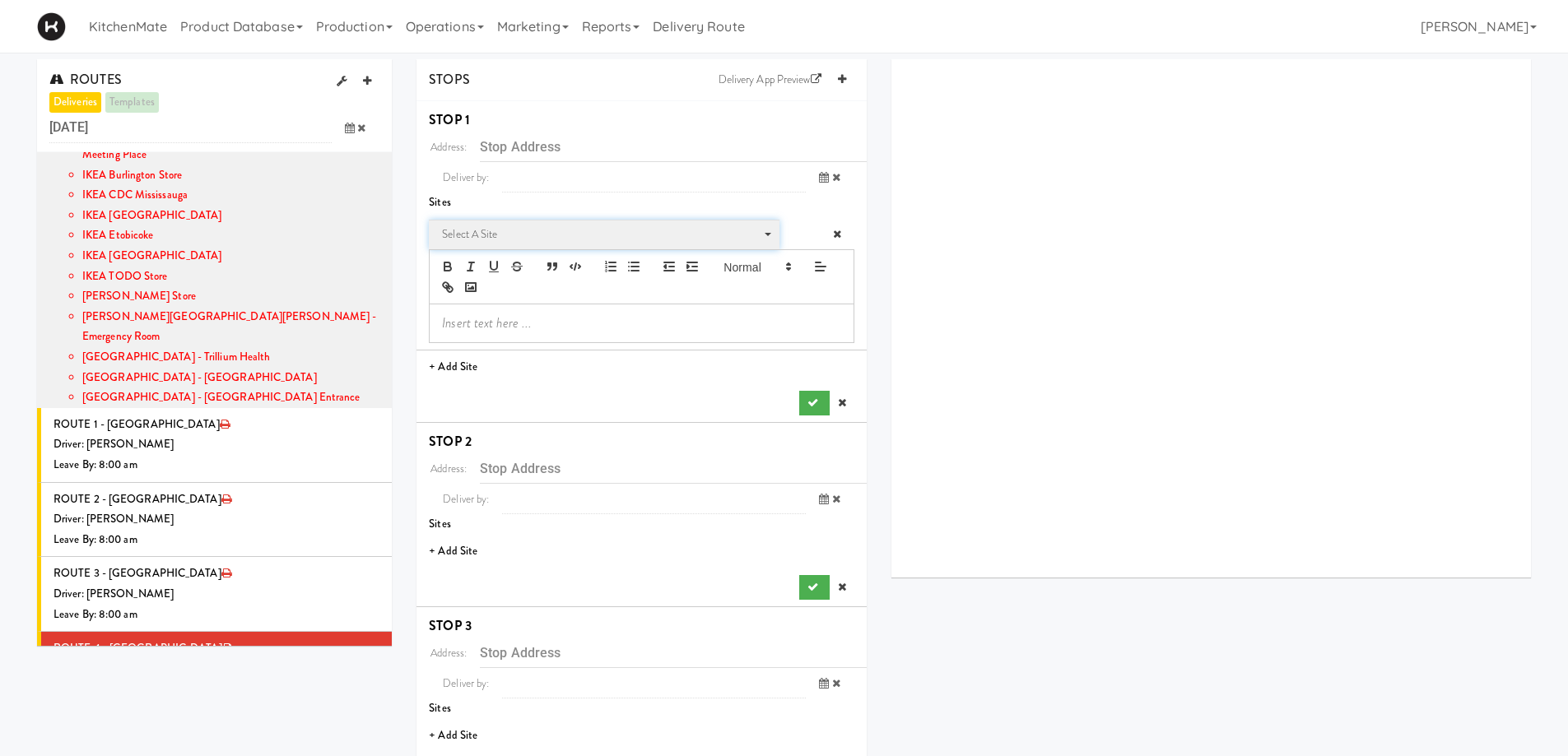
click at [541, 235] on span "Select a site" at bounding box center [598, 234] width 313 height 20
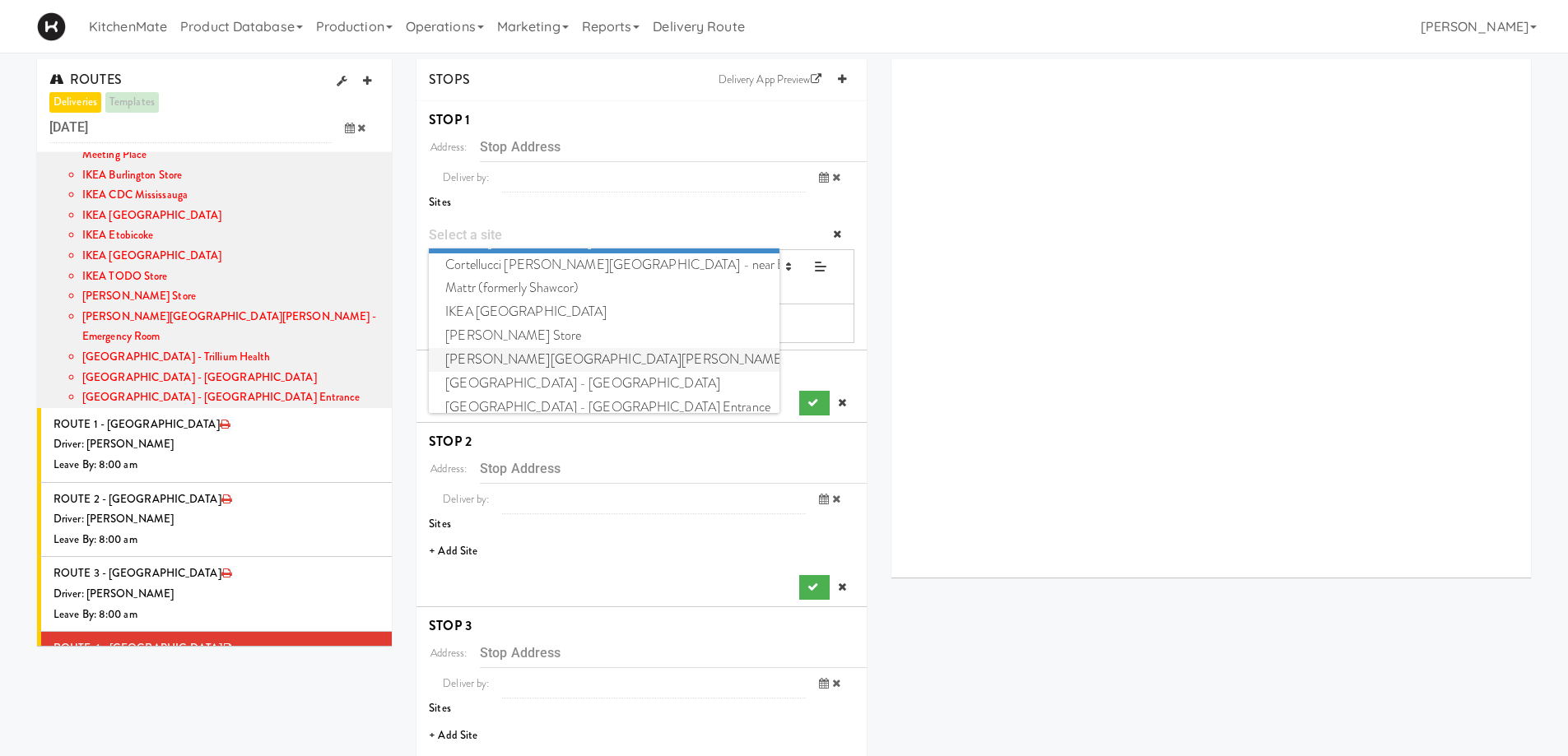
scroll to position [33, 0]
click at [609, 398] on span "[GEOGRAPHIC_DATA] - [GEOGRAPHIC_DATA] Entrance" at bounding box center [603, 397] width 349 height 24
type input "[STREET_ADDRESS][PERSON_NAME]"
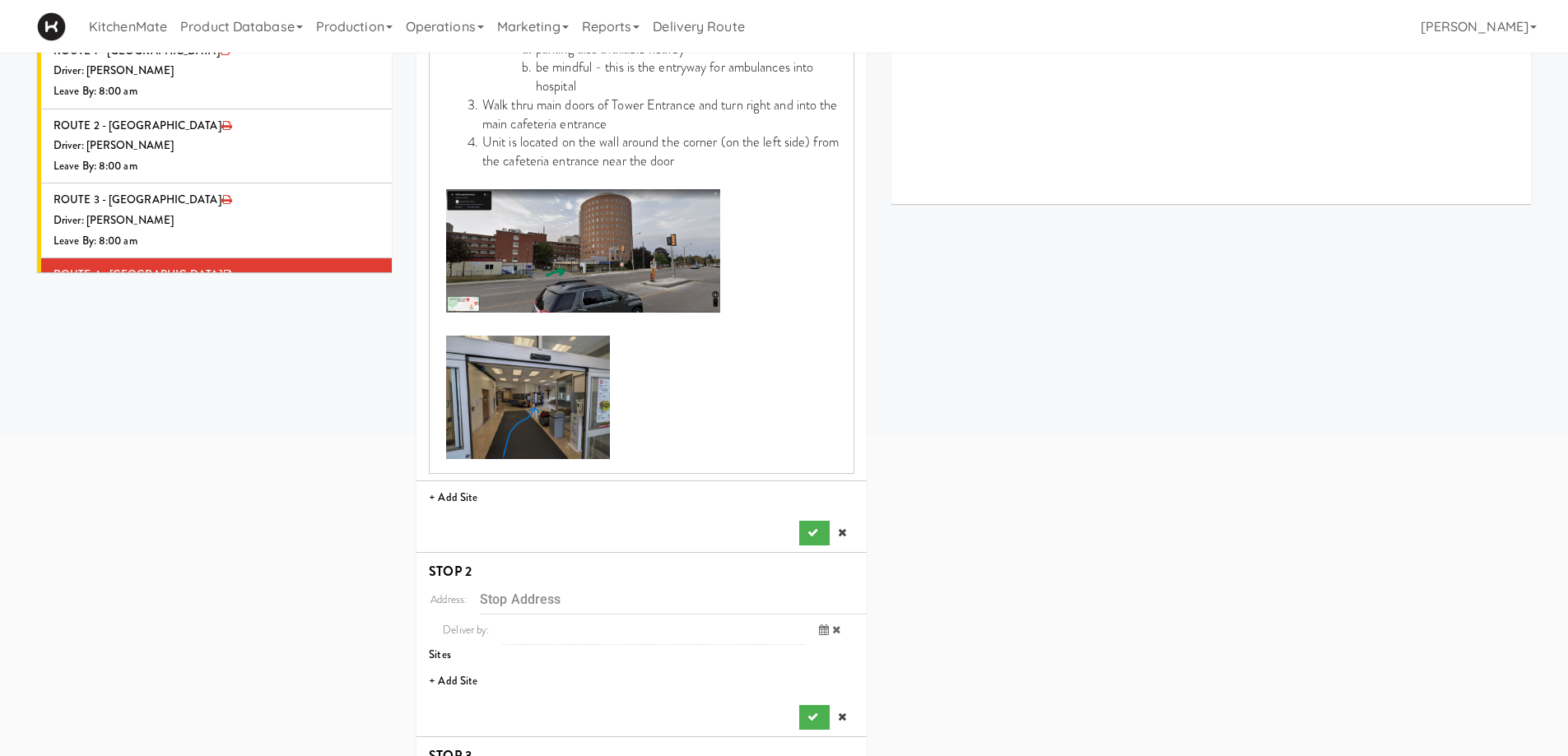
scroll to position [411, 0]
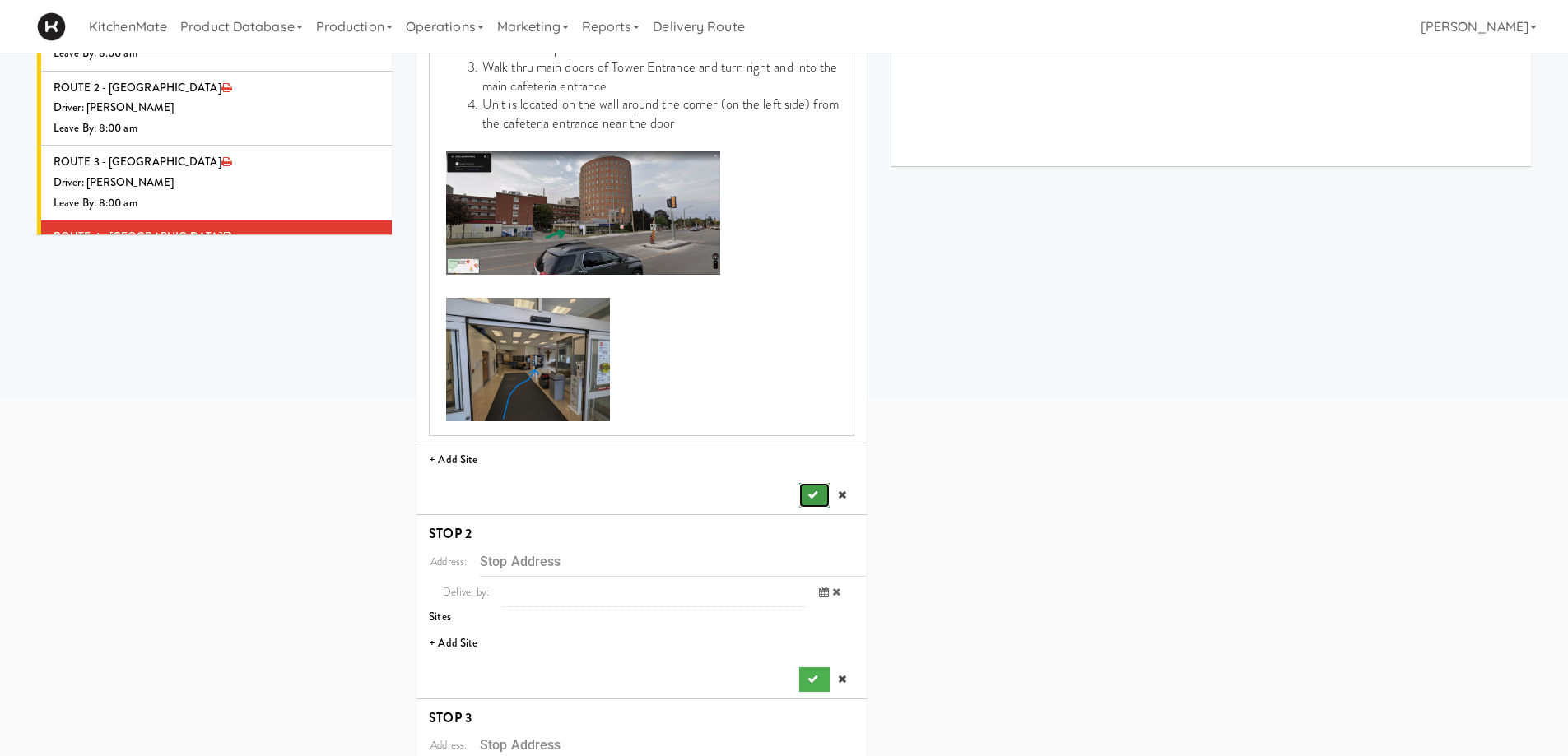
click at [804, 494] on button "submit" at bounding box center [814, 495] width 30 height 24
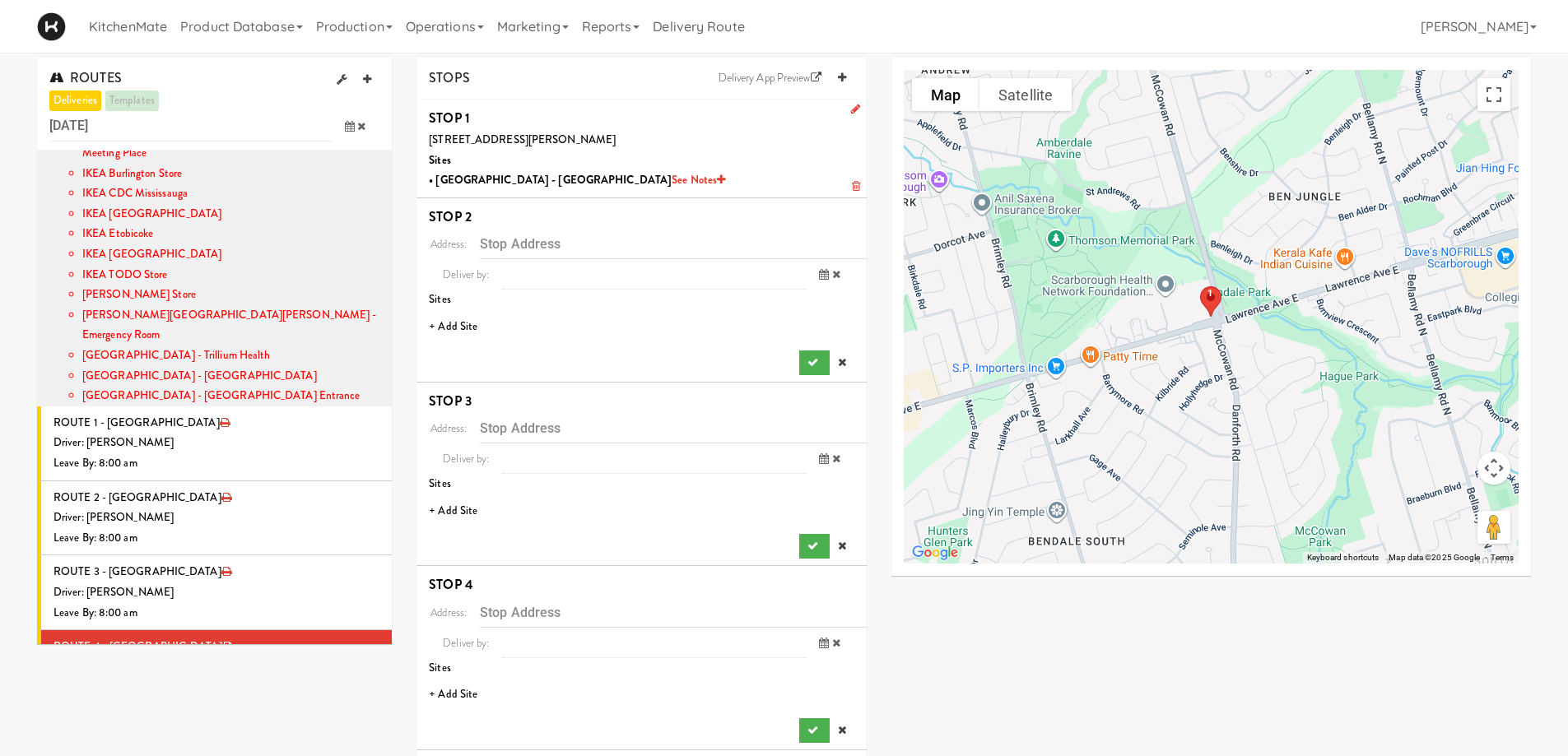
scroll to position [0, 0]
click at [459, 318] on li "+ Add Site" at bounding box center [642, 328] width 450 height 34
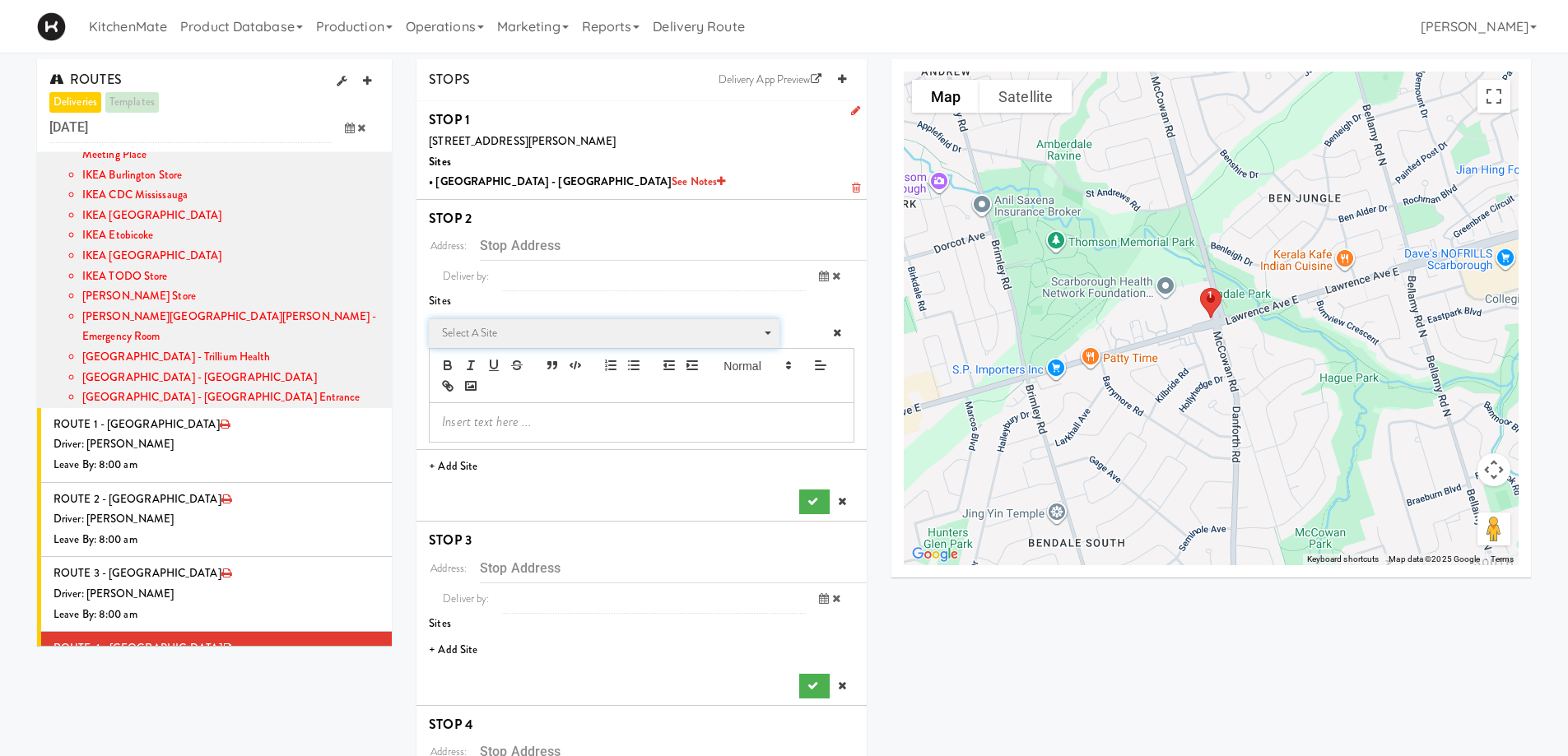
click at [501, 330] on span "Select a site" at bounding box center [598, 332] width 313 height 20
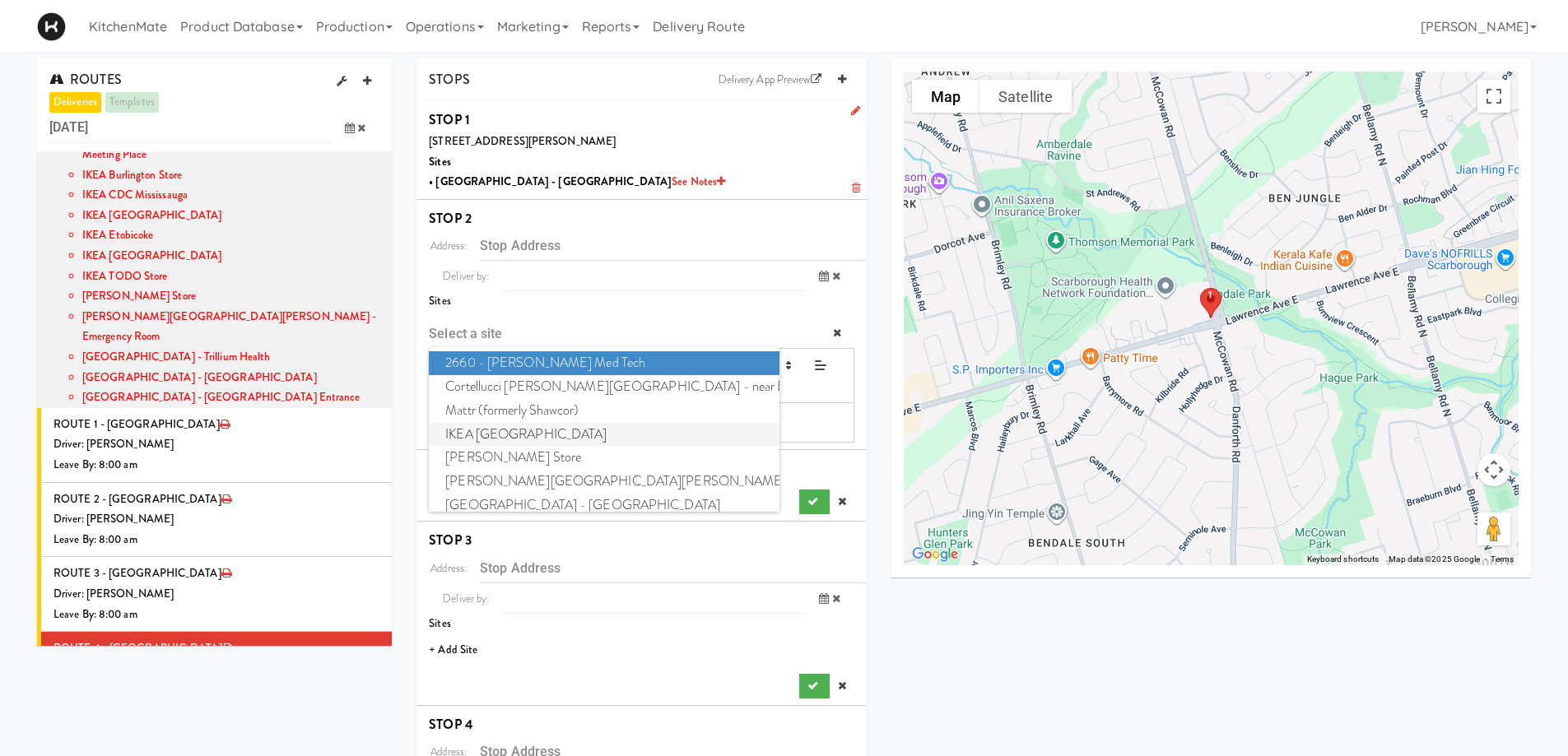
click at [542, 437] on span "IKEA [GEOGRAPHIC_DATA]" at bounding box center [603, 434] width 349 height 24
type input "[STREET_ADDRESS]"
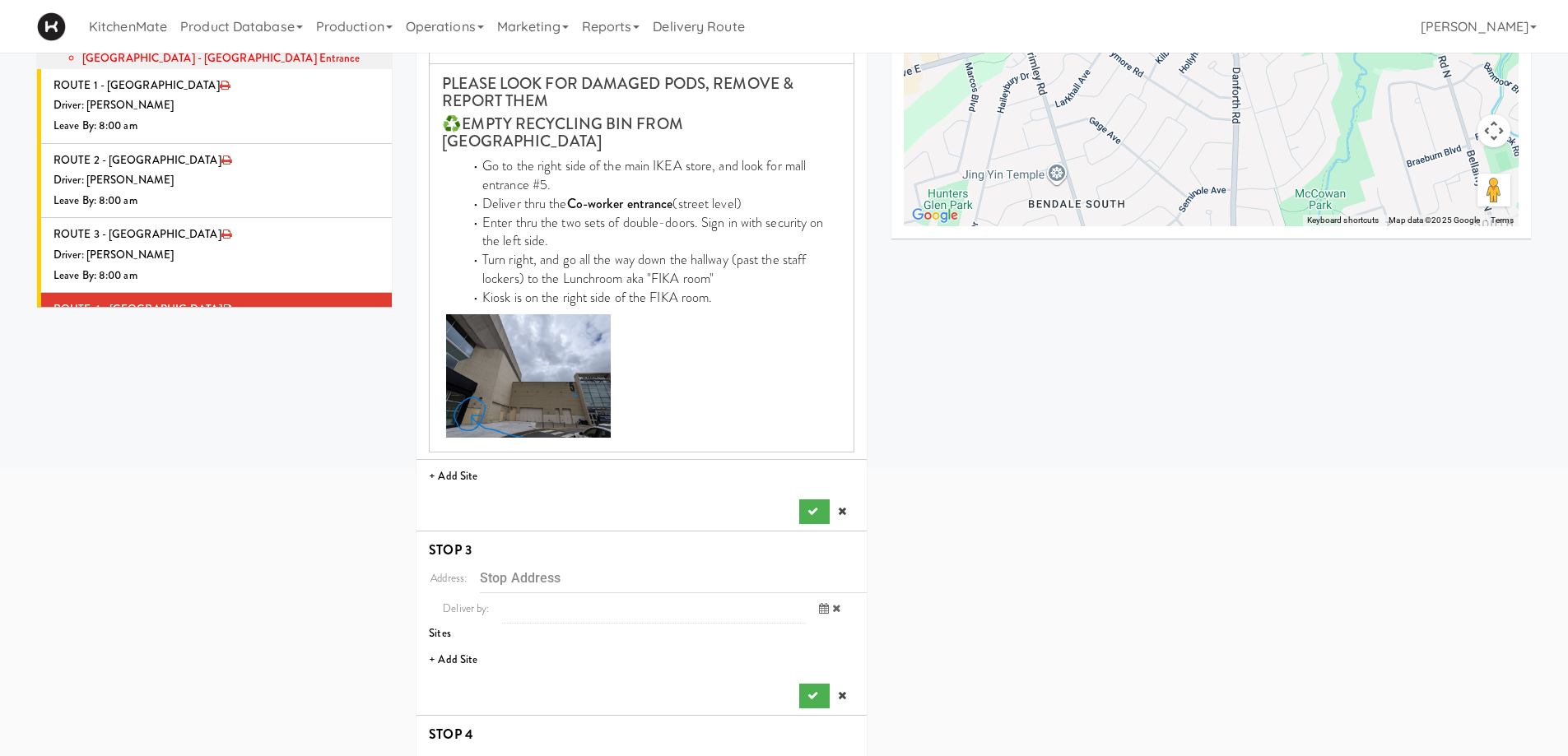
scroll to position [411, 0]
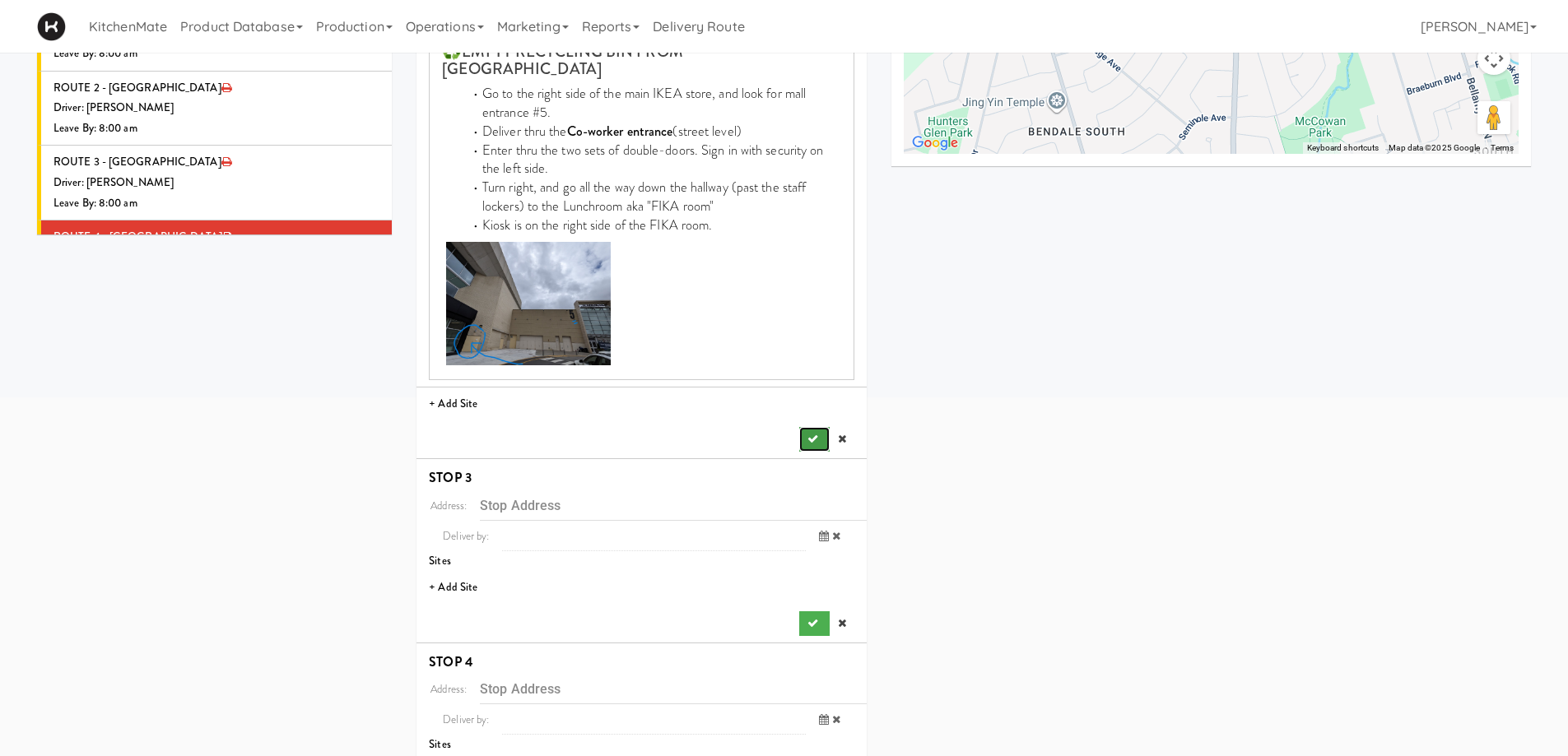
click at [807, 433] on icon "submit" at bounding box center [812, 438] width 11 height 10
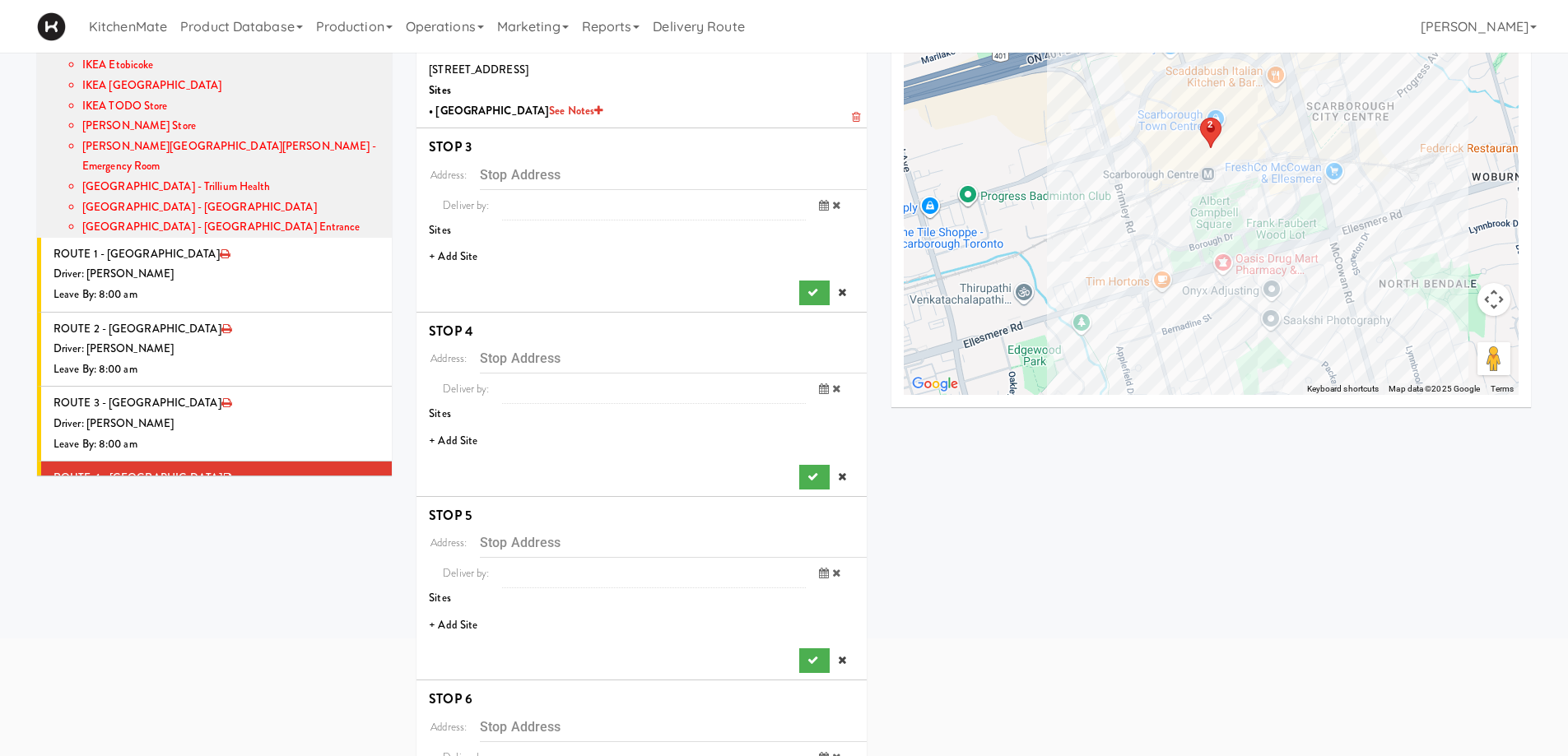
scroll to position [164, 0]
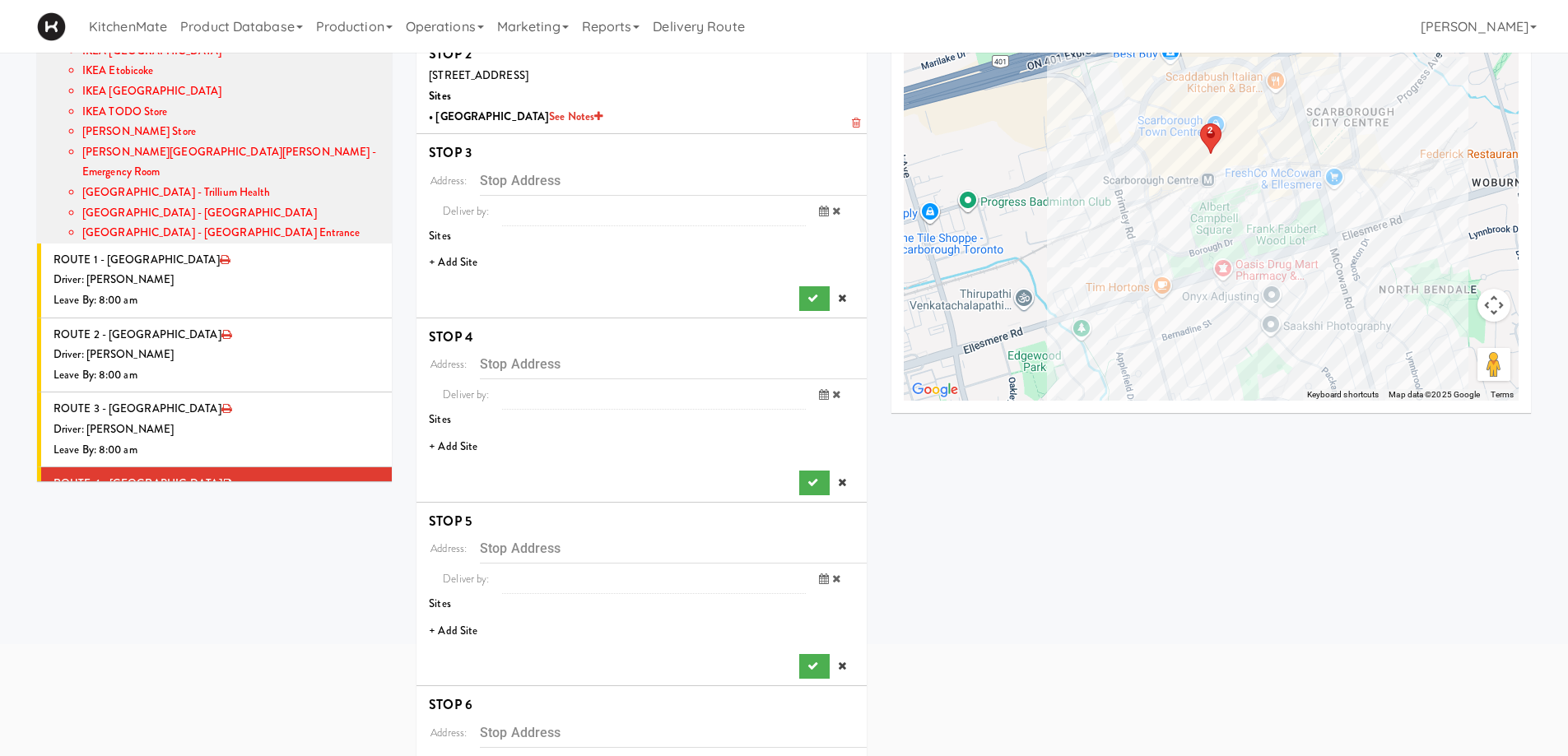
click at [459, 260] on li "+ Add Site" at bounding box center [642, 262] width 450 height 34
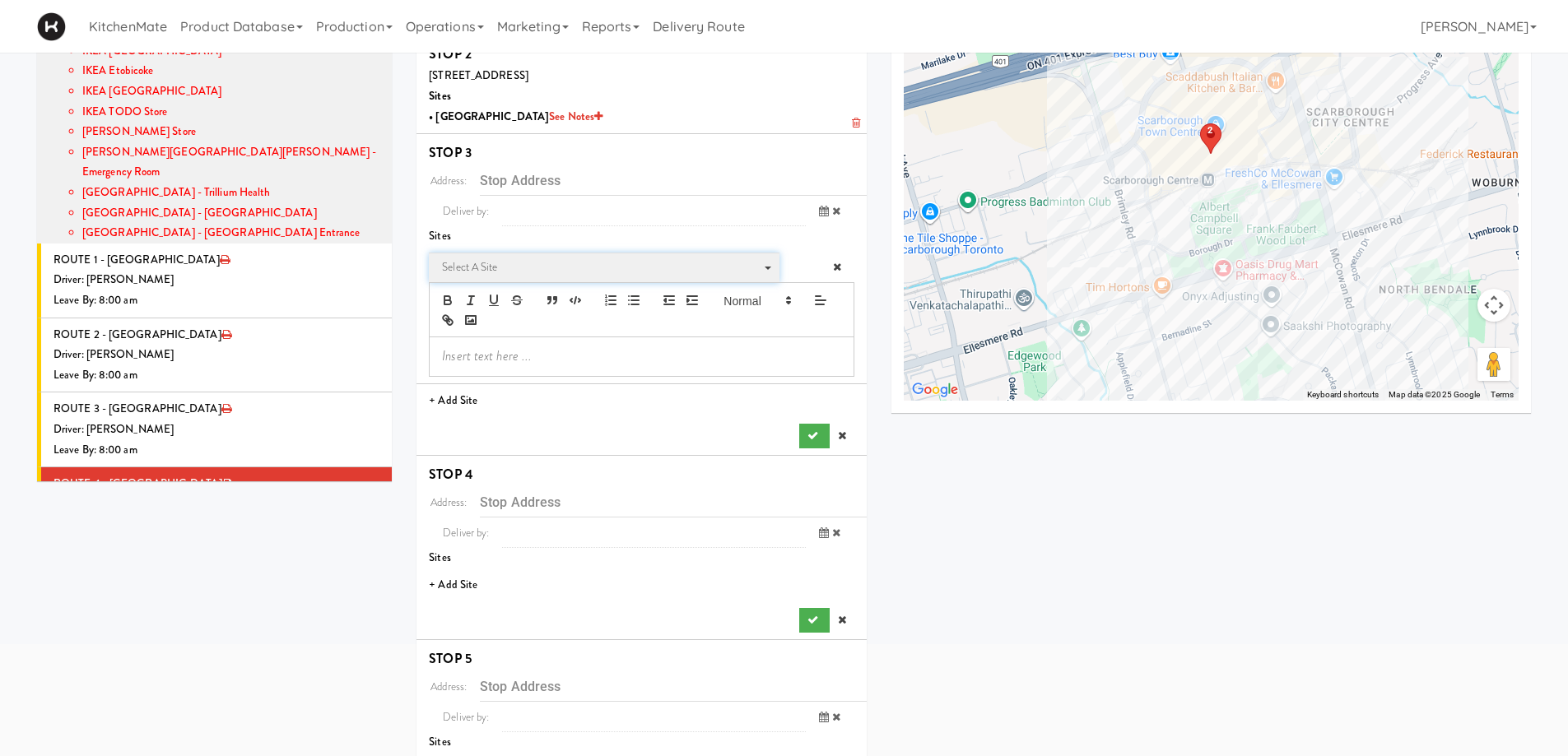
click at [561, 260] on span "Select a site" at bounding box center [598, 267] width 313 height 20
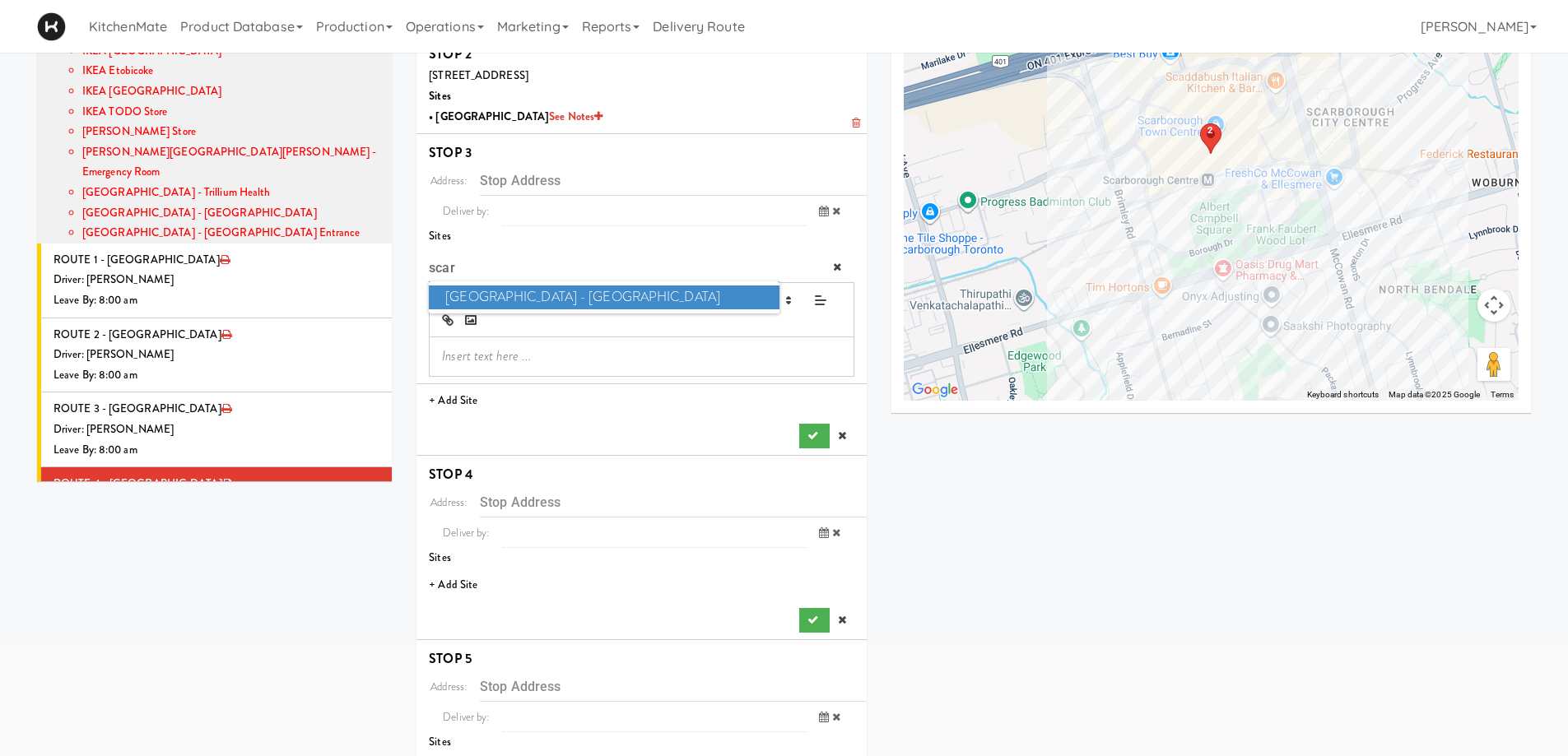
type input "scar"
click at [572, 298] on span "[GEOGRAPHIC_DATA] - [GEOGRAPHIC_DATA]" at bounding box center [603, 297] width 349 height 24
type input "[STREET_ADDRESS]"
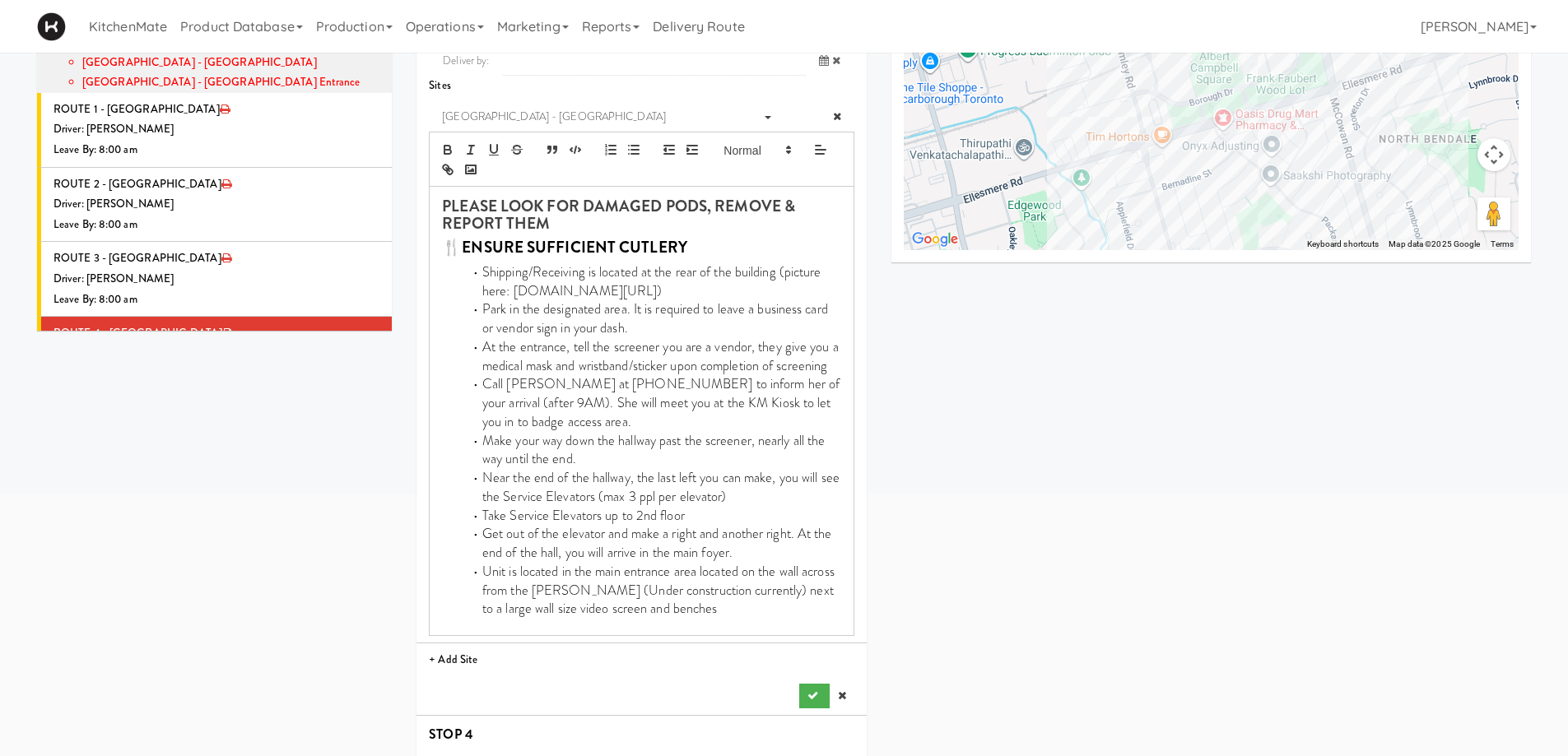
scroll to position [576, 0]
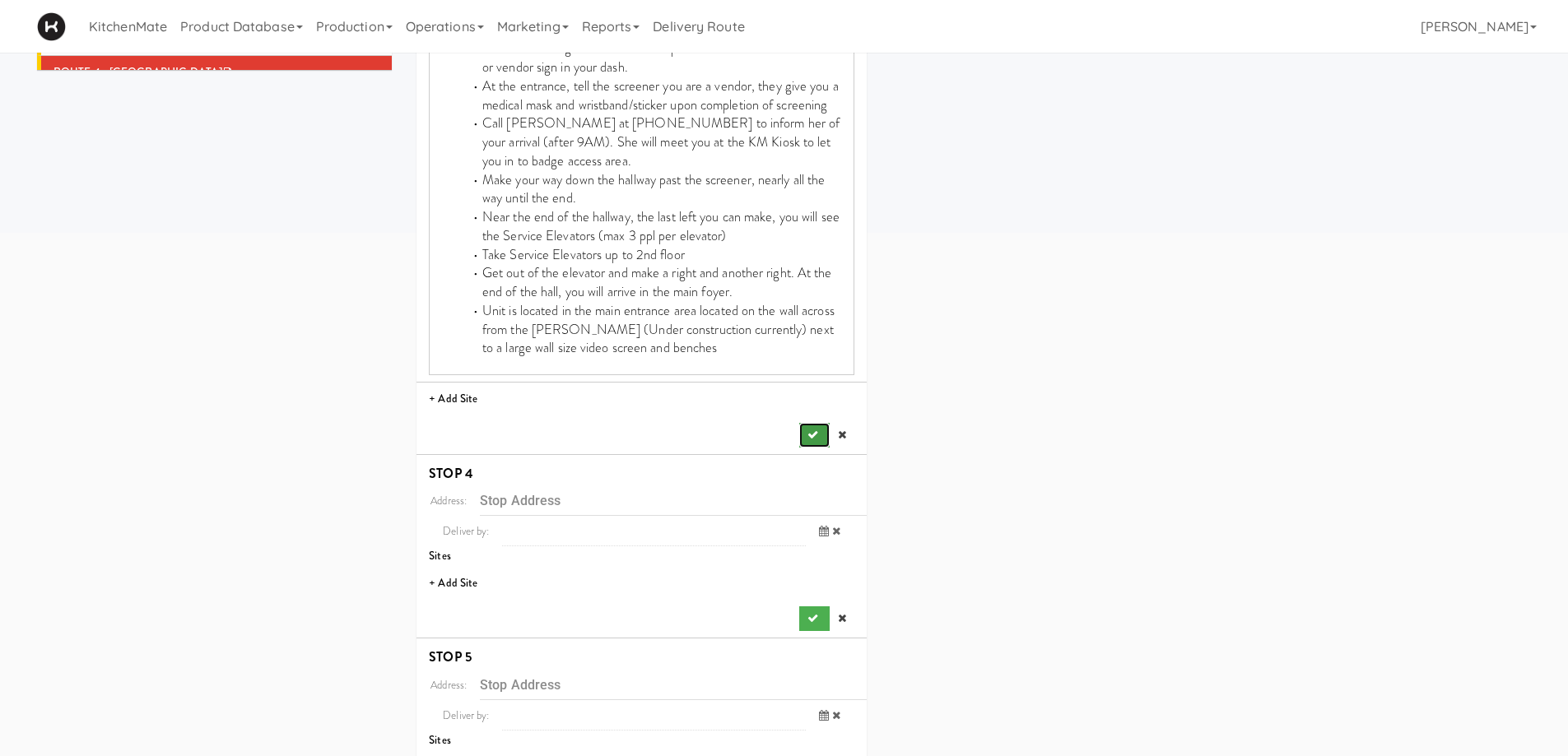
click at [807, 428] on button "submit" at bounding box center [814, 435] width 30 height 24
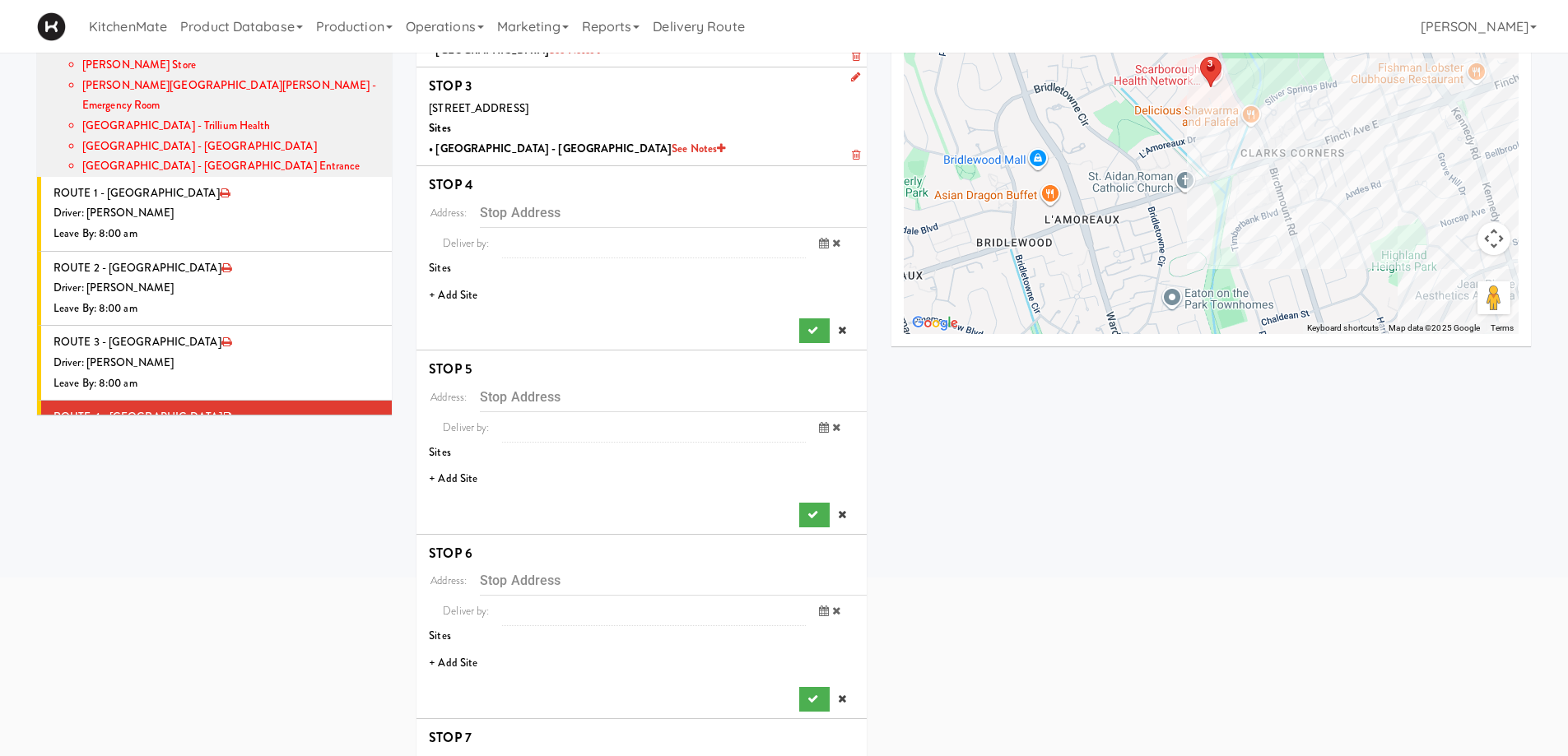
scroll to position [230, 0]
click at [460, 290] on li "+ Add Site" at bounding box center [642, 297] width 450 height 34
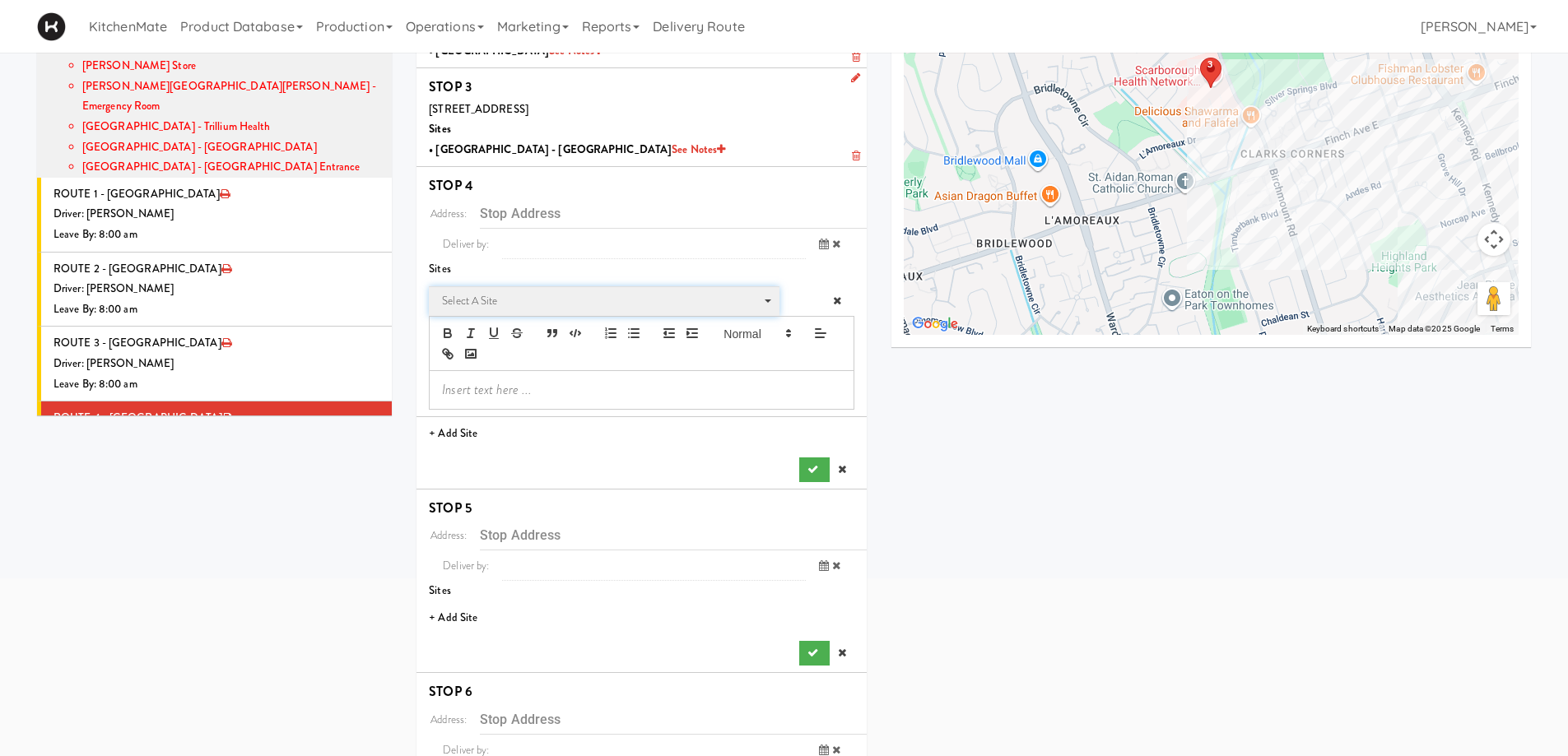
click at [590, 306] on span "Select a site" at bounding box center [598, 301] width 313 height 20
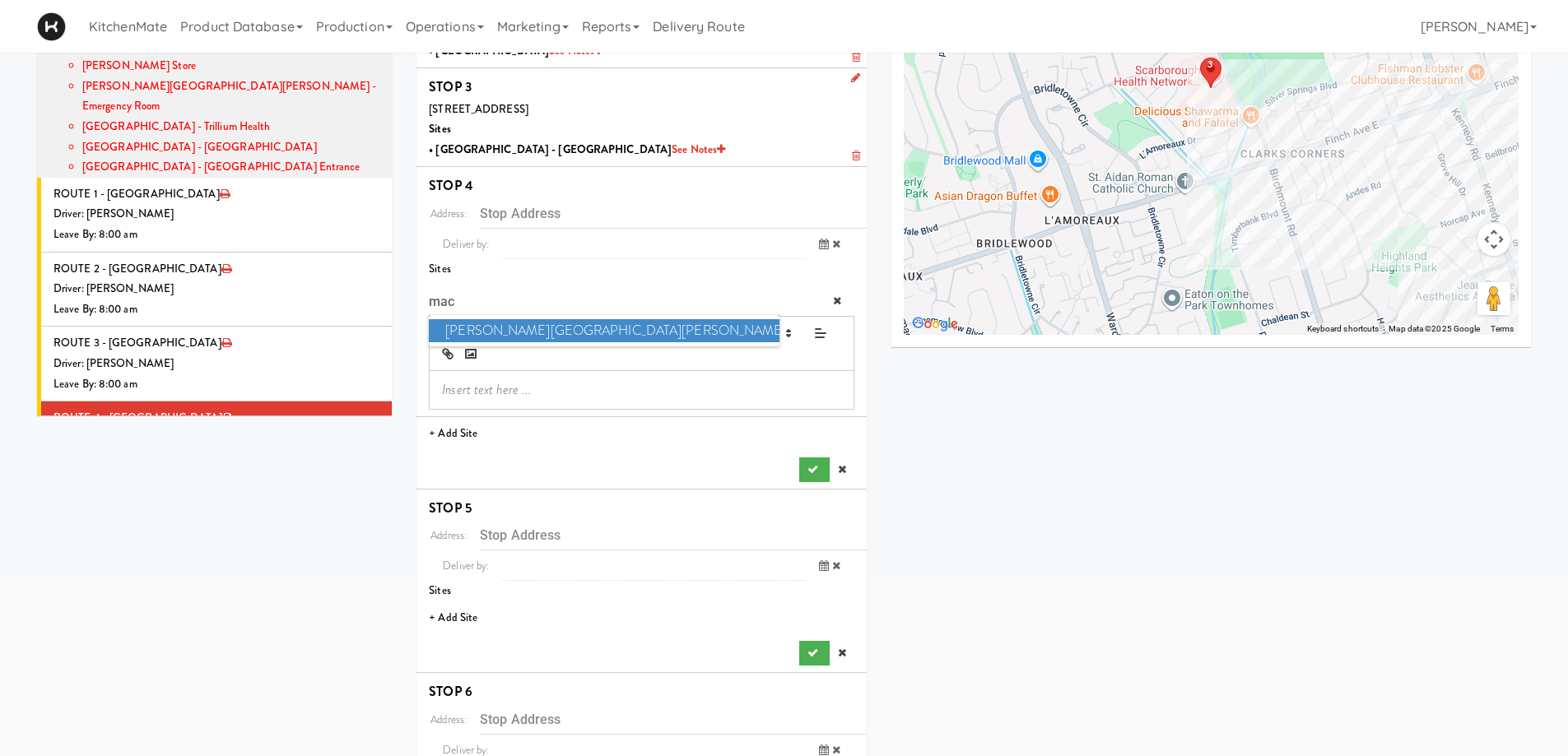
type input "mac"
click at [574, 324] on span "[PERSON_NAME][GEOGRAPHIC_DATA][PERSON_NAME] - Emergency Room" at bounding box center [603, 331] width 349 height 24
type input "[STREET_ADDRESS]"
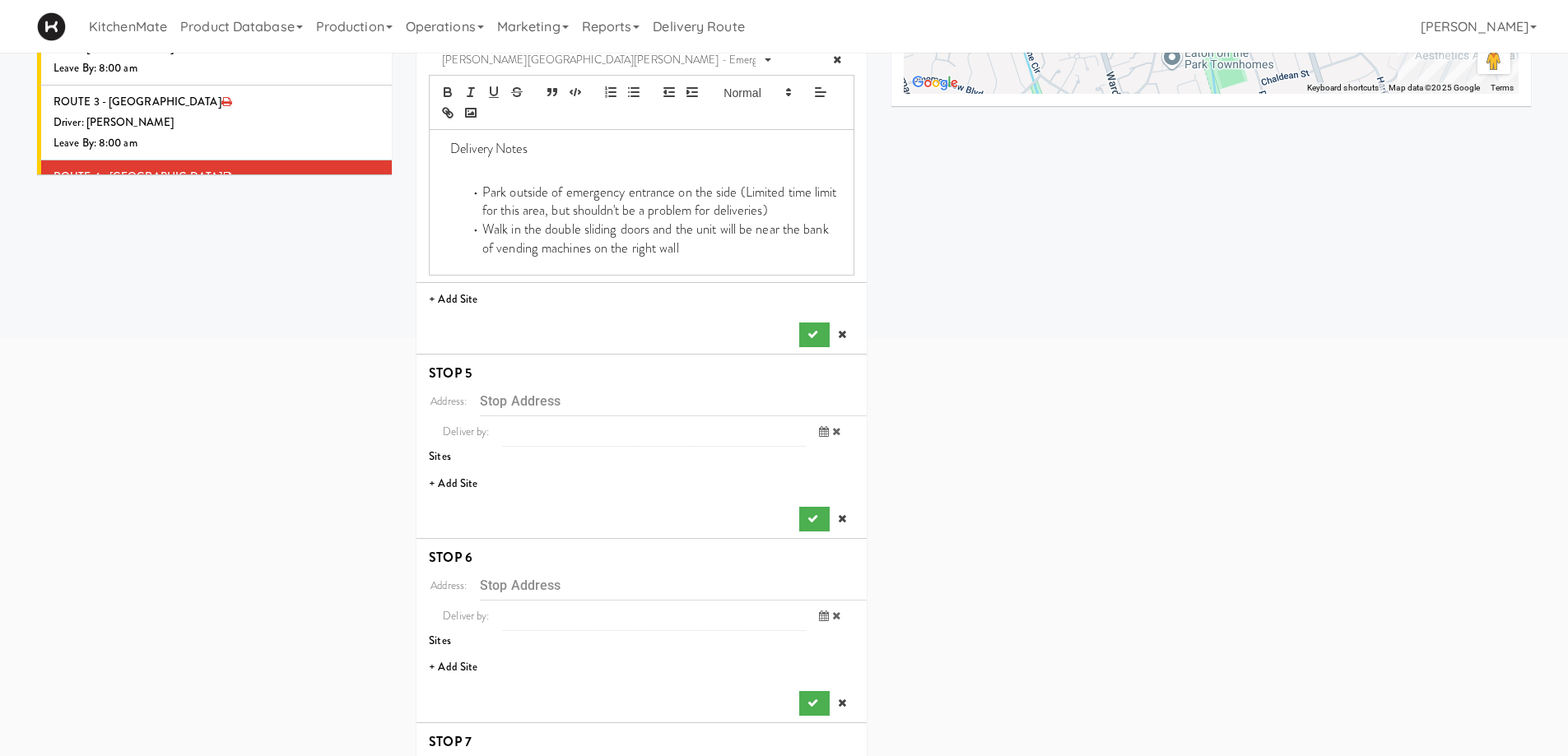
scroll to position [477, 0]
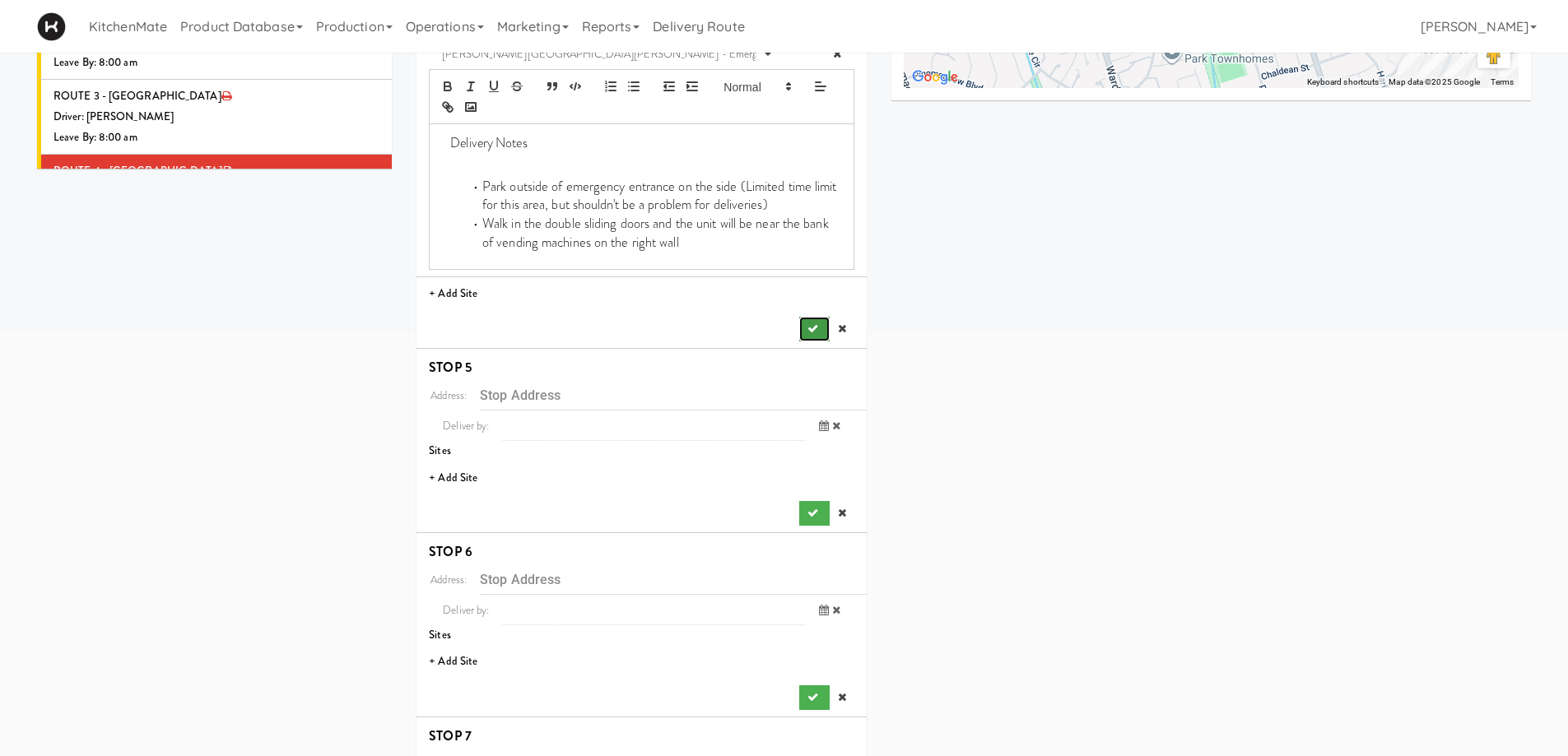
click at [814, 334] on icon "submit" at bounding box center [812, 328] width 11 height 10
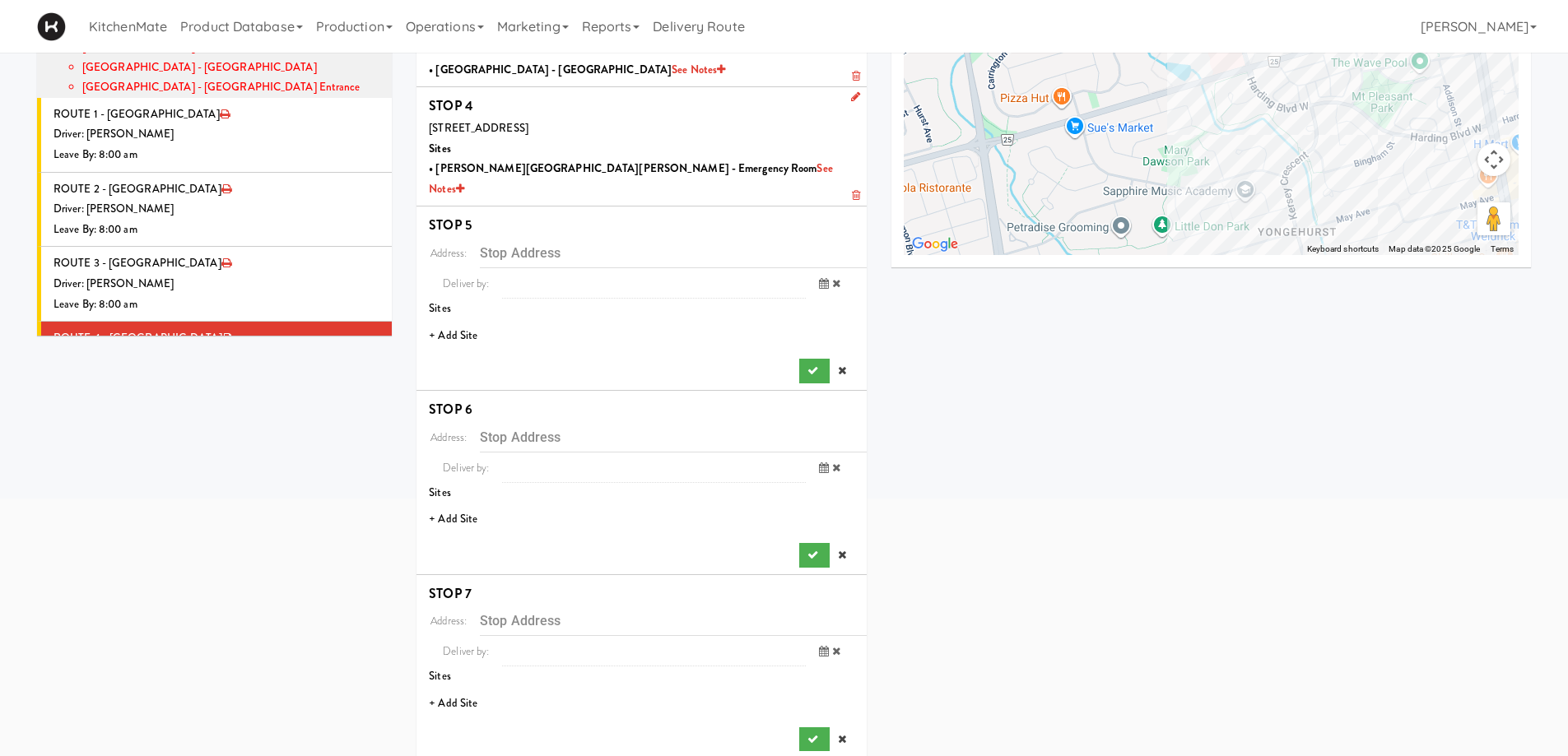
click at [450, 319] on li "+ Add Site" at bounding box center [642, 336] width 450 height 34
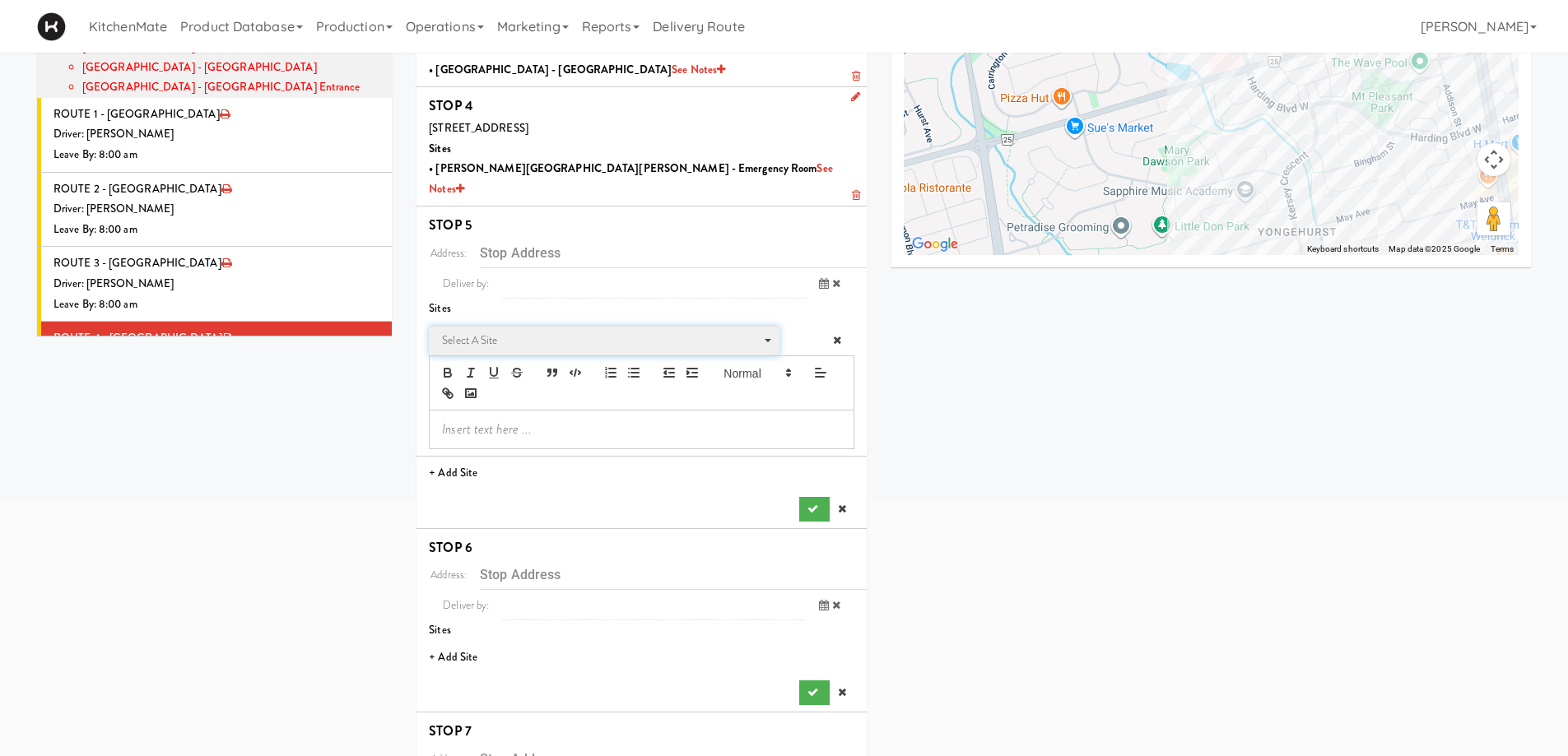
click at [476, 331] on span "Select a site" at bounding box center [598, 340] width 313 height 20
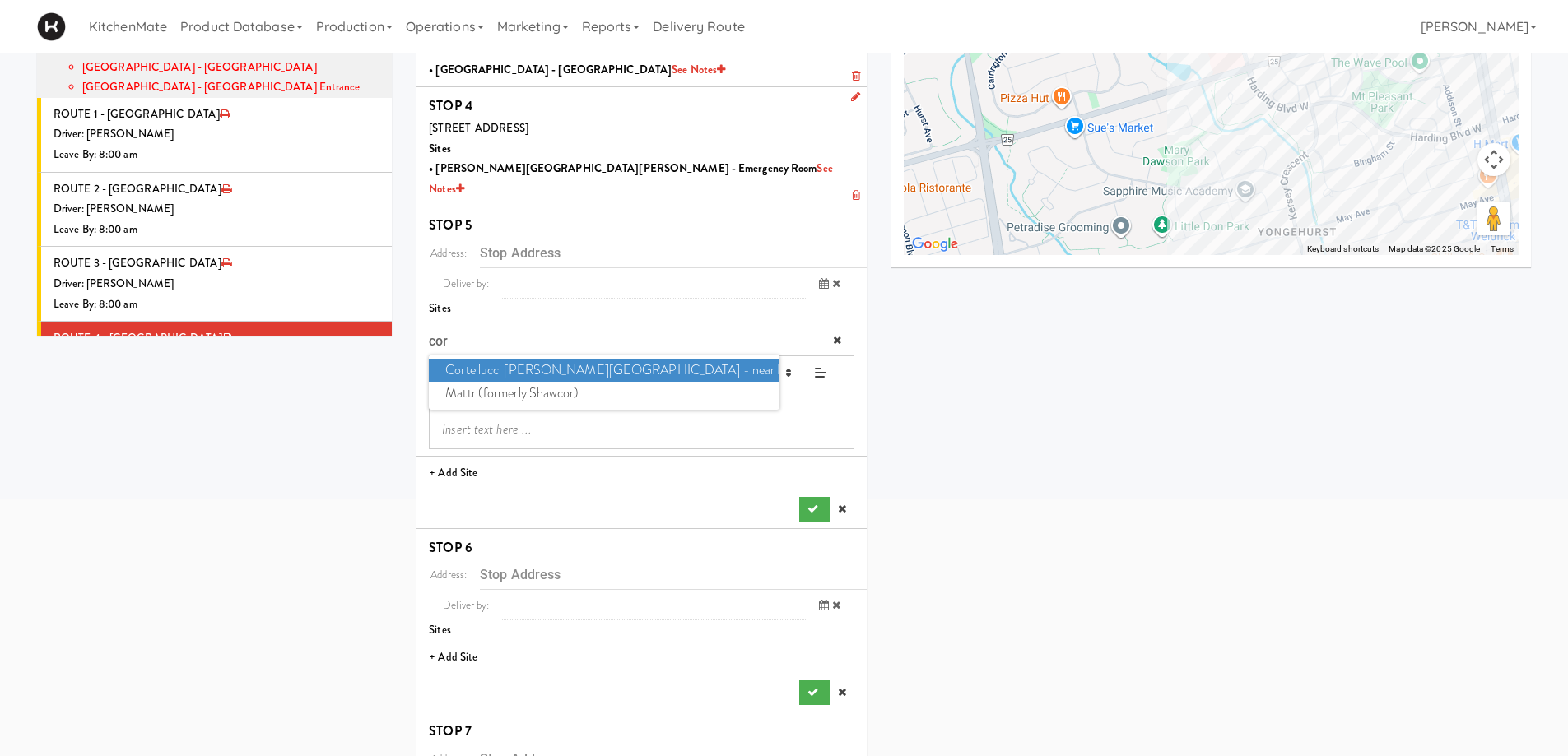
type input "cor"
click at [658, 359] on span "Cortellucci [PERSON_NAME][GEOGRAPHIC_DATA] - near Emergency" at bounding box center [603, 370] width 349 height 24
type input "[STREET_ADDRESS][PERSON_NAME]"
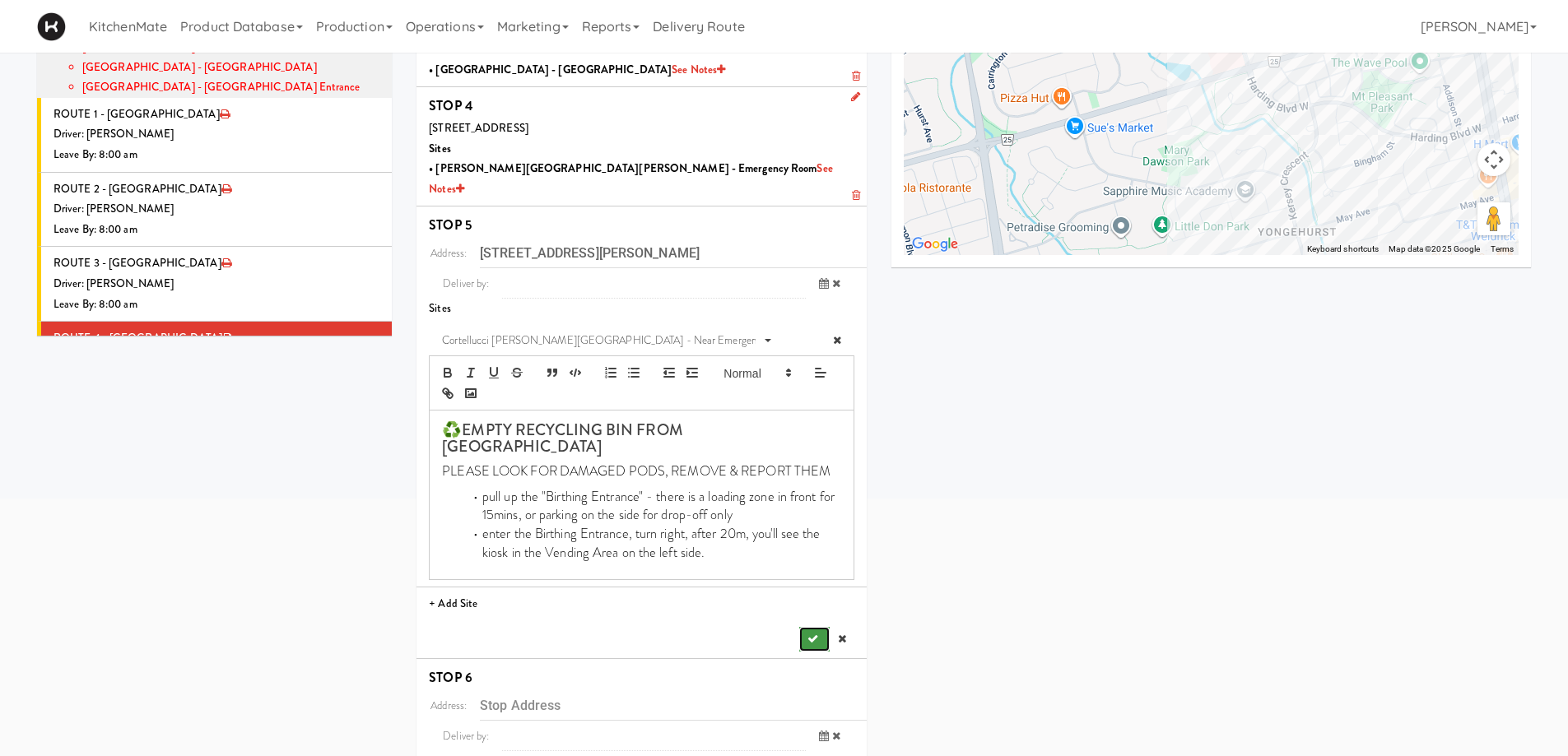
click at [823, 626] on button "submit" at bounding box center [814, 639] width 30 height 24
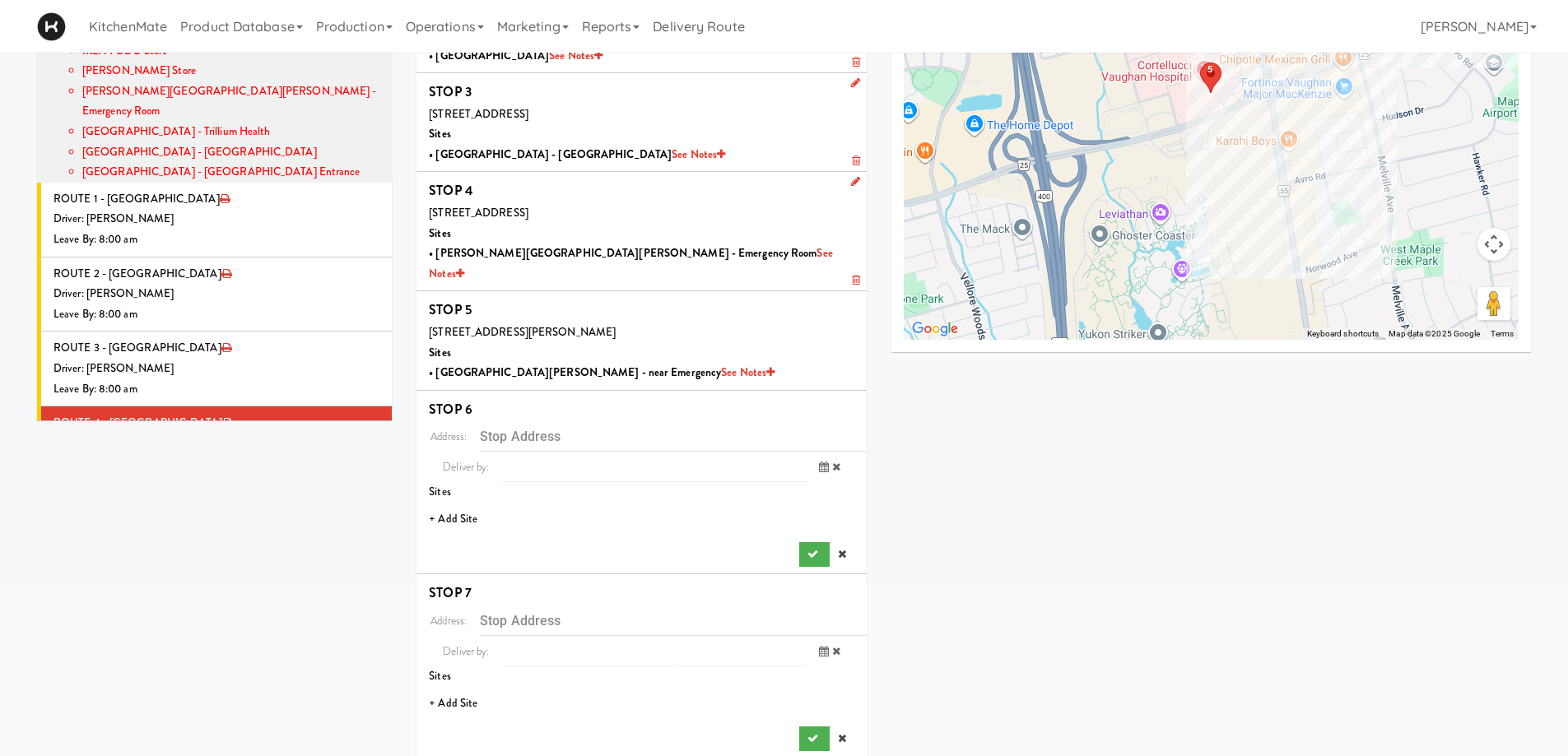
click at [449, 502] on li "+ Add Site" at bounding box center [642, 519] width 450 height 34
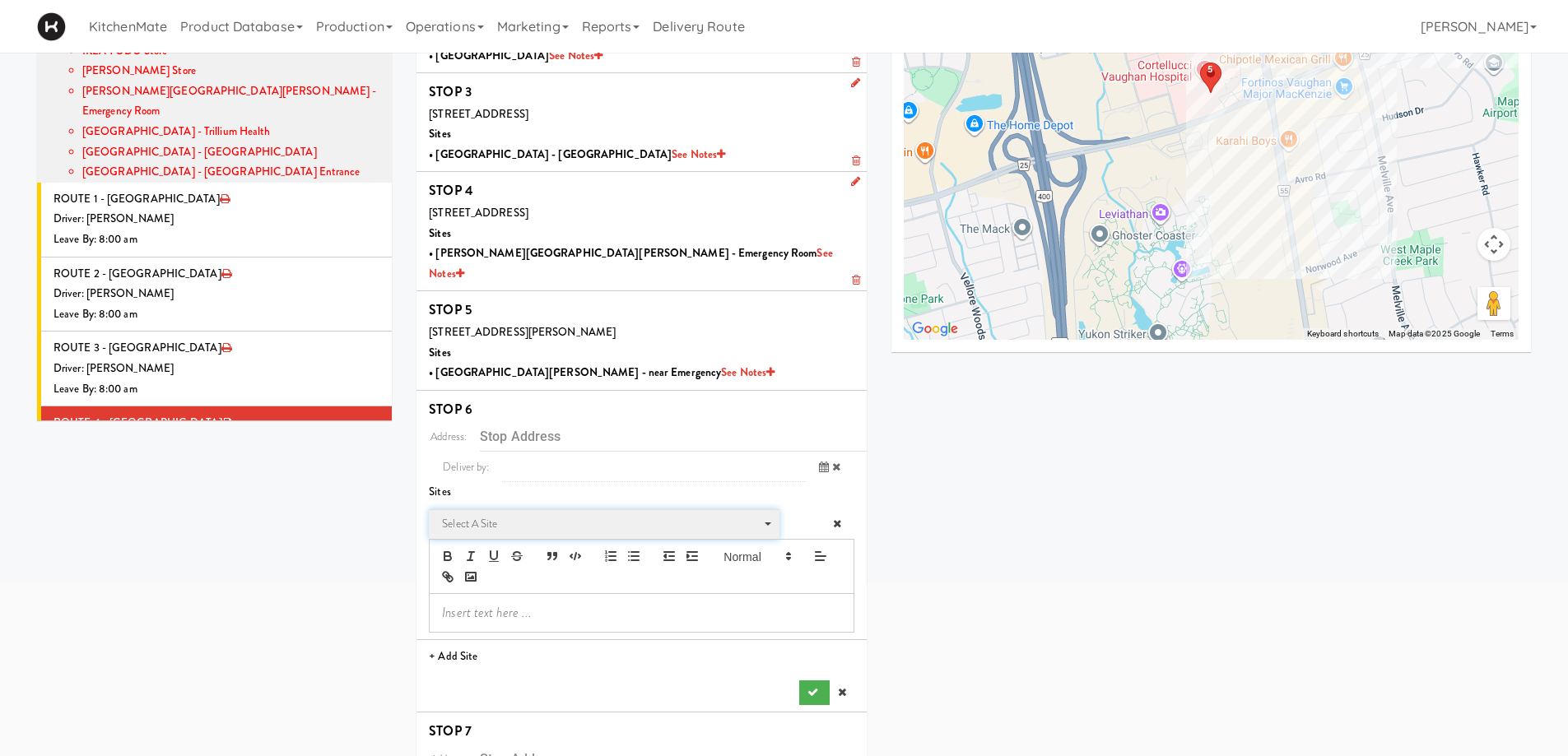
click at [539, 514] on span "Select a site" at bounding box center [598, 523] width 313 height 20
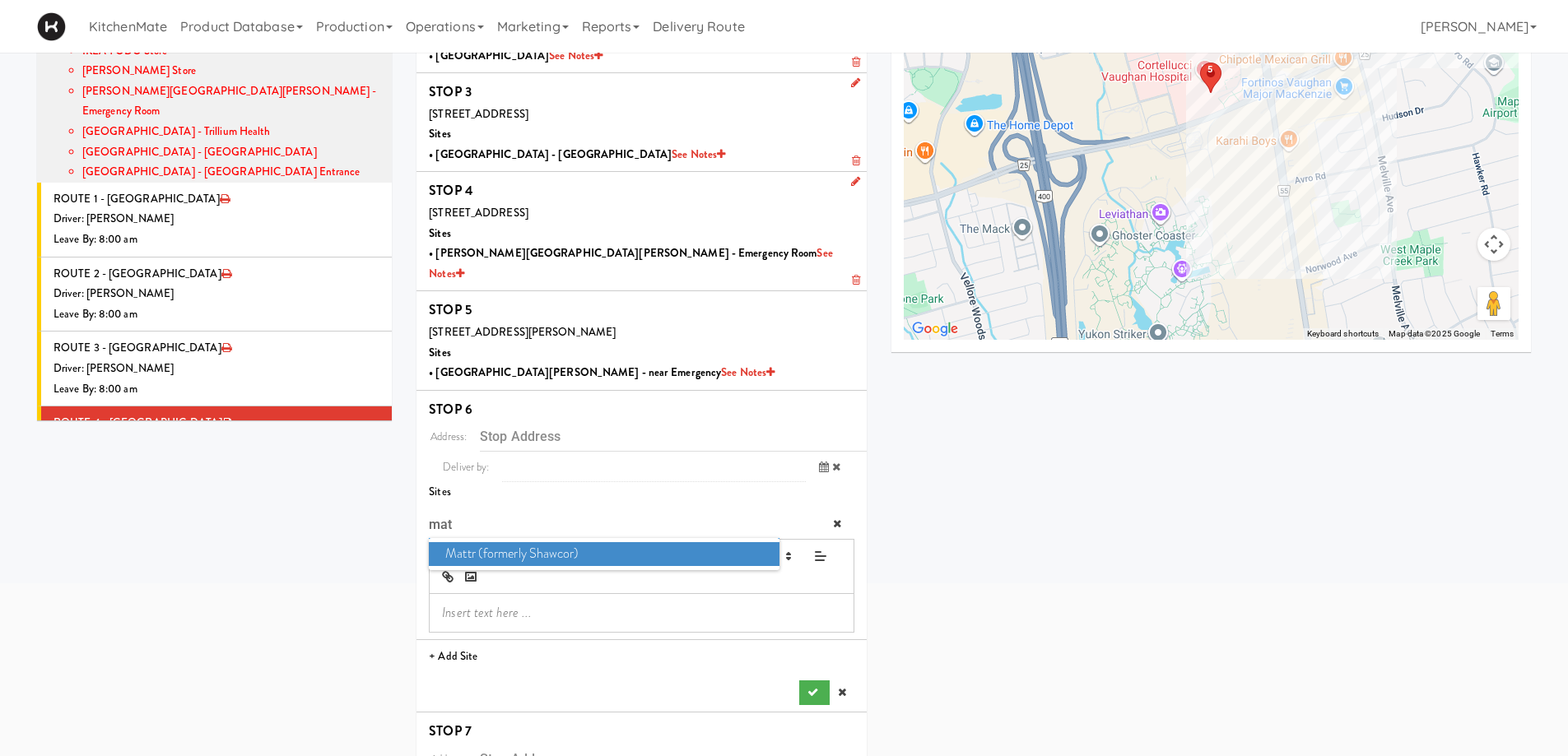
type input "mat"
drag, startPoint x: 501, startPoint y: 535, endPoint x: 623, endPoint y: 481, distance: 133.4
click at [502, 542] on span "Mattr (formerly Shawcor)" at bounding box center [603, 553] width 349 height 24
type input "[STREET_ADDRESS][PERSON_NAME]"
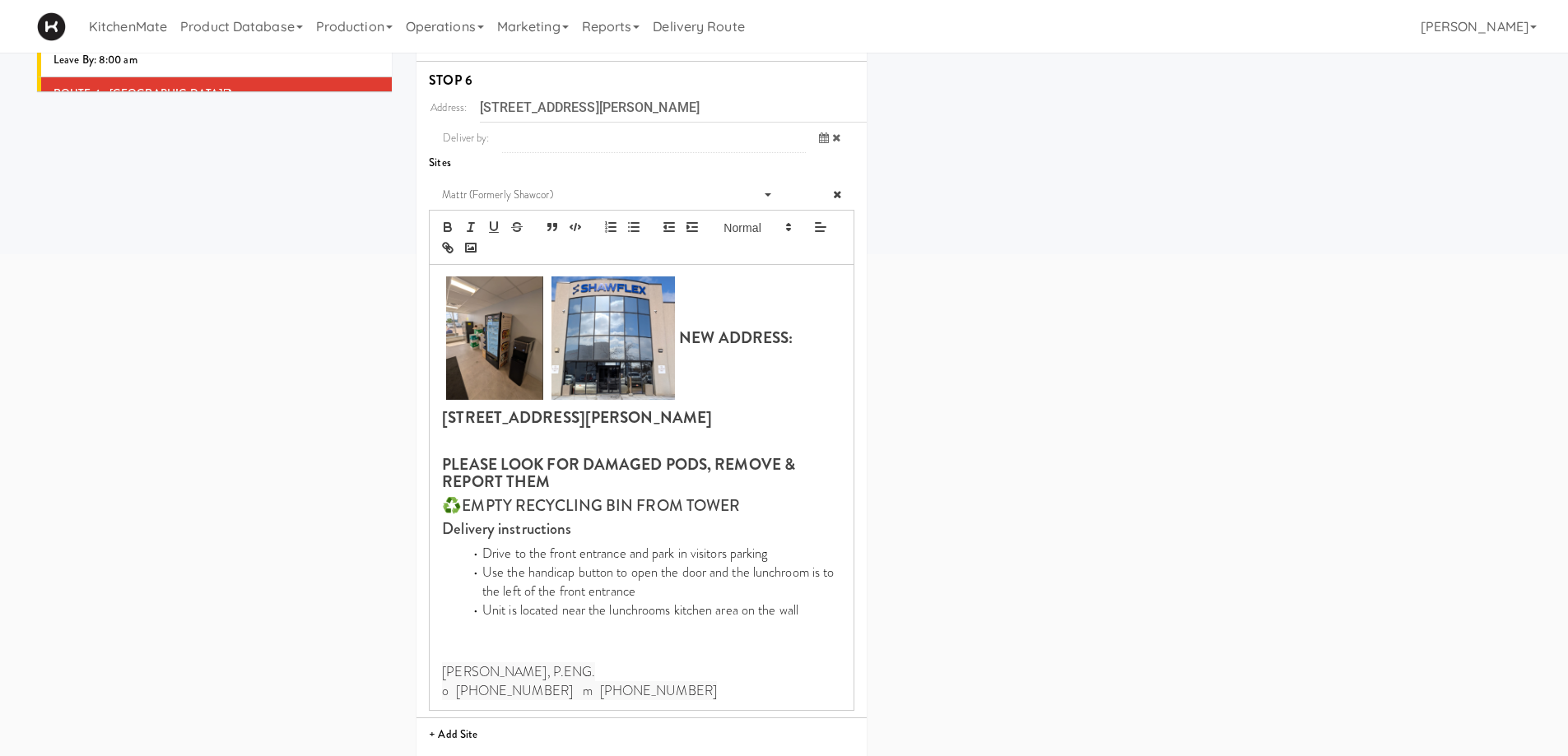
scroll to position [770, 0]
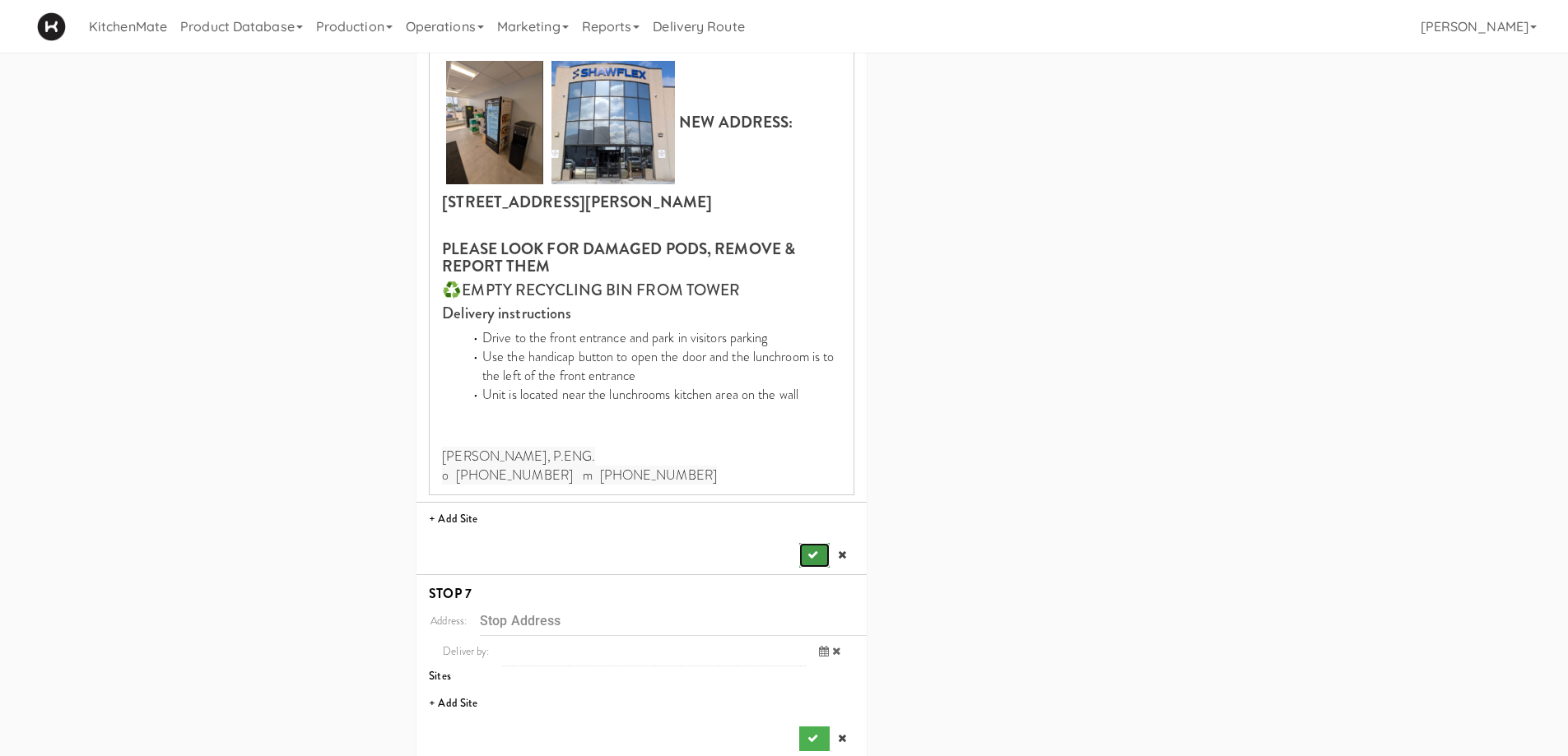
click at [816, 543] on button "submit" at bounding box center [814, 555] width 30 height 24
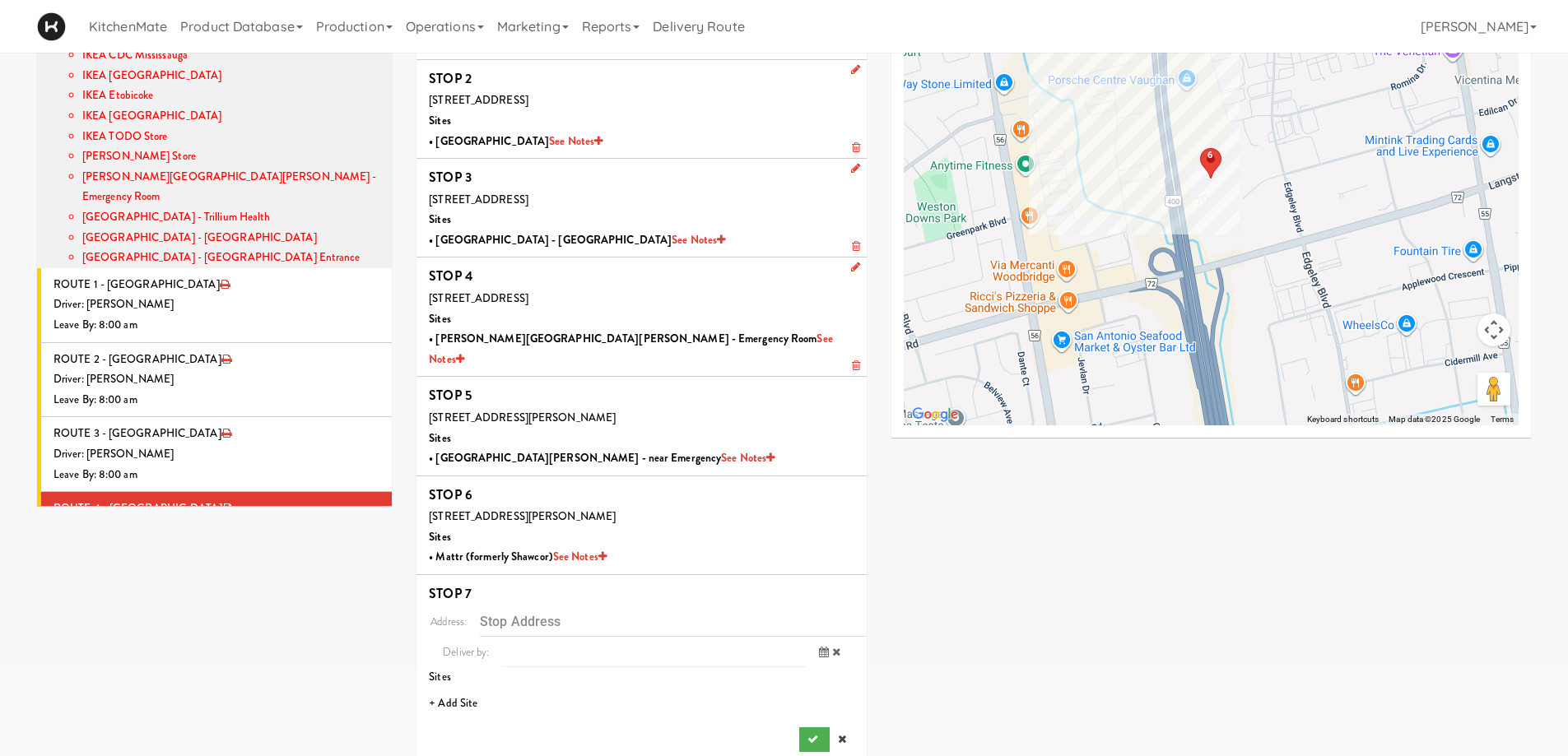
click at [468, 687] on li "+ Add Site" at bounding box center [642, 704] width 450 height 34
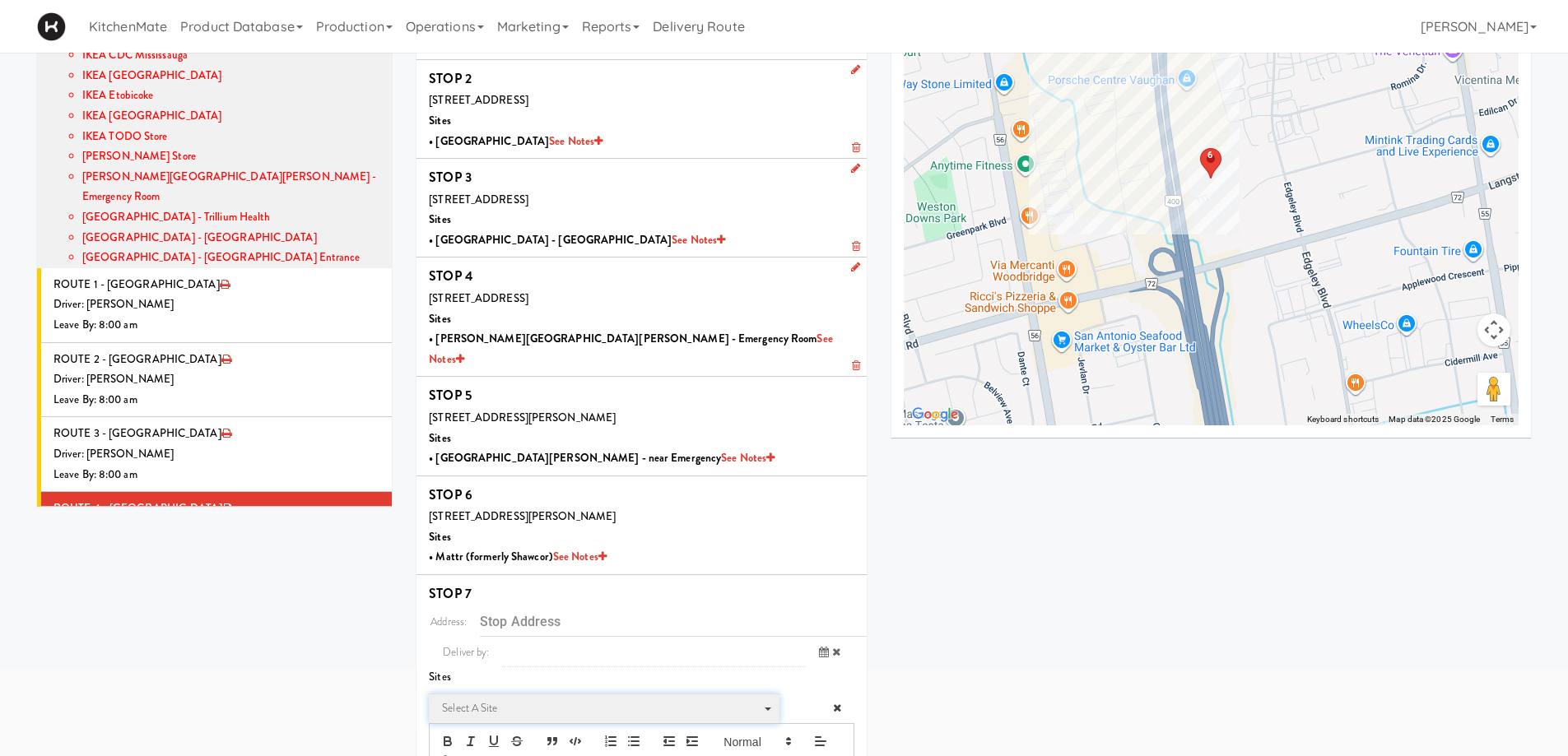
click at [554, 698] on span "Select a site" at bounding box center [598, 708] width 313 height 20
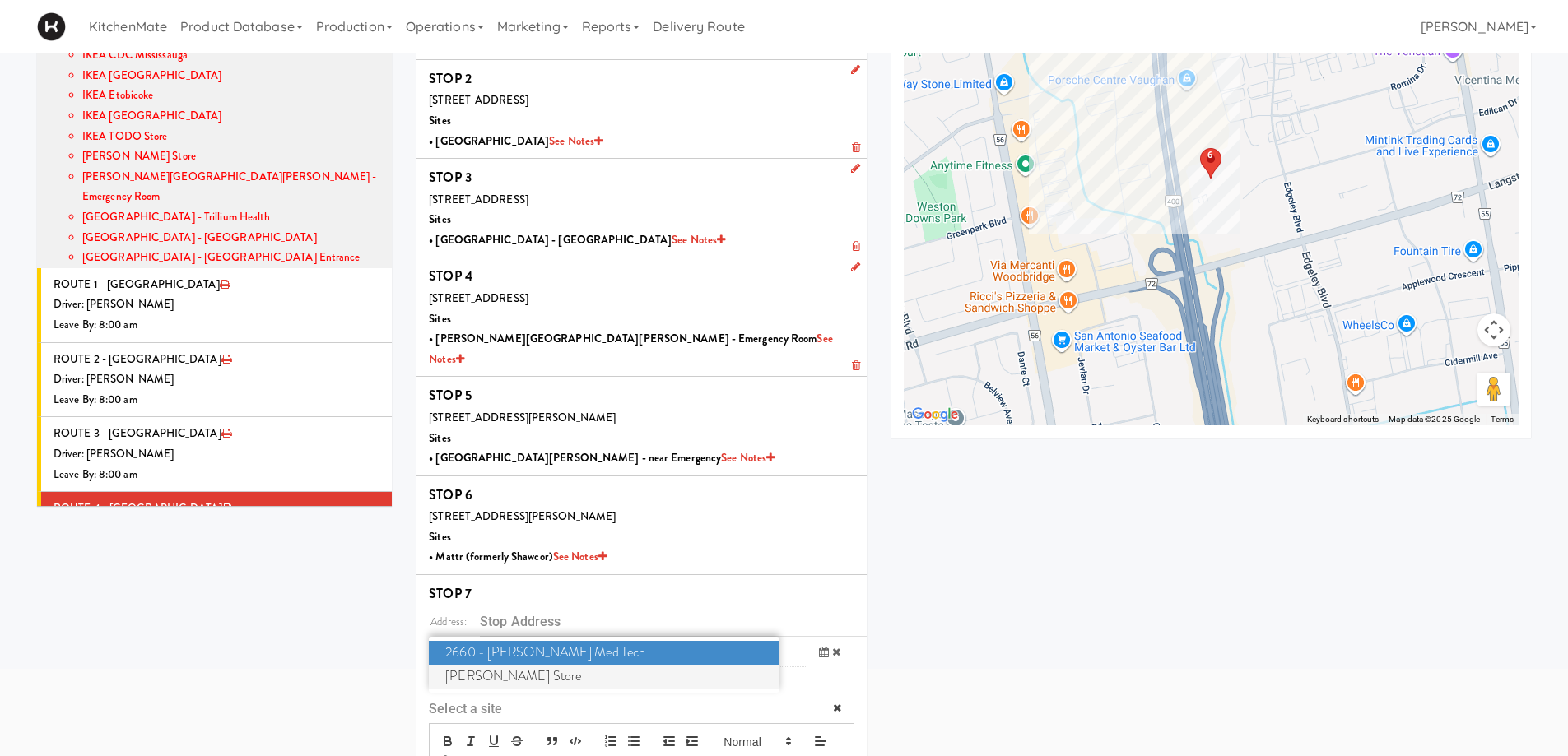
click at [545, 664] on span "[PERSON_NAME] Store" at bounding box center [603, 676] width 349 height 24
type input "[STREET_ADDRESS]"
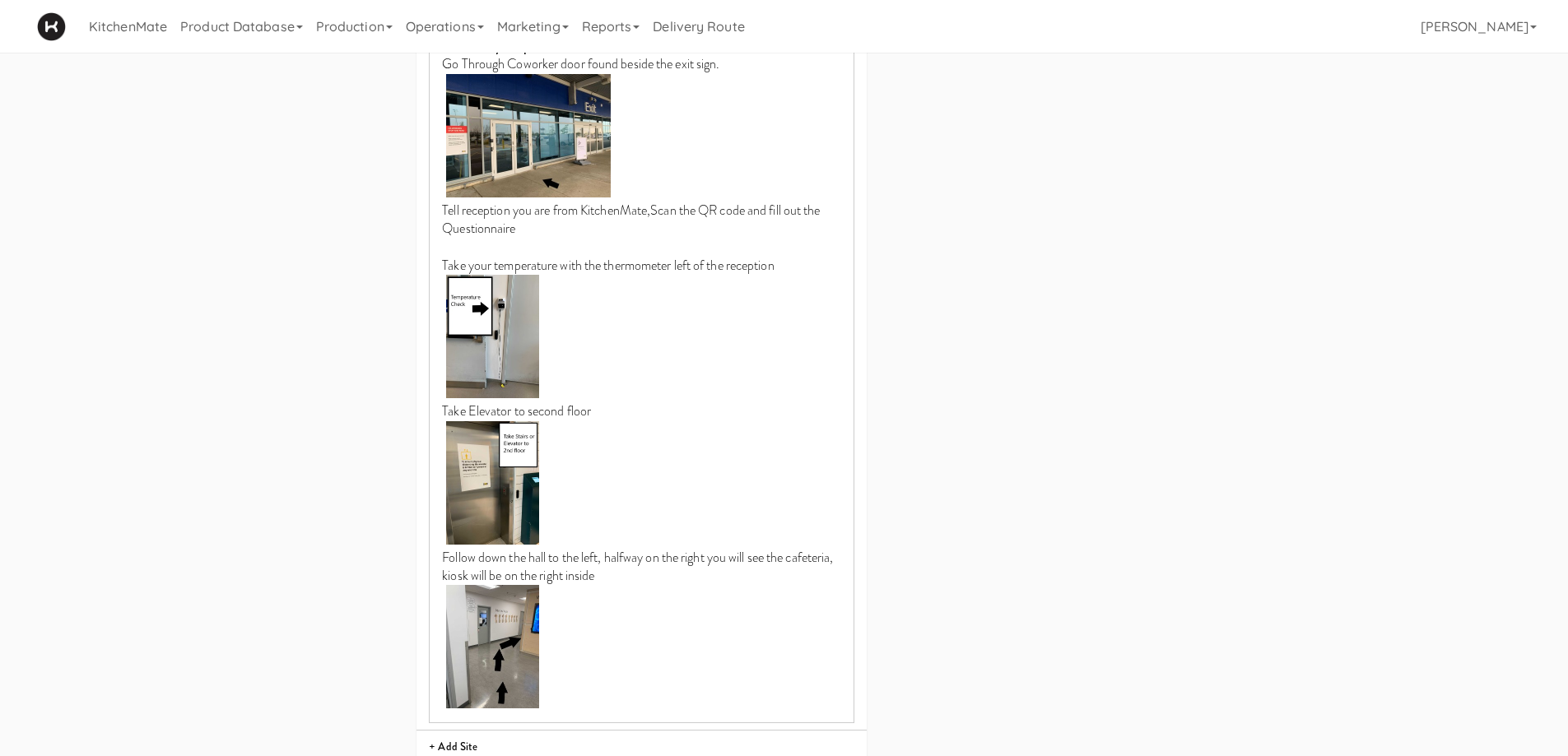
scroll to position [1037, 0]
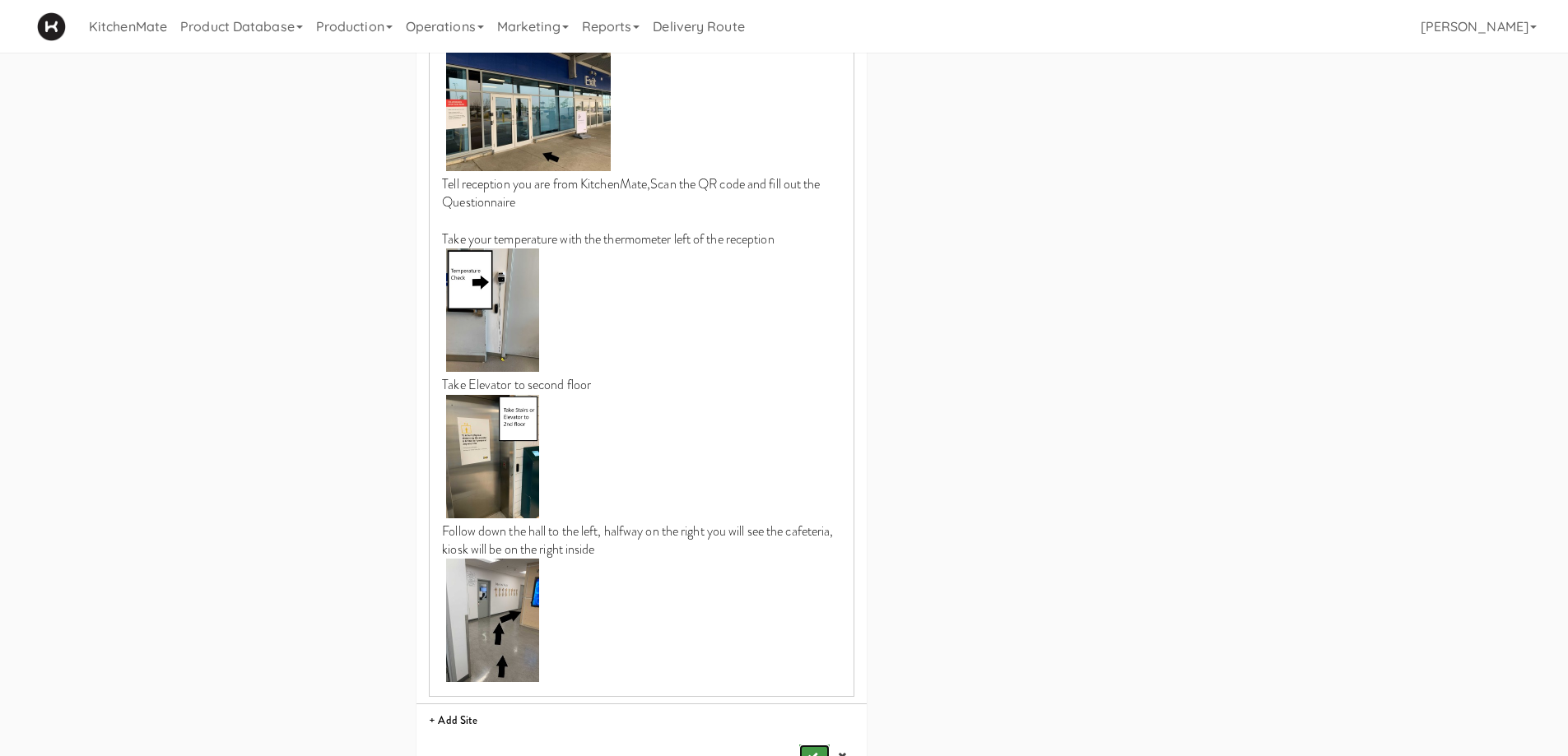
click at [815, 745] on button "submit" at bounding box center [814, 757] width 30 height 24
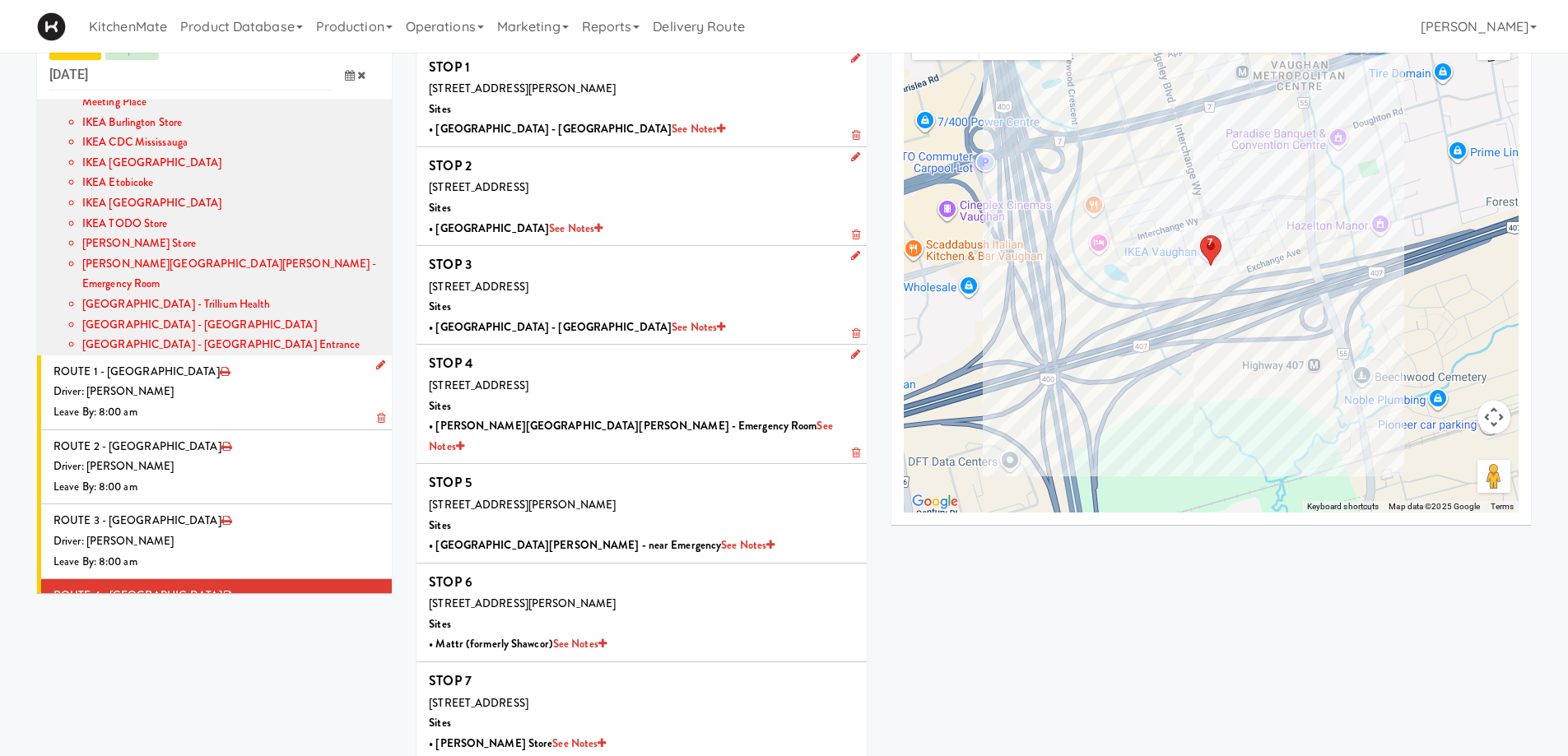
click at [198, 382] on div "Driver: [PERSON_NAME]" at bounding box center [216, 391] width 326 height 20
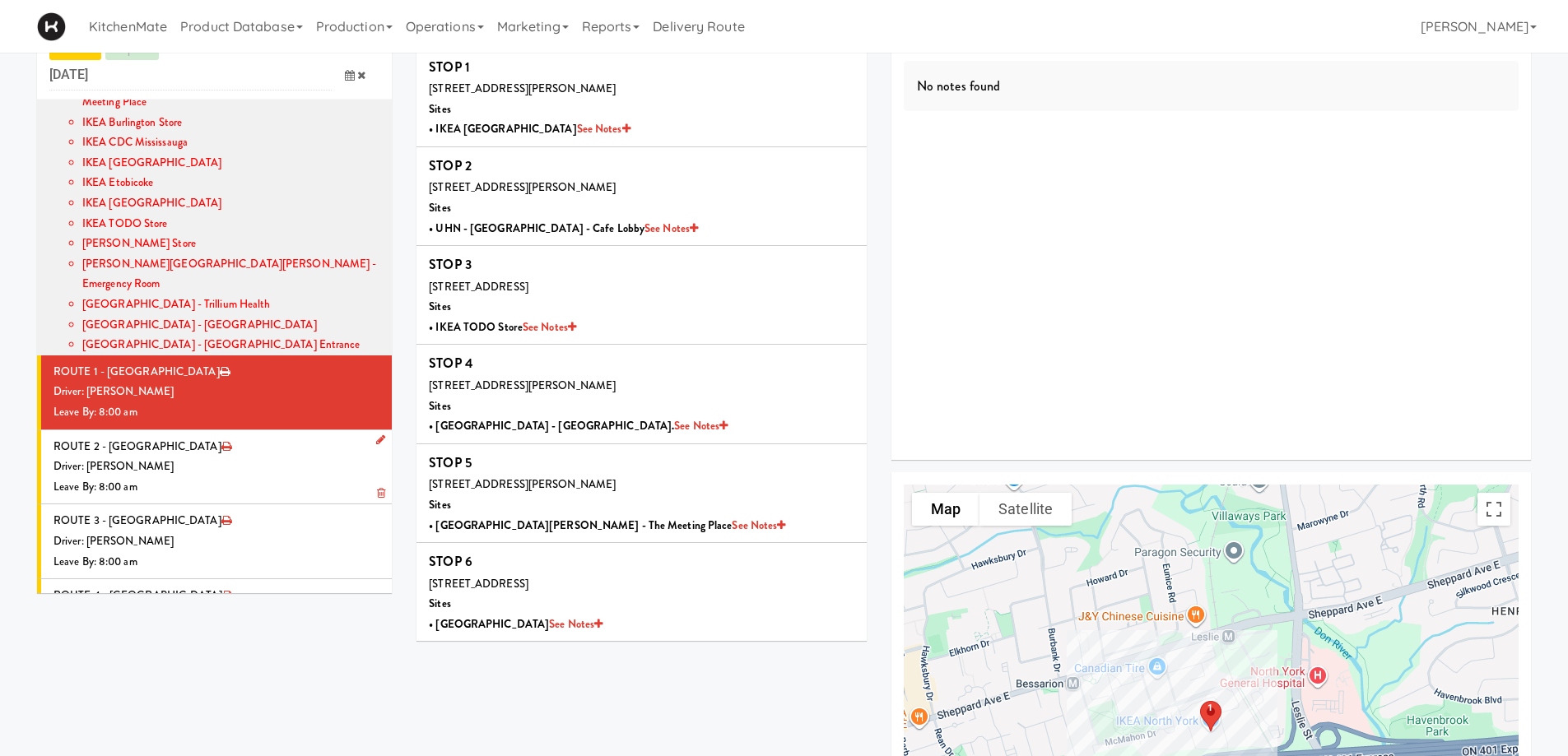
drag, startPoint x: 306, startPoint y: 401, endPoint x: 376, endPoint y: 386, distance: 71.6
click at [306, 457] on div "Driver: [PERSON_NAME]" at bounding box center [216, 466] width 326 height 20
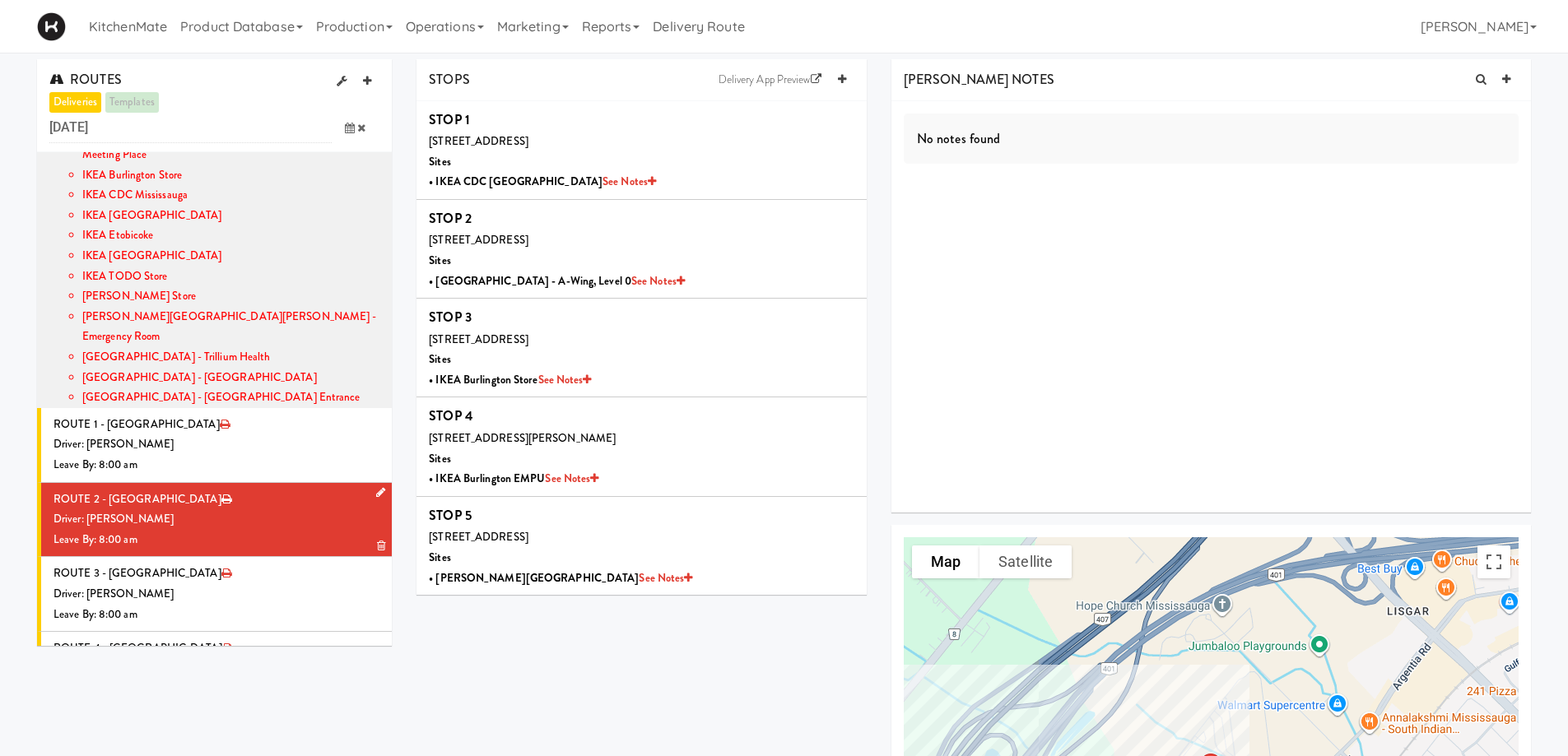
drag, startPoint x: 193, startPoint y: 521, endPoint x: 305, endPoint y: 494, distance: 115.2
click at [195, 556] on li "ROUTE 3 - [GEOGRAPHIC_DATA] Driver: [PERSON_NAME] Leave By: 8:00 am" at bounding box center [214, 594] width 355 height 75
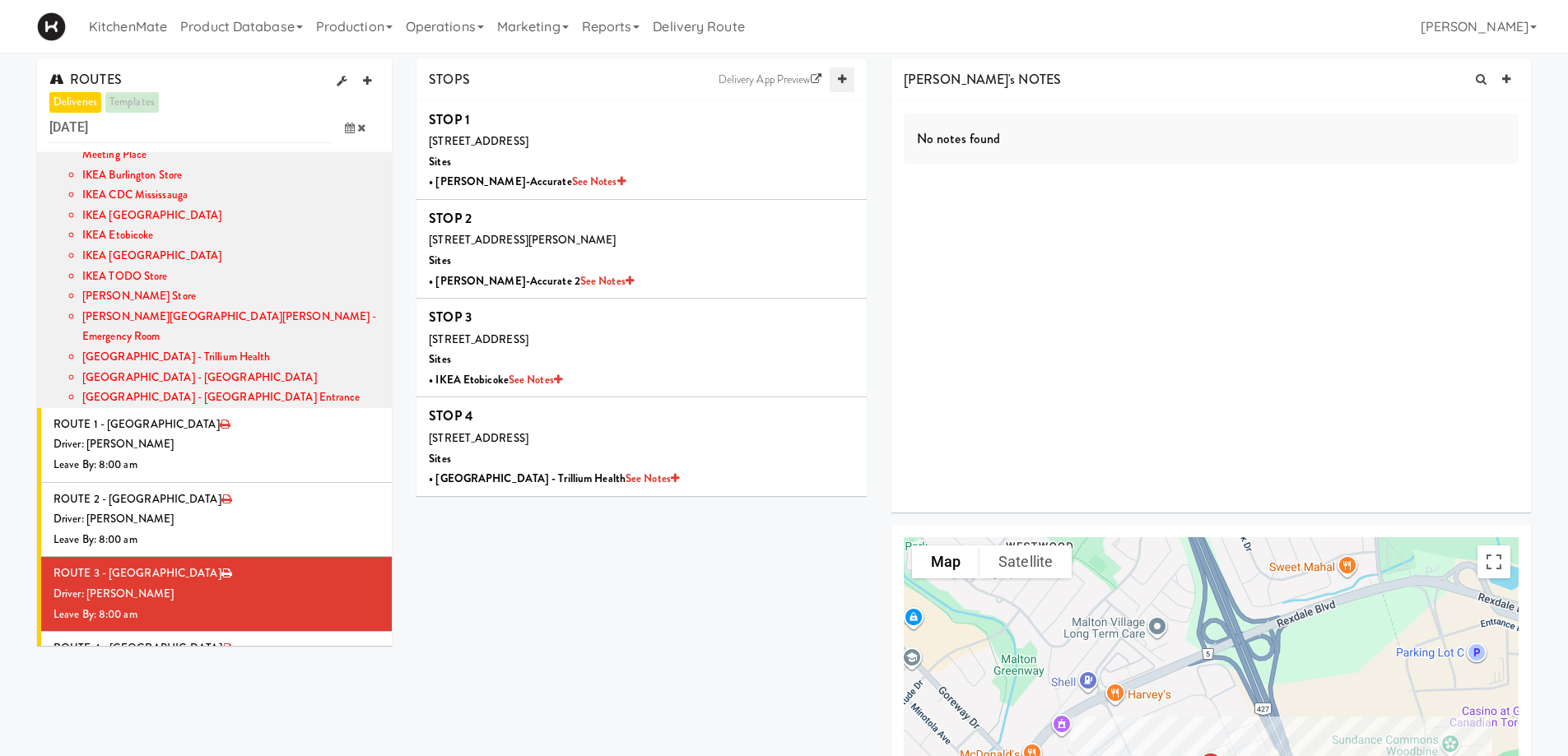
click at [836, 76] on link at bounding box center [841, 80] width 25 height 24
click at [473, 623] on li "+ Add Site" at bounding box center [642, 626] width 450 height 34
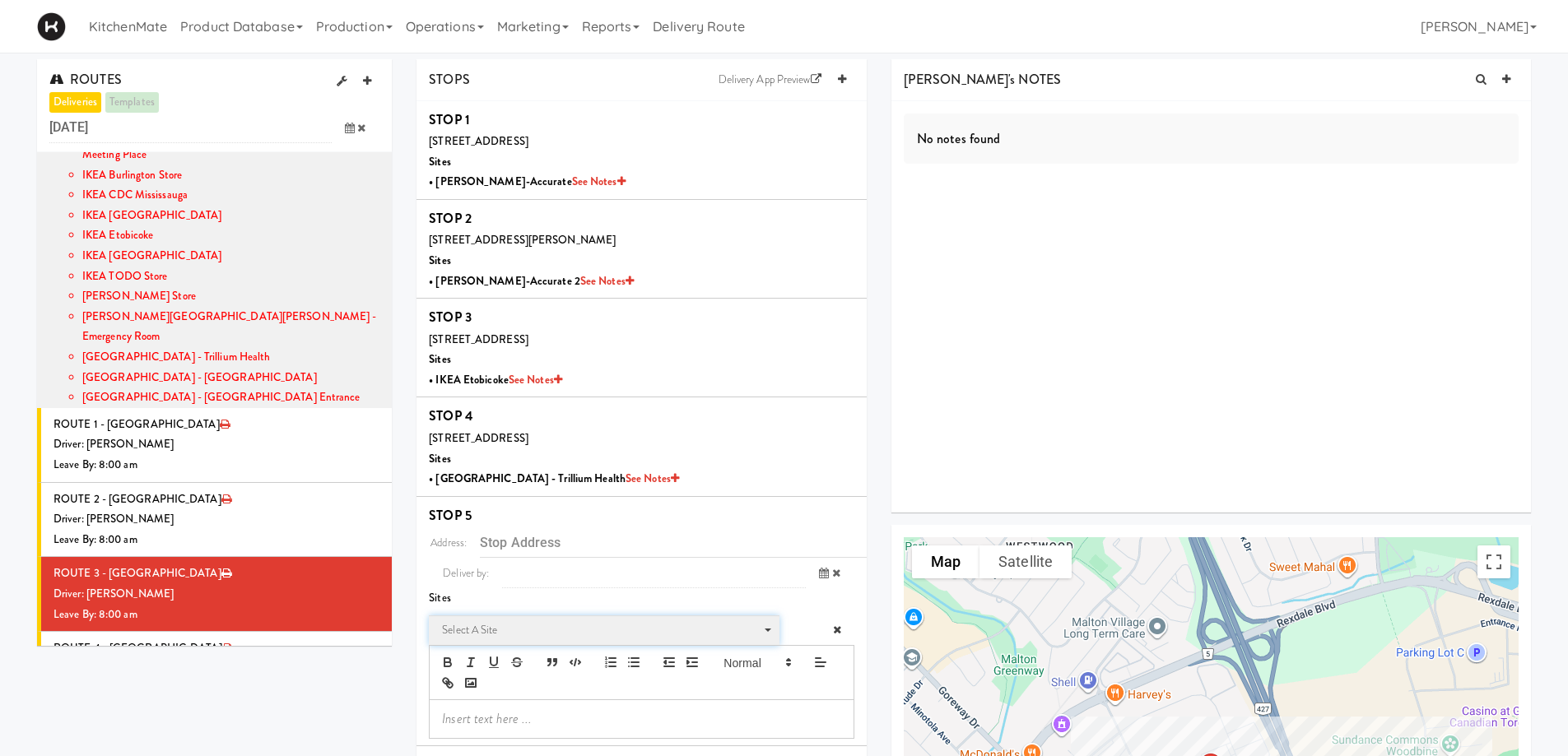
click at [488, 632] on span "Select a site" at bounding box center [598, 630] width 313 height 20
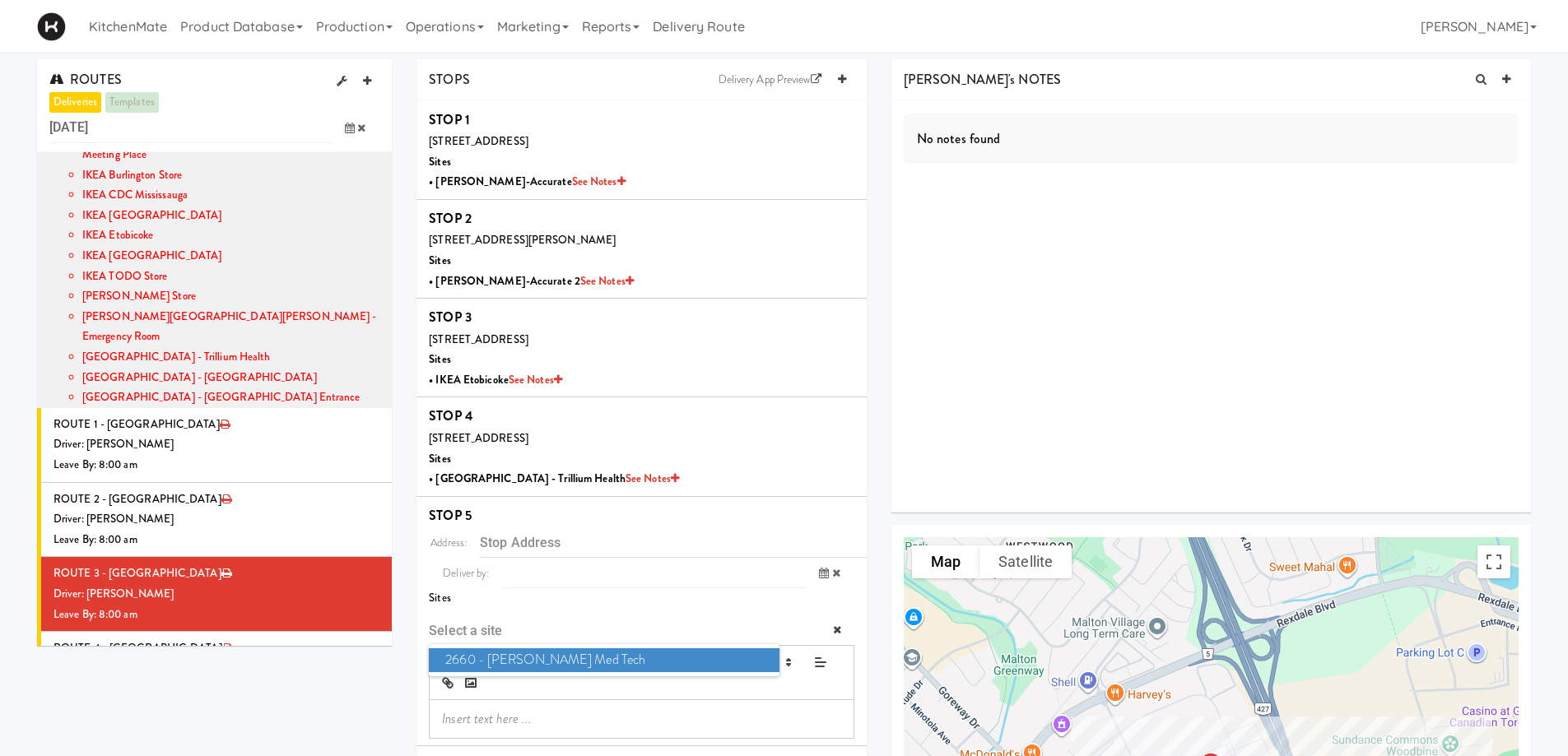
click at [510, 662] on span "2660 - [PERSON_NAME] Med Tech" at bounding box center [603, 660] width 349 height 24
type input "[STREET_ADDRESS][PERSON_NAME][PERSON_NAME]"
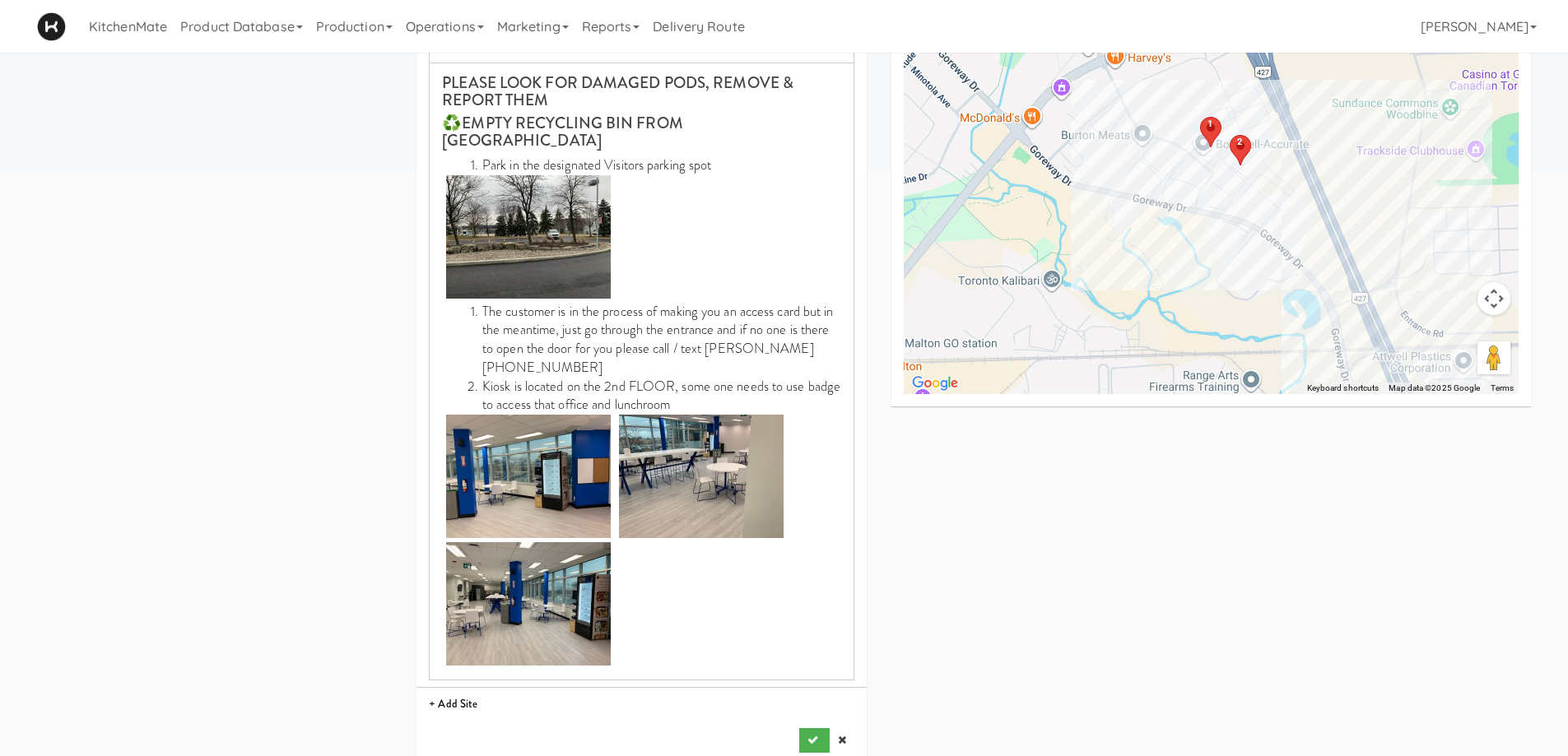
scroll to position [640, 0]
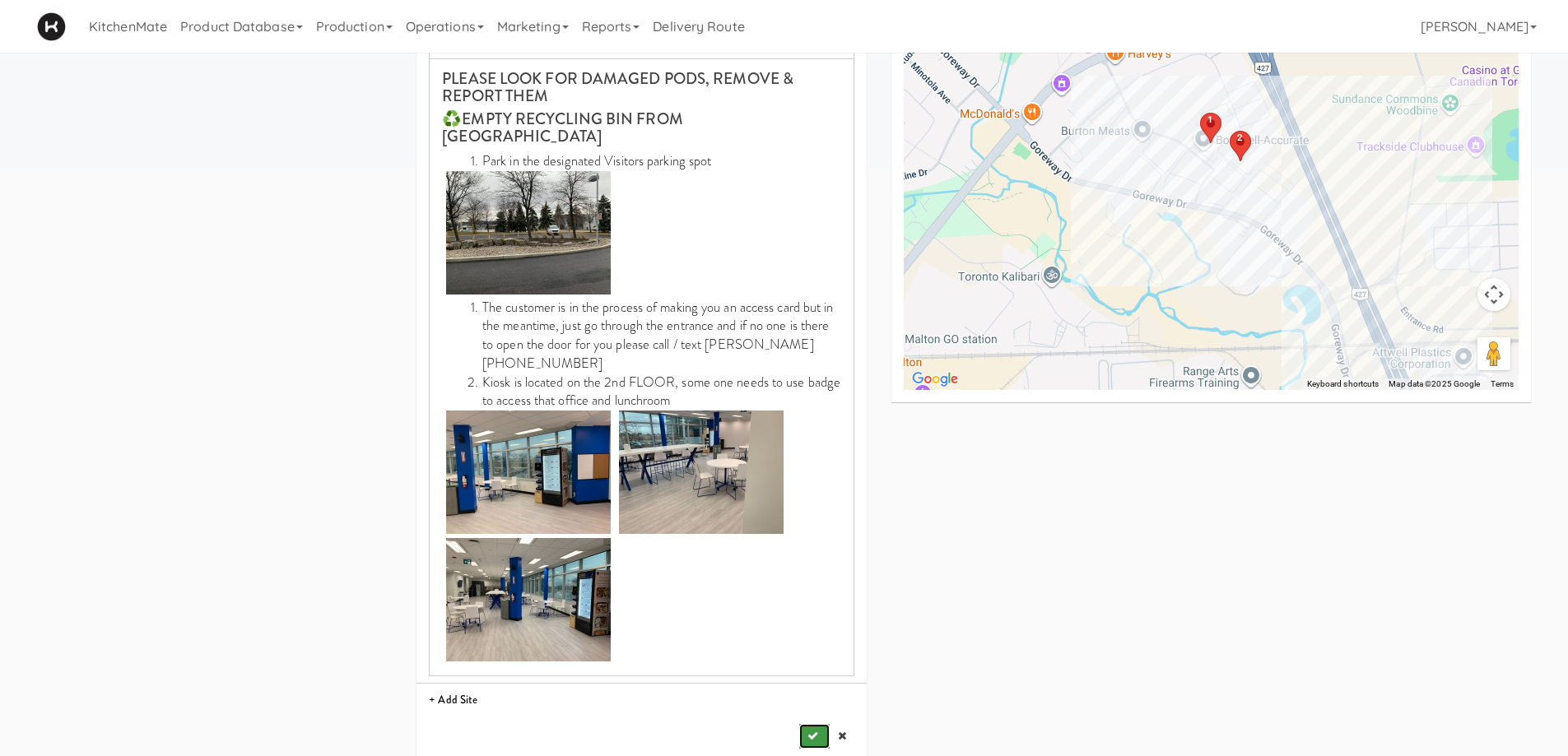
click at [802, 724] on button "submit" at bounding box center [814, 736] width 30 height 24
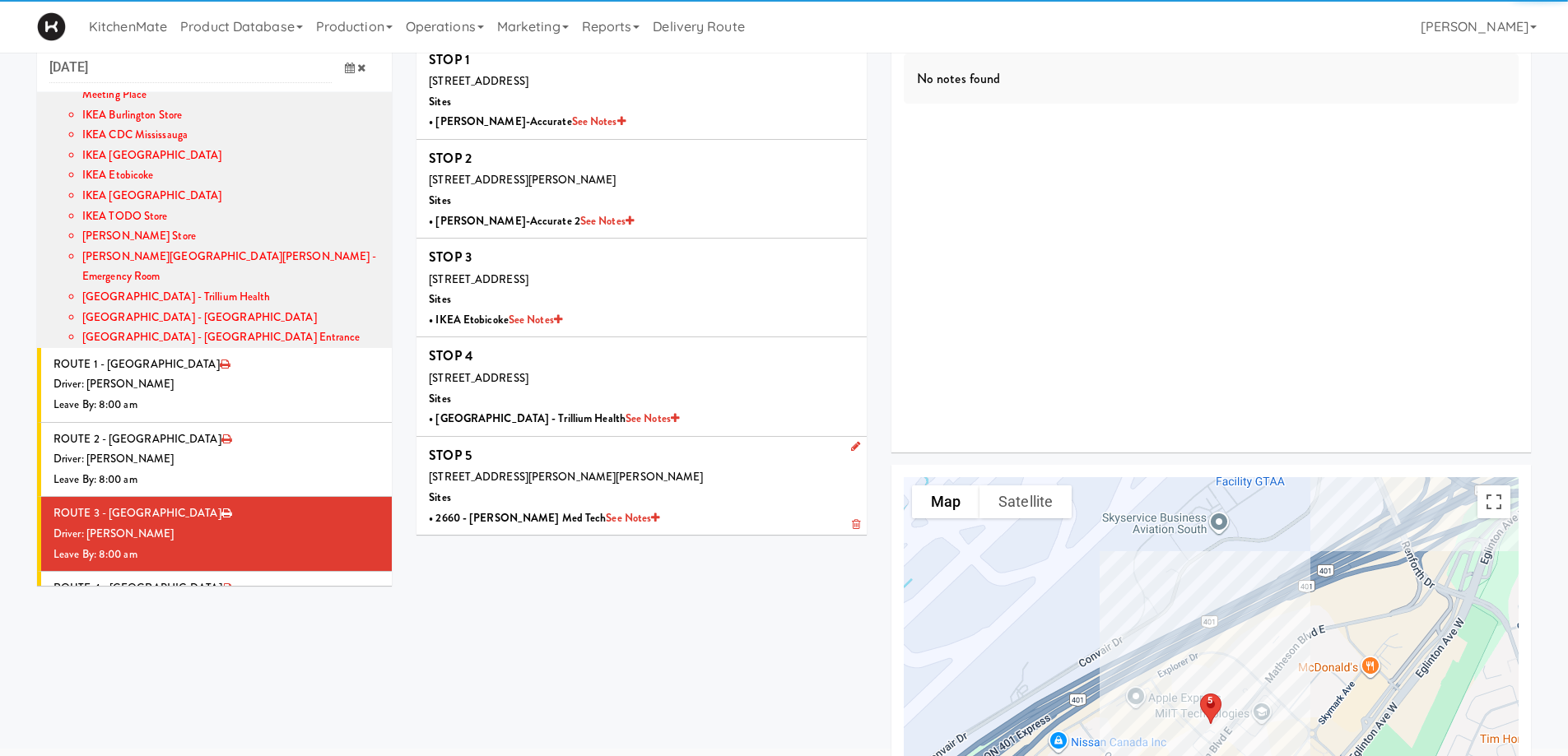
scroll to position [0, 0]
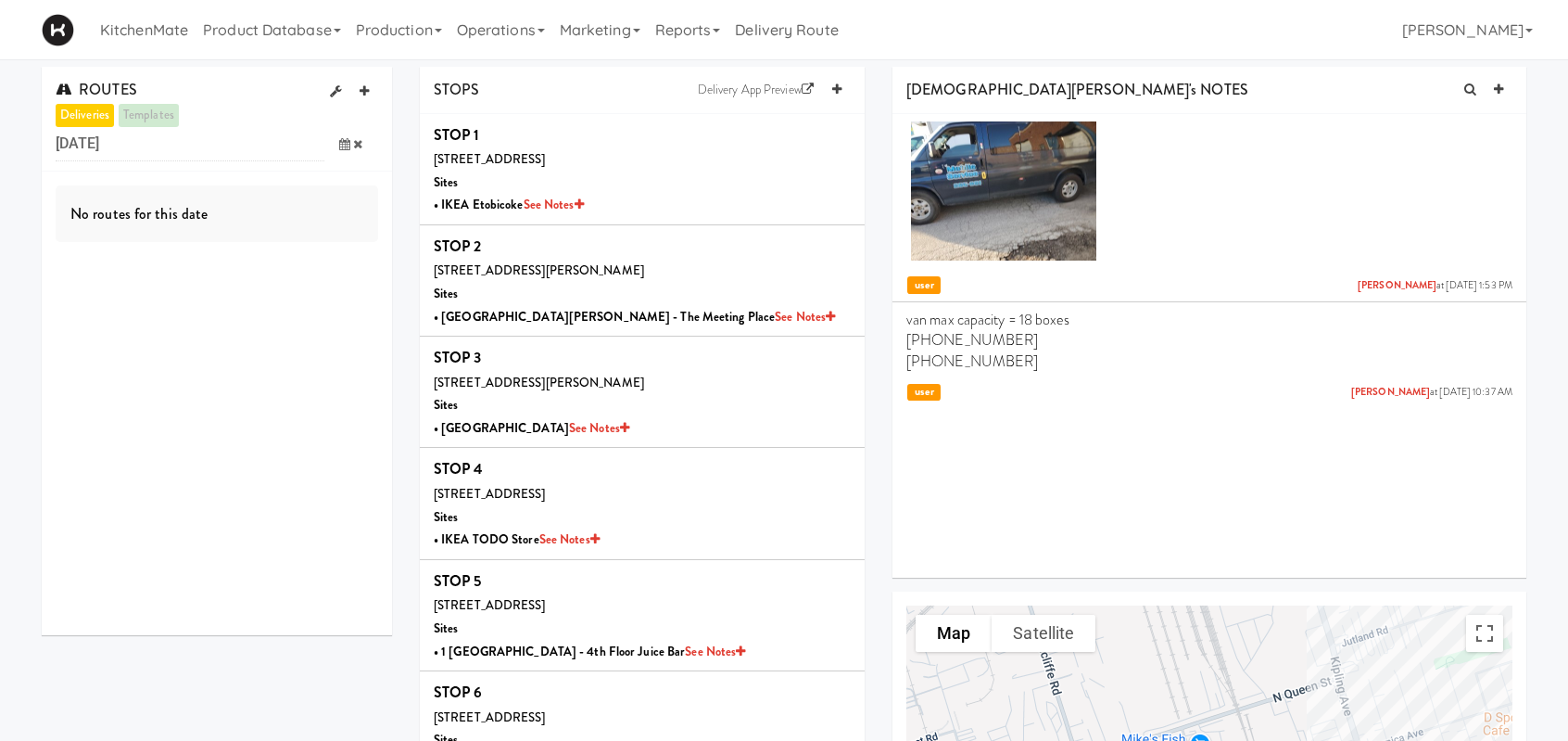
click at [347, 142] on icon at bounding box center [344, 144] width 11 height 12
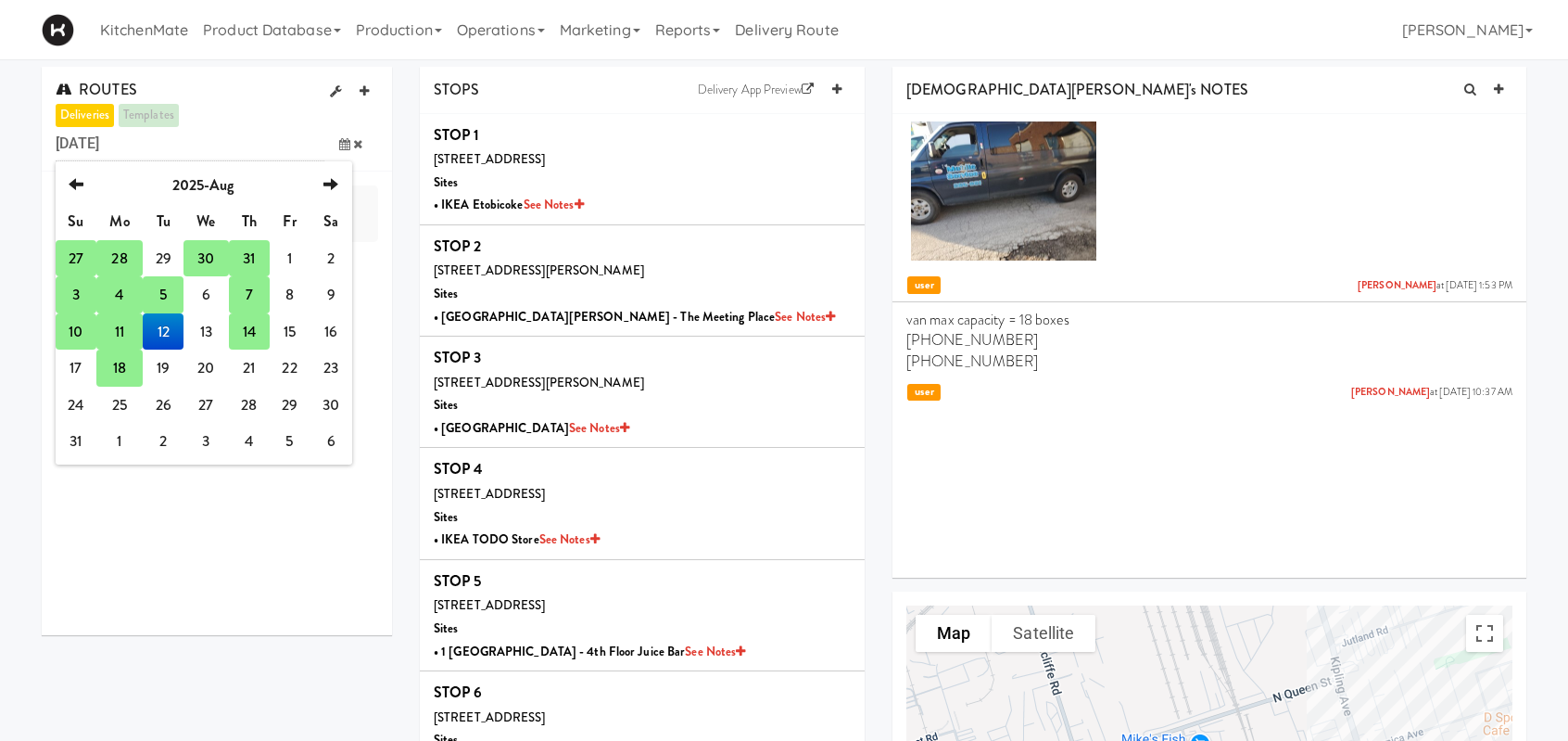
click at [249, 248] on td "31" at bounding box center [249, 259] width 40 height 37
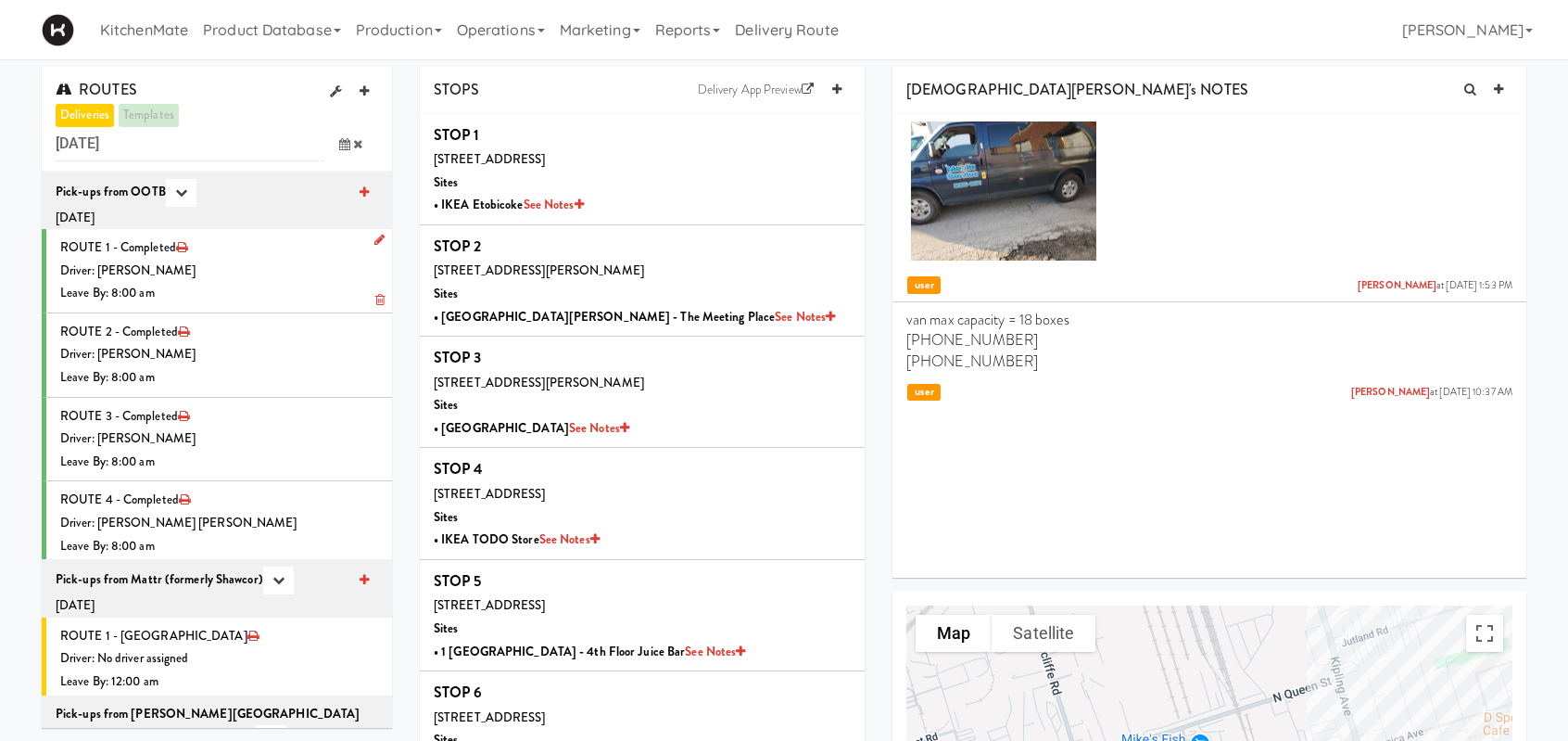
click at [260, 248] on div "Driver: [PERSON_NAME]" at bounding box center [219, 270] width 318 height 23
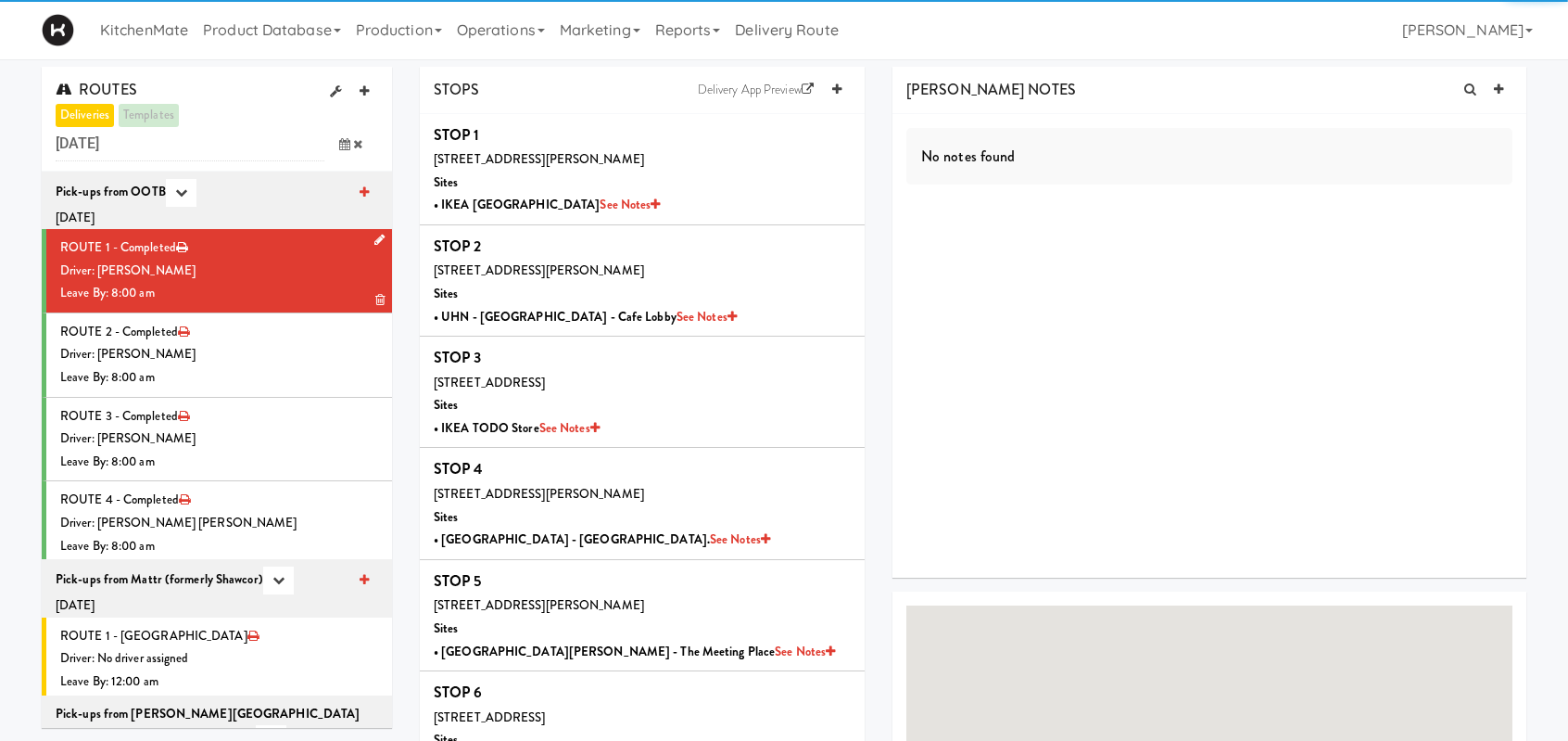
click at [258, 248] on div "Driver: [PERSON_NAME]" at bounding box center [219, 270] width 318 height 23
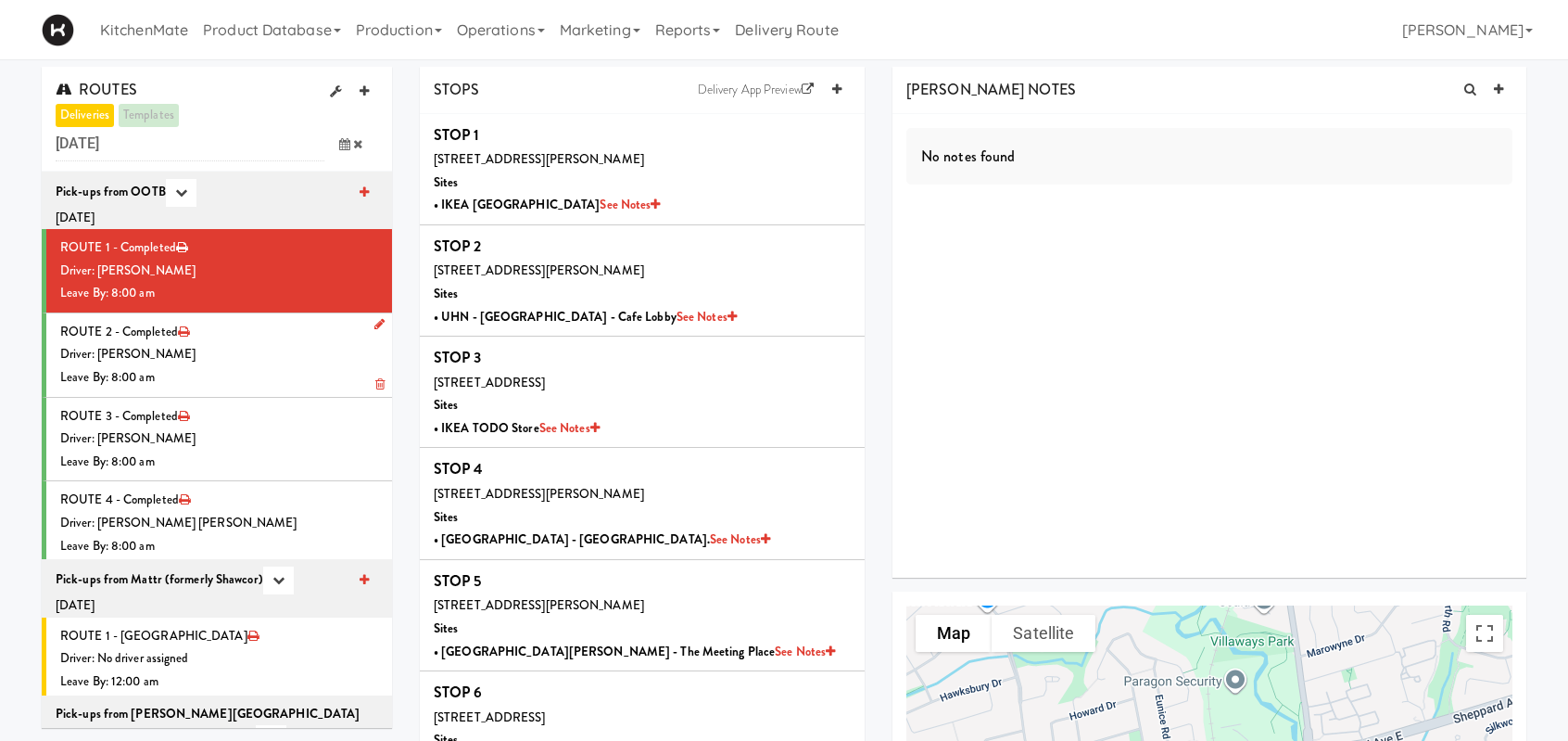
click at [261, 248] on div "Leave By: 8:00 am" at bounding box center [219, 377] width 318 height 23
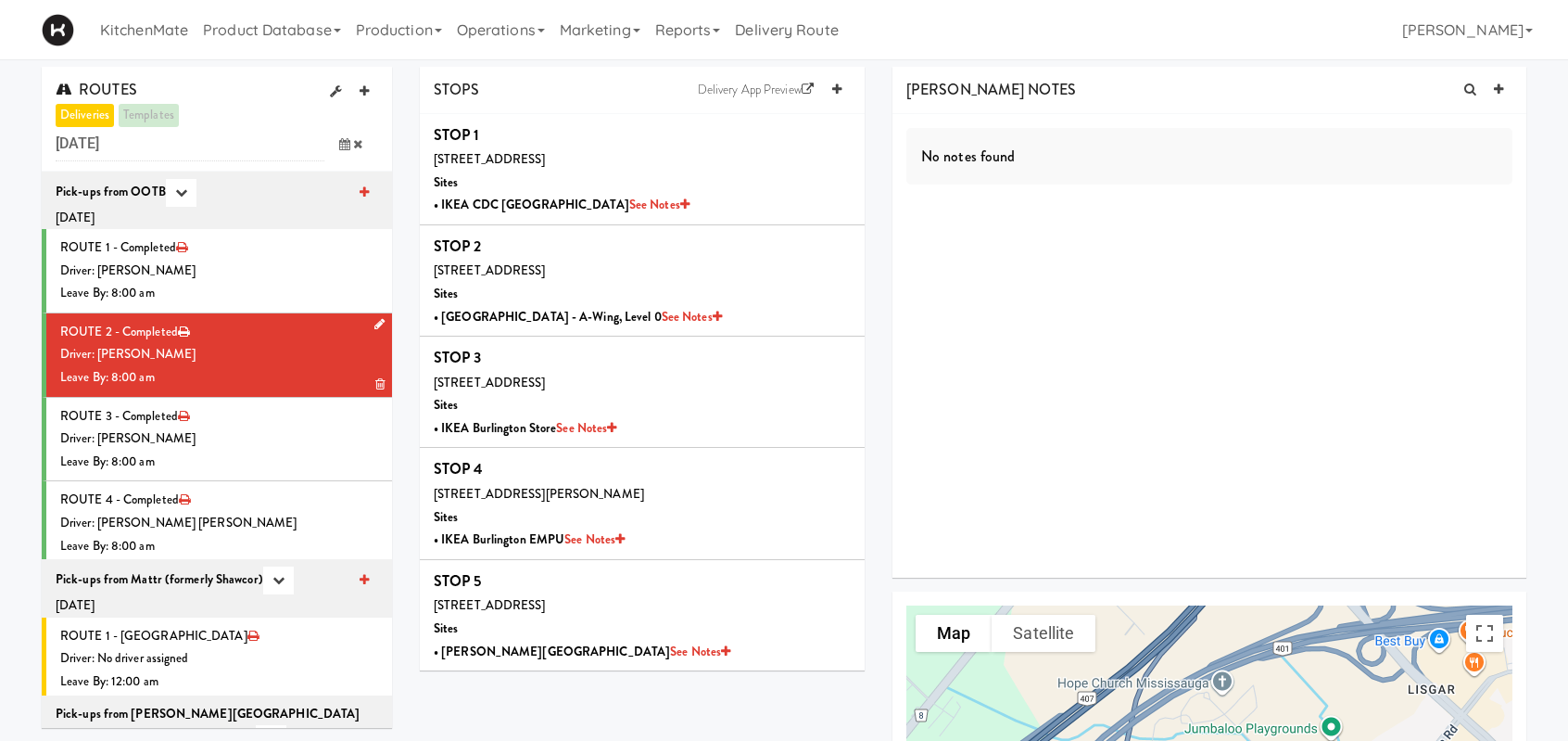
click at [254, 248] on div "Driver: [PERSON_NAME]" at bounding box center [219, 354] width 318 height 23
click at [269, 248] on li "ROUTE 3 - Completed Driver: Marwen Khammassi Leave By: 8:00 am" at bounding box center [216, 440] width 350 height 85
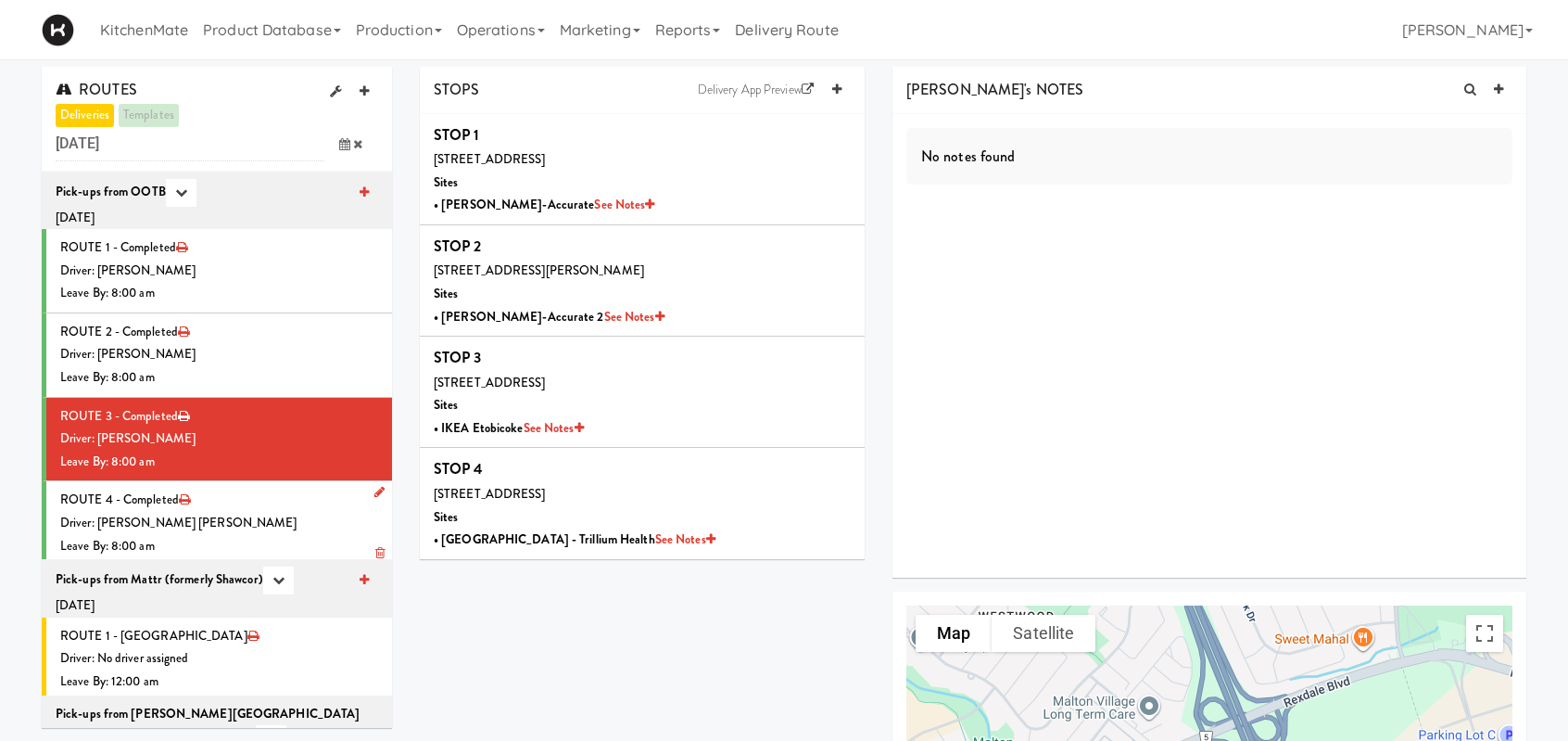
click at [284, 248] on div "Driver: [PERSON_NAME] [PERSON_NAME]" at bounding box center [219, 523] width 318 height 23
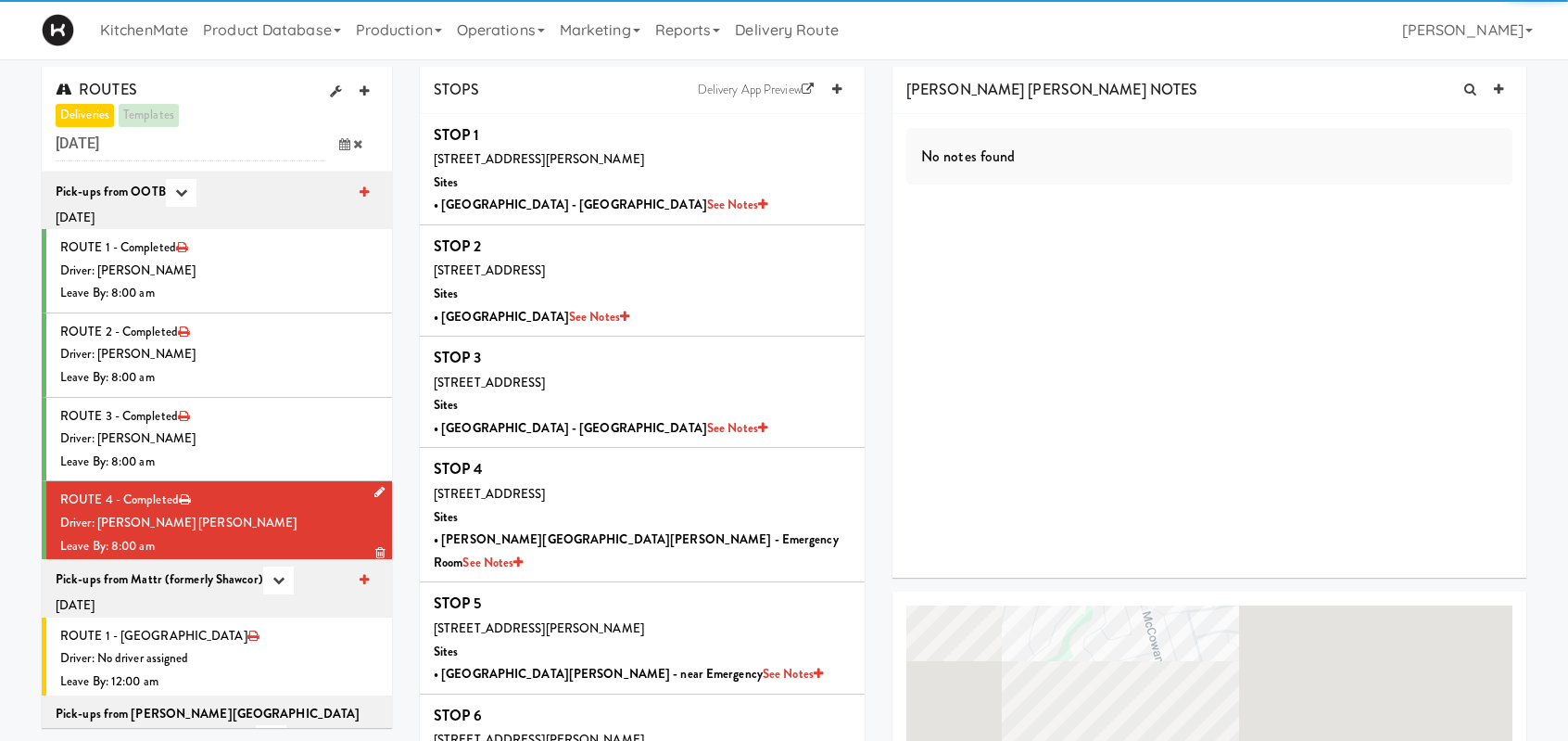
click at [268, 248] on div "Driver: [PERSON_NAME] [PERSON_NAME]" at bounding box center [219, 523] width 318 height 23
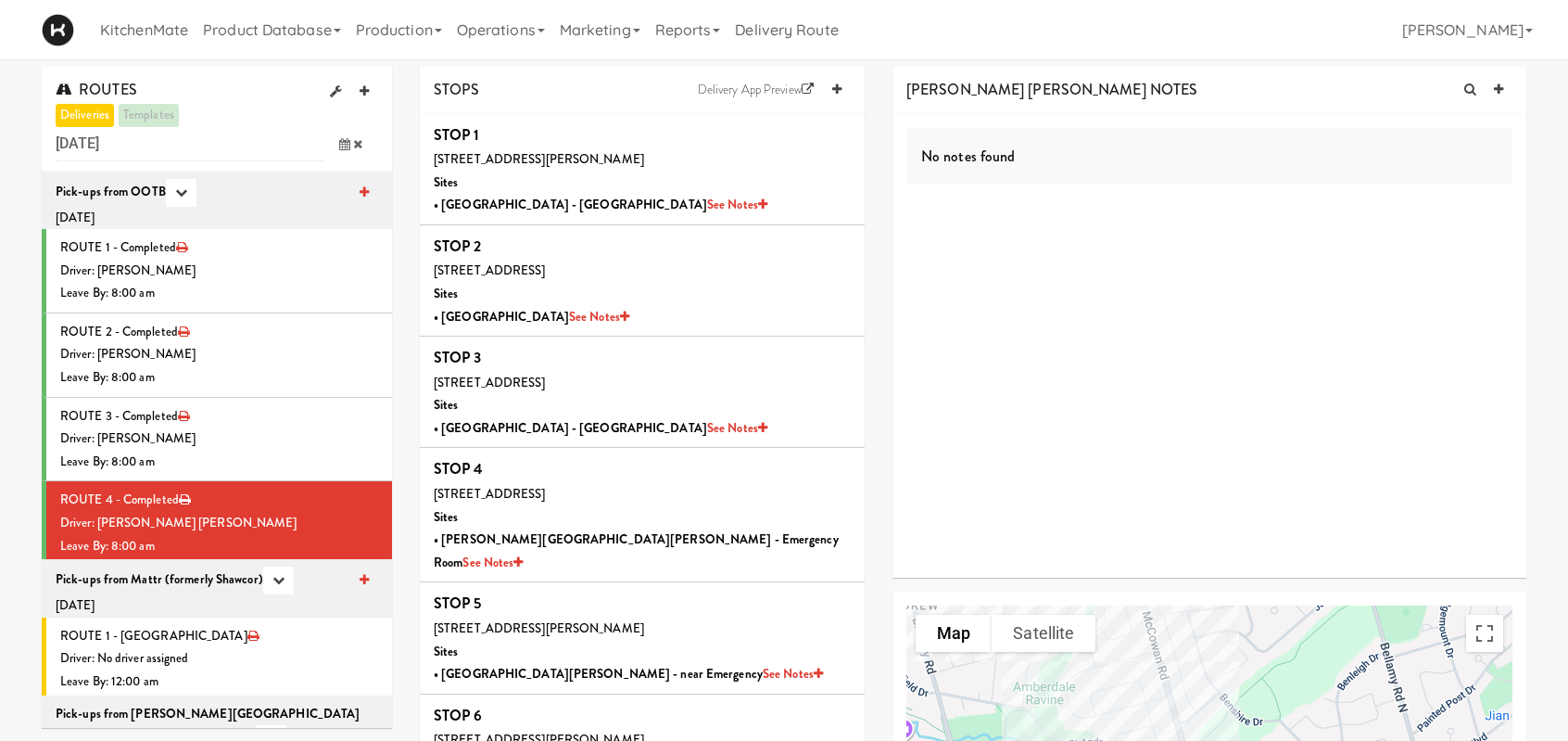
click at [347, 146] on icon at bounding box center [344, 144] width 11 height 12
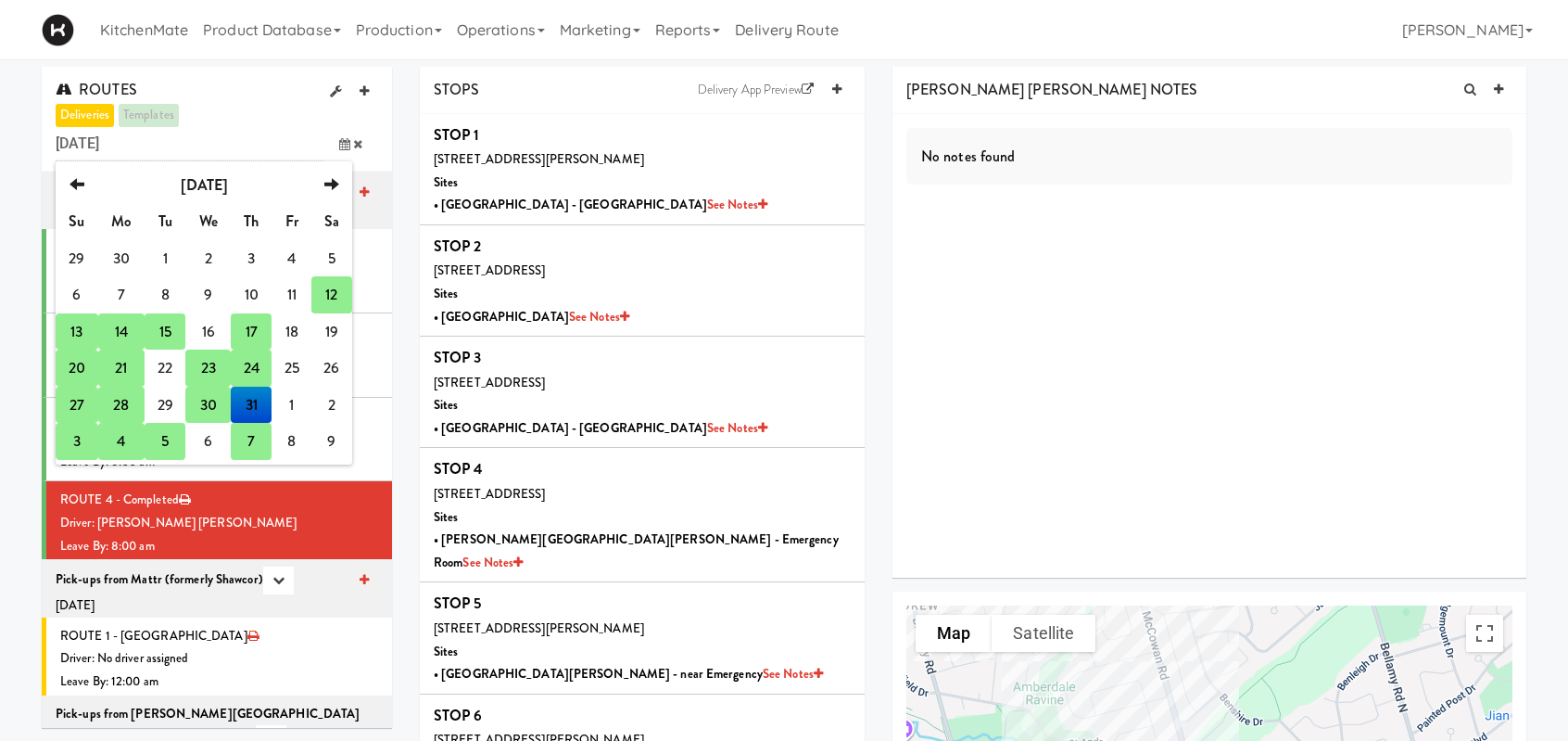
click at [259, 248] on td "24" at bounding box center [250, 368] width 40 height 37
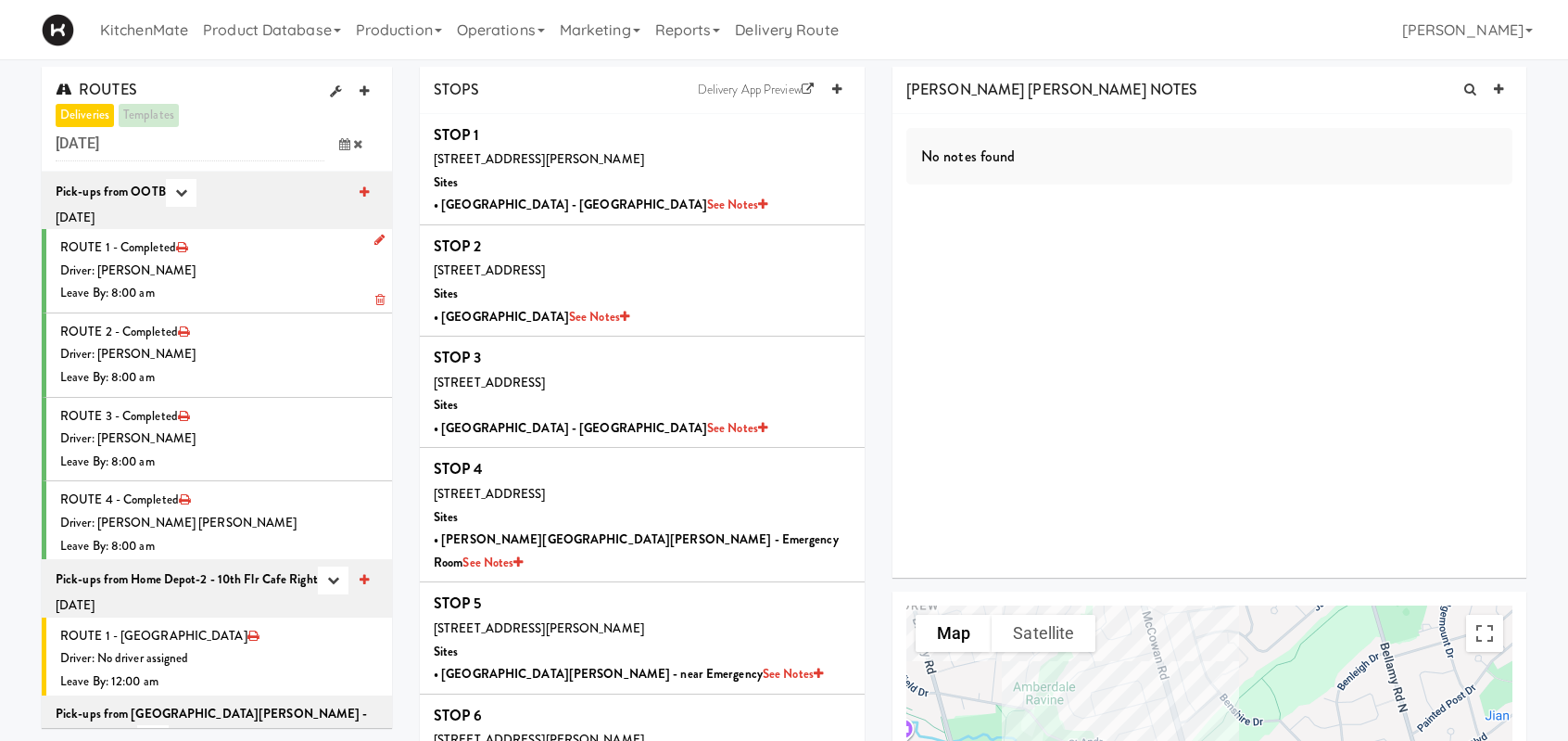
click at [294, 248] on div "Driver: [PERSON_NAME]" at bounding box center [219, 270] width 318 height 23
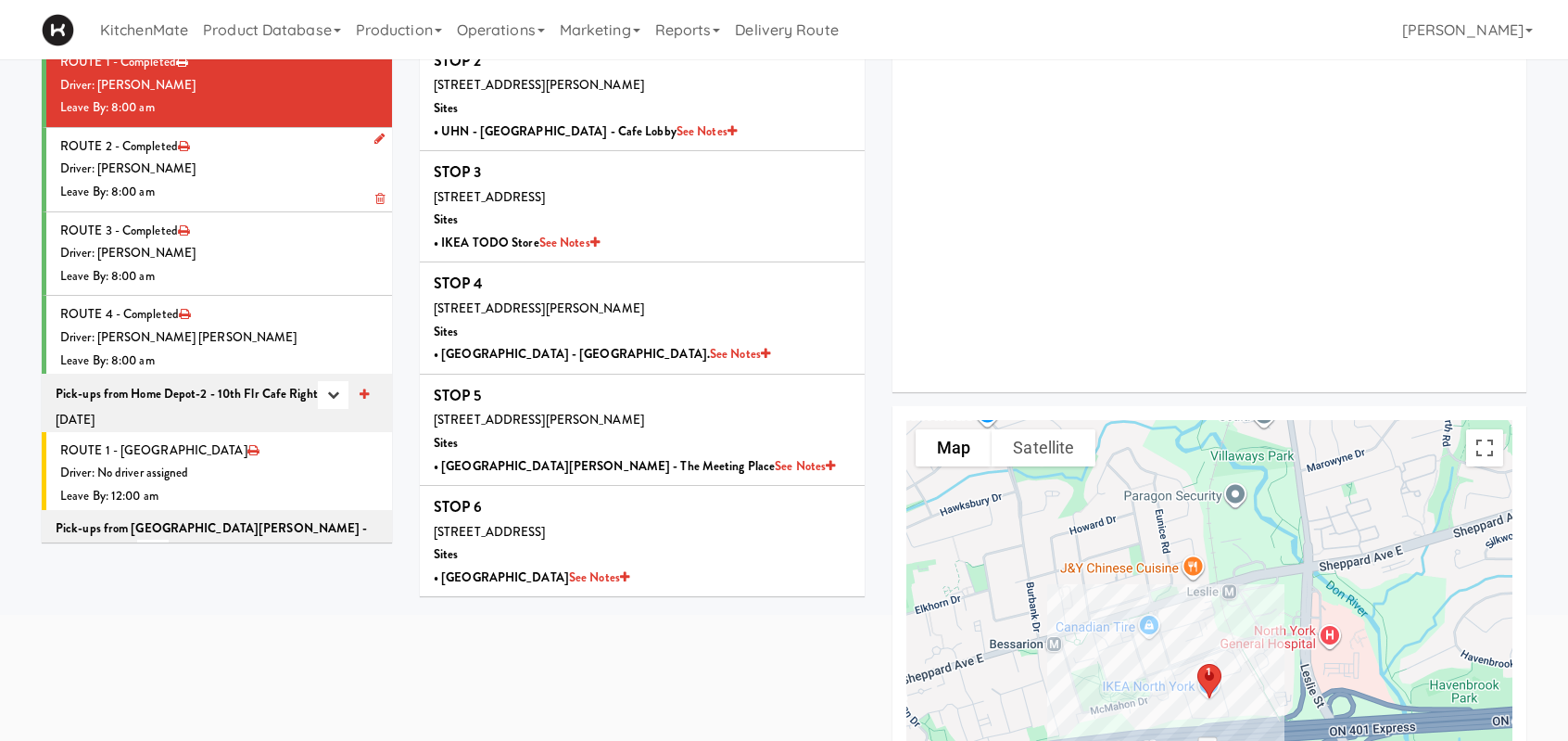
click at [248, 183] on div "Leave By: 8:00 am" at bounding box center [219, 191] width 318 height 23
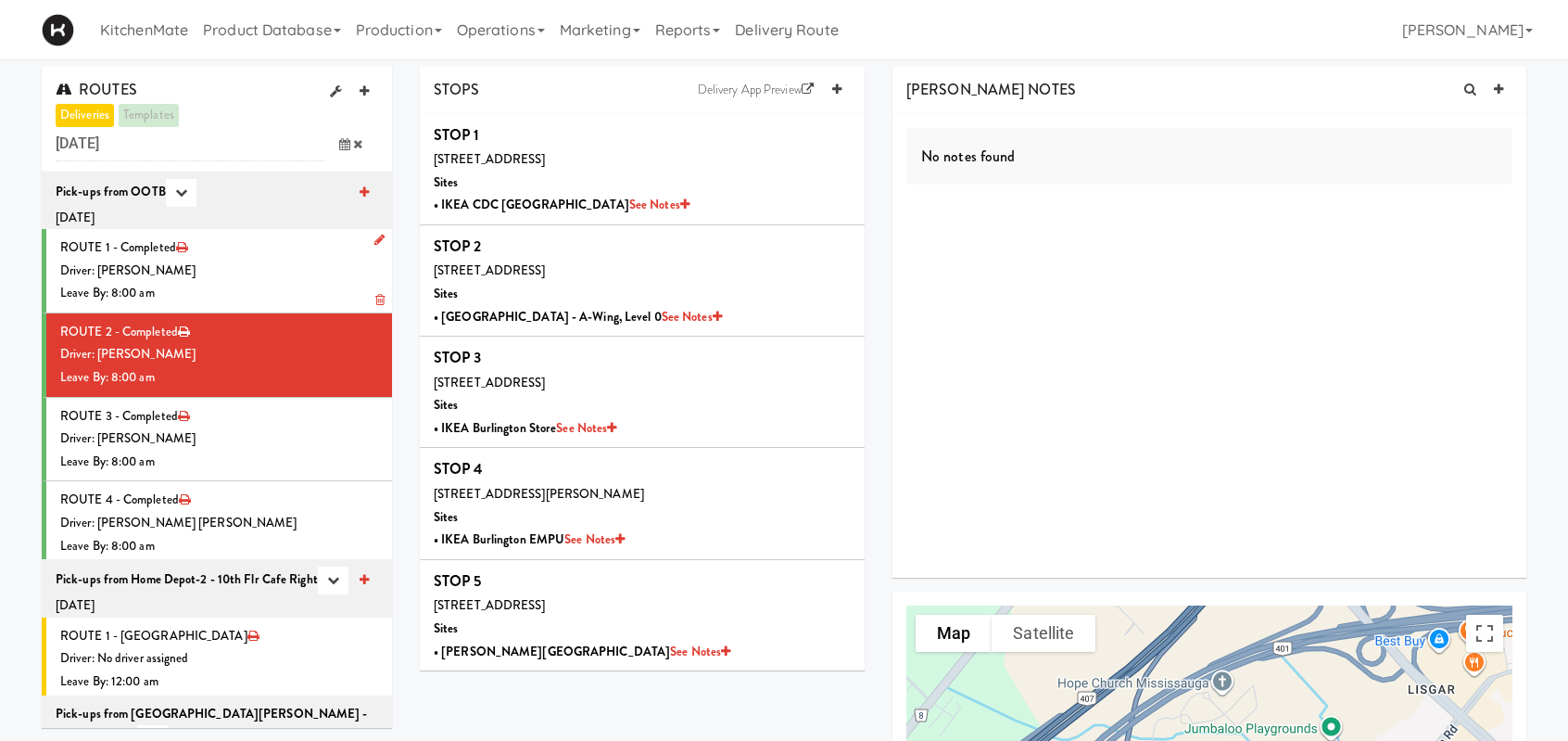
click at [160, 248] on div "Driver: [PERSON_NAME]" at bounding box center [219, 270] width 318 height 23
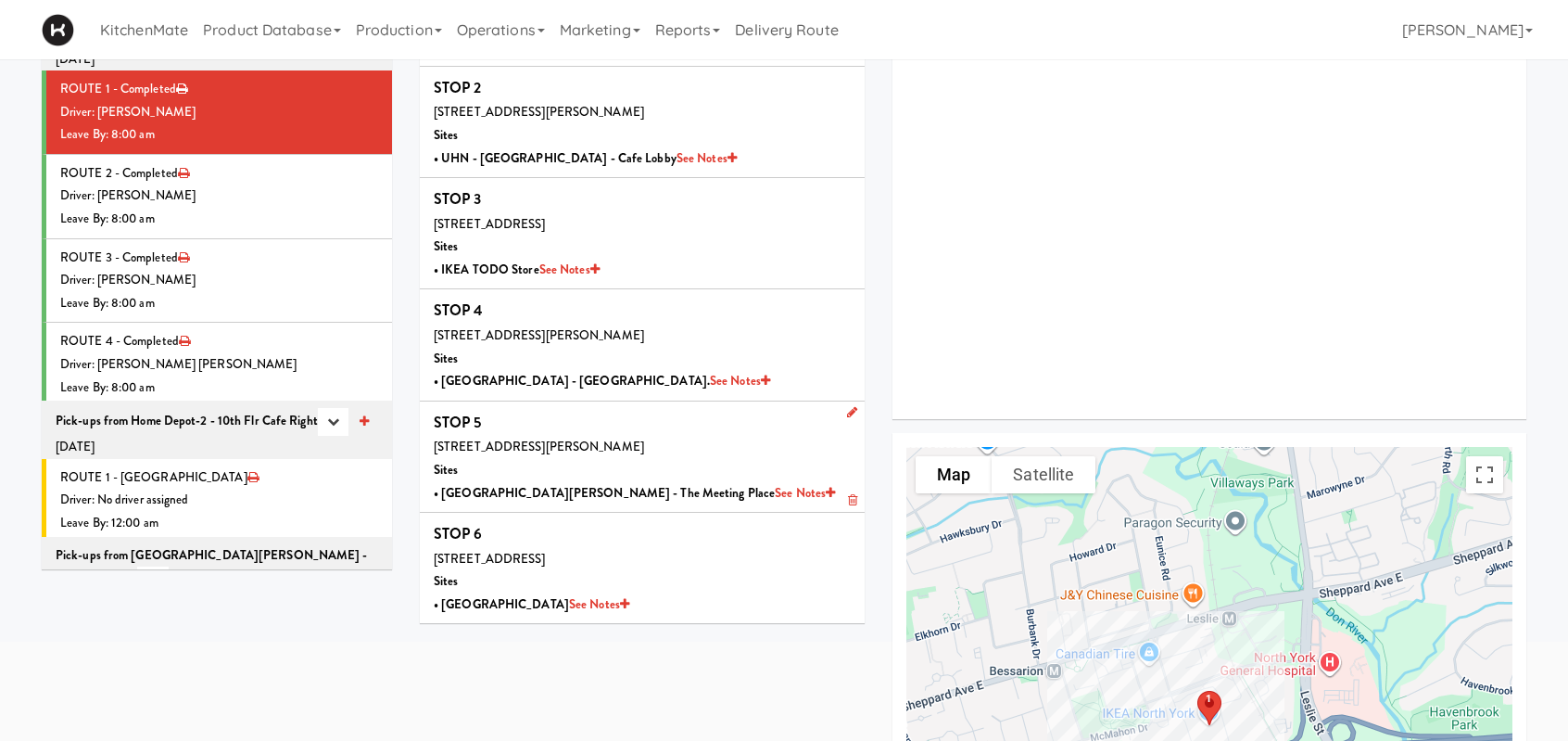
scroll to position [185, 0]
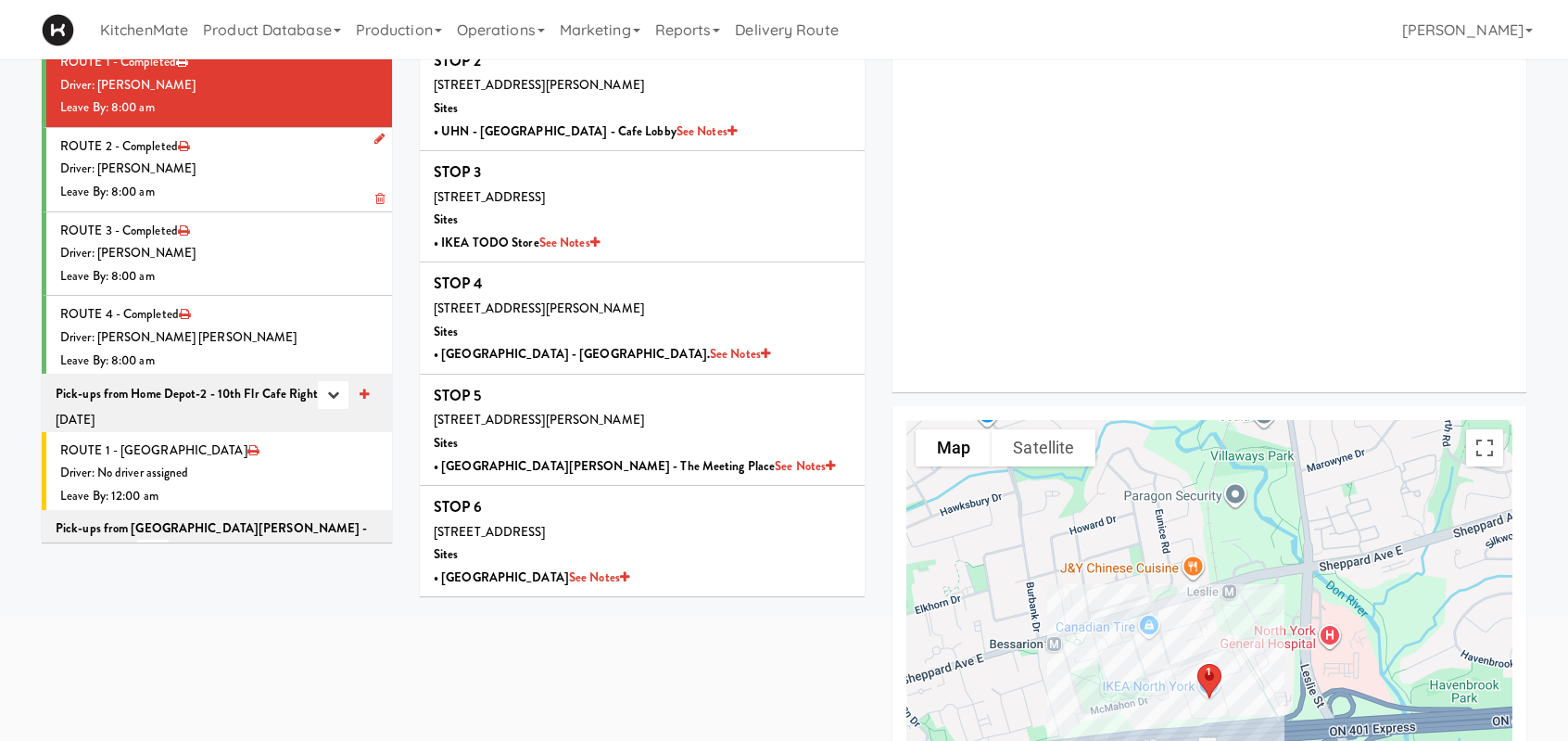
click at [230, 178] on div "Driver: [PERSON_NAME]" at bounding box center [219, 169] width 318 height 23
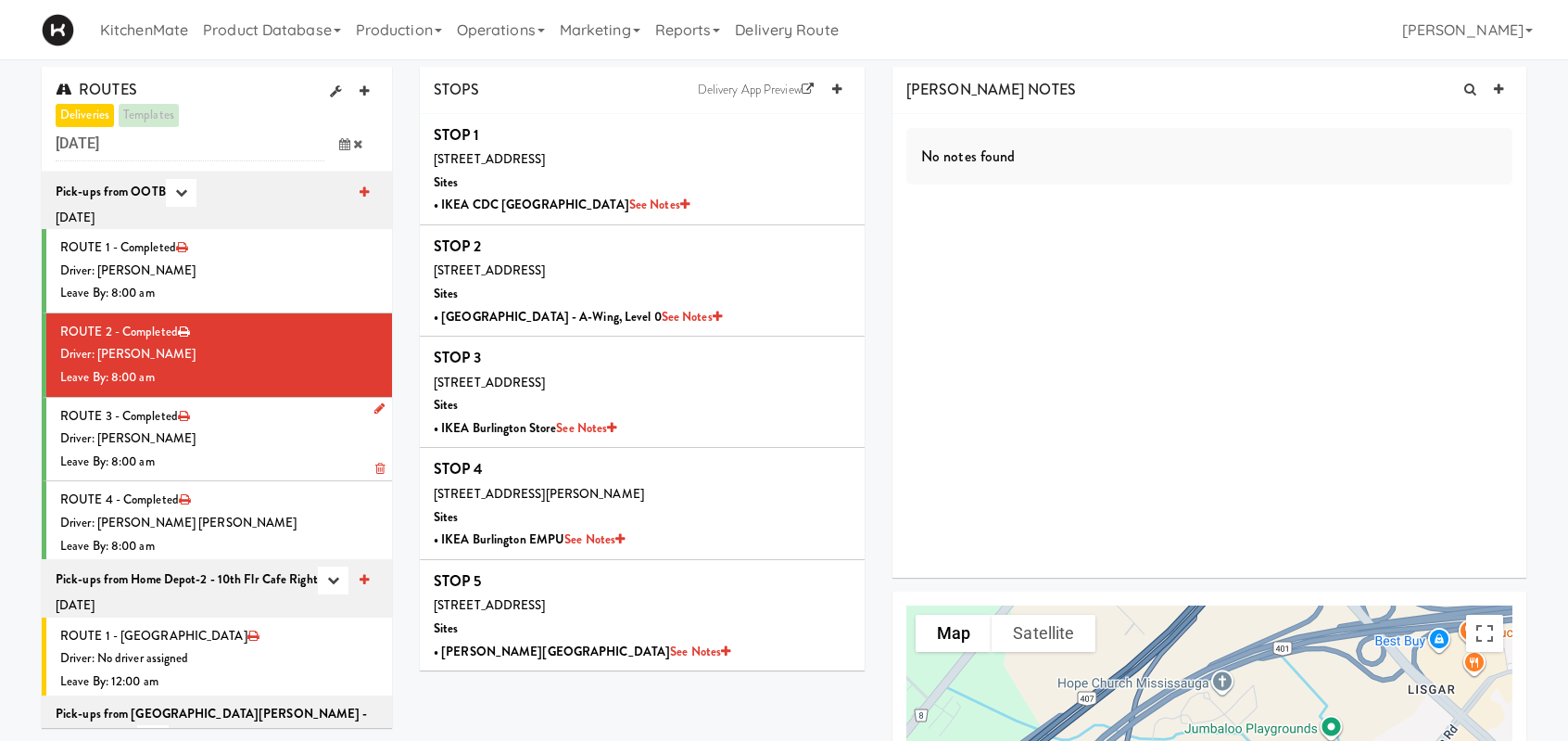
click at [268, 248] on div "Driver: [PERSON_NAME]" at bounding box center [219, 438] width 318 height 23
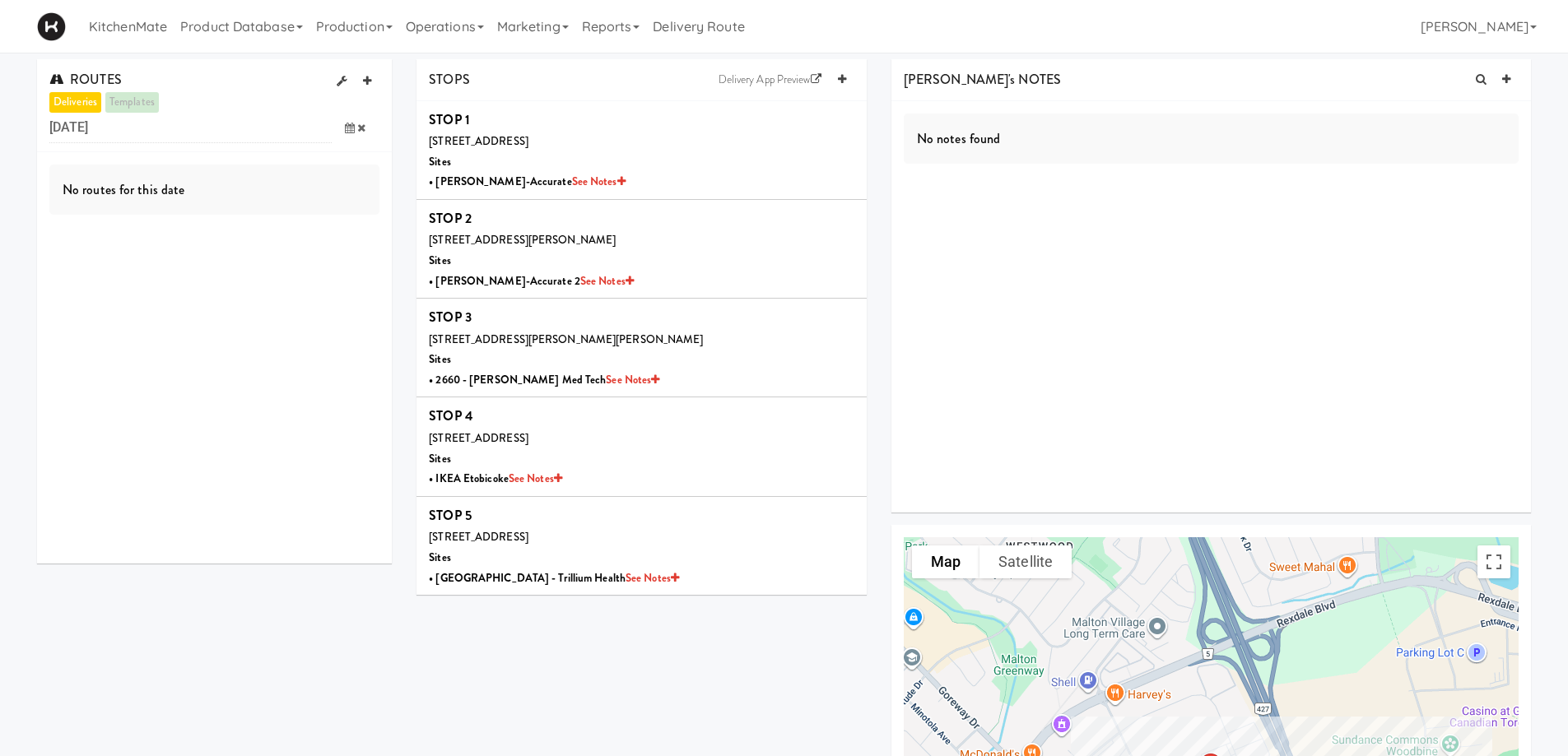
click at [346, 129] on icon at bounding box center [349, 128] width 10 height 10
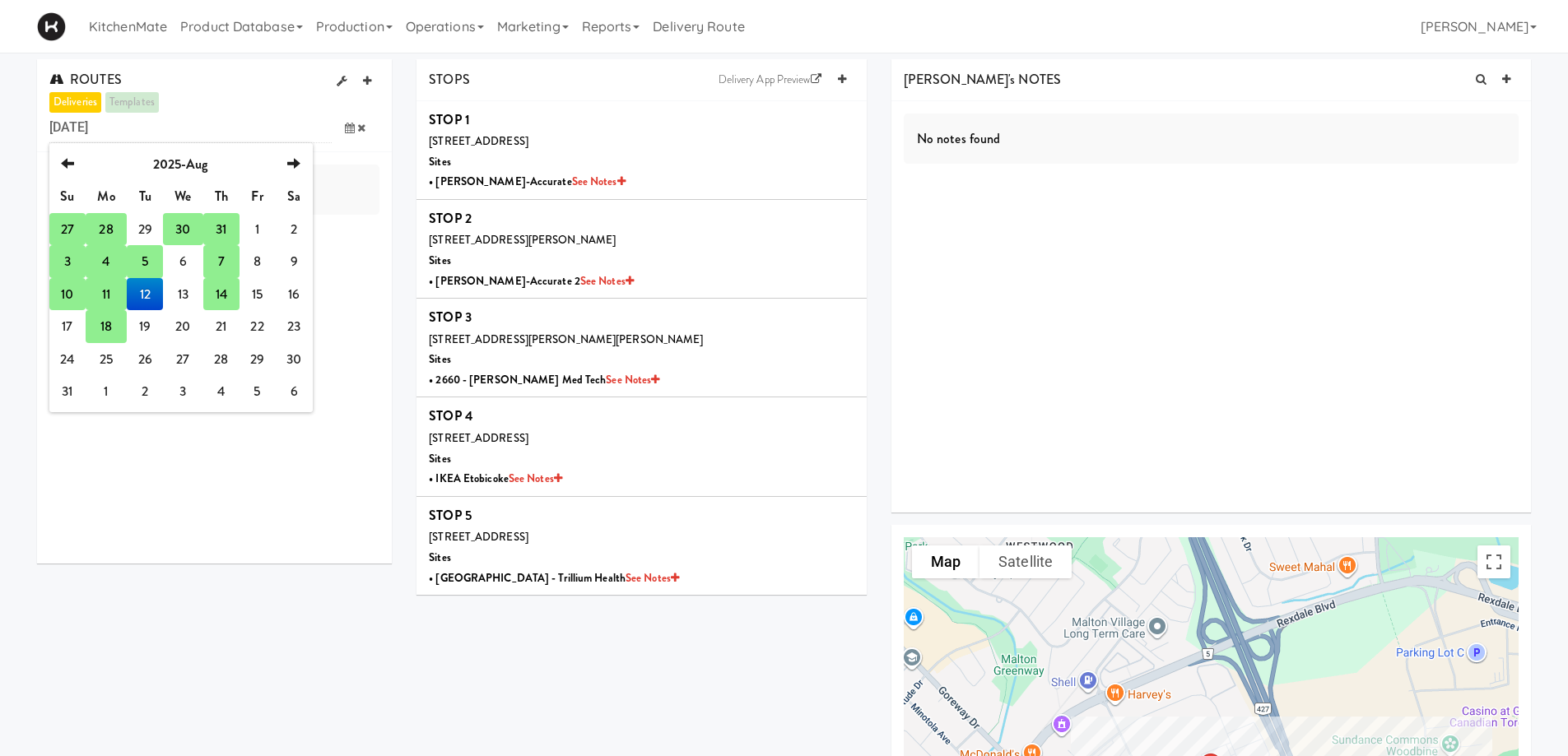
click at [225, 293] on td "14" at bounding box center [221, 295] width 36 height 33
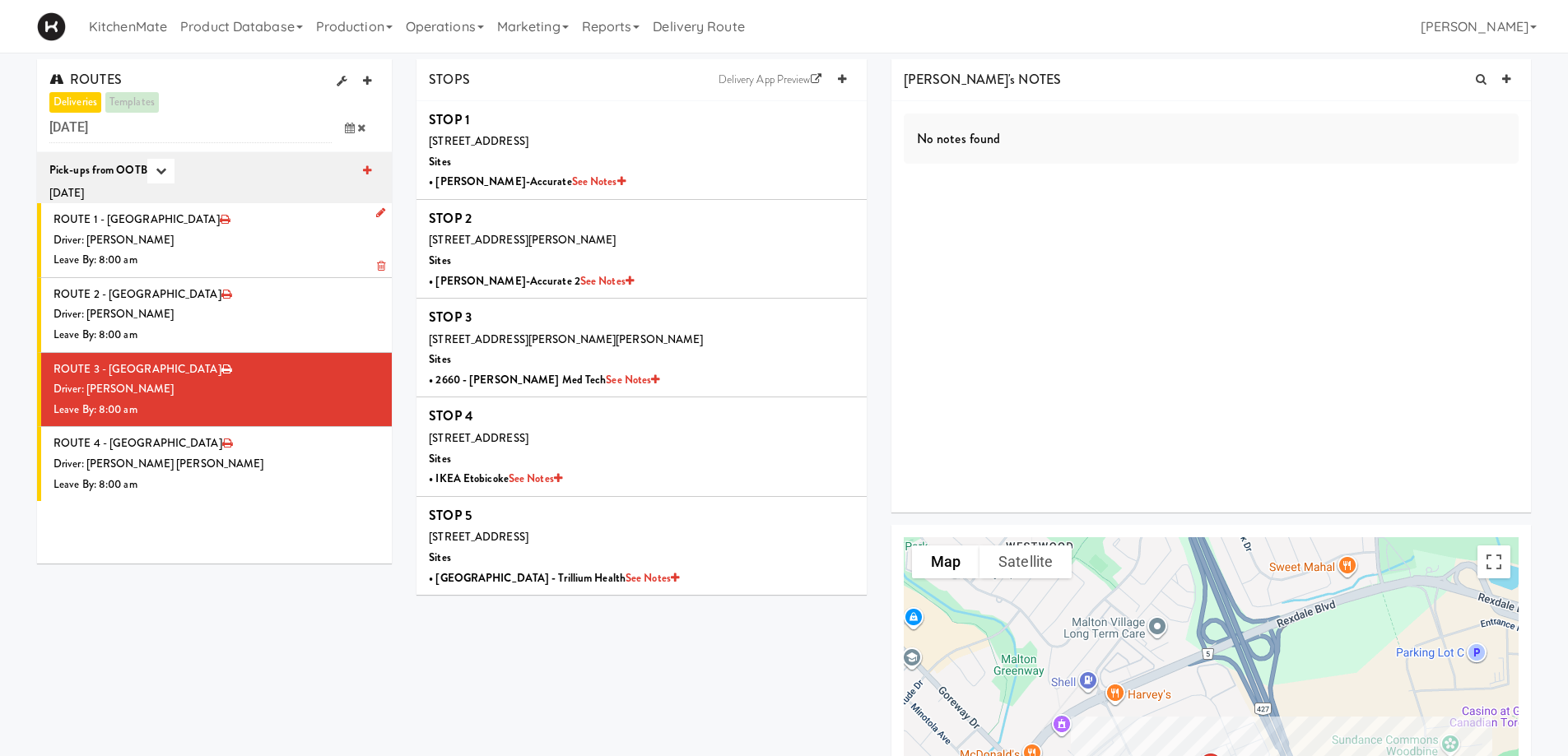
drag, startPoint x: 240, startPoint y: 241, endPoint x: 233, endPoint y: 256, distance: 16.6
click at [240, 241] on div "Driver: [PERSON_NAME]" at bounding box center [216, 240] width 326 height 20
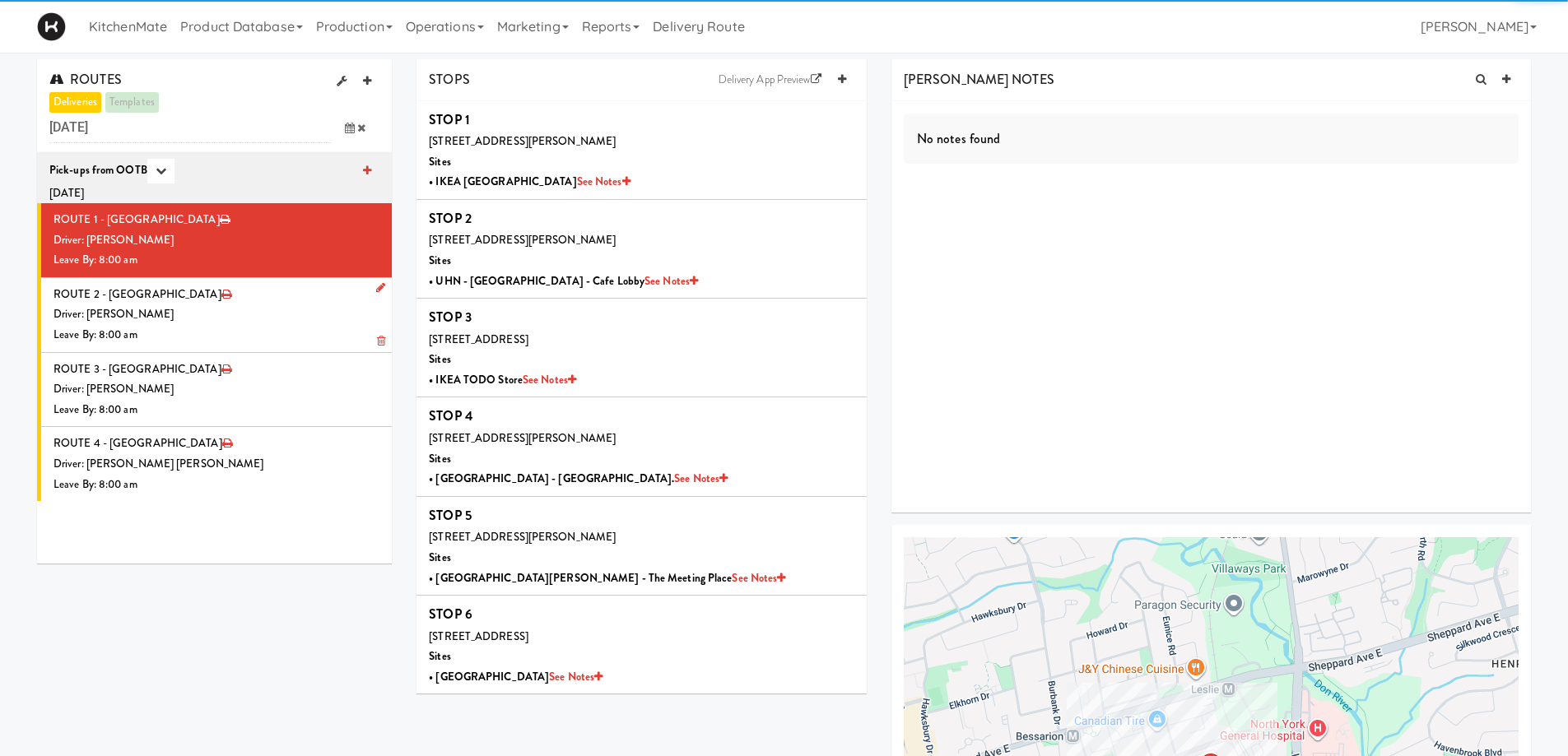
click at [211, 304] on li "ROUTE 2 - Idle Driver: [PERSON_NAME] Leave By: 8:00 am" at bounding box center [214, 316] width 355 height 75
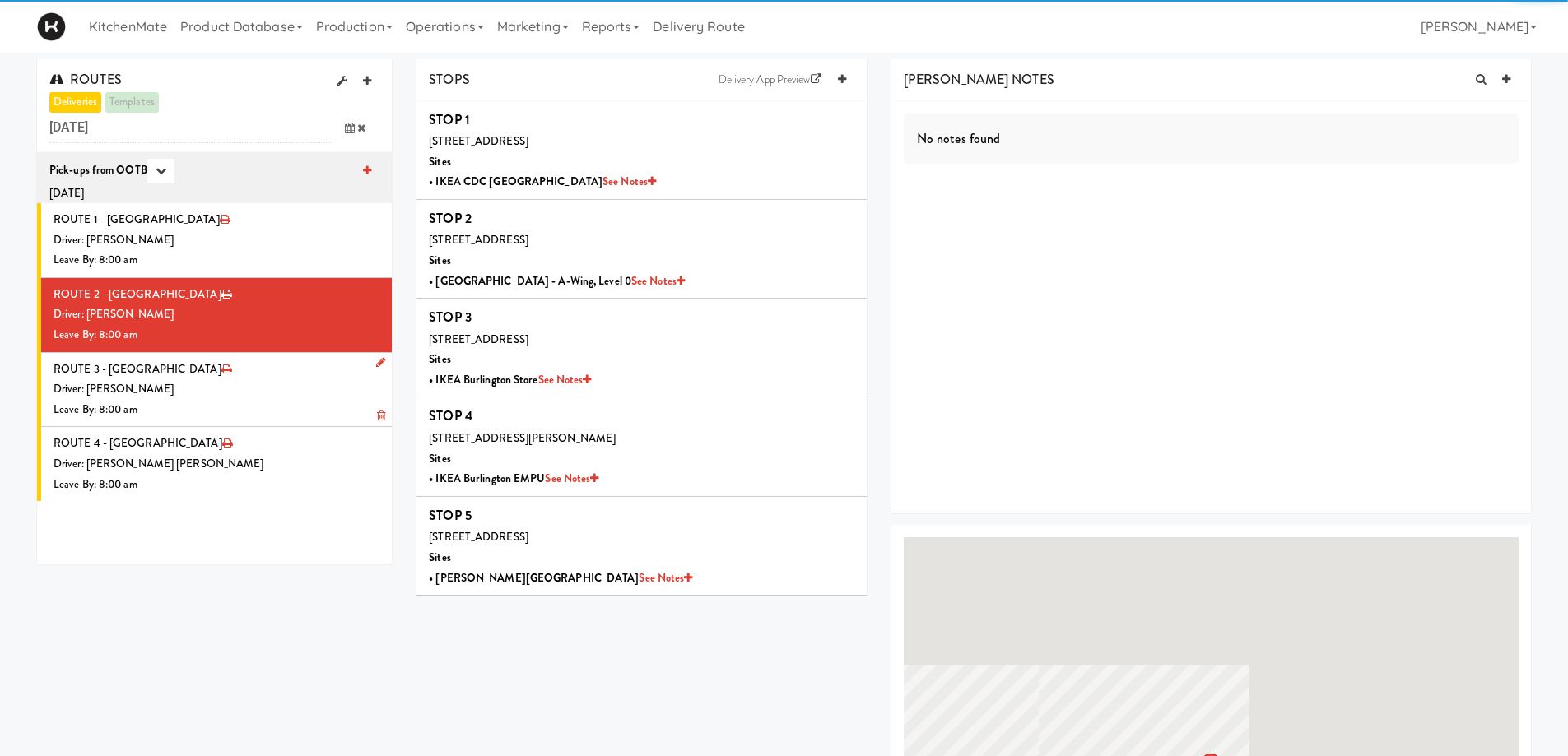
click at [211, 389] on div "Driver: [PERSON_NAME]" at bounding box center [216, 388] width 326 height 20
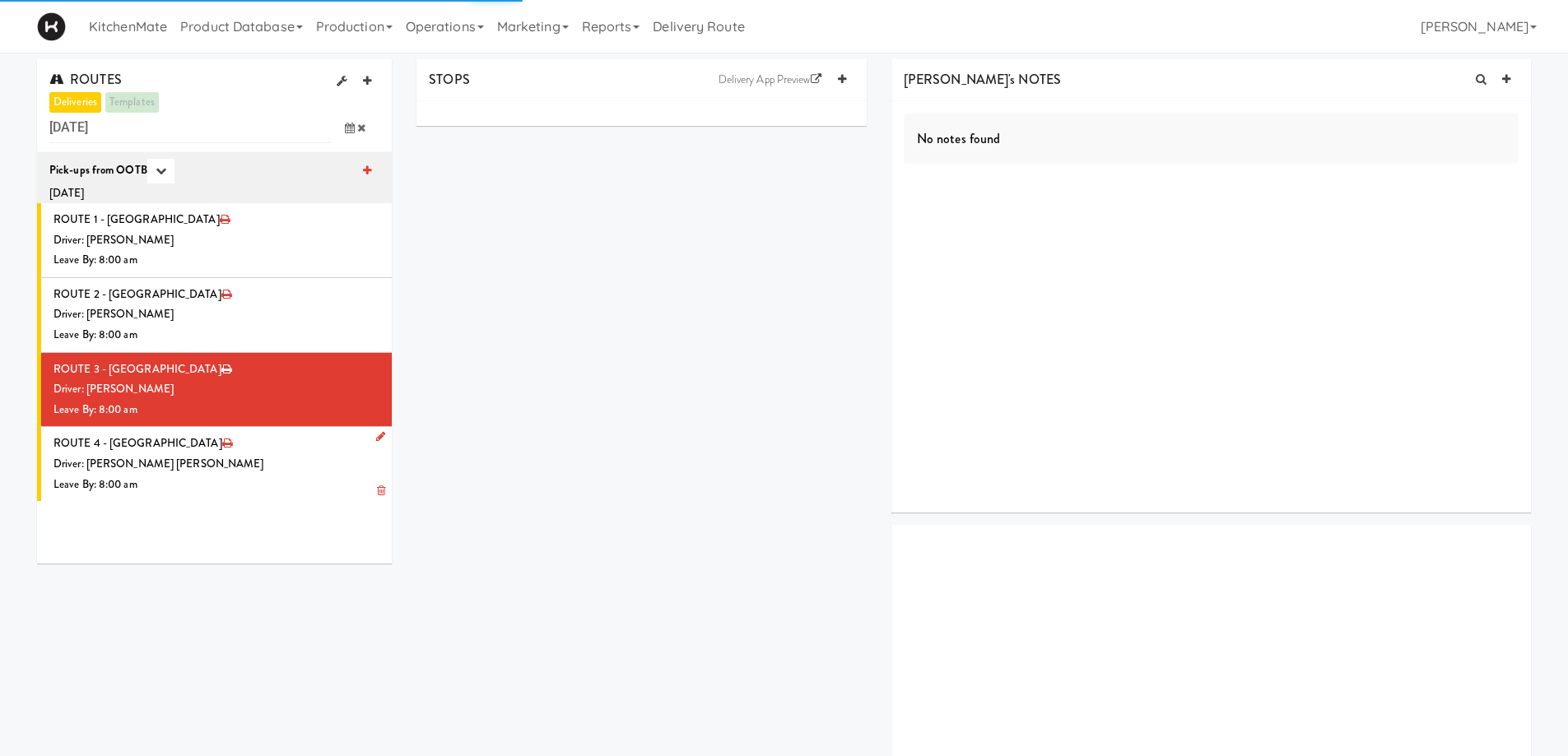
click at [213, 440] on li "ROUTE 4 - Idle Driver: Khalil Odim Chedid Leave By: 8:00 am" at bounding box center [214, 464] width 355 height 74
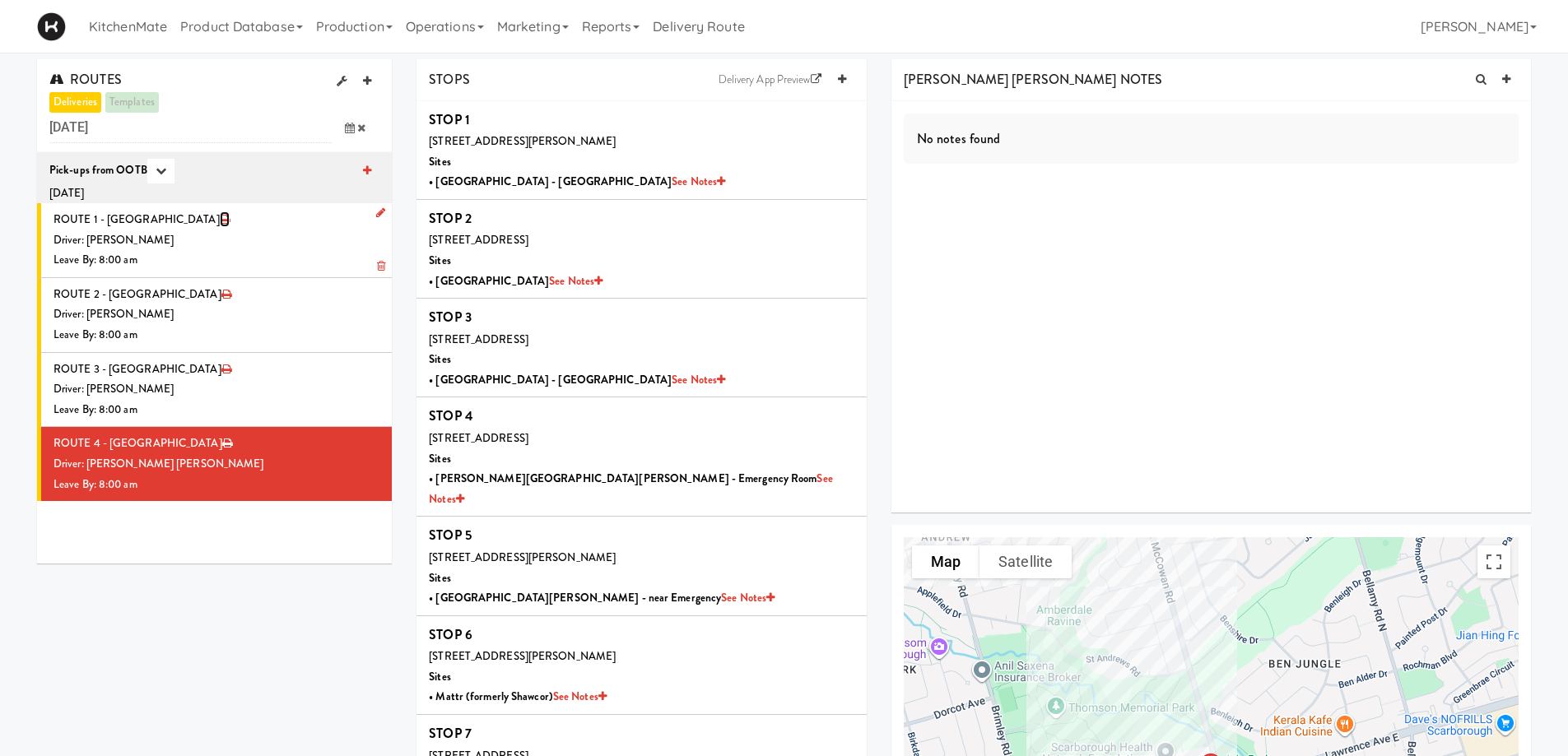
click at [220, 218] on icon at bounding box center [224, 219] width 10 height 10
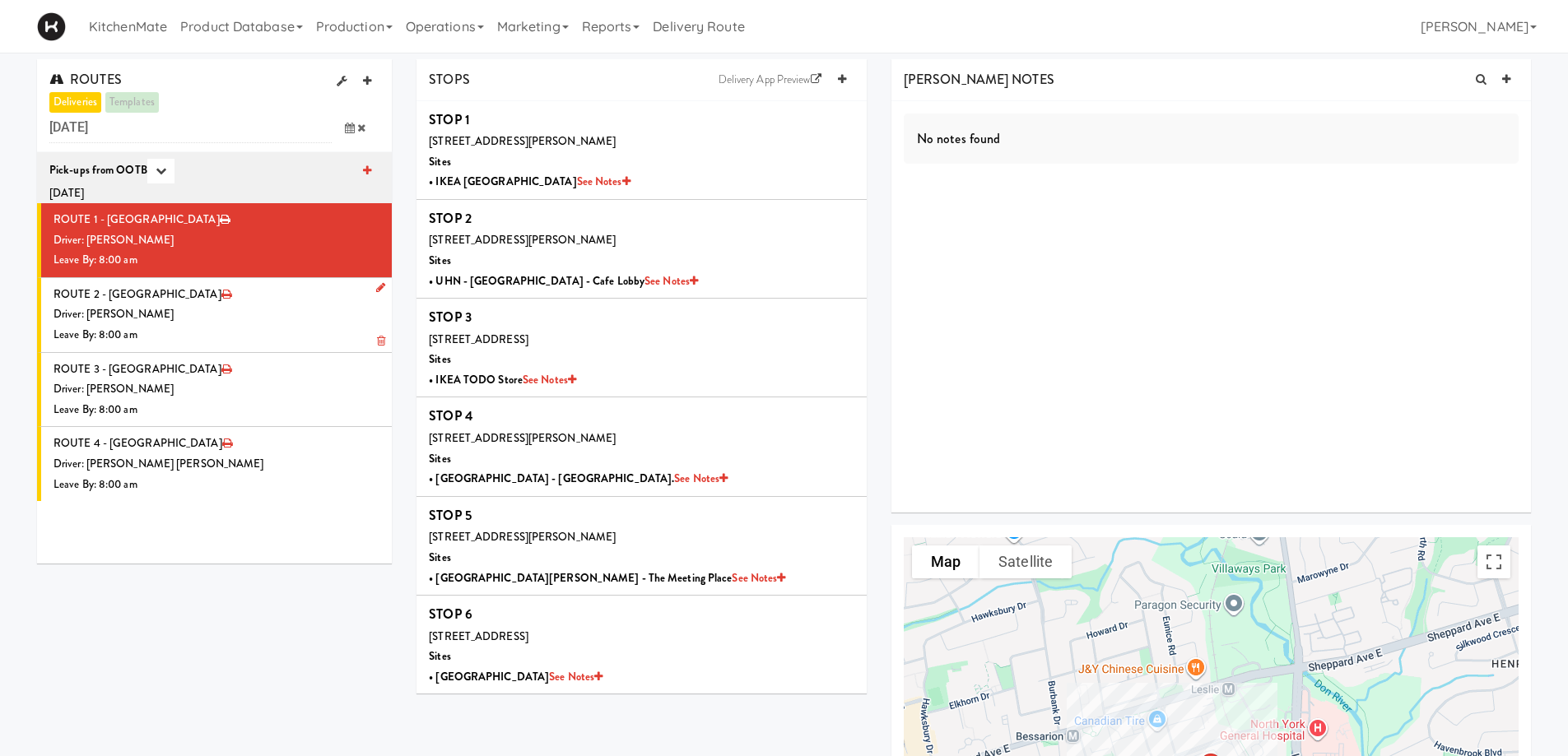
click at [206, 302] on li "ROUTE 2 - Idle Driver: [PERSON_NAME] Leave By: 8:00 am" at bounding box center [214, 316] width 355 height 75
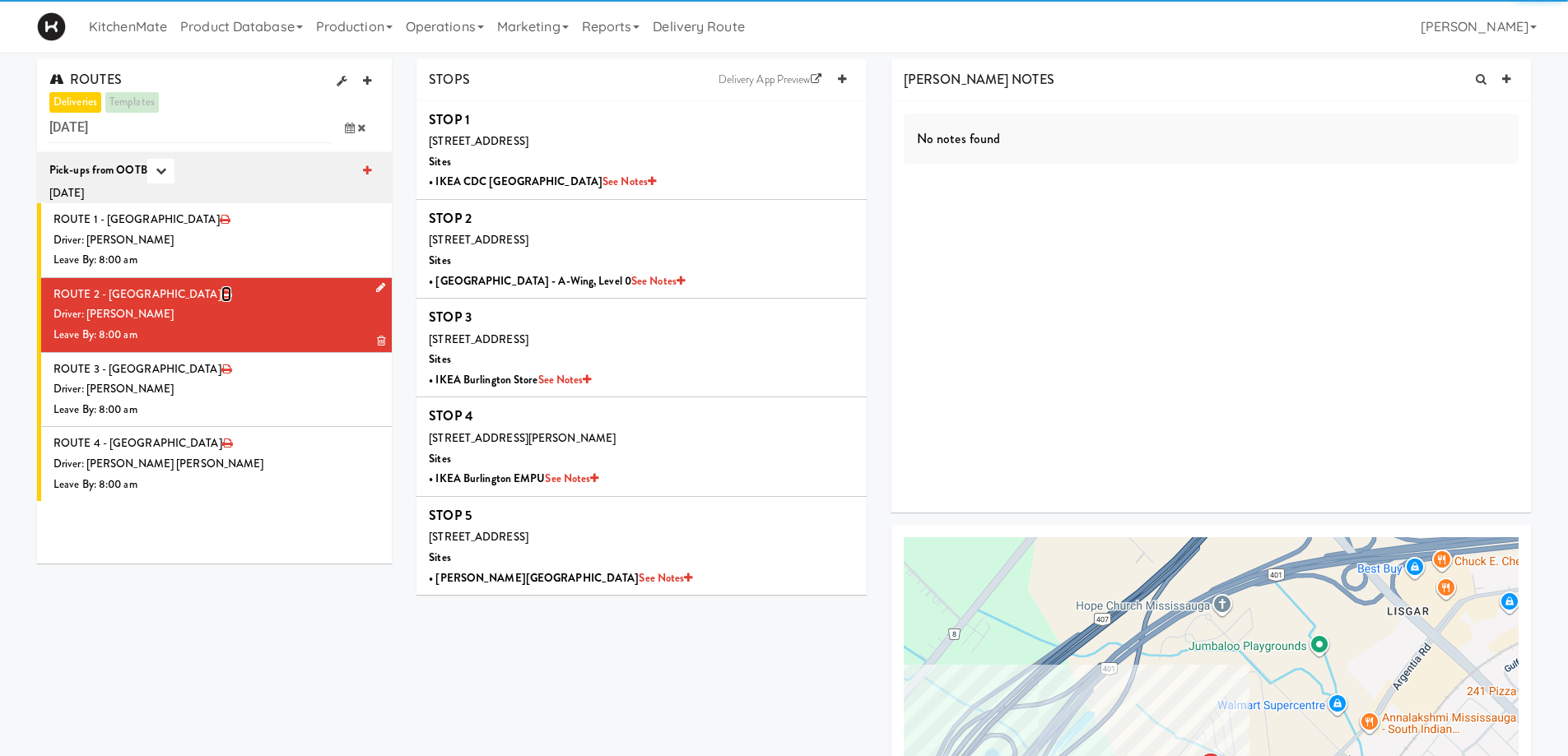
click at [221, 294] on icon at bounding box center [226, 294] width 10 height 10
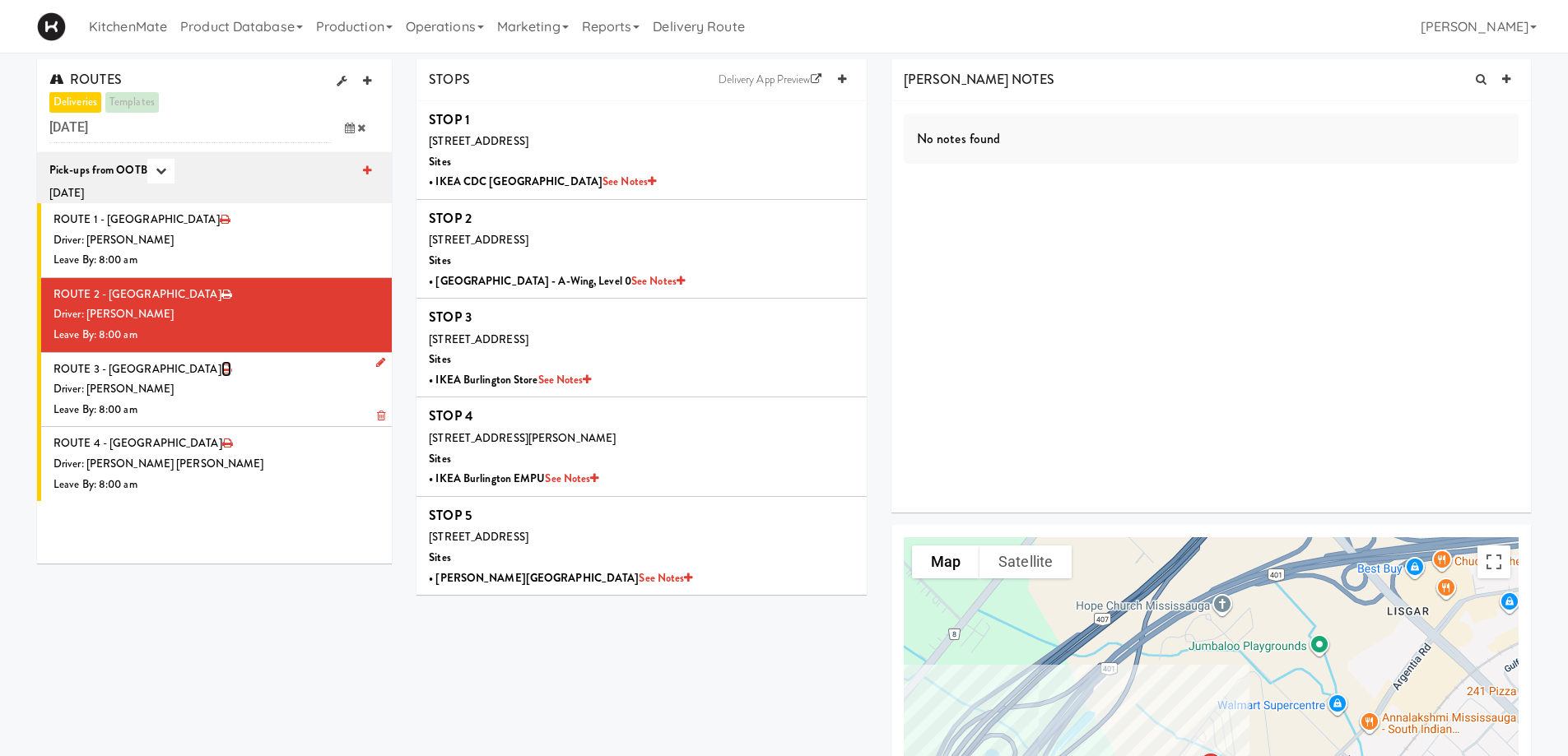
click at [221, 364] on icon at bounding box center [226, 368] width 10 height 10
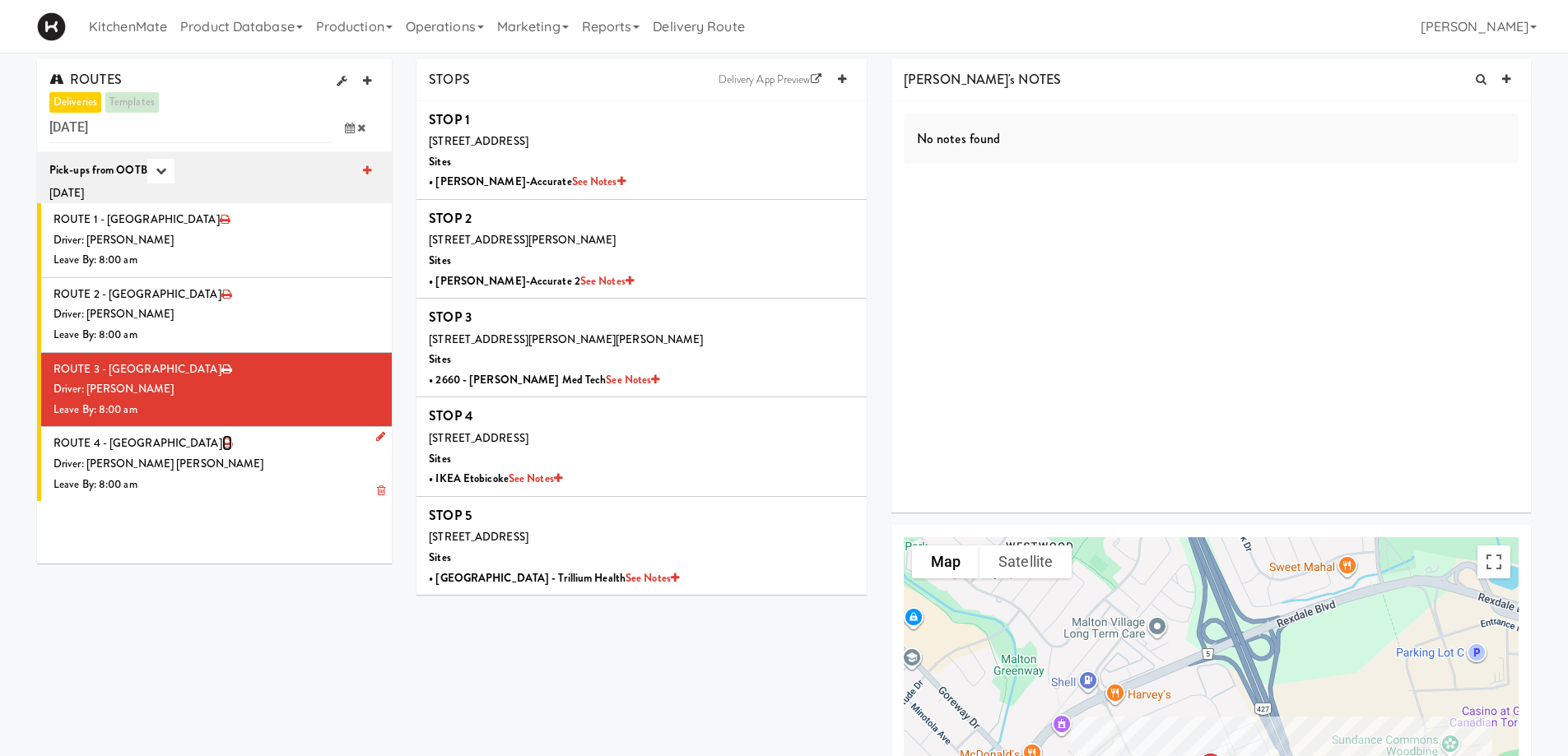
click at [222, 442] on icon at bounding box center [227, 443] width 10 height 10
